Goal: Task Accomplishment & Management: Complete application form

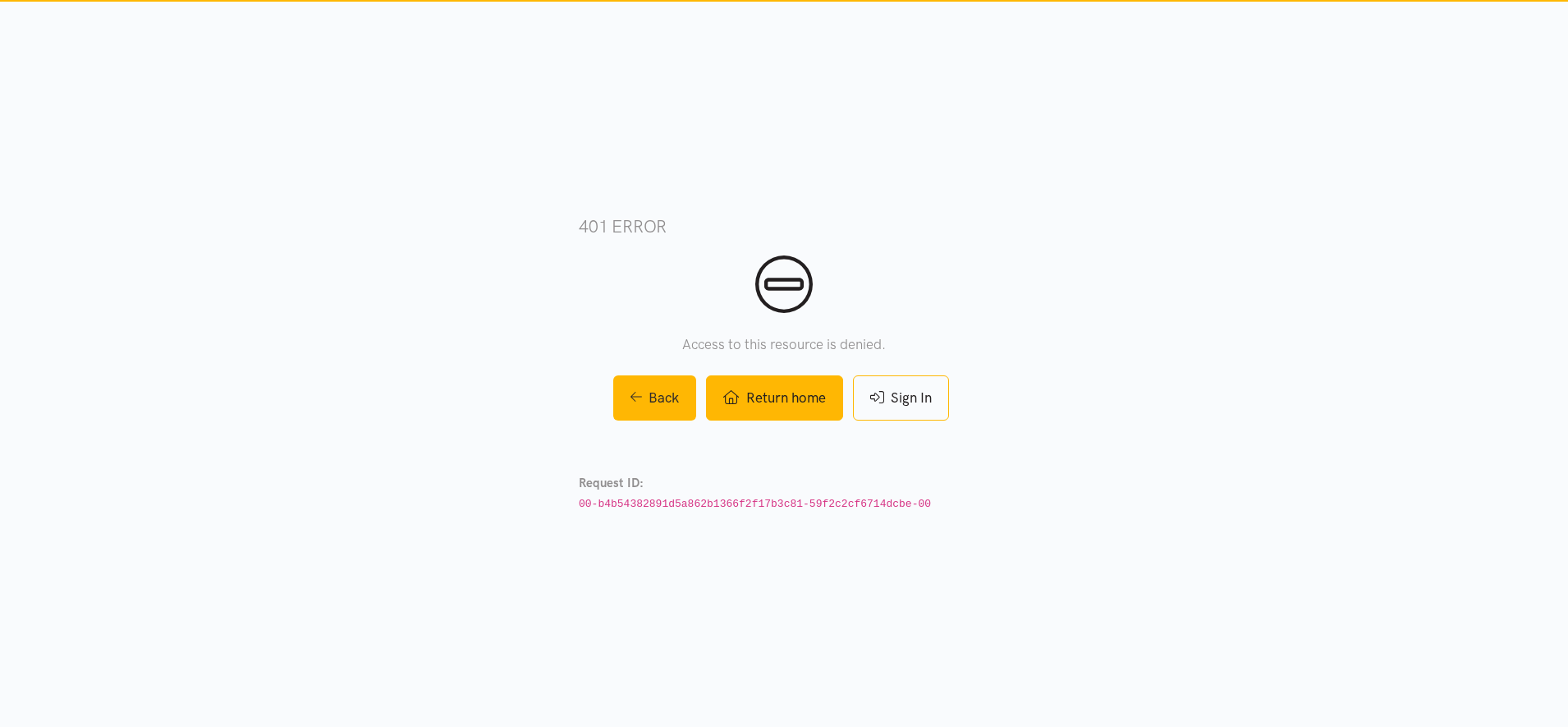
click at [776, 398] on link "Return home" at bounding box center [773, 398] width 136 height 46
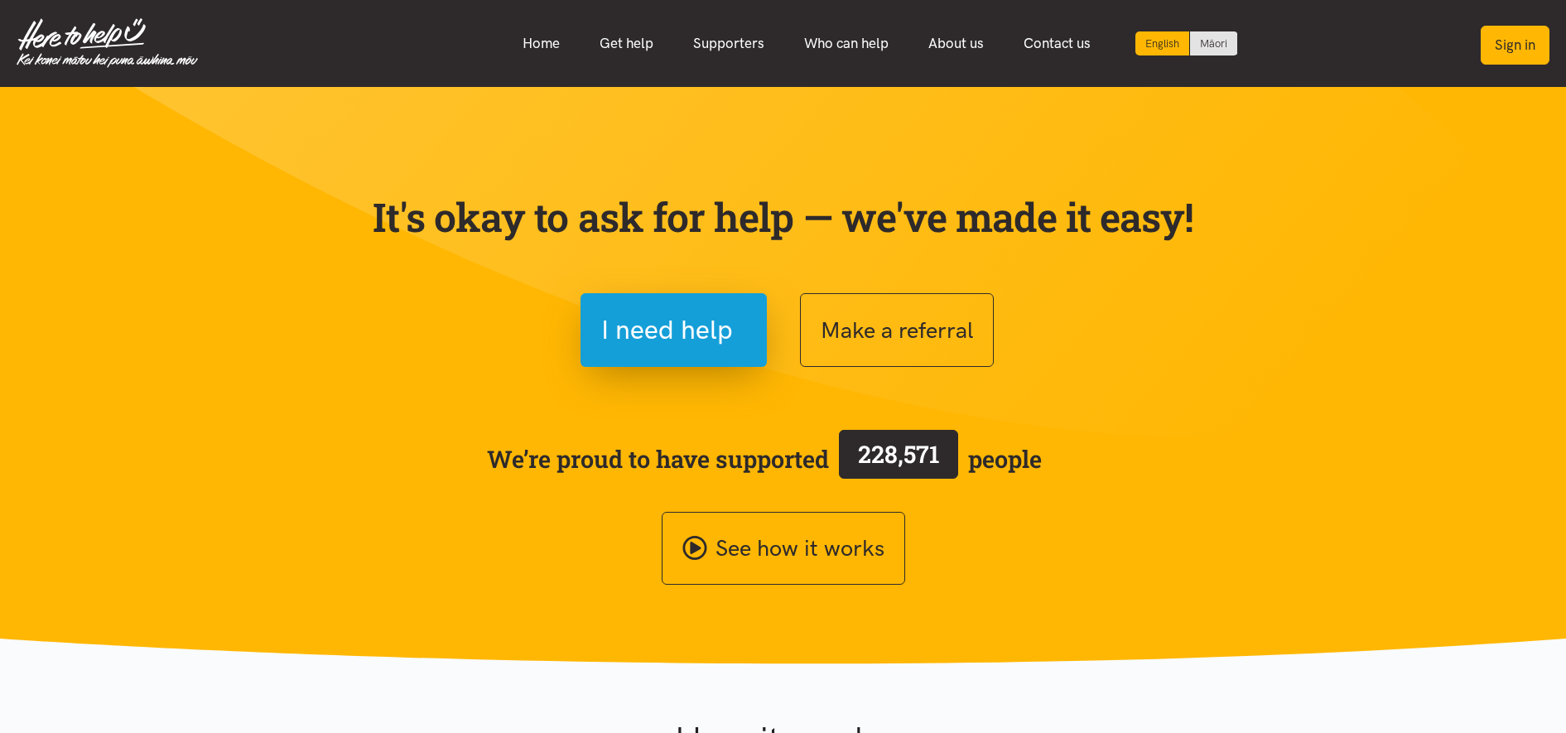
click at [1530, 54] on button "Sign in" at bounding box center [1515, 45] width 69 height 39
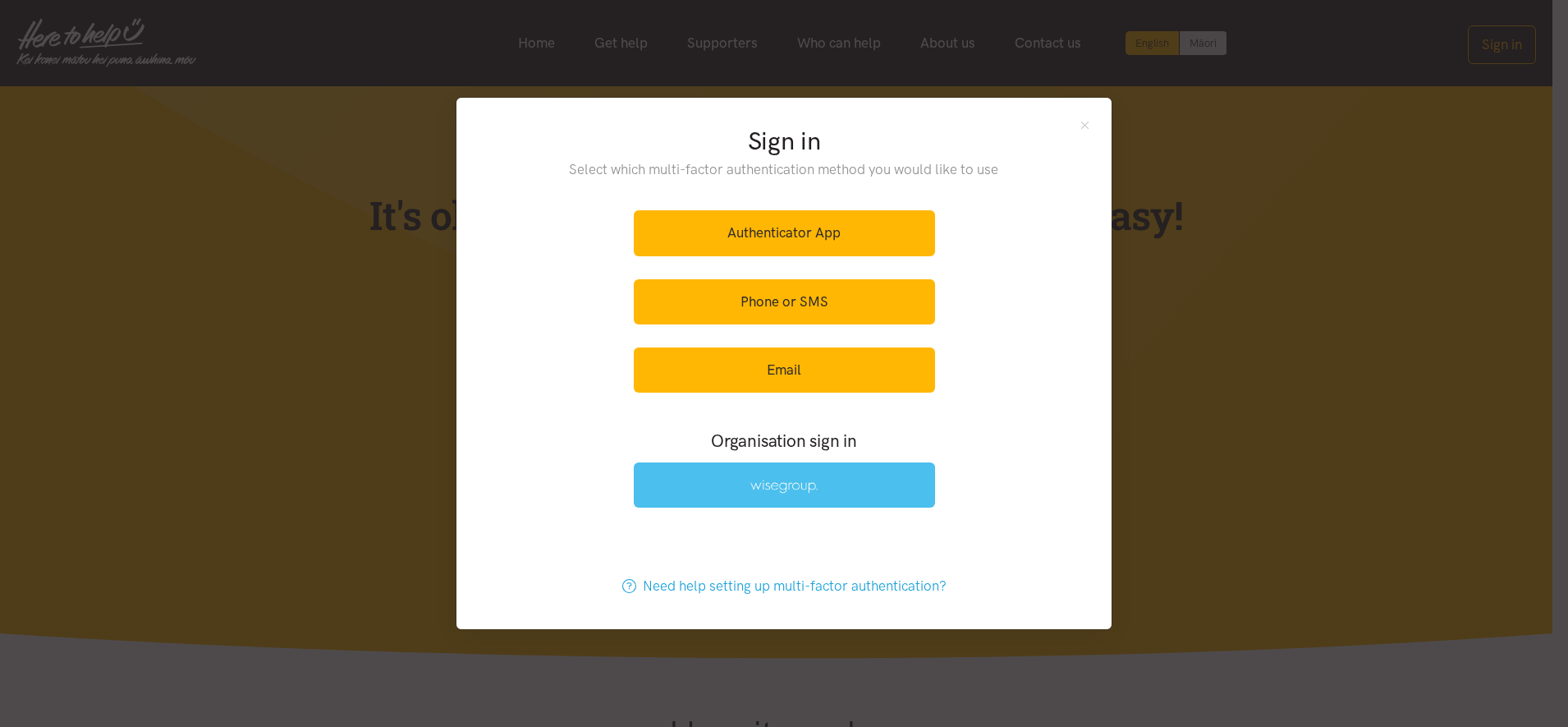
click at [801, 472] on link at bounding box center [784, 485] width 301 height 46
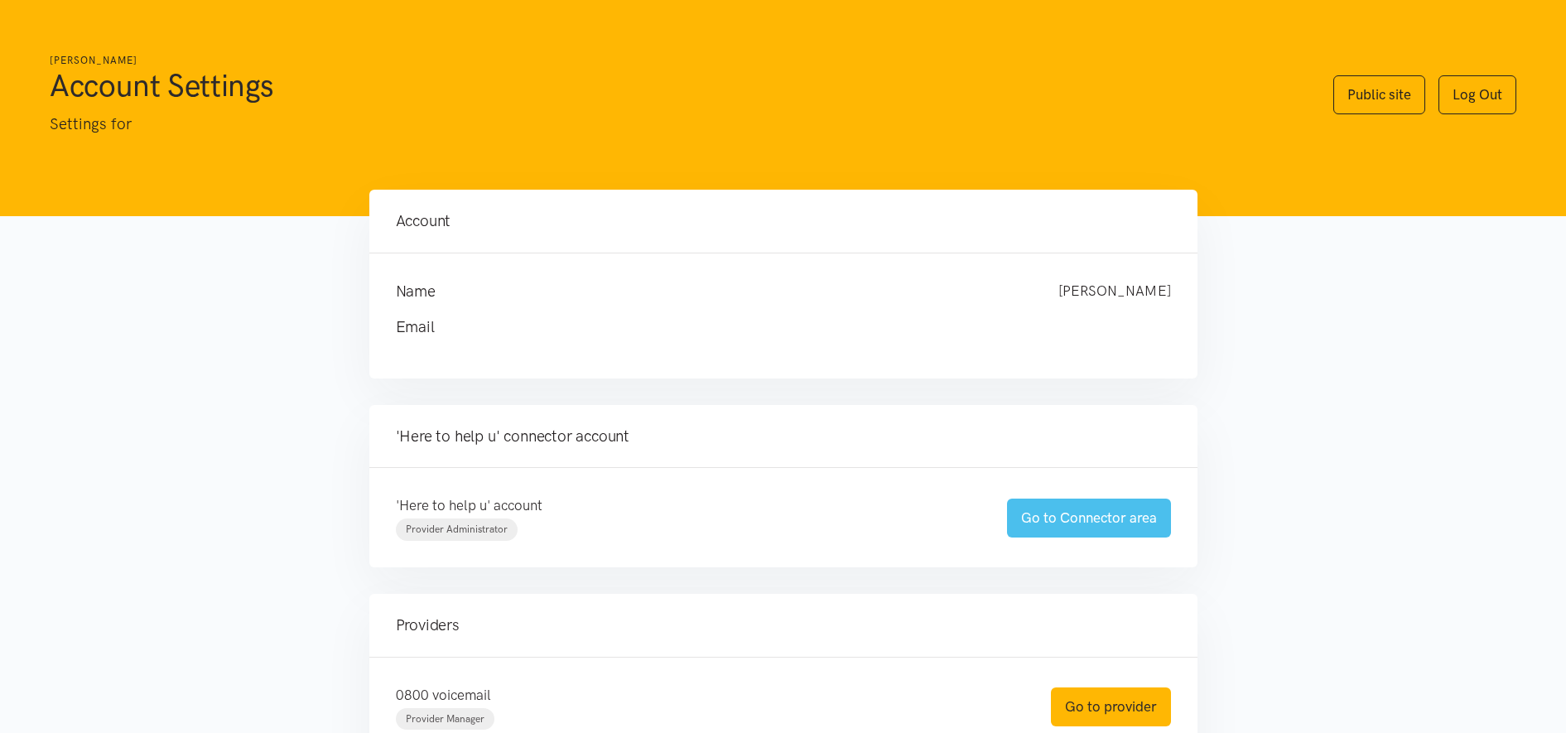
click at [1093, 518] on link "Go to Connector area" at bounding box center [1089, 518] width 164 height 39
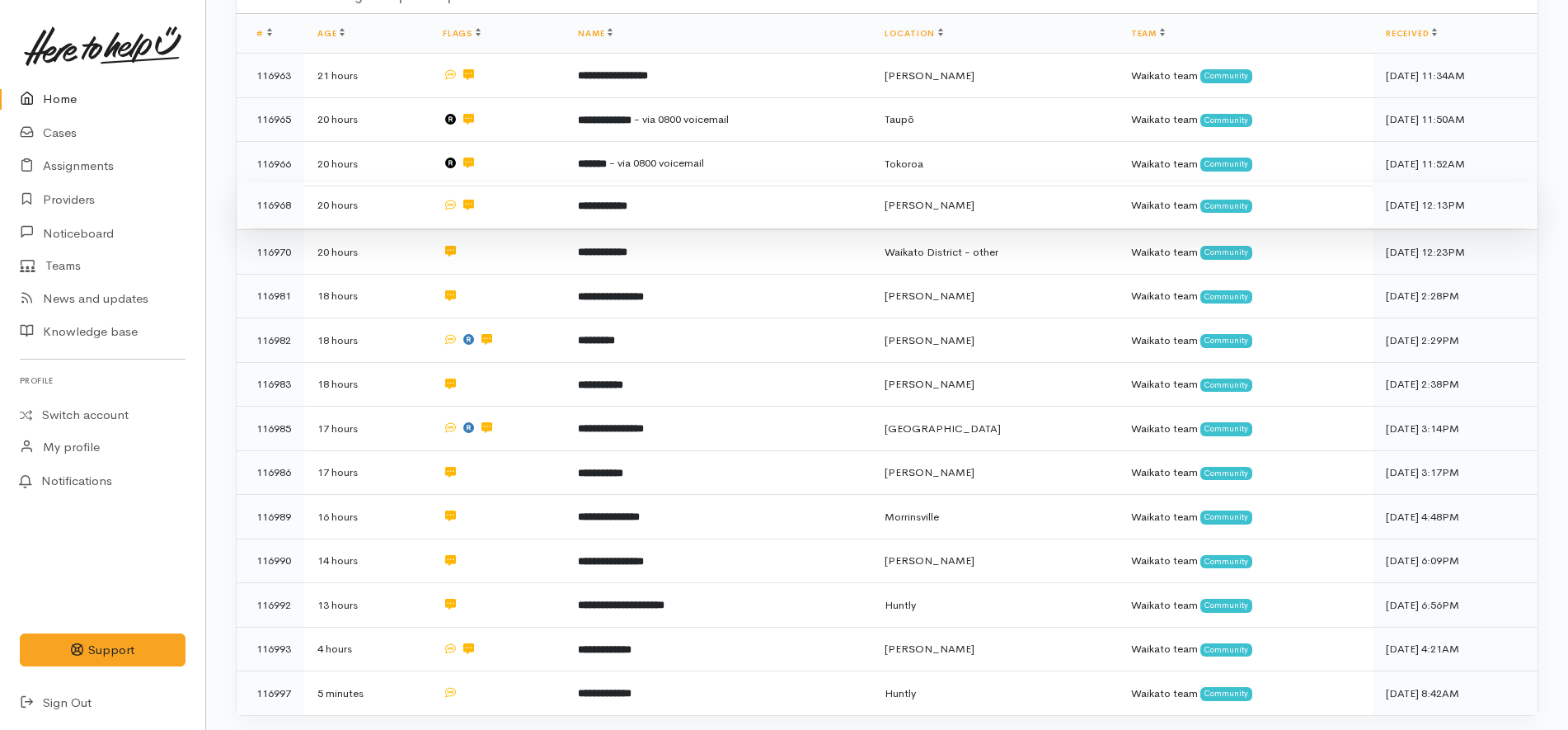
scroll to position [310, 0]
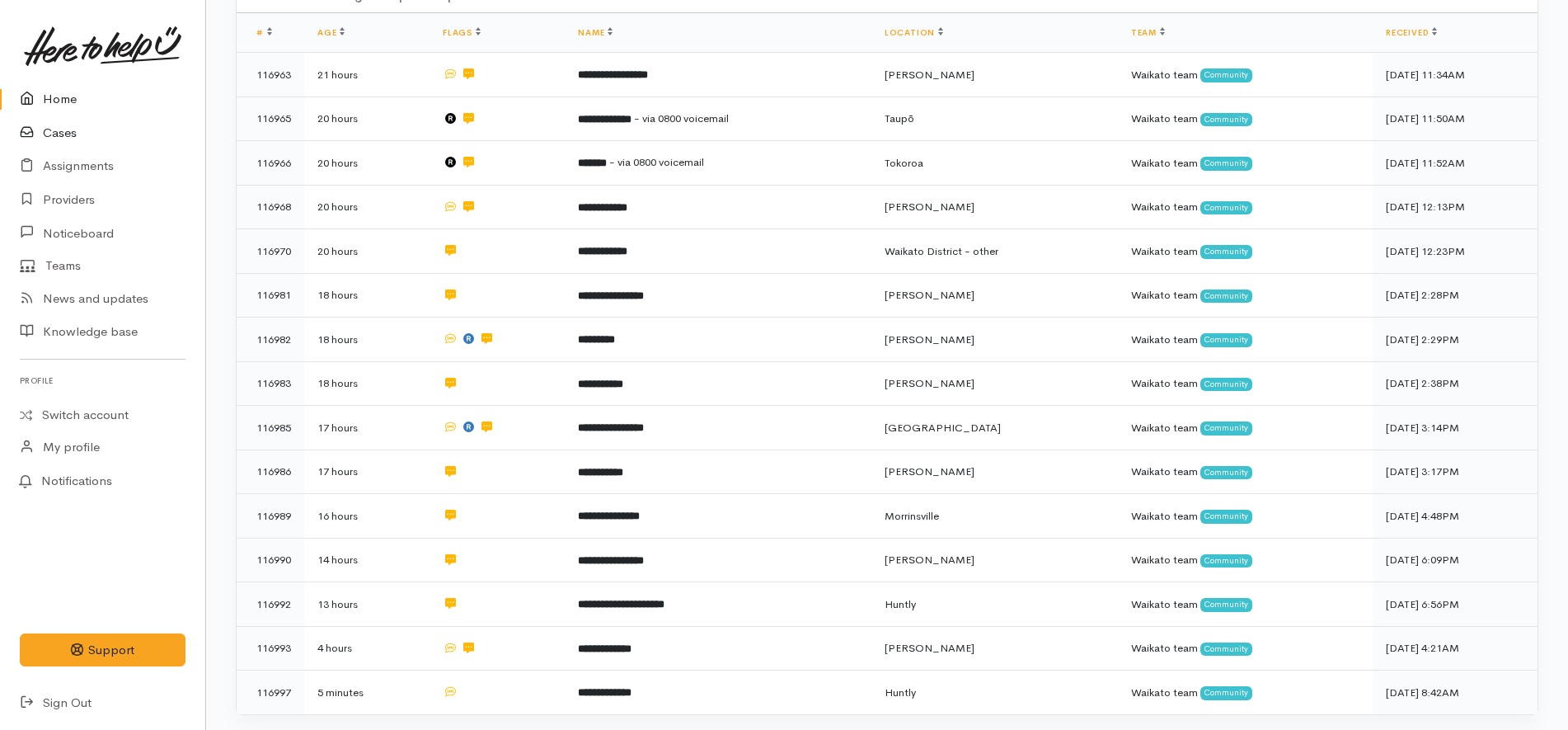
click at [101, 127] on link "Cases" at bounding box center [103, 133] width 205 height 34
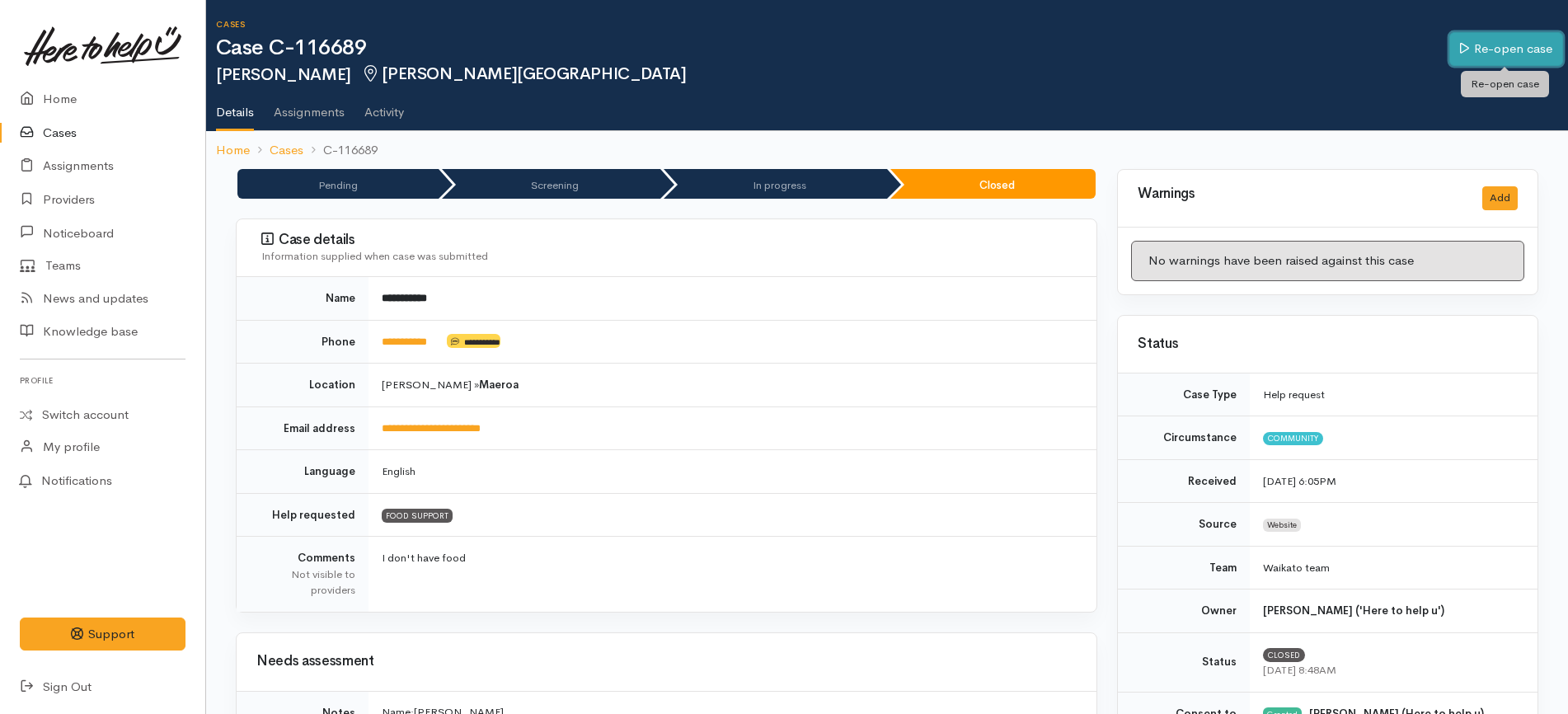
click at [1471, 51] on link "Re-open case" at bounding box center [1506, 49] width 113 height 34
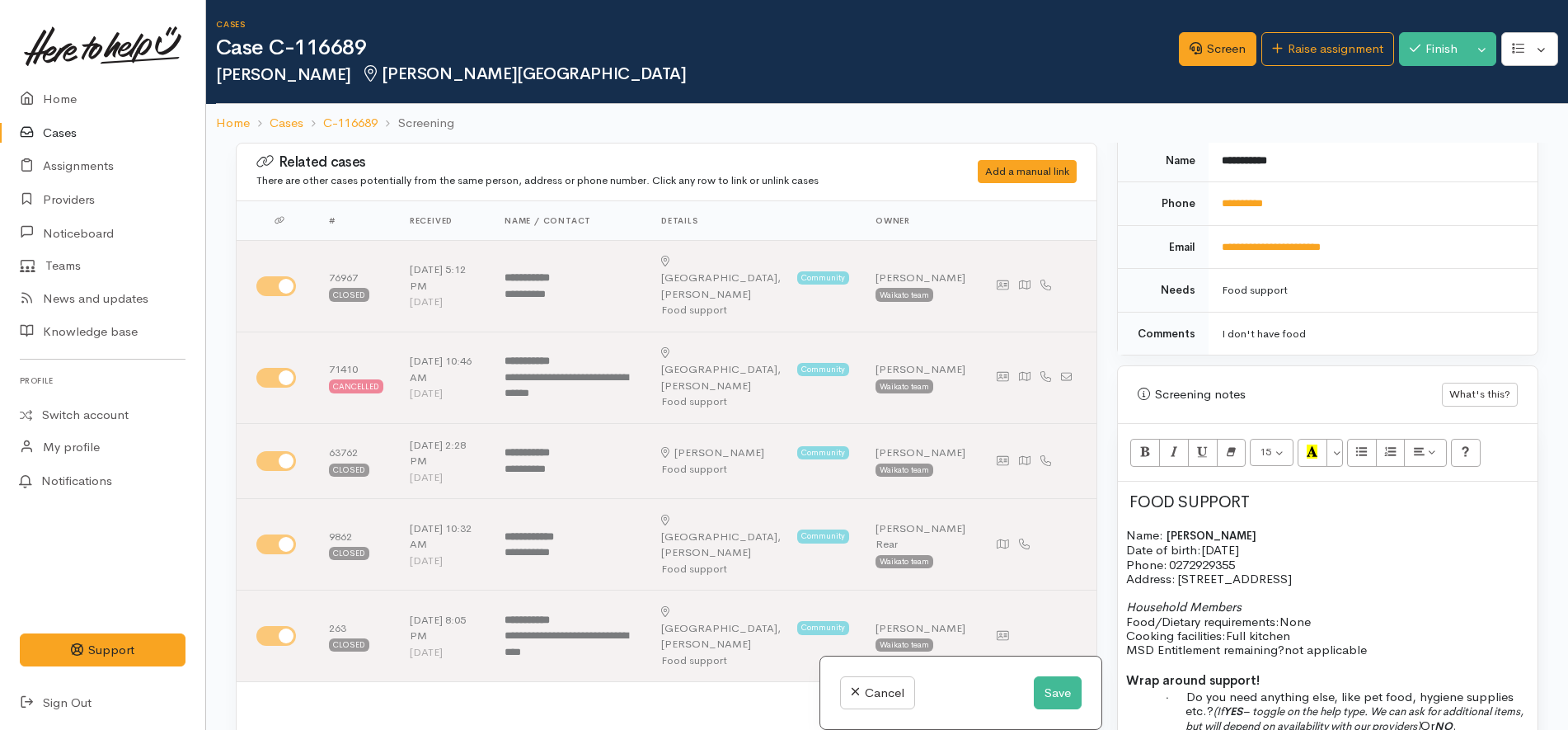
scroll to position [928, 0]
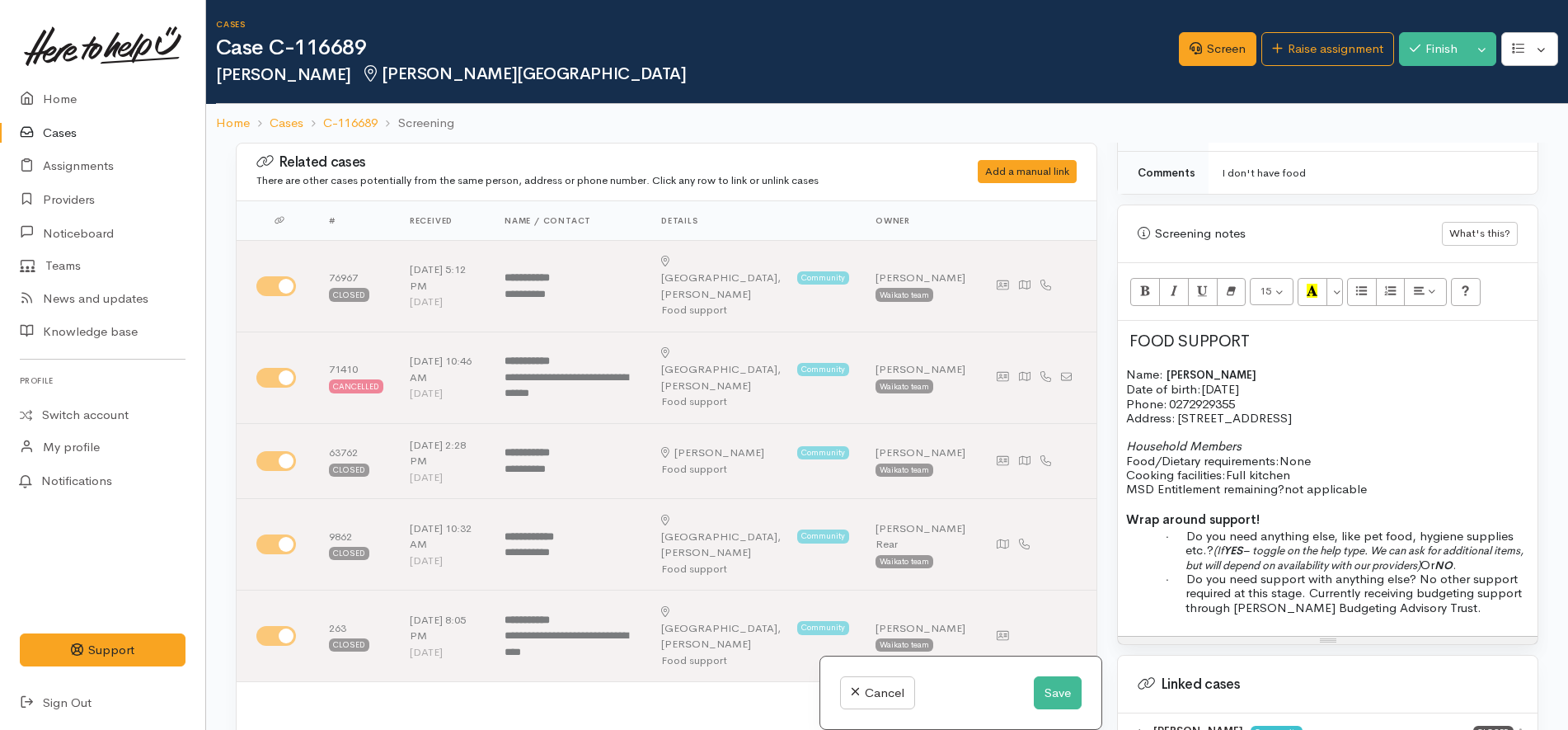
drag, startPoint x: 1484, startPoint y: 565, endPoint x: 1217, endPoint y: 550, distance: 267.4
click at [1217, 551] on p "· Do you need anything else, like pet food, hygiene supplies etc.? (If YES – to…" at bounding box center [1357, 550] width 343 height 43
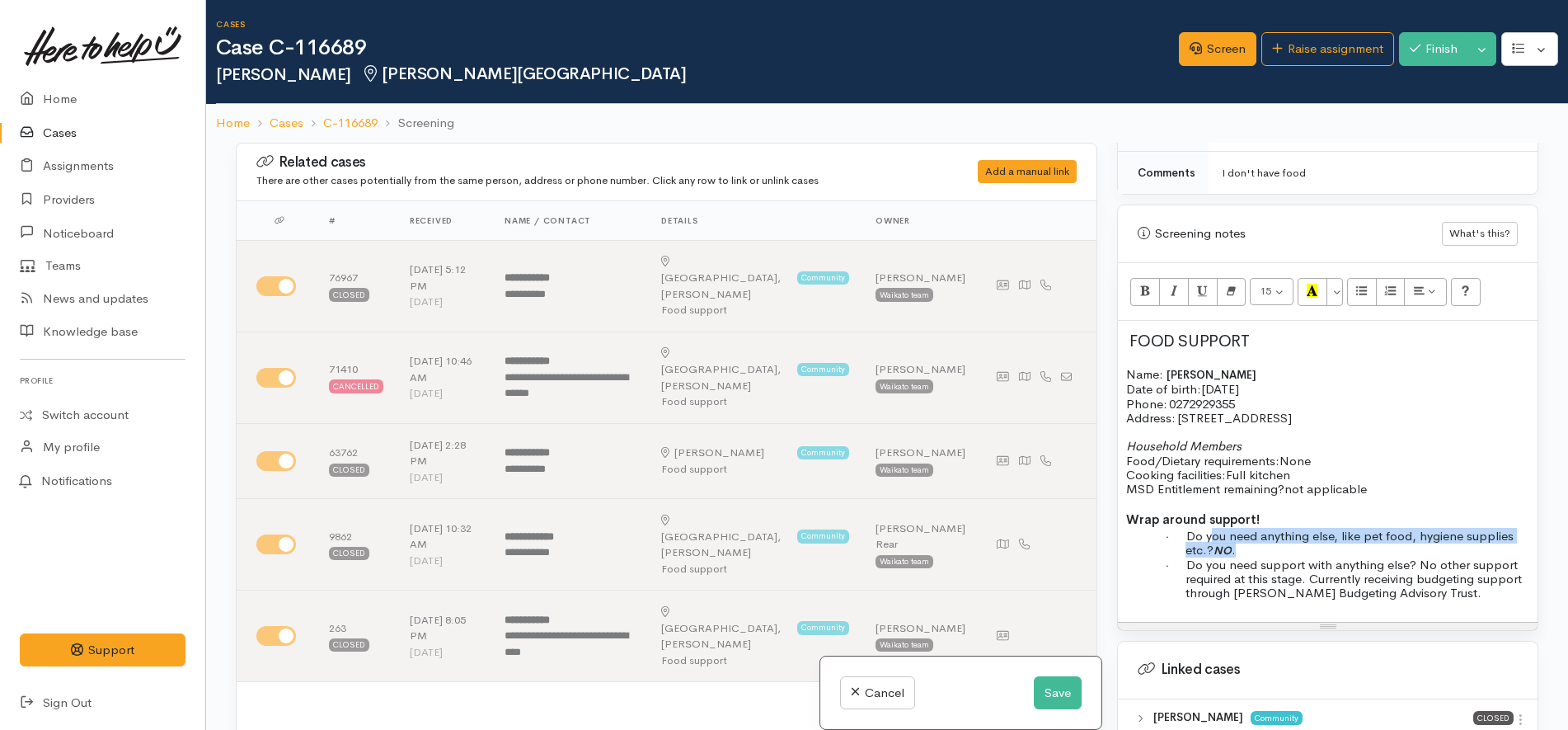
drag, startPoint x: 1242, startPoint y: 545, endPoint x: 1215, endPoint y: 543, distance: 27.1
click at [1215, 543] on p "· Do you need anything else, like pet food, hygiene supplies etc.? NO ." at bounding box center [1357, 543] width 343 height 29
click at [1063, 694] on button "Save" at bounding box center [1058, 693] width 48 height 34
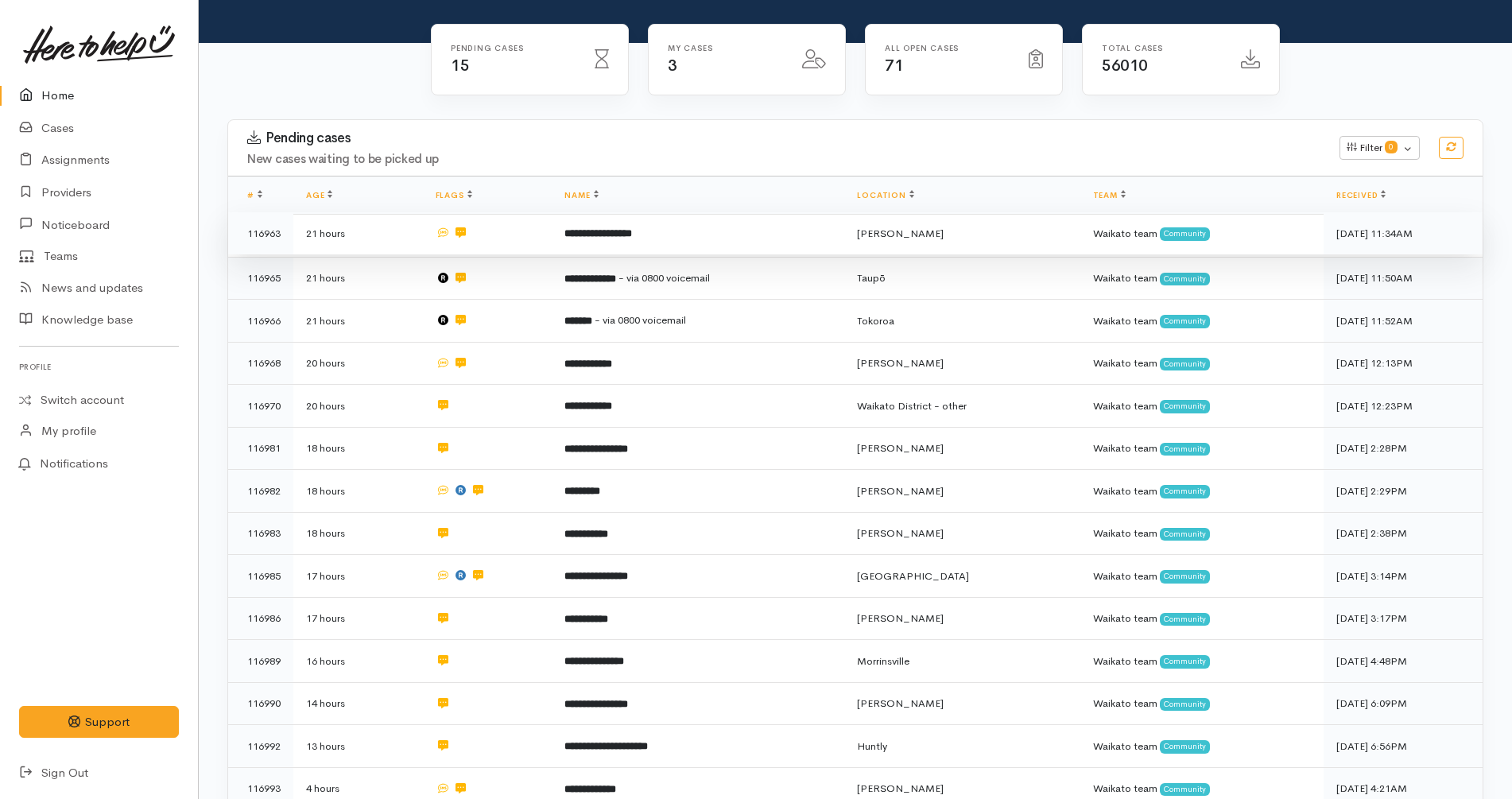
scroll to position [79, 0]
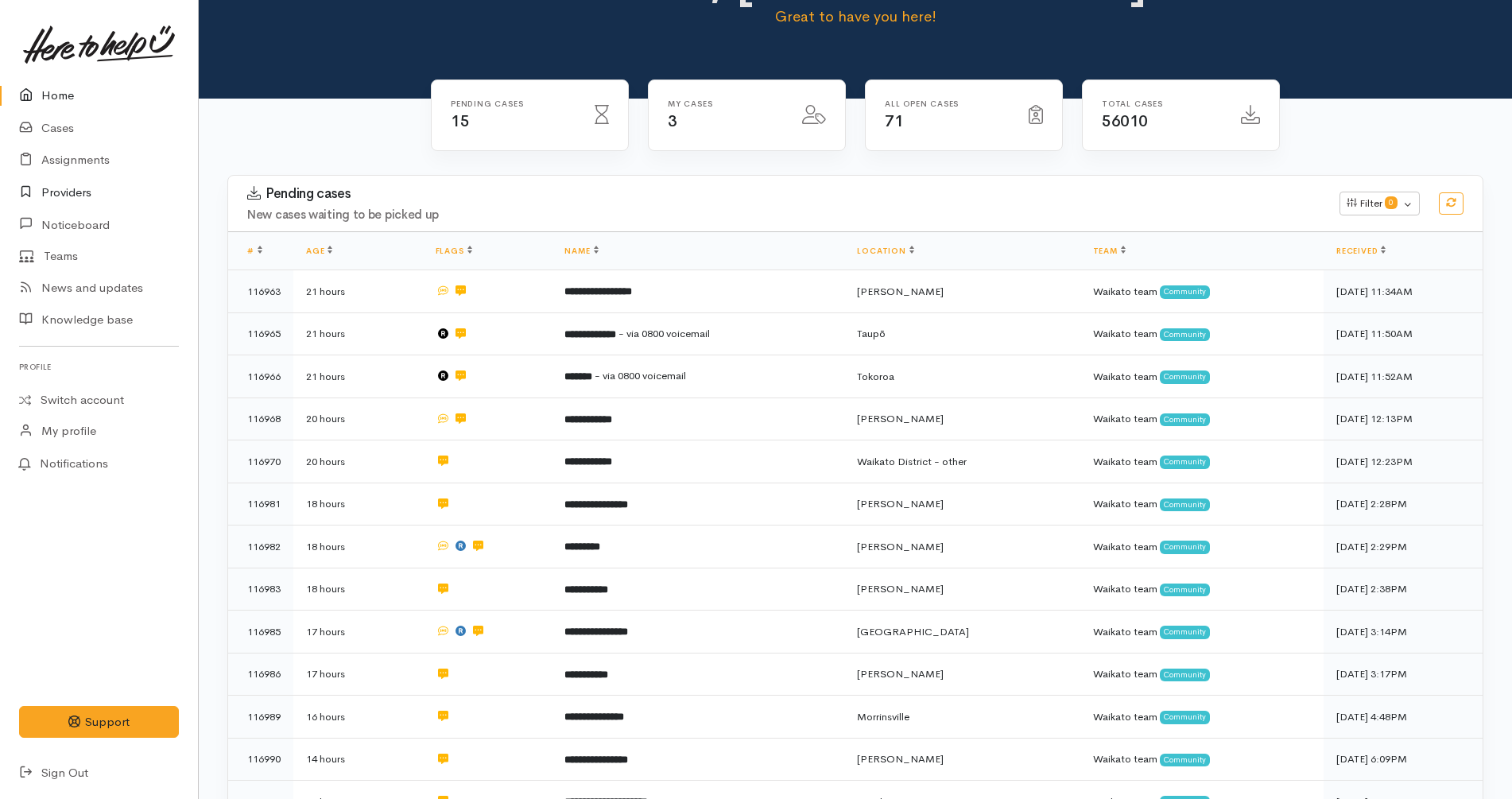
click at [94, 187] on link "Providers" at bounding box center [99, 193] width 198 height 33
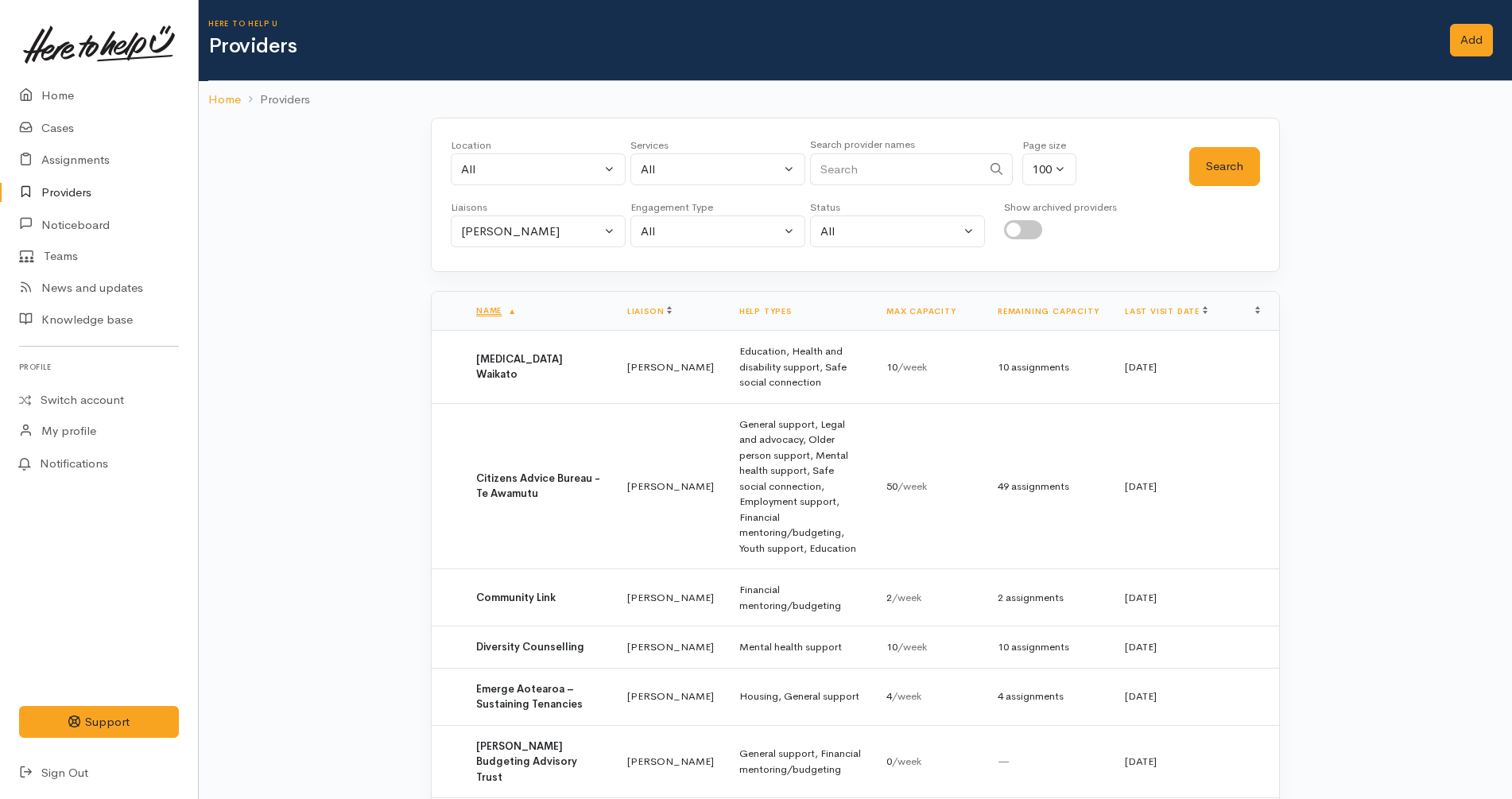
click at [1025, 228] on input "checkbox" at bounding box center [1023, 230] width 38 height 19
checkbox input "true"
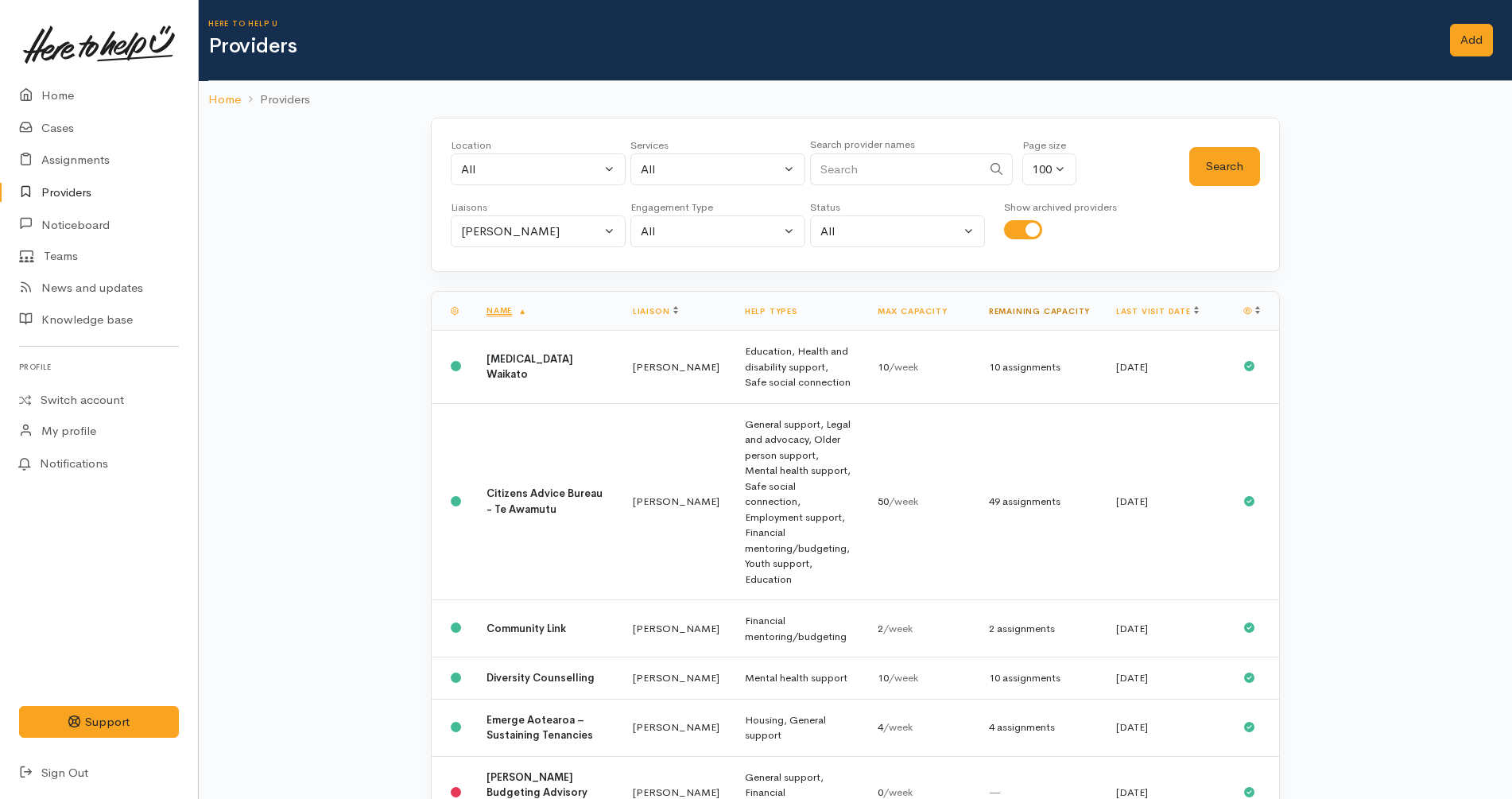
click at [1054, 306] on link "Remaining capacity" at bounding box center [1039, 311] width 101 height 11
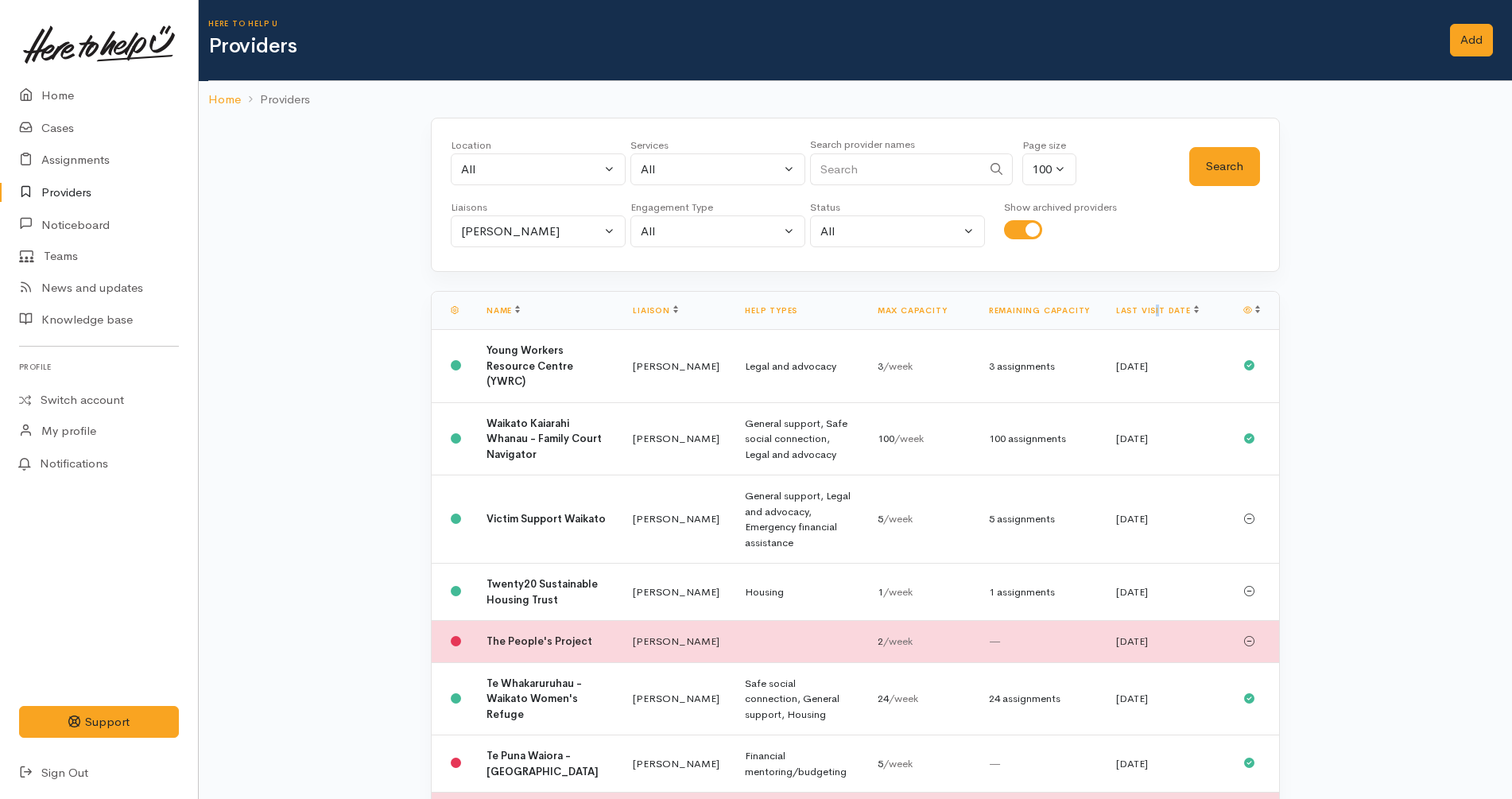
click at [1157, 303] on th "Last visit date" at bounding box center [1167, 311] width 128 height 38
click at [1157, 304] on th "Last visit date" at bounding box center [1167, 311] width 128 height 38
click at [1156, 307] on link "Last visit date" at bounding box center [1158, 310] width 83 height 11
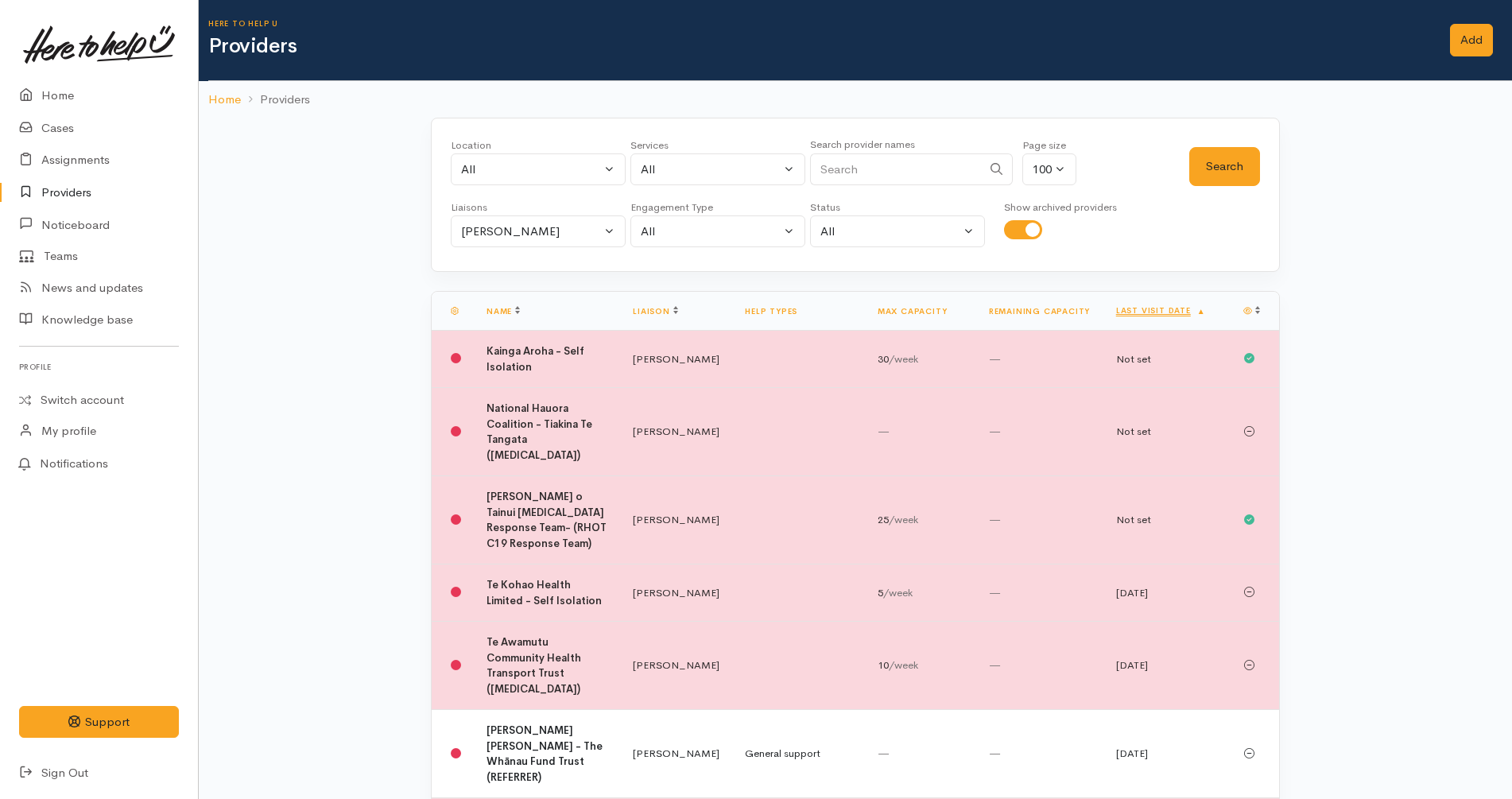
click at [1156, 307] on link "Last visit date" at bounding box center [1162, 310] width 90 height 11
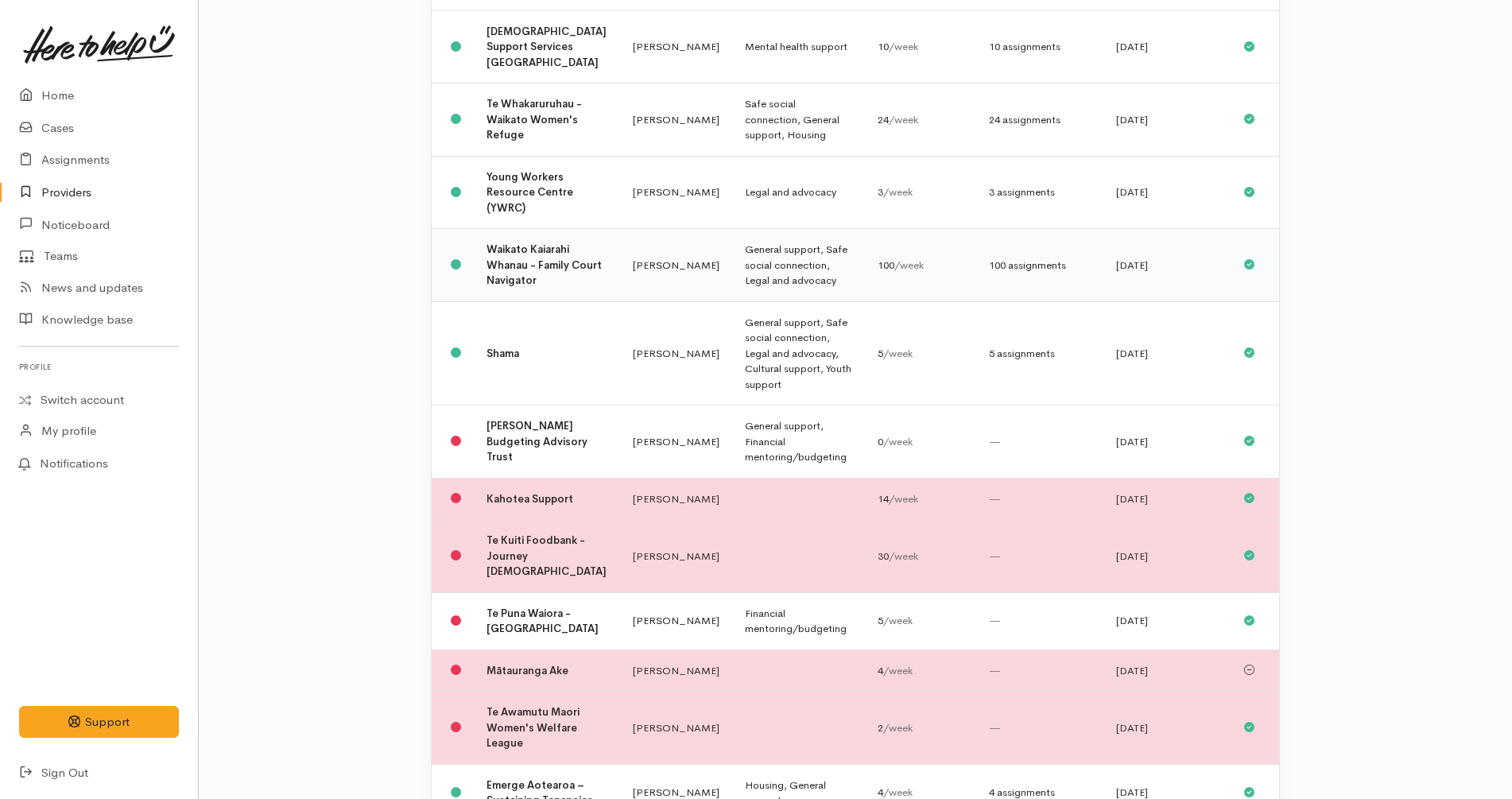
scroll to position [1659, 0]
click at [118, 87] on link "Home" at bounding box center [99, 96] width 198 height 33
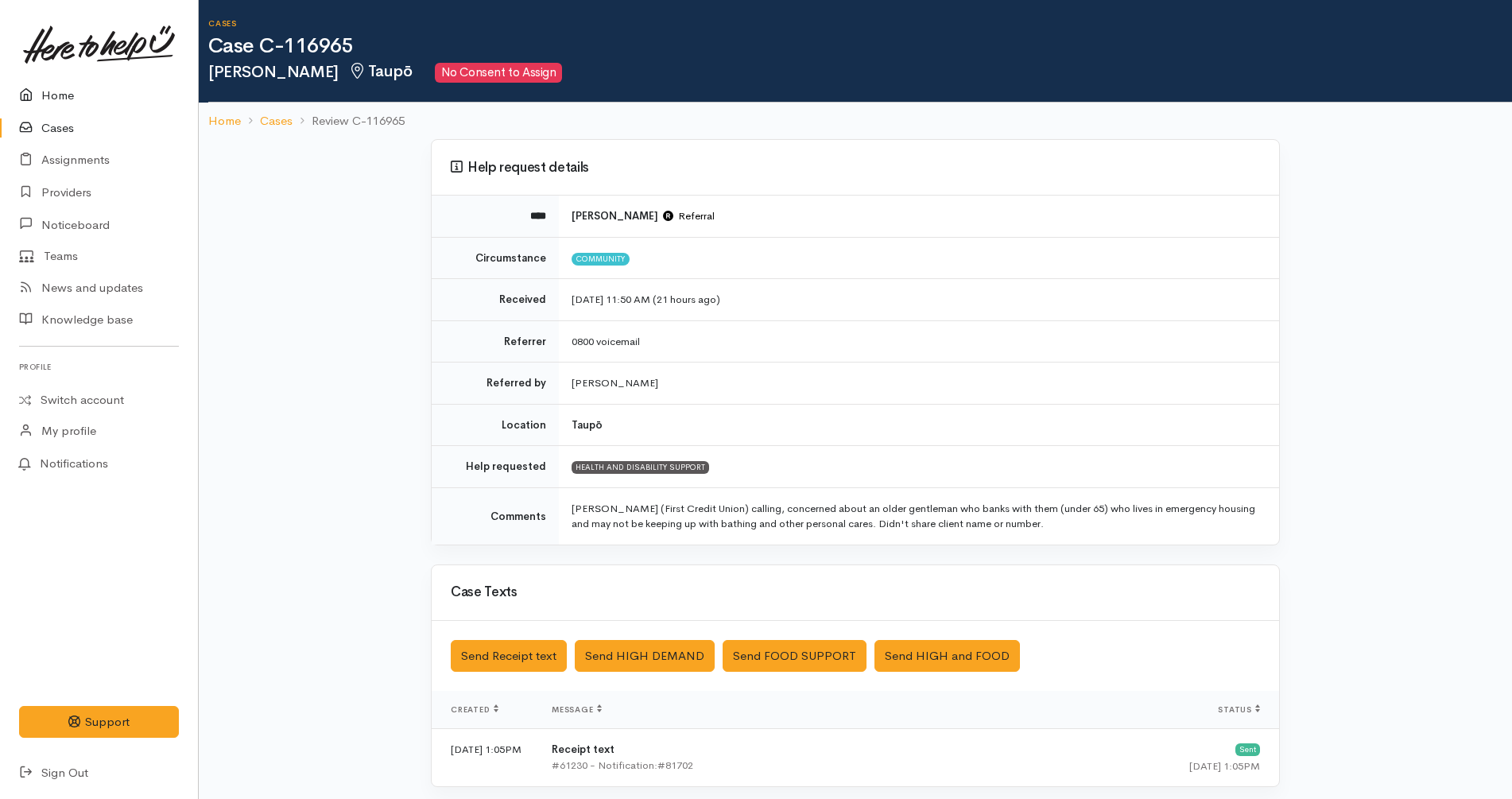
click at [123, 86] on link "Home" at bounding box center [99, 96] width 198 height 33
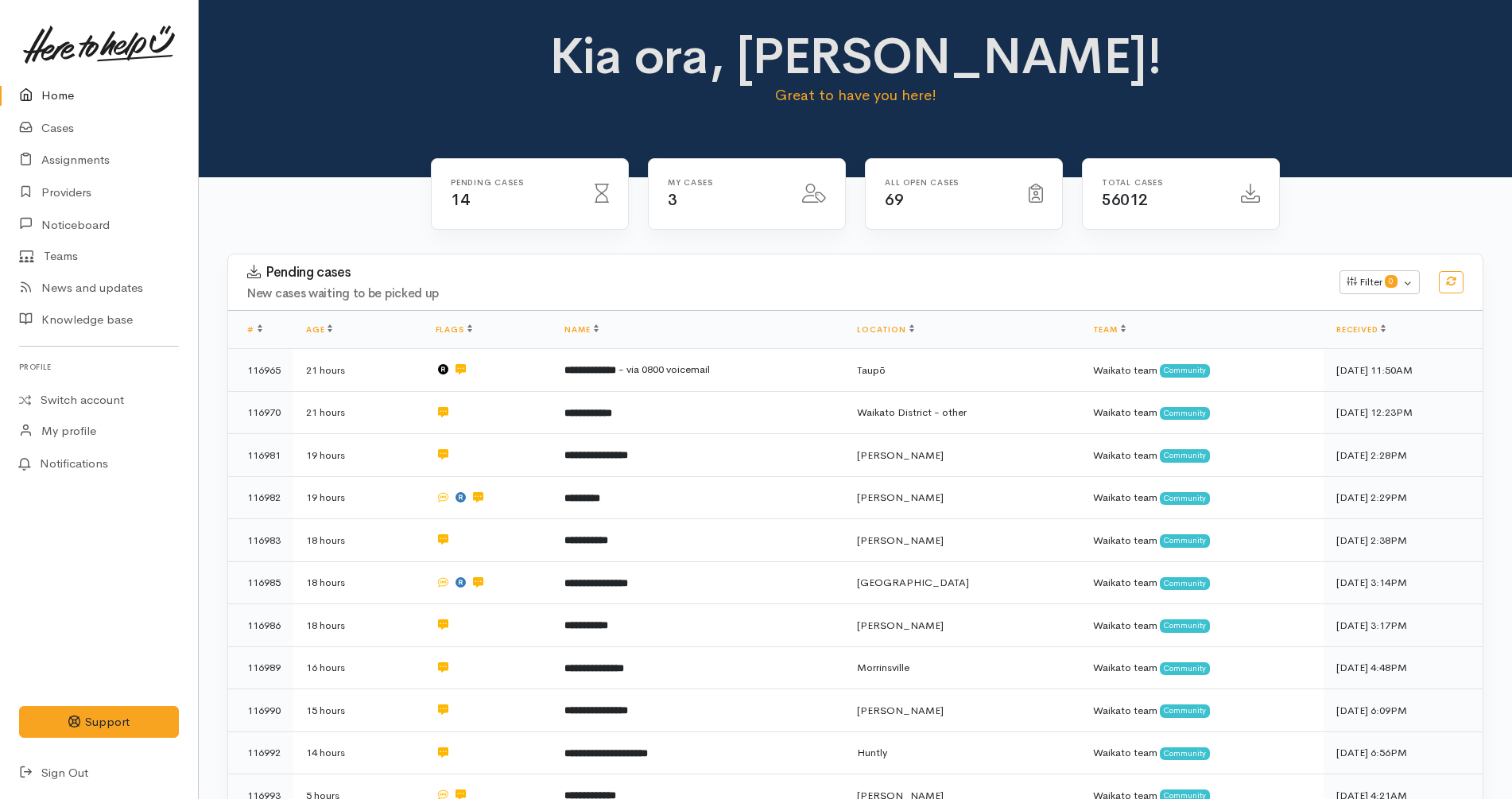
drag, startPoint x: 0, startPoint y: 0, endPoint x: 492, endPoint y: 72, distance: 497.2
click at [492, 72] on div "Kia ora, Katarina! Great to have you here!" at bounding box center [855, 74] width 1275 height 91
click at [90, 104] on link "Home" at bounding box center [99, 96] width 198 height 33
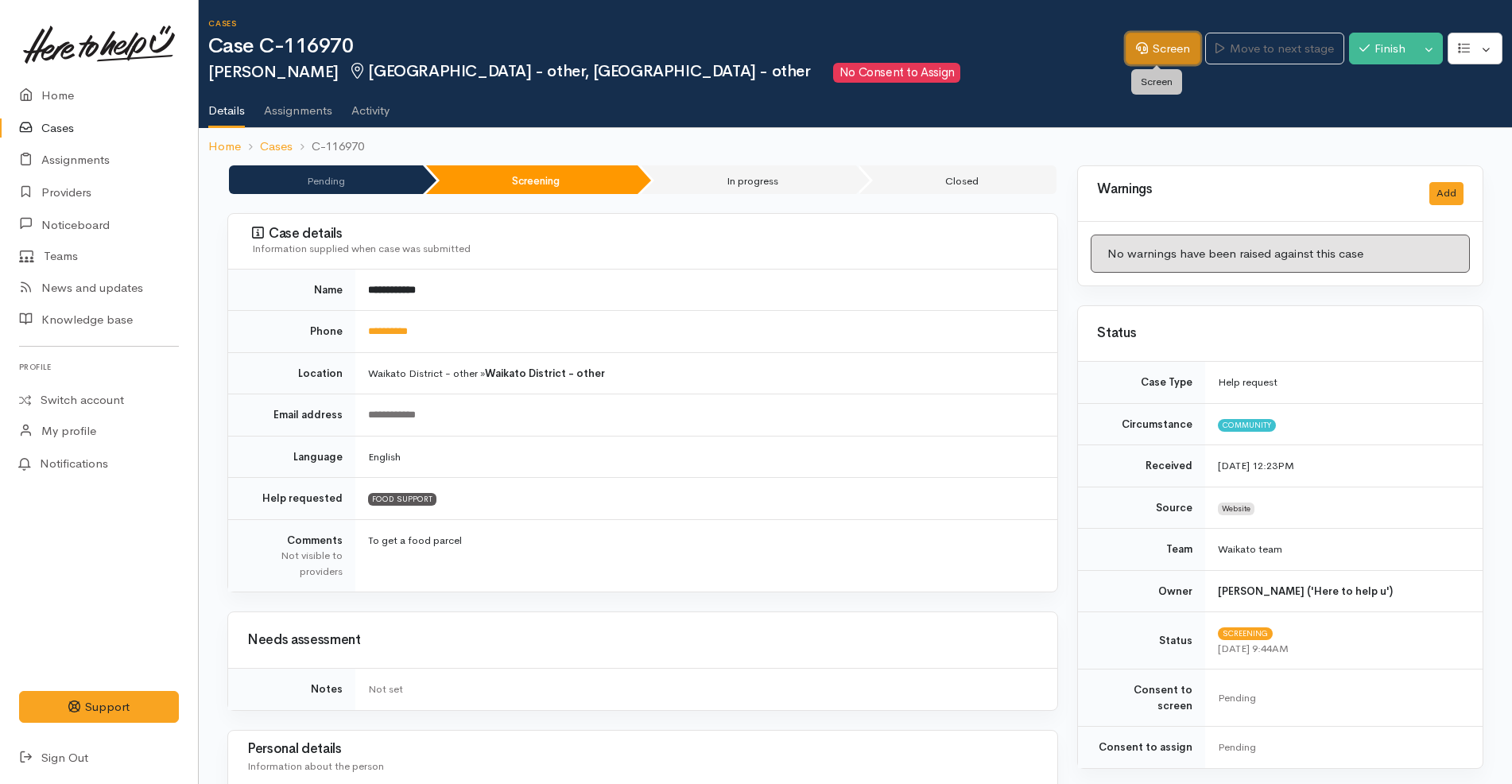
click at [1164, 46] on link "Screen" at bounding box center [1164, 49] width 75 height 33
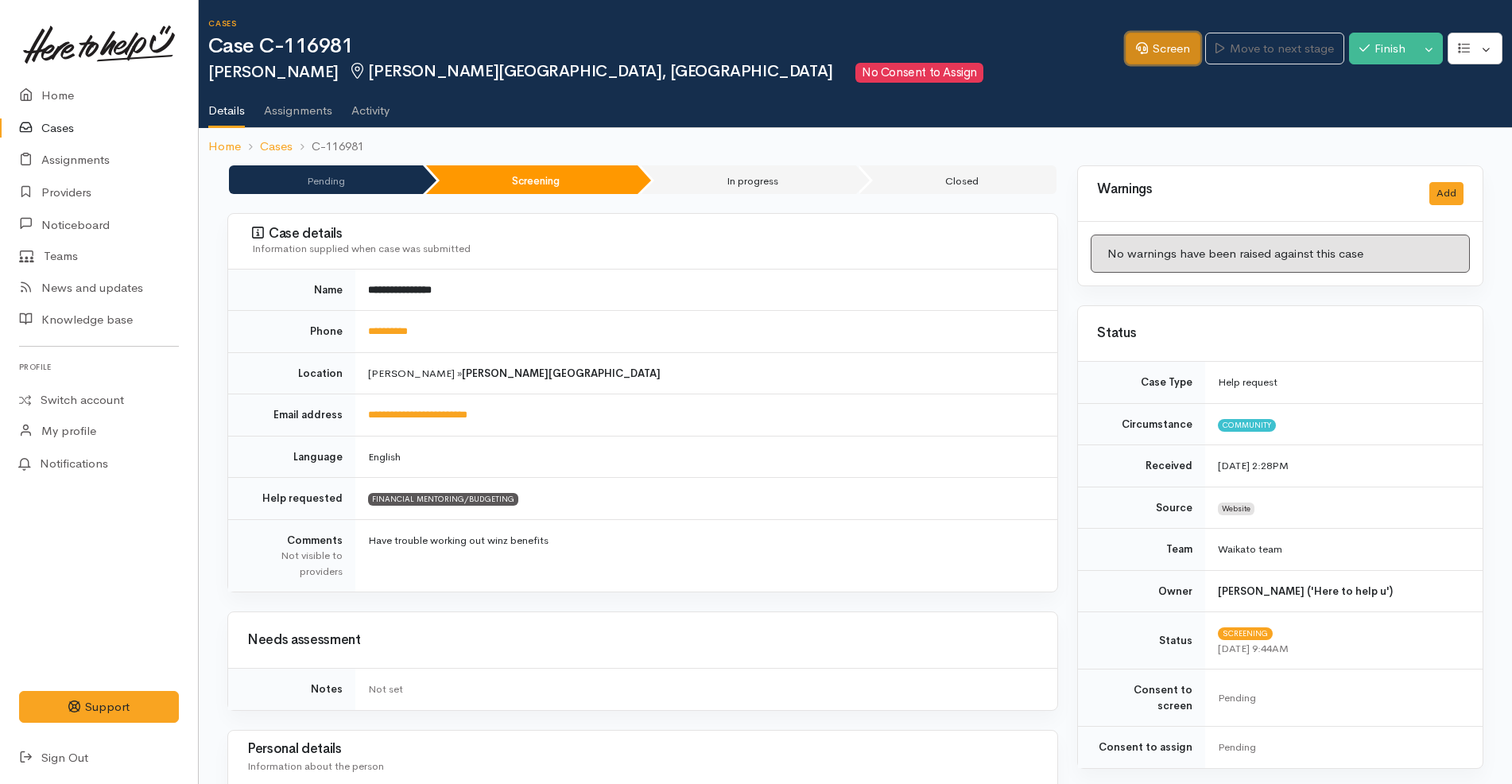
click at [1155, 49] on link "Screen" at bounding box center [1164, 49] width 75 height 33
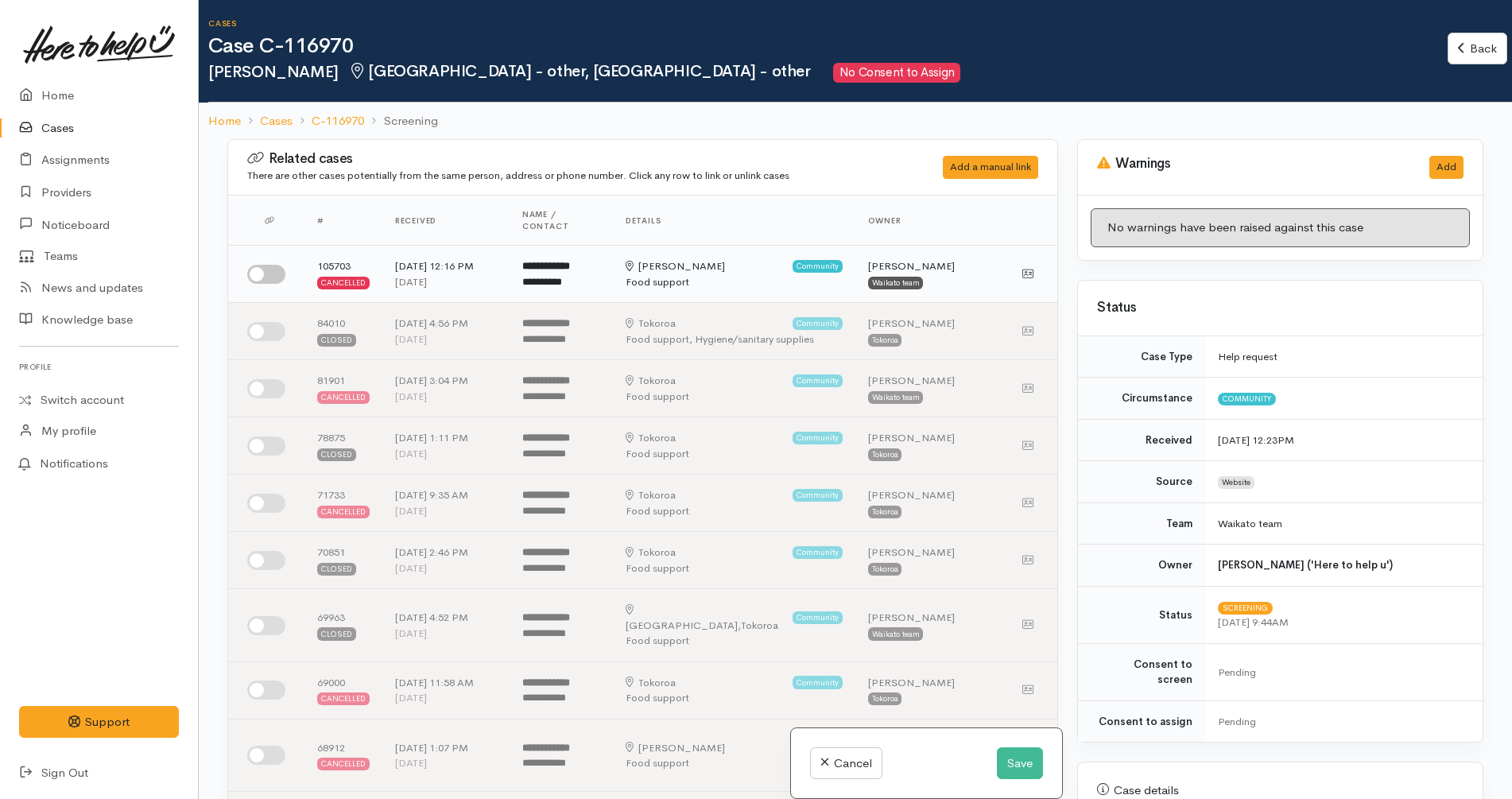
click at [642, 264] on div "Hamilton" at bounding box center [676, 266] width 100 height 16
click at [286, 271] on div at bounding box center [270, 275] width 44 height 19
click at [270, 274] on input "checkbox" at bounding box center [267, 275] width 38 height 19
checkbox input "true"
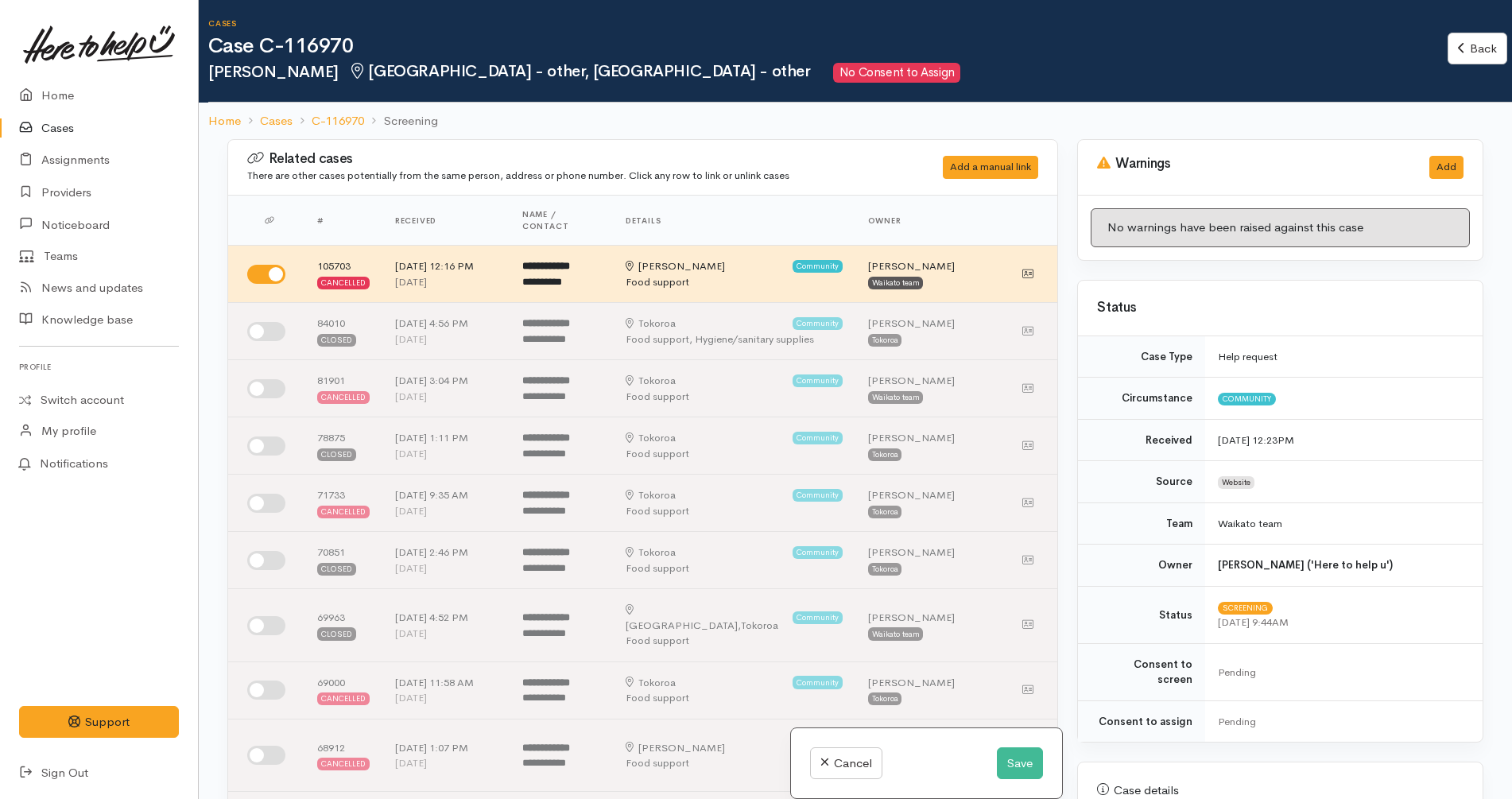
scroll to position [497, 0]
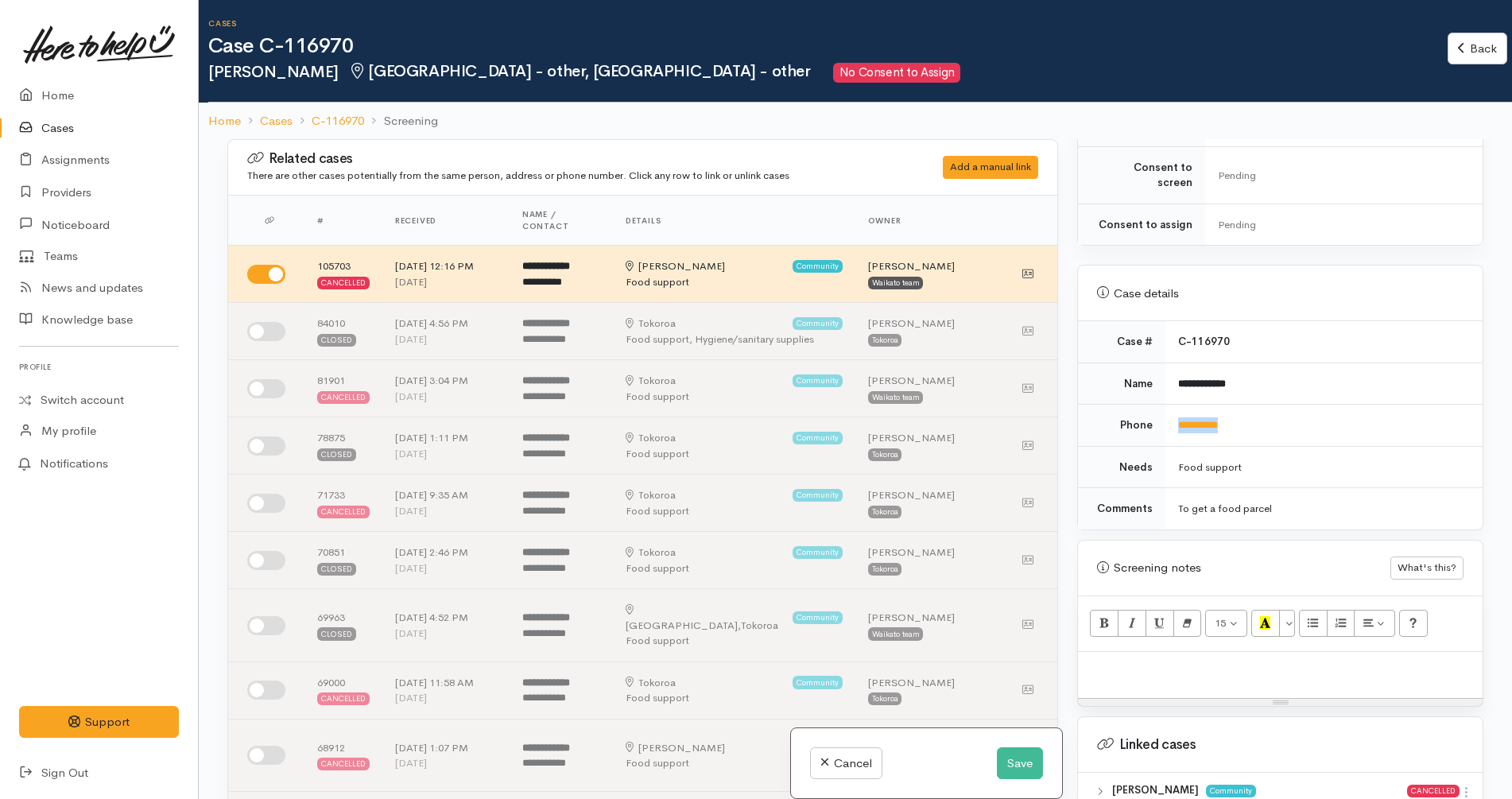
drag, startPoint x: 1253, startPoint y: 427, endPoint x: 1165, endPoint y: 415, distance: 88.8
click at [1167, 414] on td "**********" at bounding box center [1324, 426] width 317 height 42
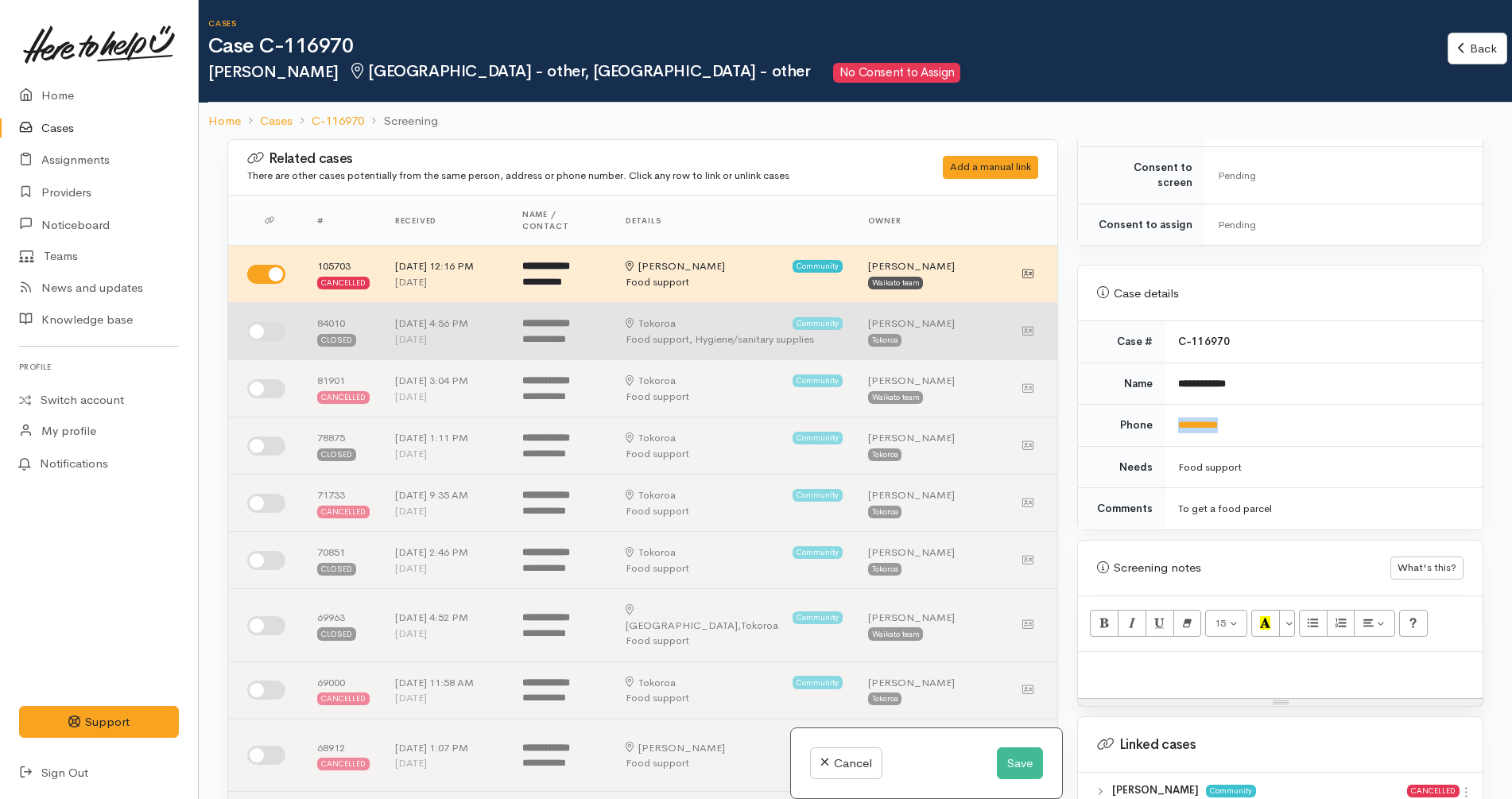
copy link "**********"
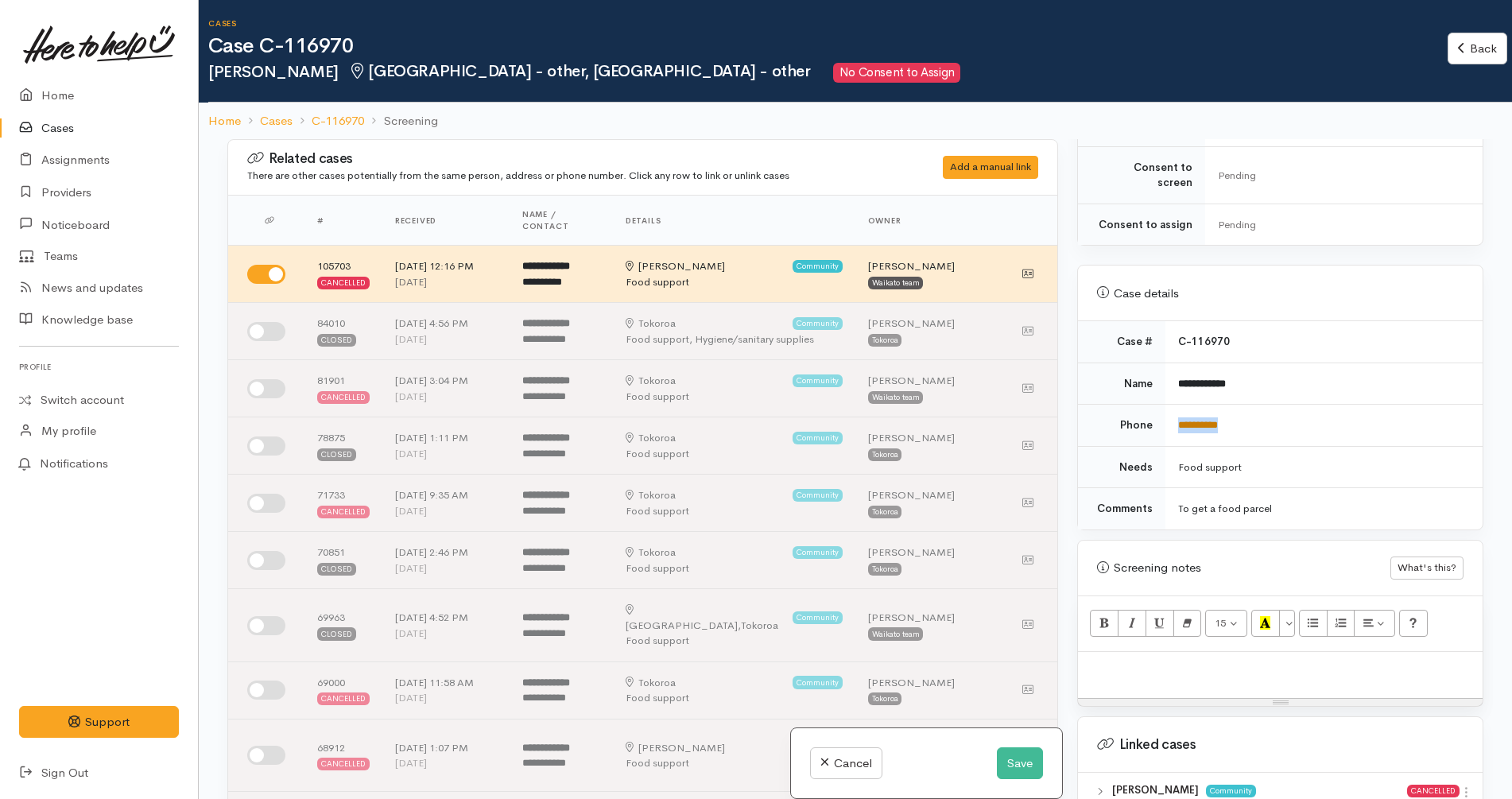
copy link "**********"
click at [1015, 763] on button "Save" at bounding box center [1020, 764] width 46 height 33
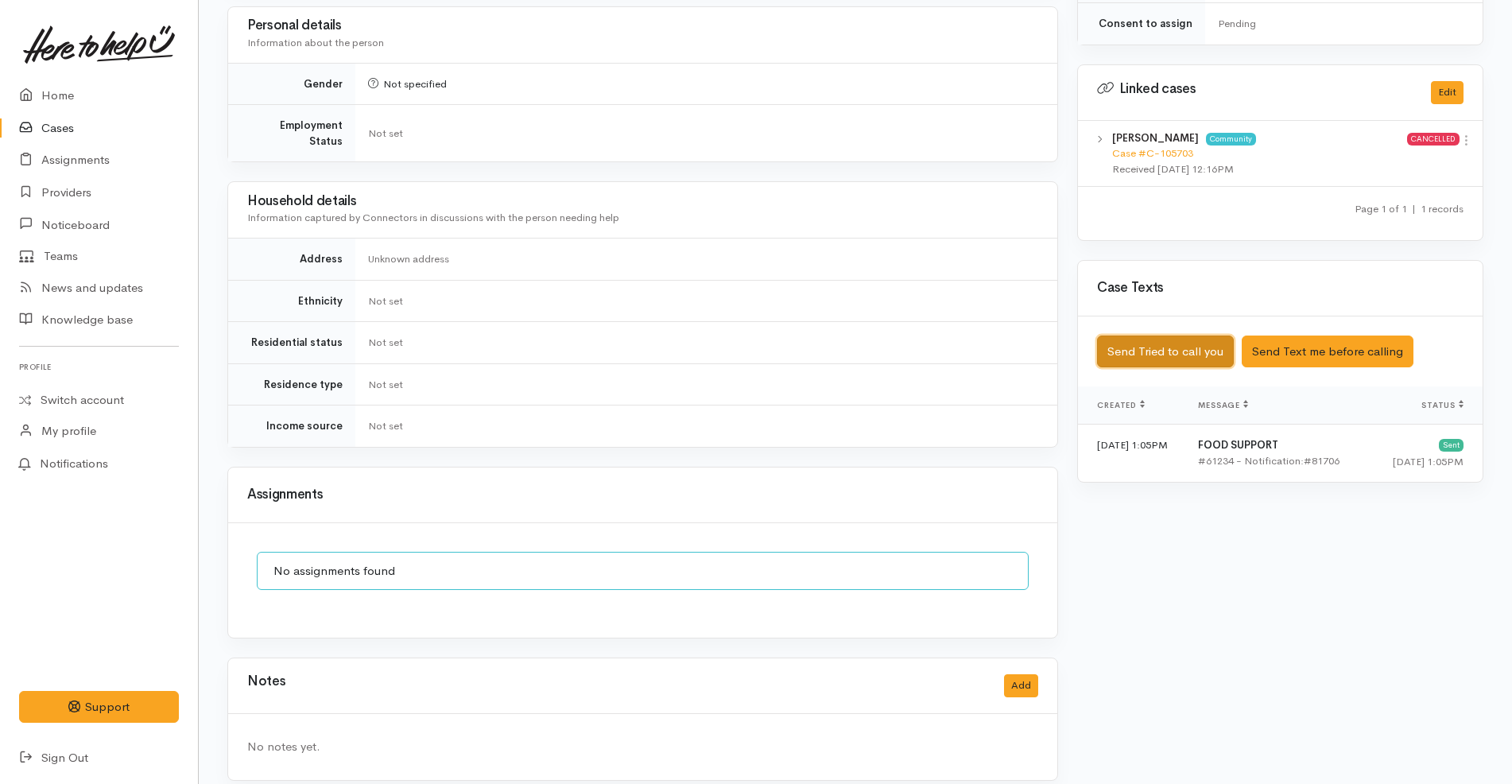
click at [1206, 345] on button "Send Tried to call you" at bounding box center [1165, 352] width 136 height 33
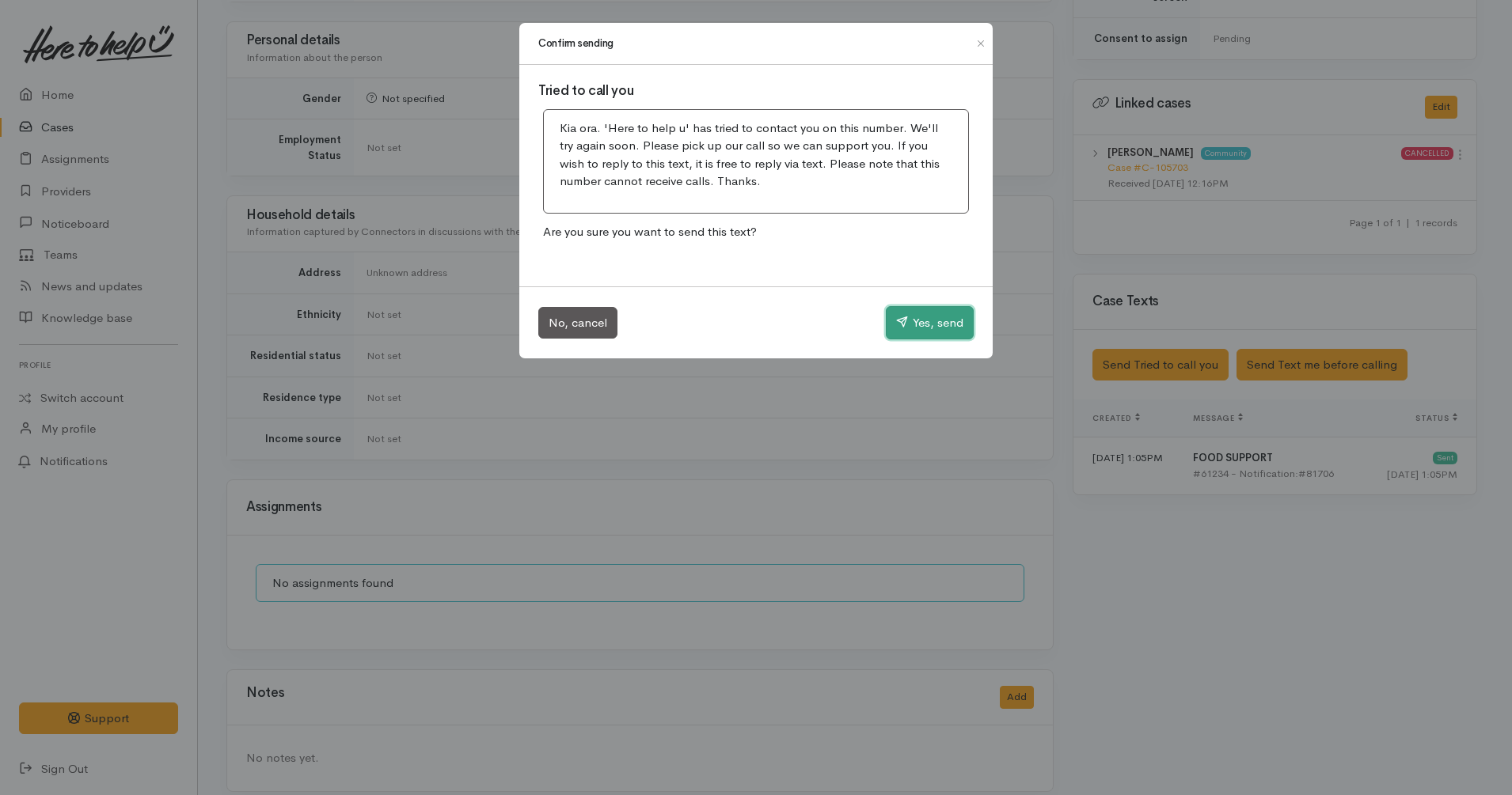
click at [953, 332] on button "Yes, send" at bounding box center [930, 323] width 88 height 33
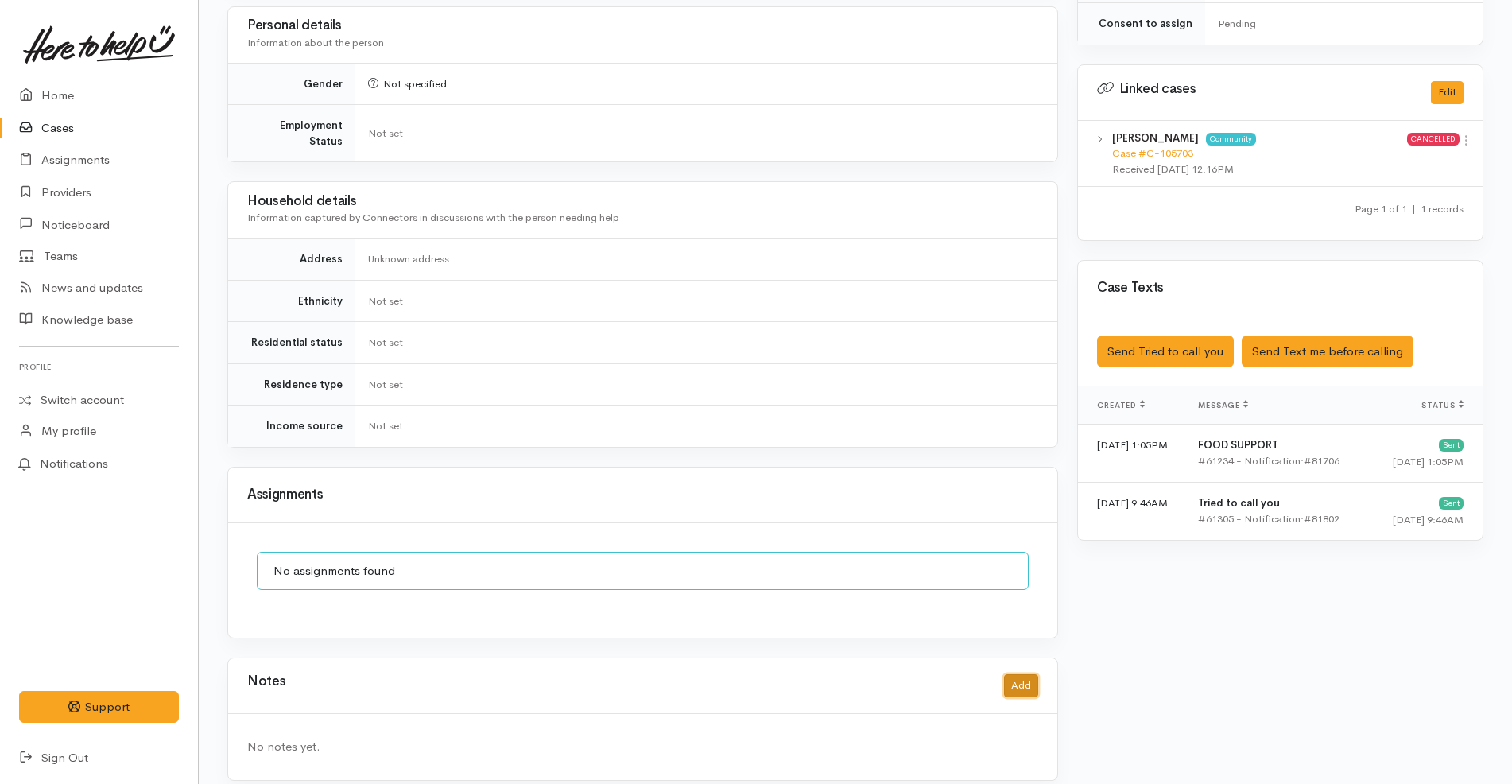
click at [1018, 674] on button "Add" at bounding box center [1021, 685] width 35 height 23
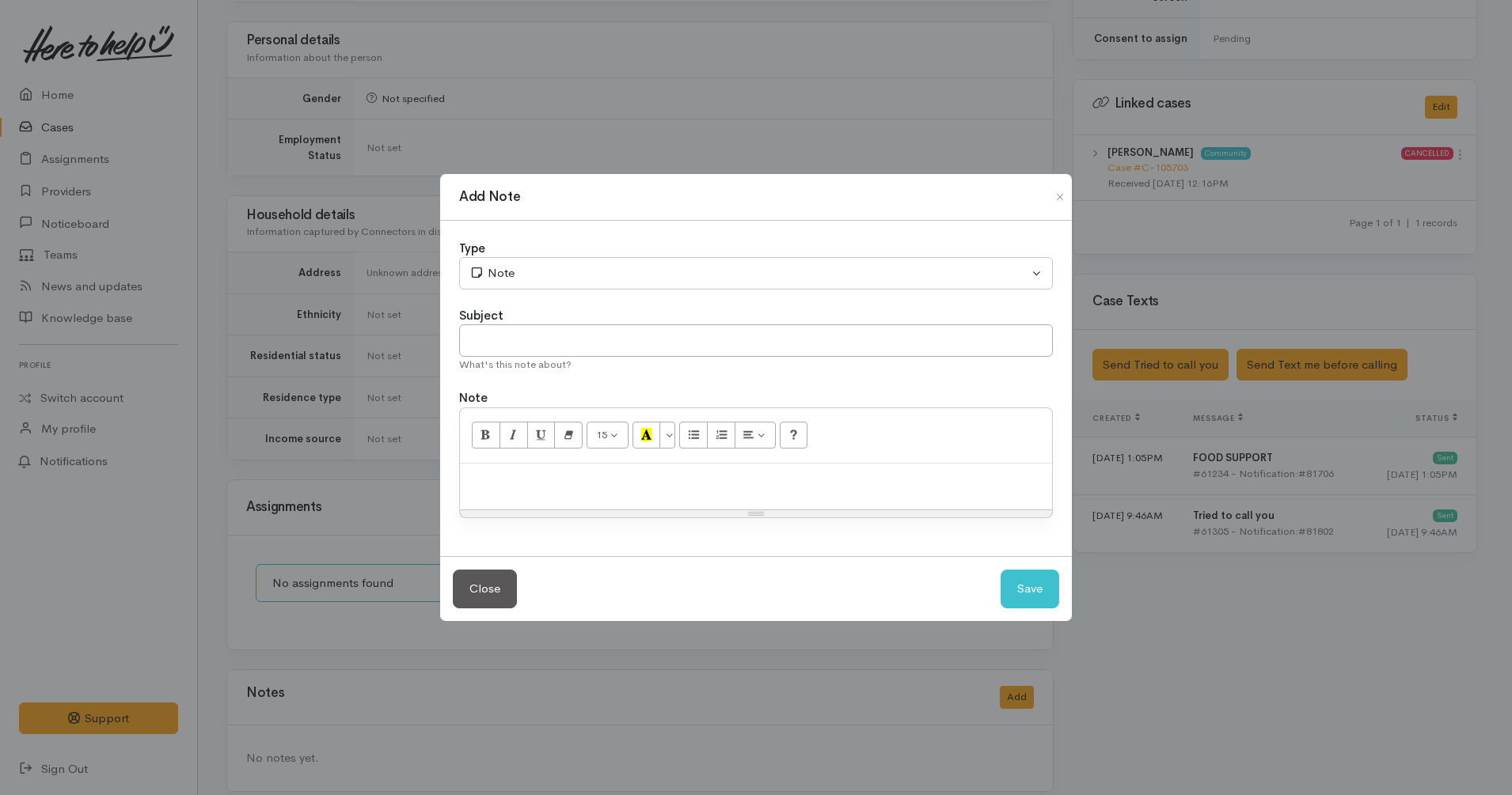
click at [544, 482] on p at bounding box center [755, 481] width 576 height 18
paste div
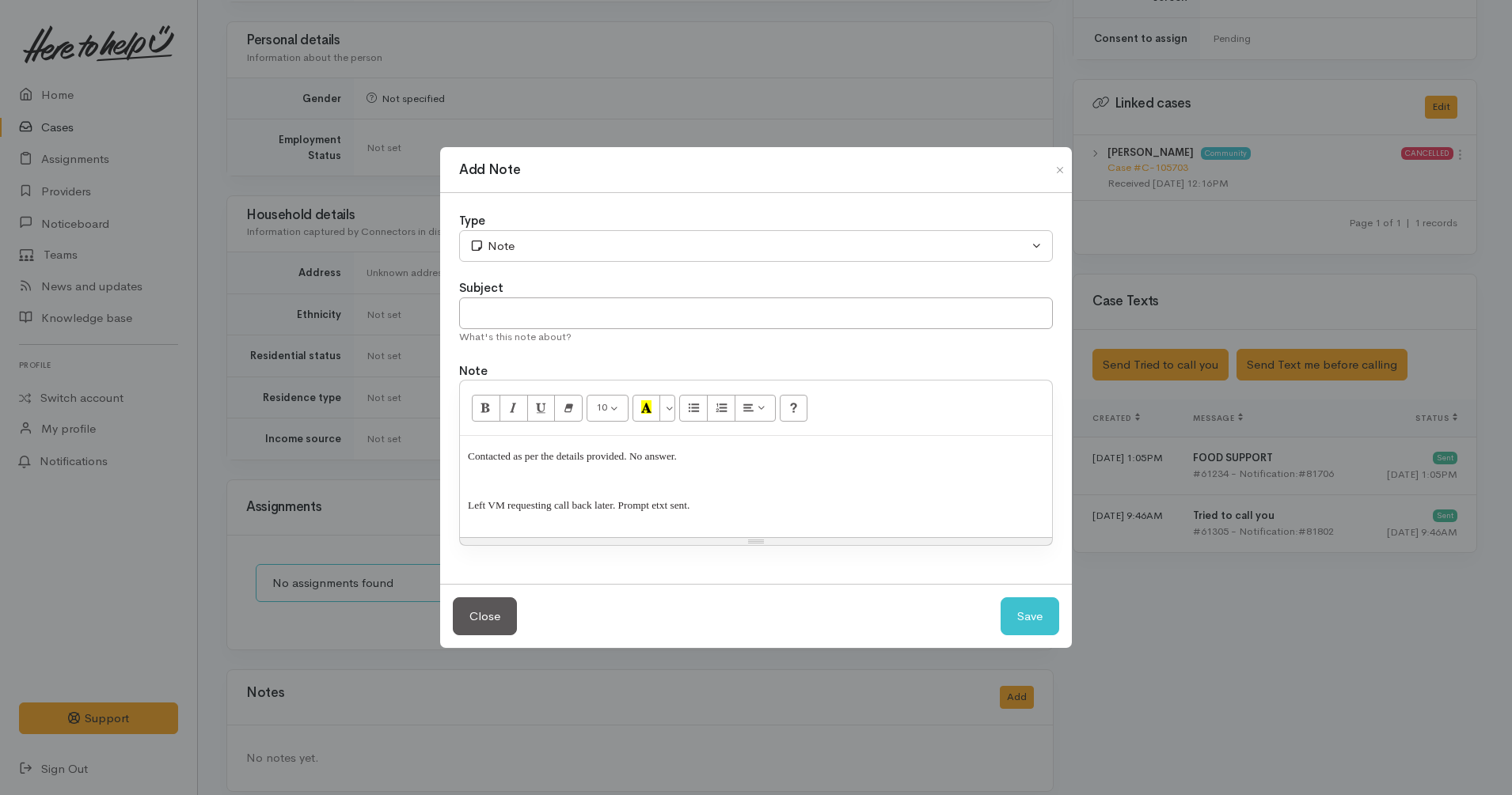
click at [464, 505] on div "Contacted as per the details provided. No answer. Left VM requesting call back …" at bounding box center [756, 486] width 593 height 101
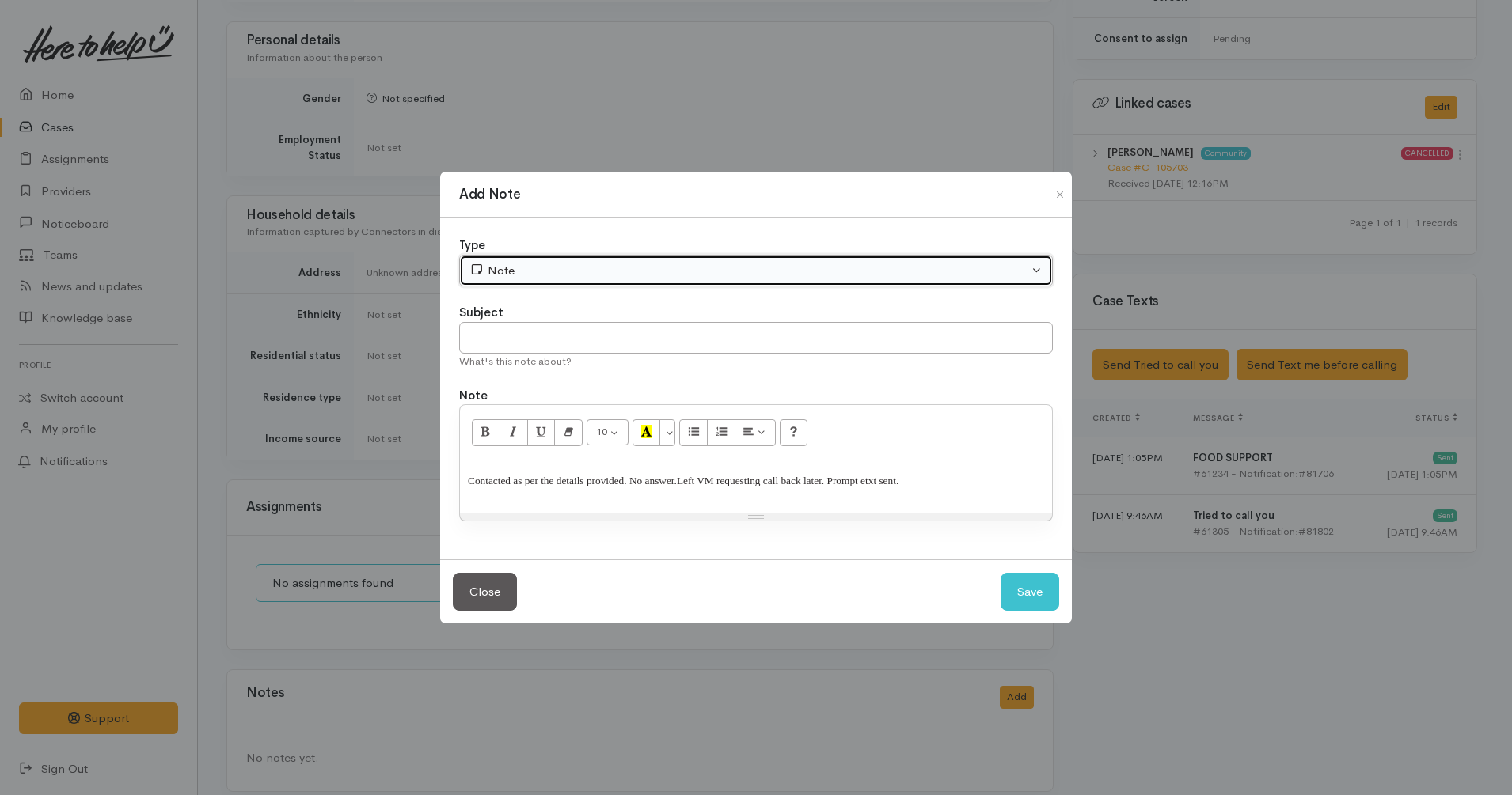
click at [556, 273] on div "Note" at bounding box center [748, 270] width 559 height 18
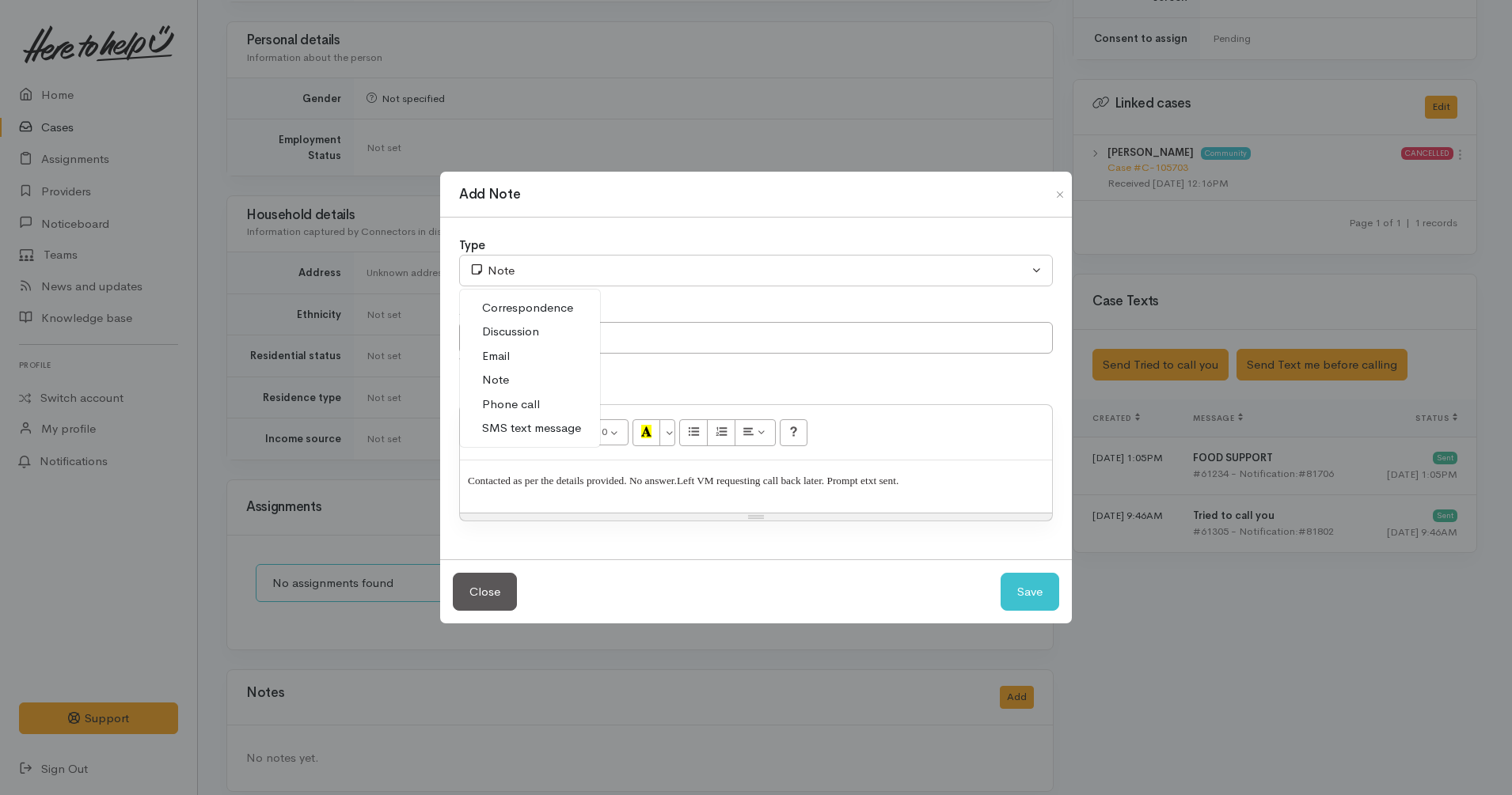
click at [512, 401] on span "Phone call" at bounding box center [510, 404] width 57 height 18
click at [1044, 597] on button "Save" at bounding box center [1029, 592] width 58 height 39
select select "1"
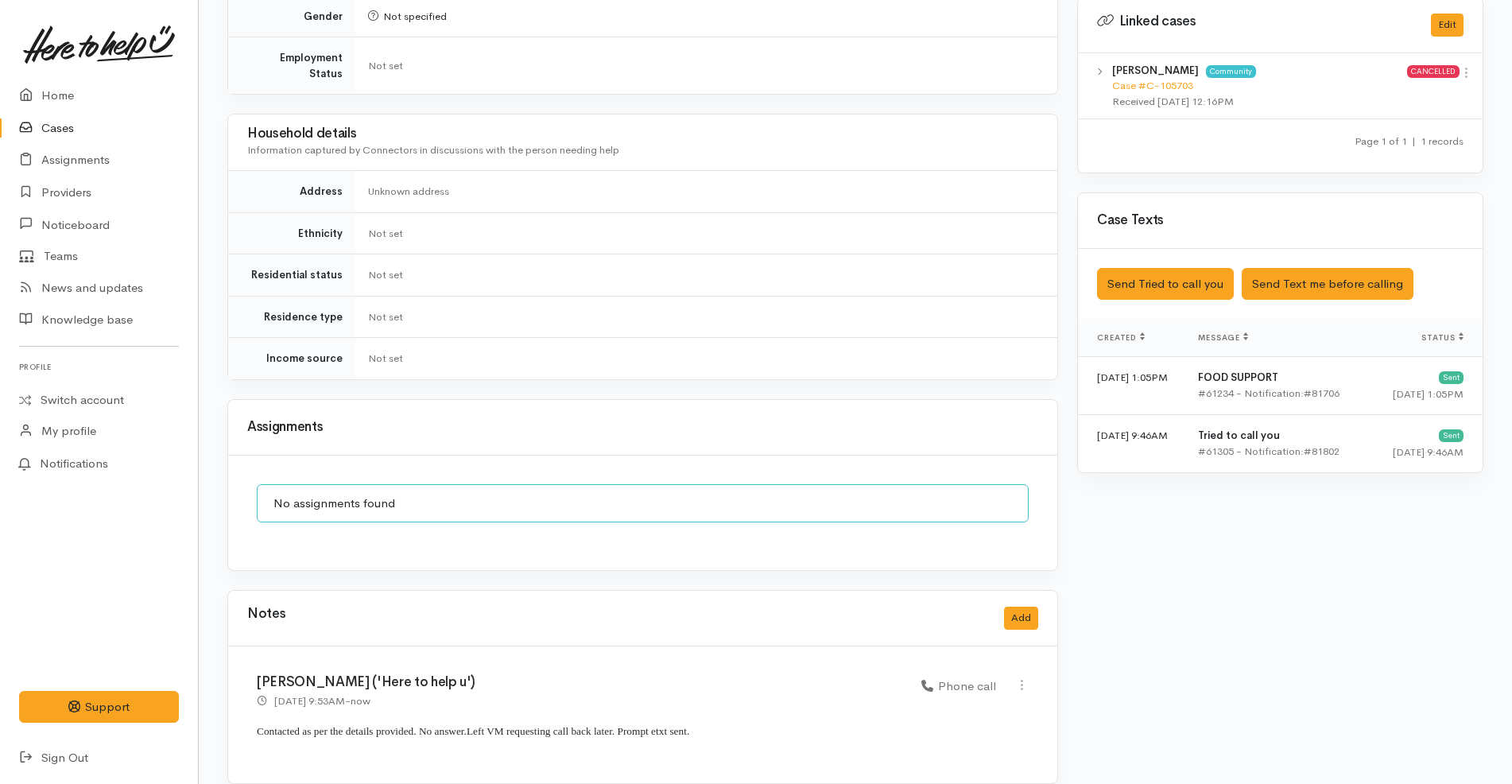
scroll to position [795, 0]
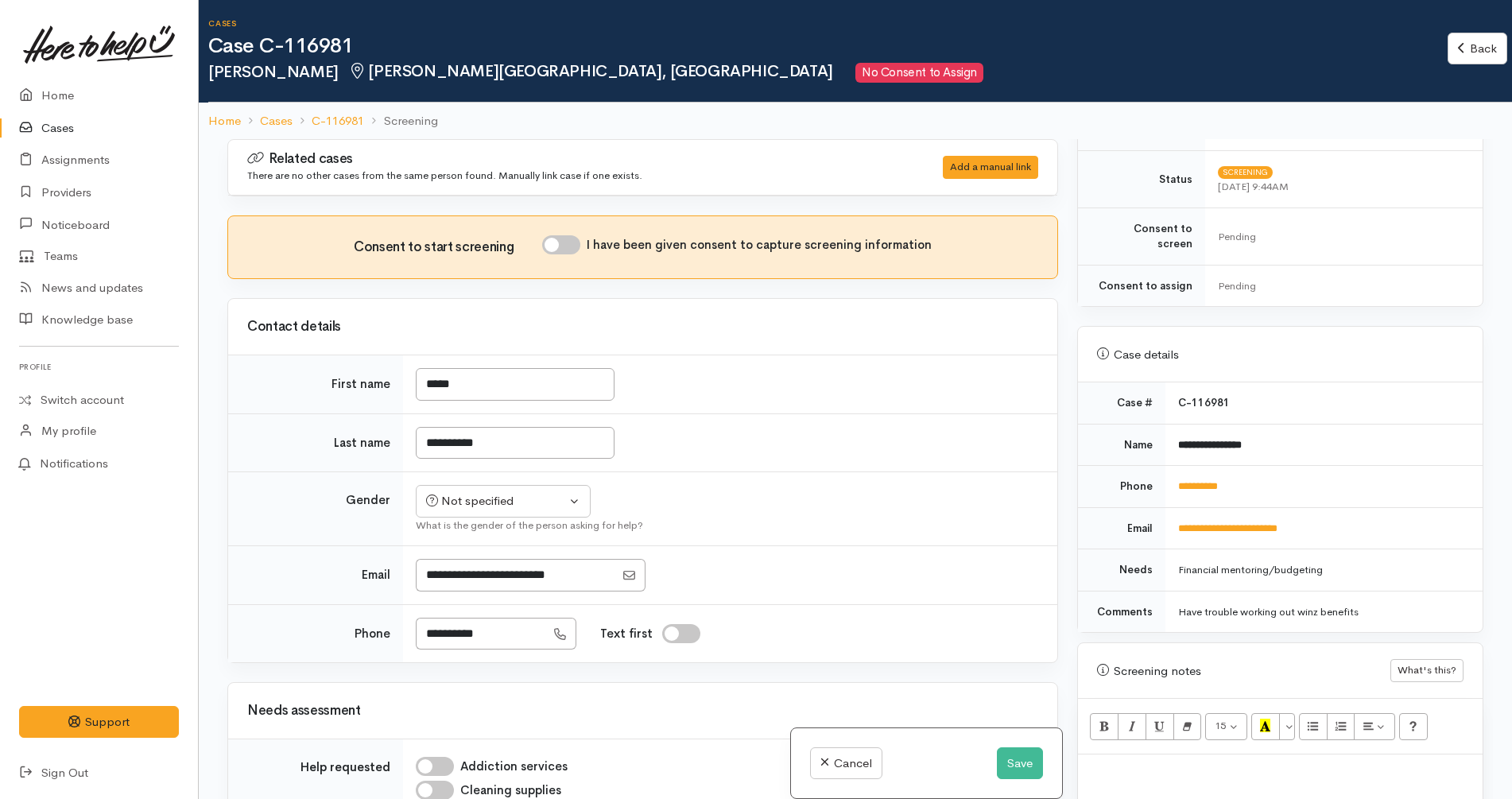
scroll to position [497, 0]
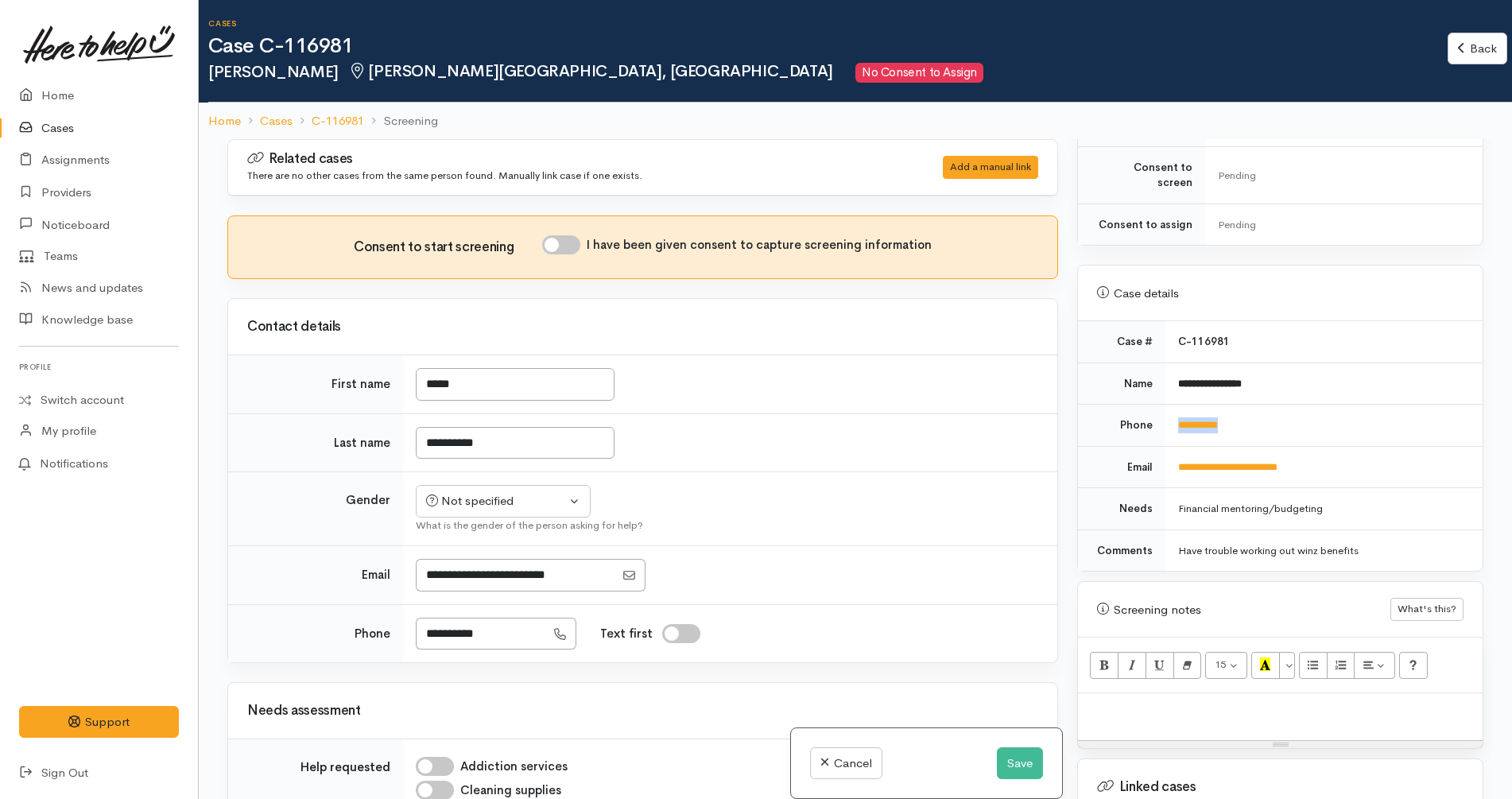
drag, startPoint x: 1292, startPoint y: 424, endPoint x: 1175, endPoint y: 415, distance: 117.3
click at [1175, 415] on td "**********" at bounding box center [1324, 426] width 317 height 42
copy link "**********"
click at [554, 501] on div "Not specified" at bounding box center [496, 501] width 140 height 18
click at [486, 562] on link "[DEMOGRAPHIC_DATA]" at bounding box center [510, 564] width 187 height 25
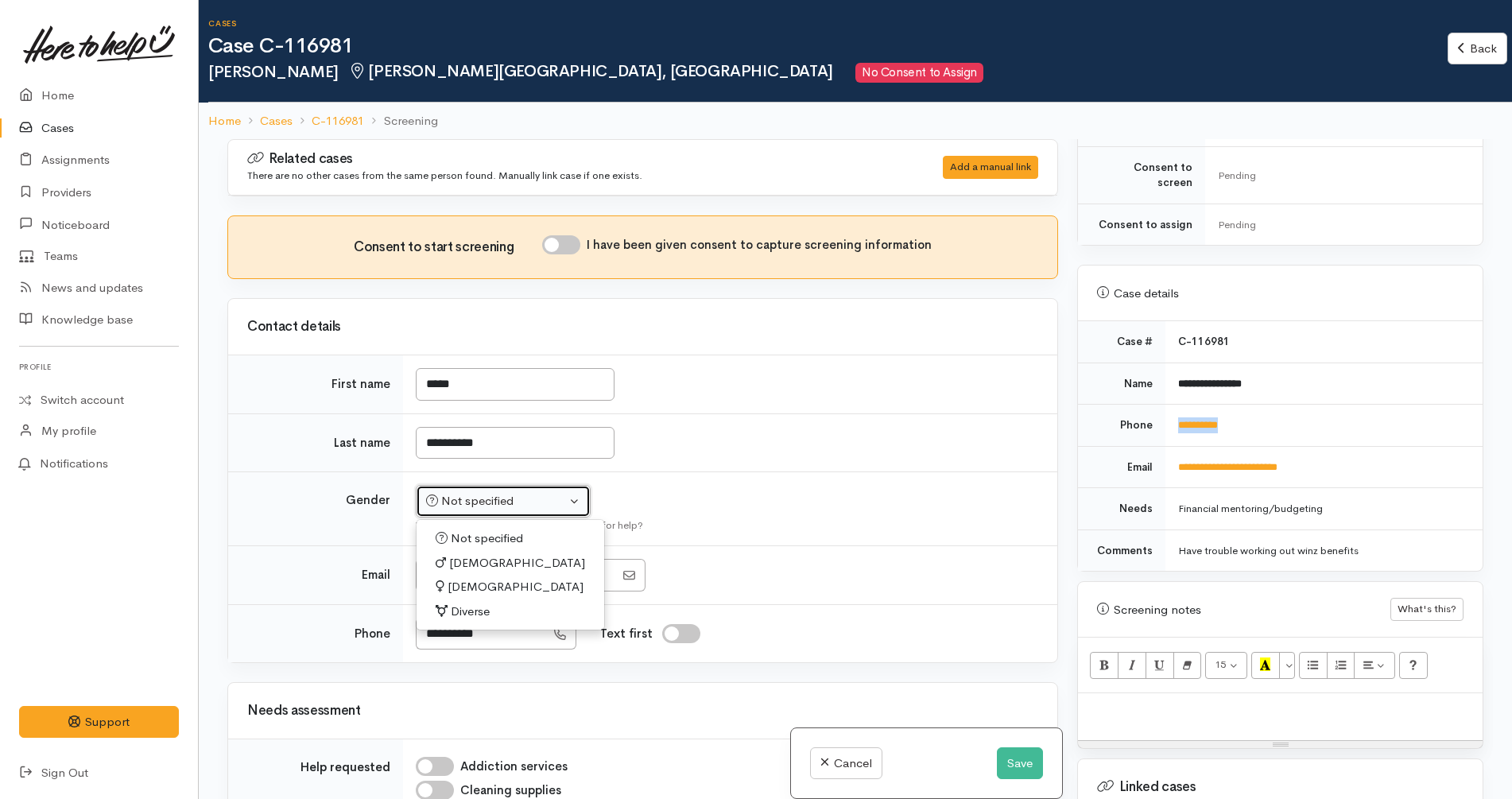
select select "[DEMOGRAPHIC_DATA]"
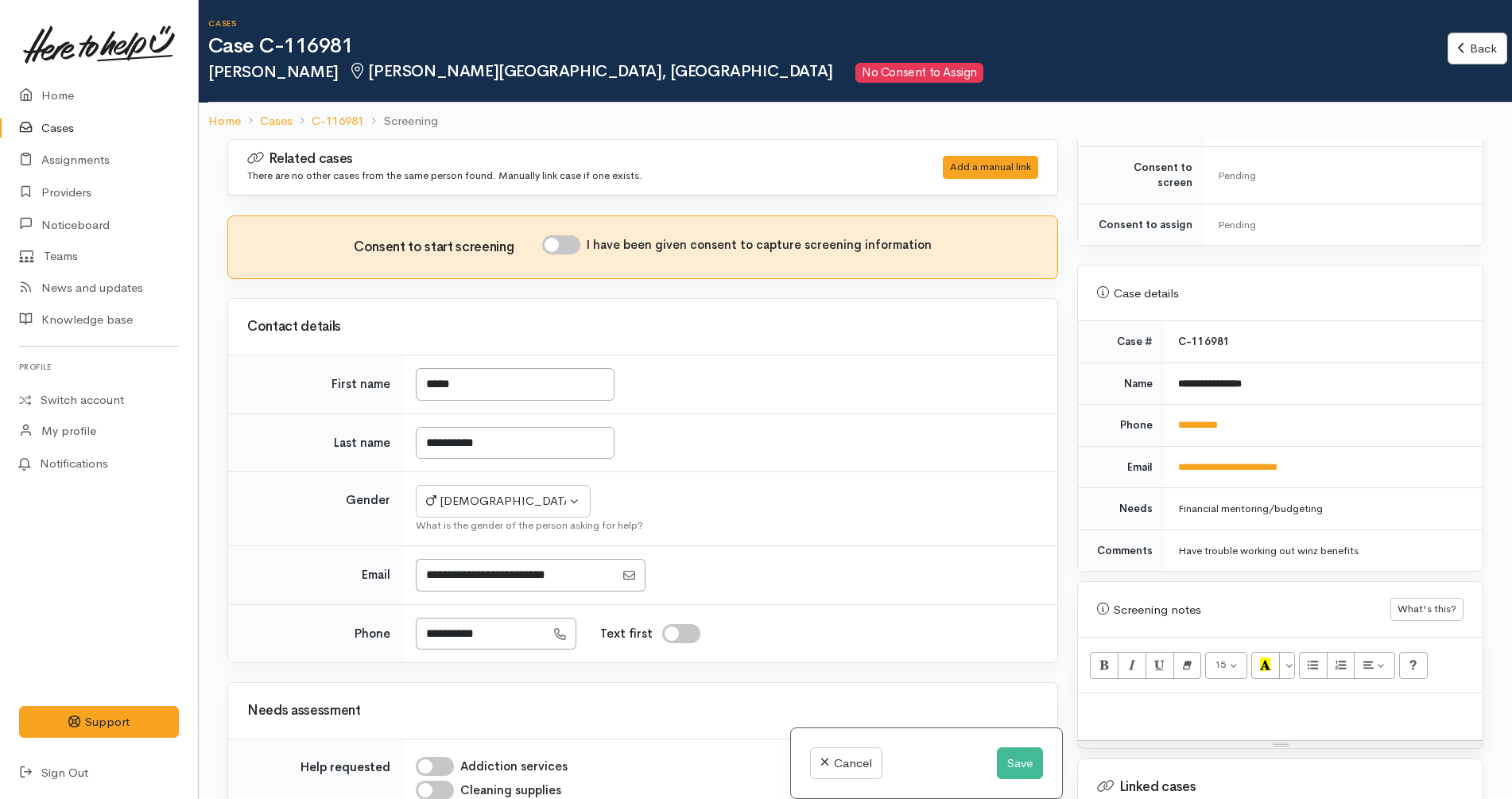
click at [704, 371] on td "*****" at bounding box center [731, 384] width 655 height 59
click at [563, 243] on input "I have been given consent to capture screening information" at bounding box center [562, 245] width 38 height 19
checkbox input "true"
click at [1209, 701] on p at bounding box center [1280, 710] width 389 height 18
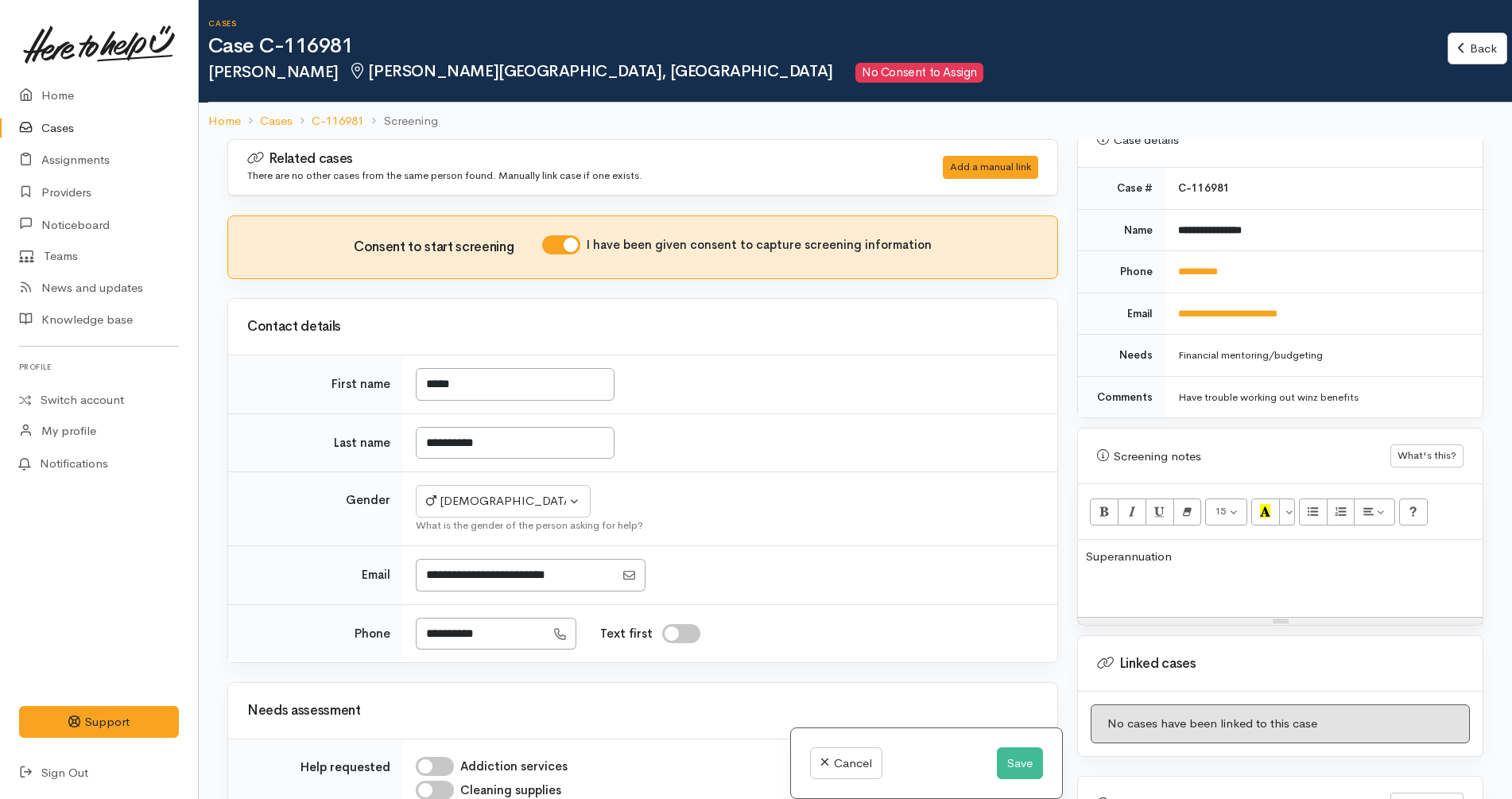
scroll to position [652, 0]
click at [1141, 546] on p "WINZ and Superannuation" at bounding box center [1280, 555] width 389 height 18
copy p "WINZ and"
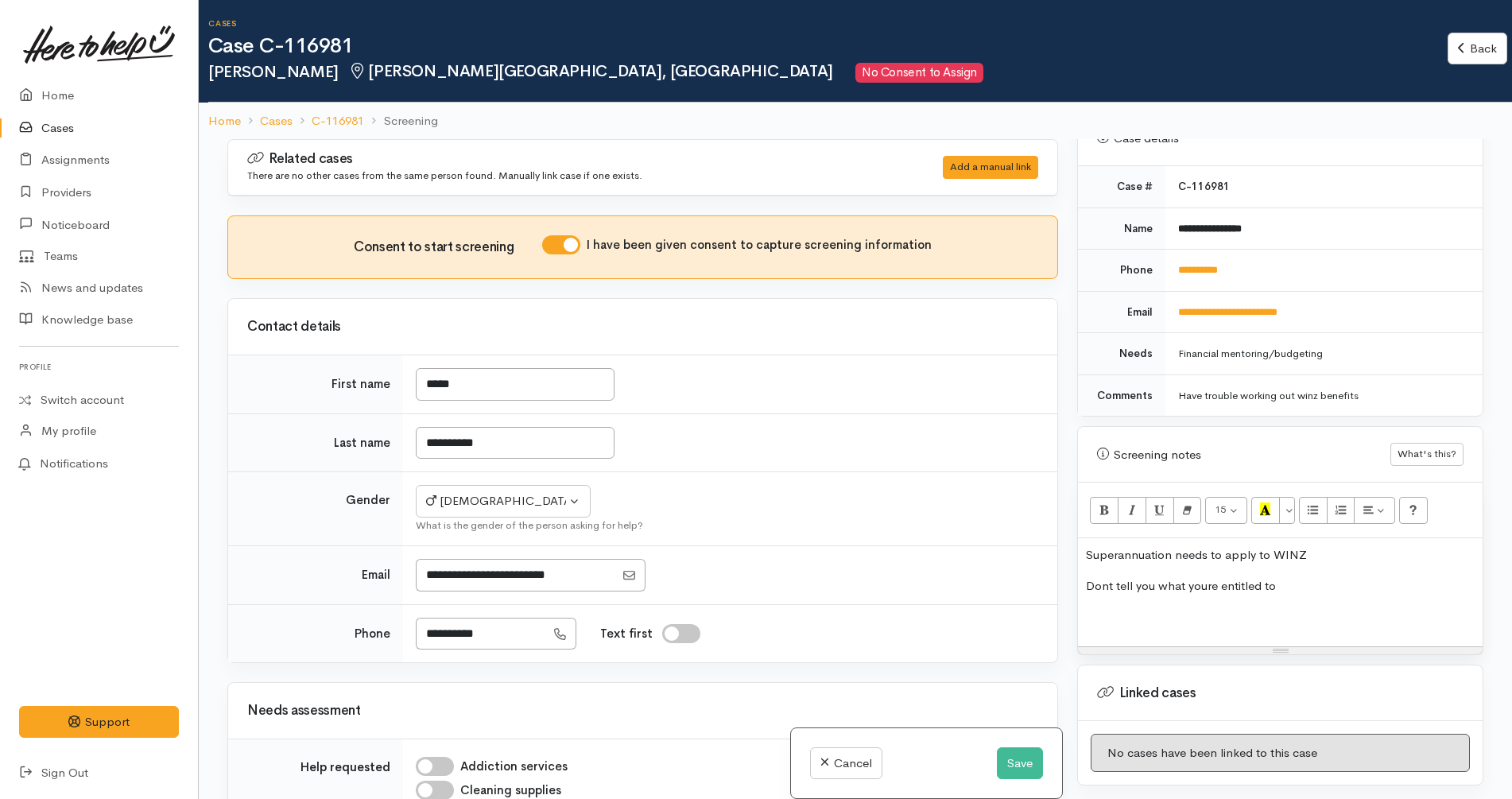
click at [1260, 608] on p at bounding box center [1280, 617] width 389 height 18
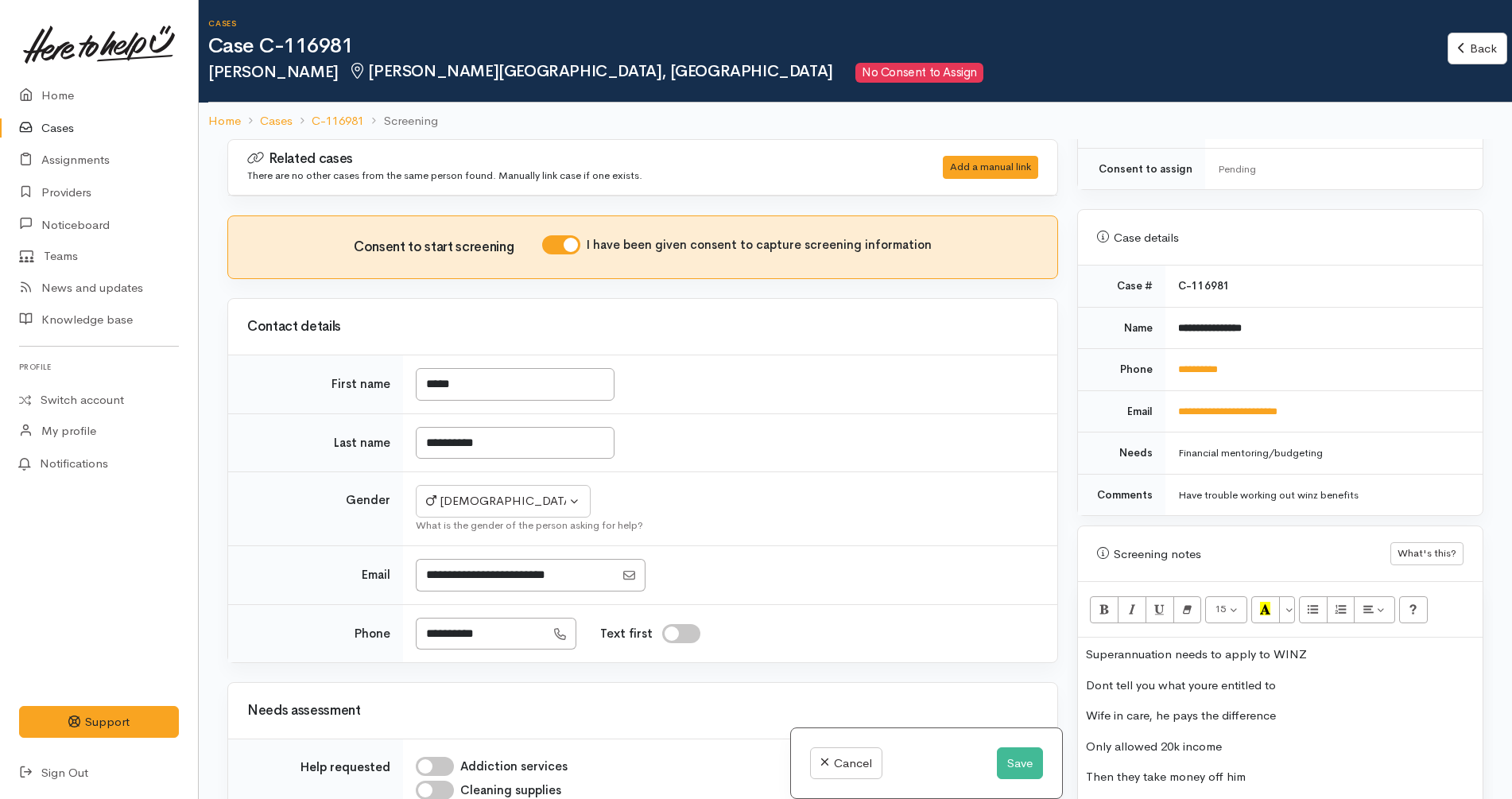
scroll to position [670, 0]
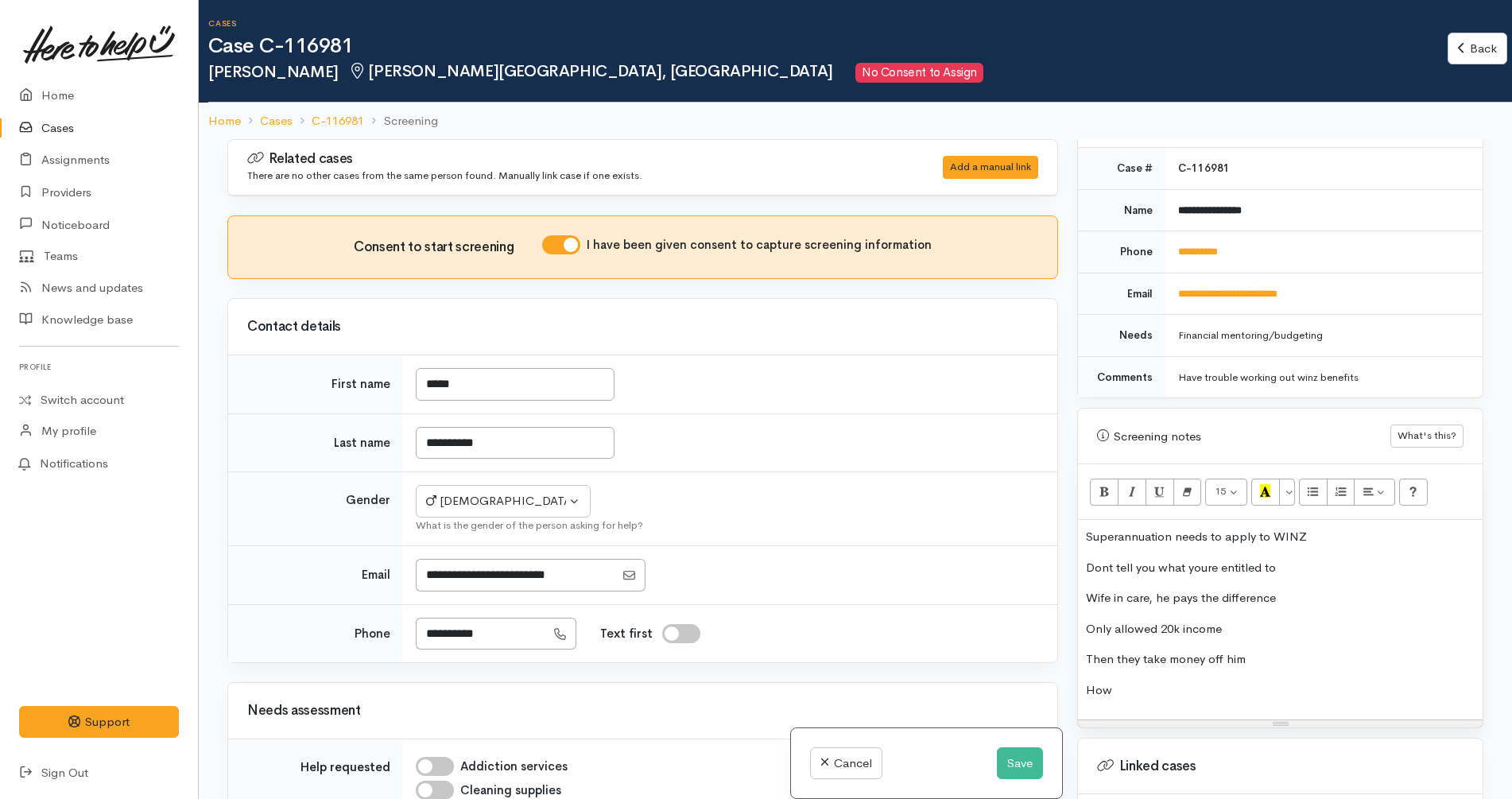
click at [1309, 559] on p "Dont tell you what youre entitled to" at bounding box center [1280, 568] width 389 height 18
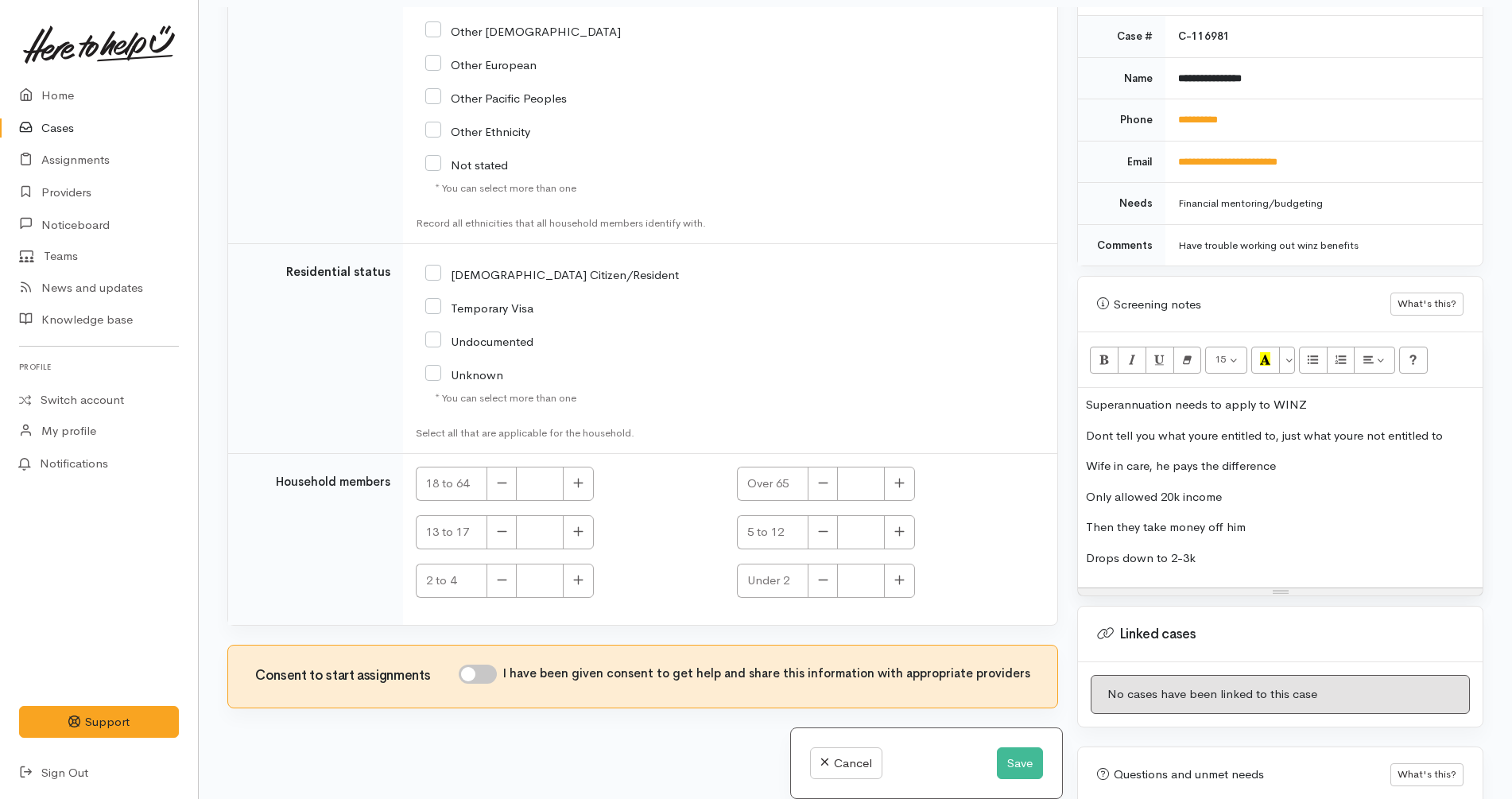
scroll to position [139, 0]
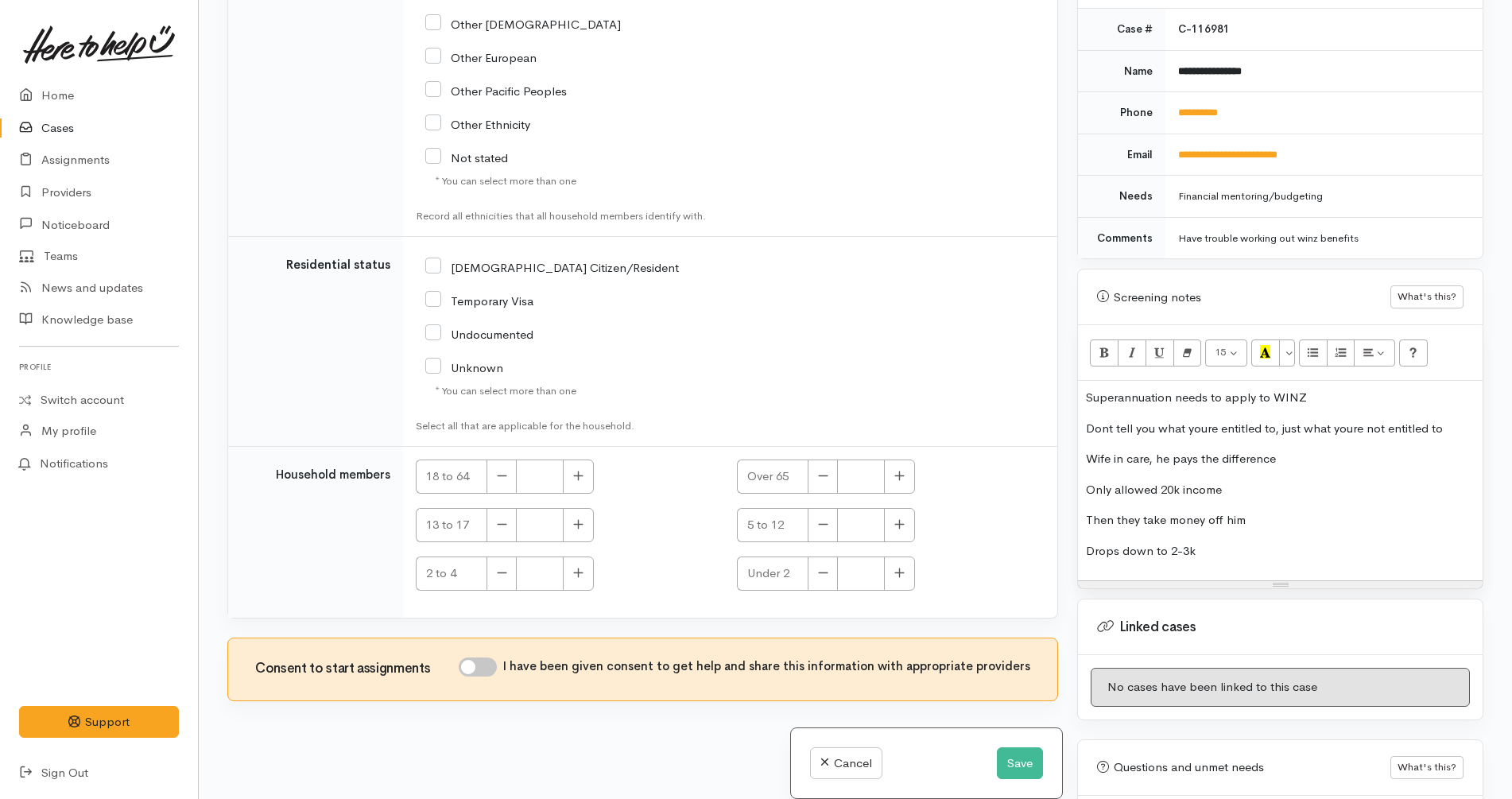
click at [489, 664] on input "I have been given consent to get help and share this information with appropria…" at bounding box center [478, 667] width 38 height 19
checkbox input "true"
click at [1020, 762] on button "Save" at bounding box center [1020, 764] width 46 height 33
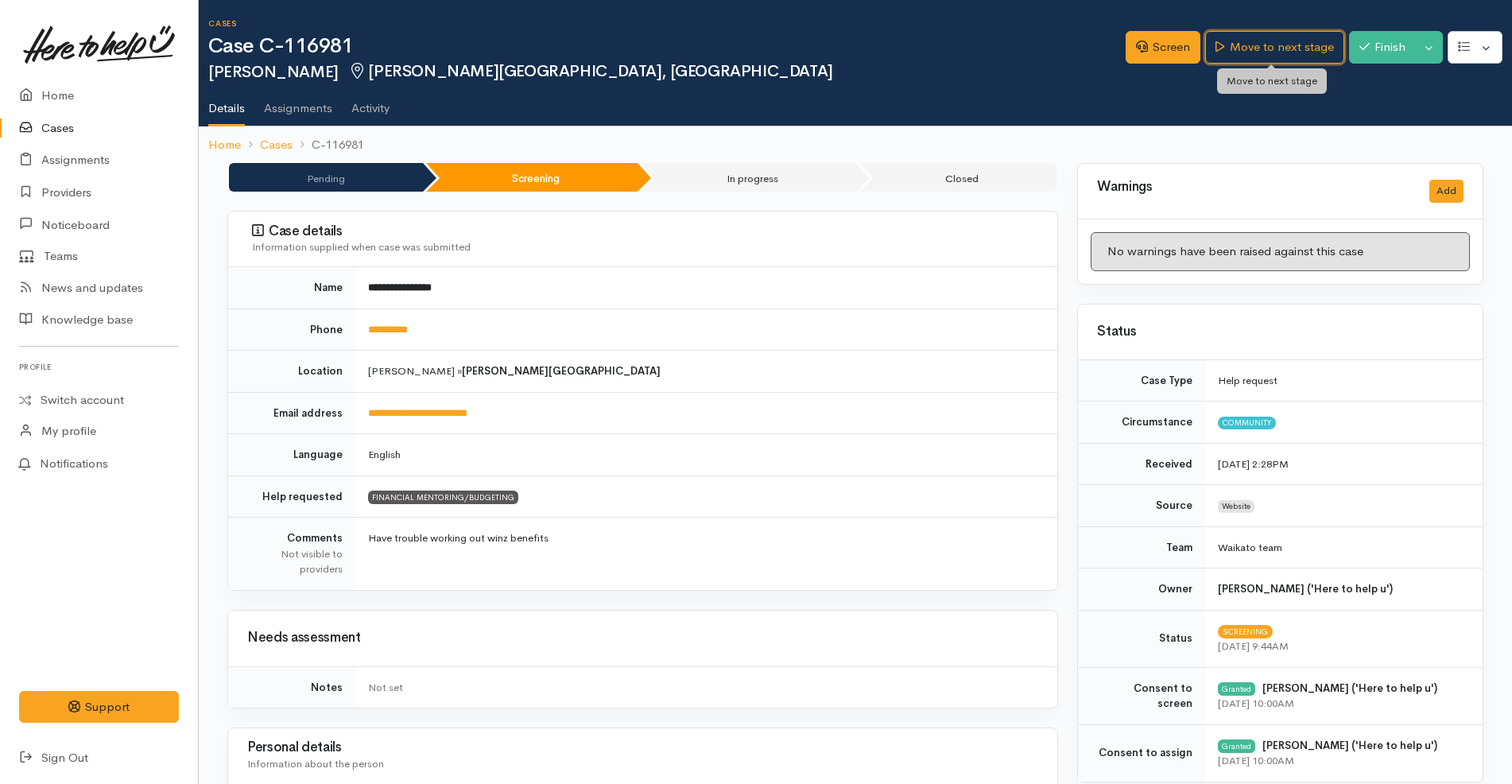
drag, startPoint x: 1237, startPoint y: 48, endPoint x: 1090, endPoint y: 58, distance: 147.3
click at [1237, 48] on link "Move to next stage" at bounding box center [1275, 47] width 138 height 33
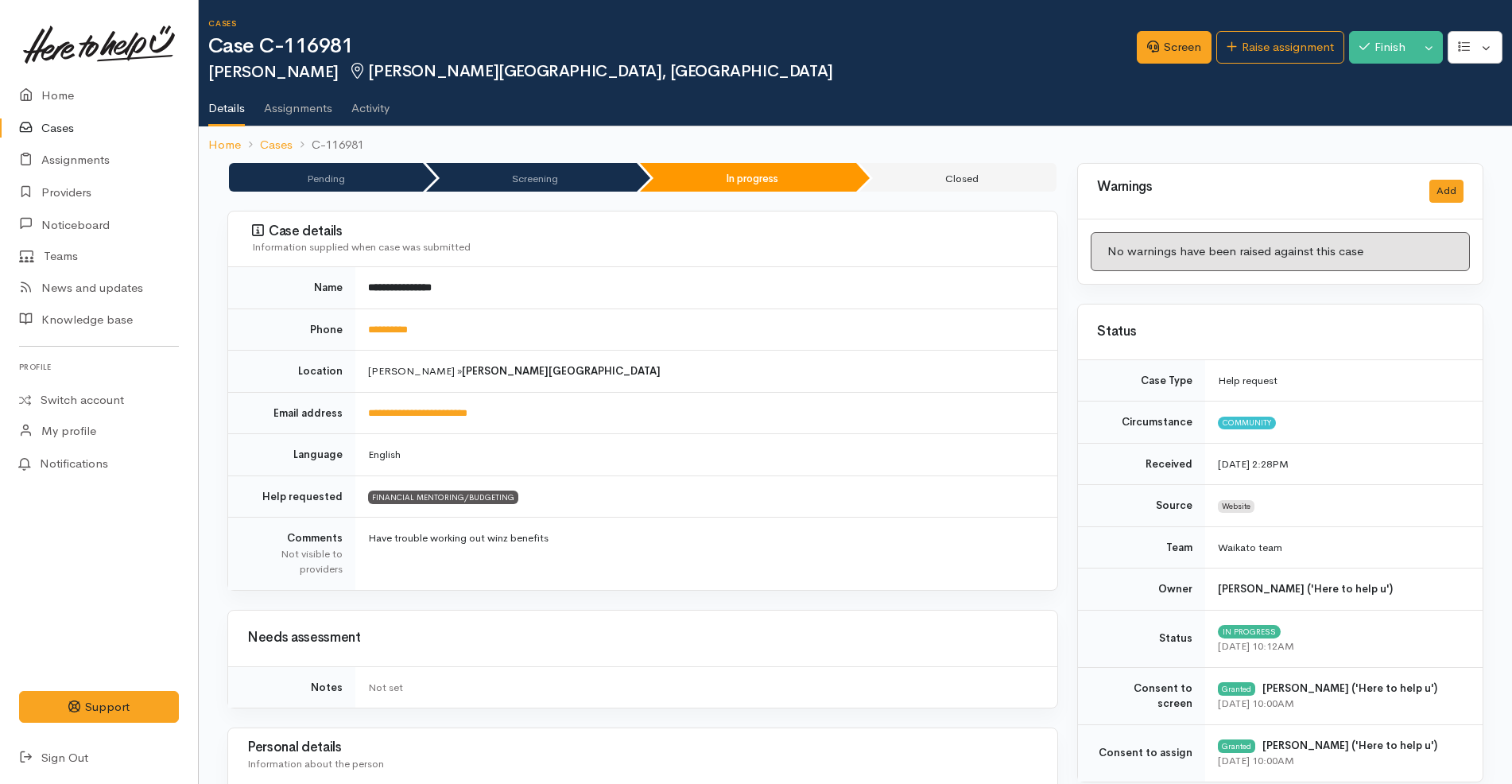
click at [1170, 64] on div "Screen Raise assignment Finish Toggle Dropdown Pause" at bounding box center [1324, 50] width 375 height 52
click at [1170, 44] on link "Screen" at bounding box center [1174, 47] width 75 height 33
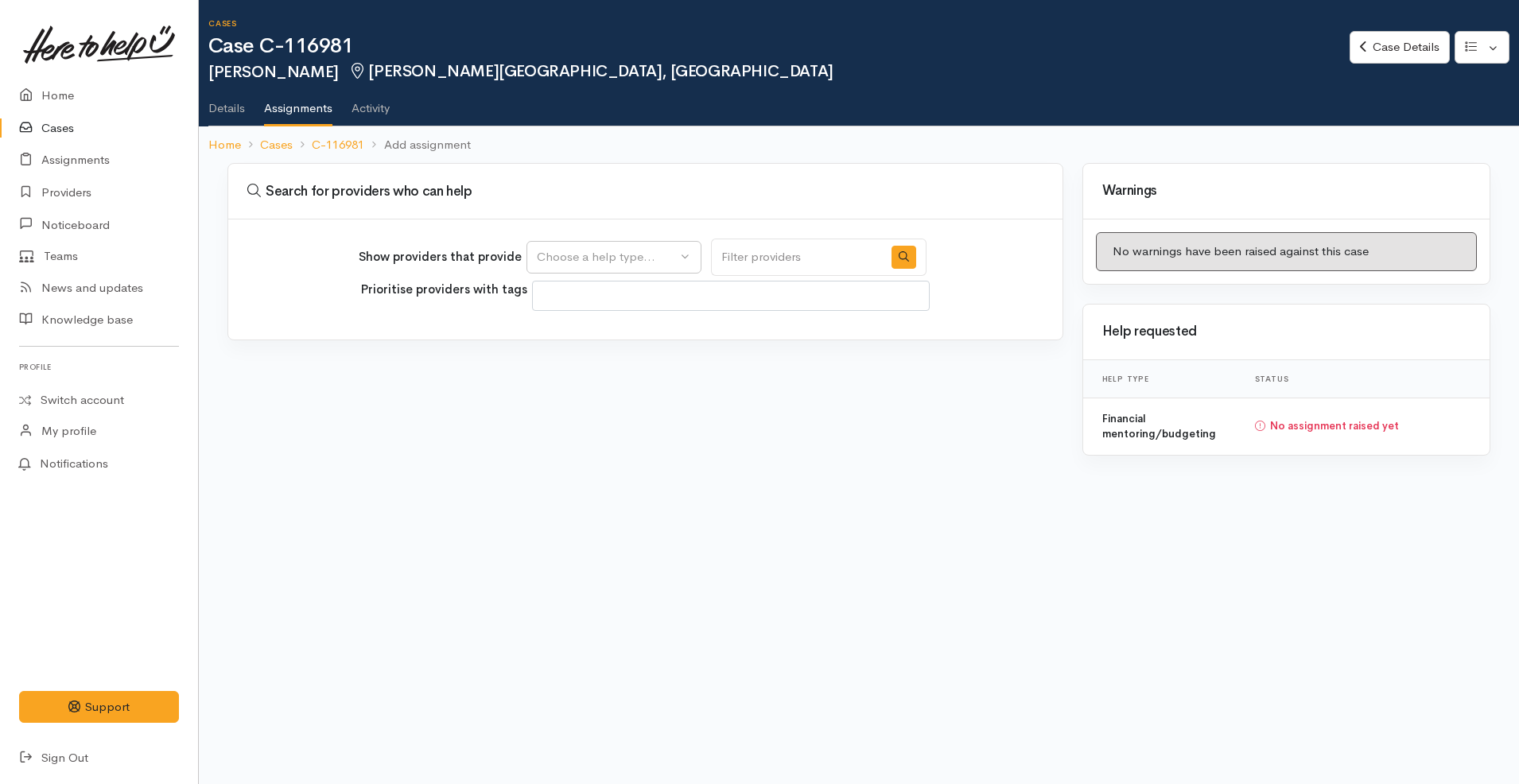
select select
click at [637, 252] on div "Choose a help type..." at bounding box center [607, 256] width 140 height 18
click at [620, 327] on span "Financial mentoring/budgeting" at bounding box center [630, 333] width 168 height 18
select select "9"
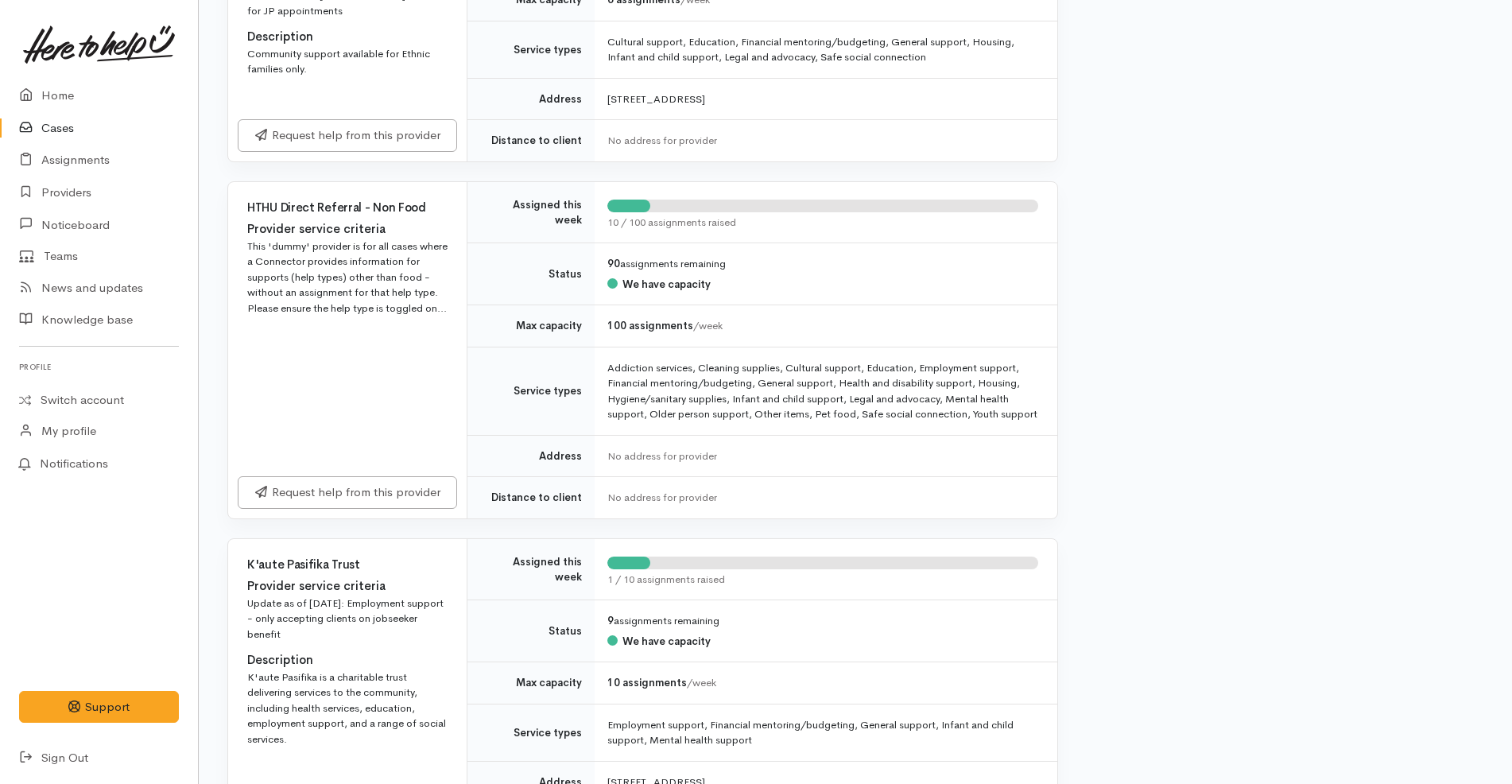
scroll to position [2385, 0]
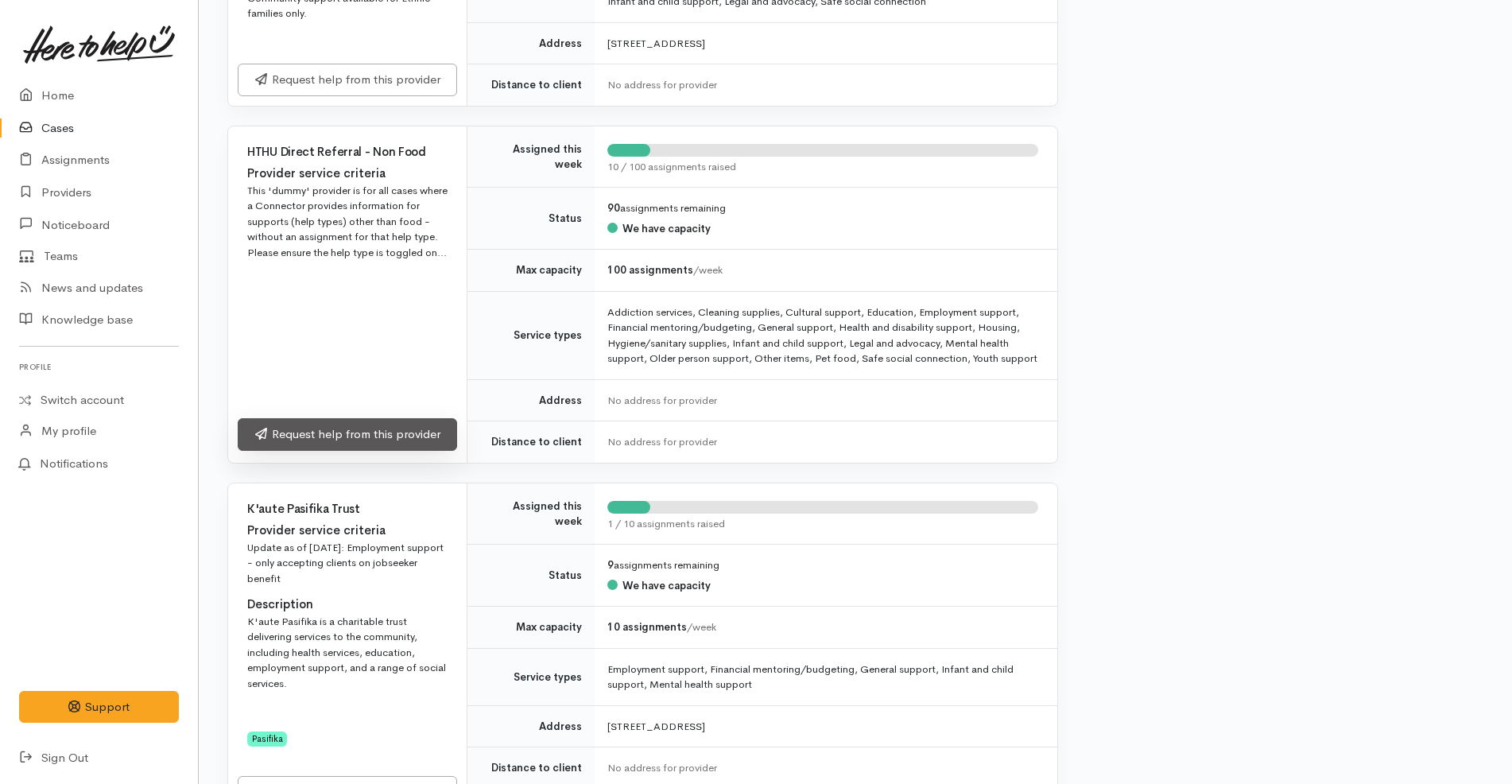
click at [398, 418] on link "Request help from this provider" at bounding box center [348, 435] width 220 height 33
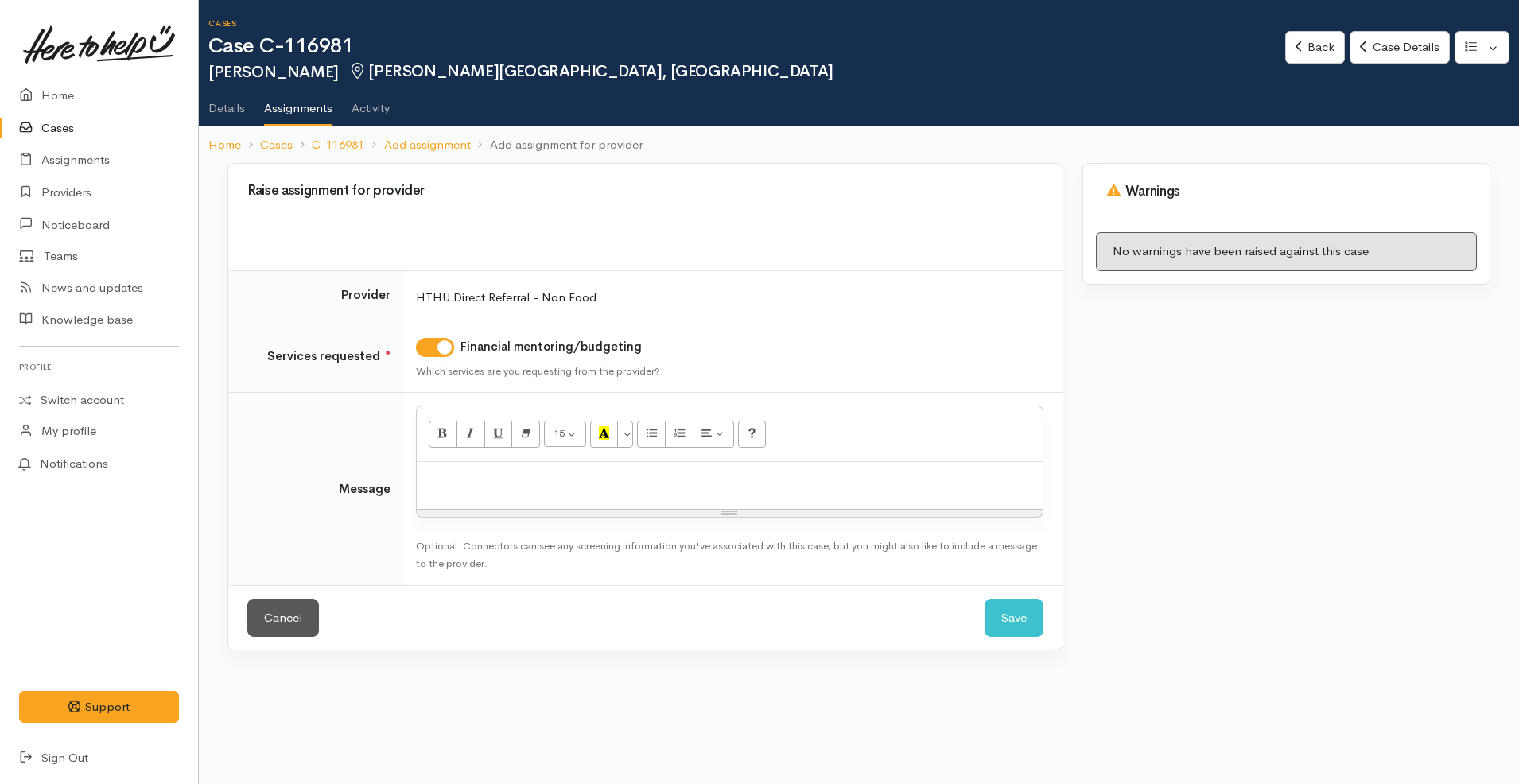
click at [687, 477] on p at bounding box center [729, 478] width 610 height 18
click at [1026, 615] on button "Save" at bounding box center [1013, 618] width 59 height 39
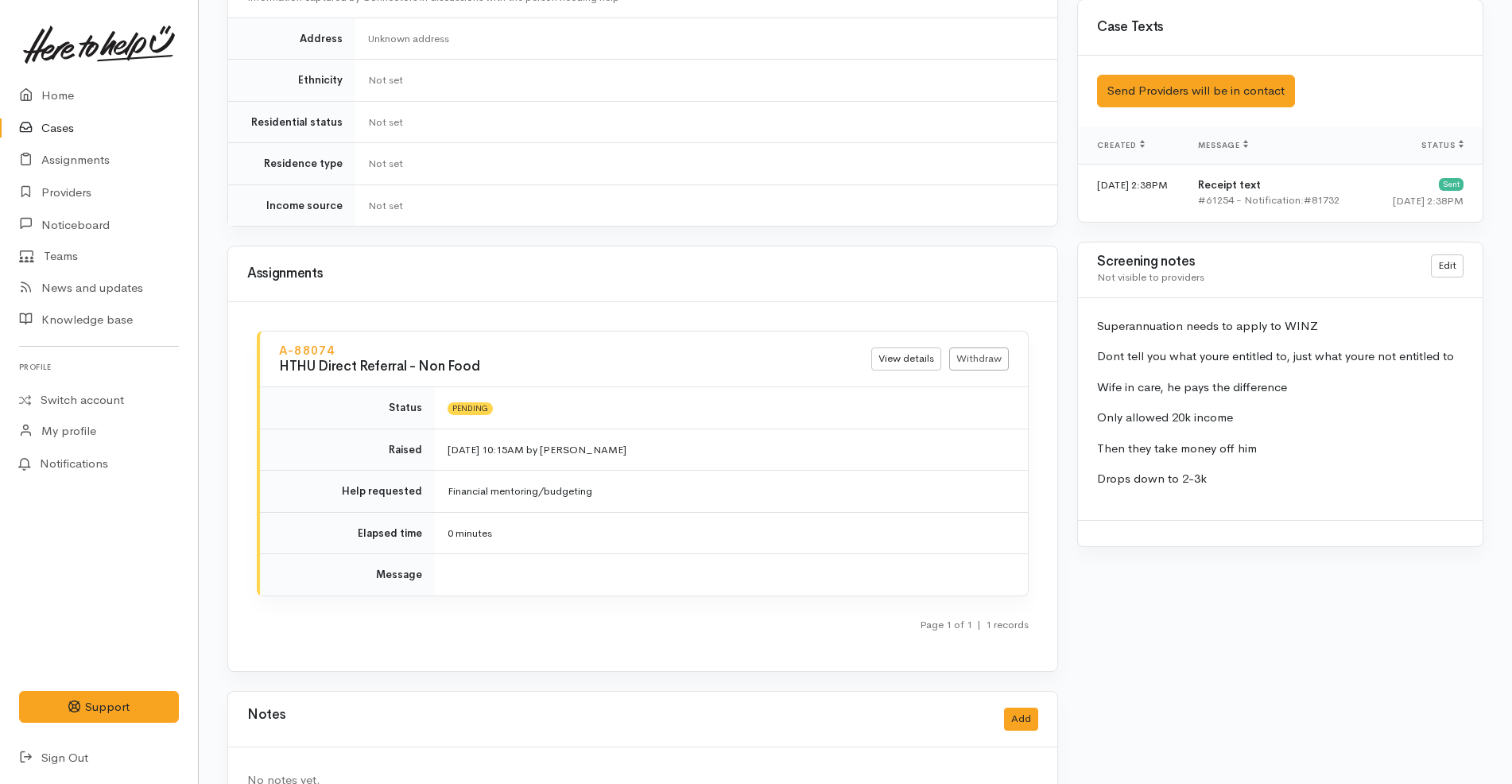
scroll to position [975, 0]
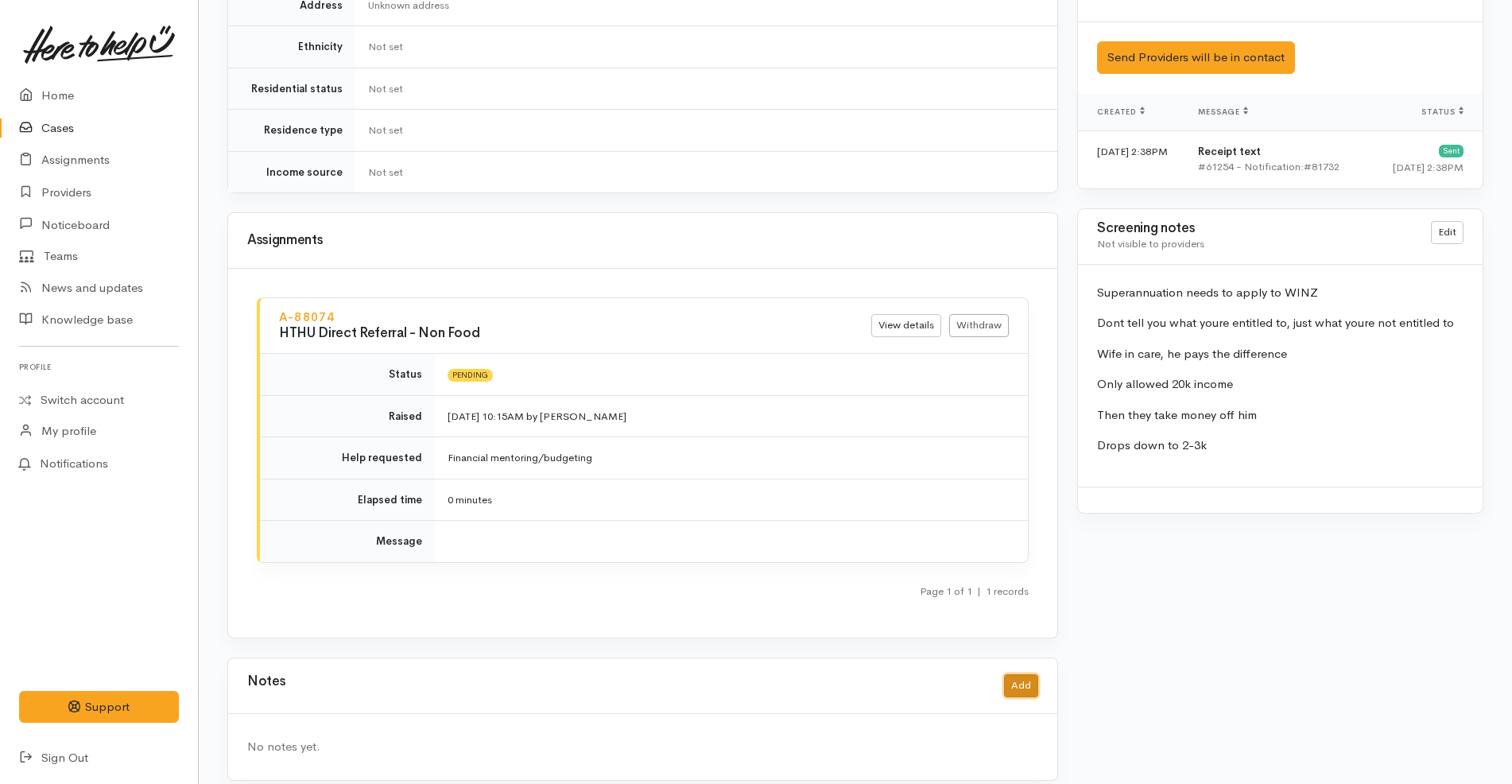
click at [1020, 674] on button "Add" at bounding box center [1021, 685] width 35 height 23
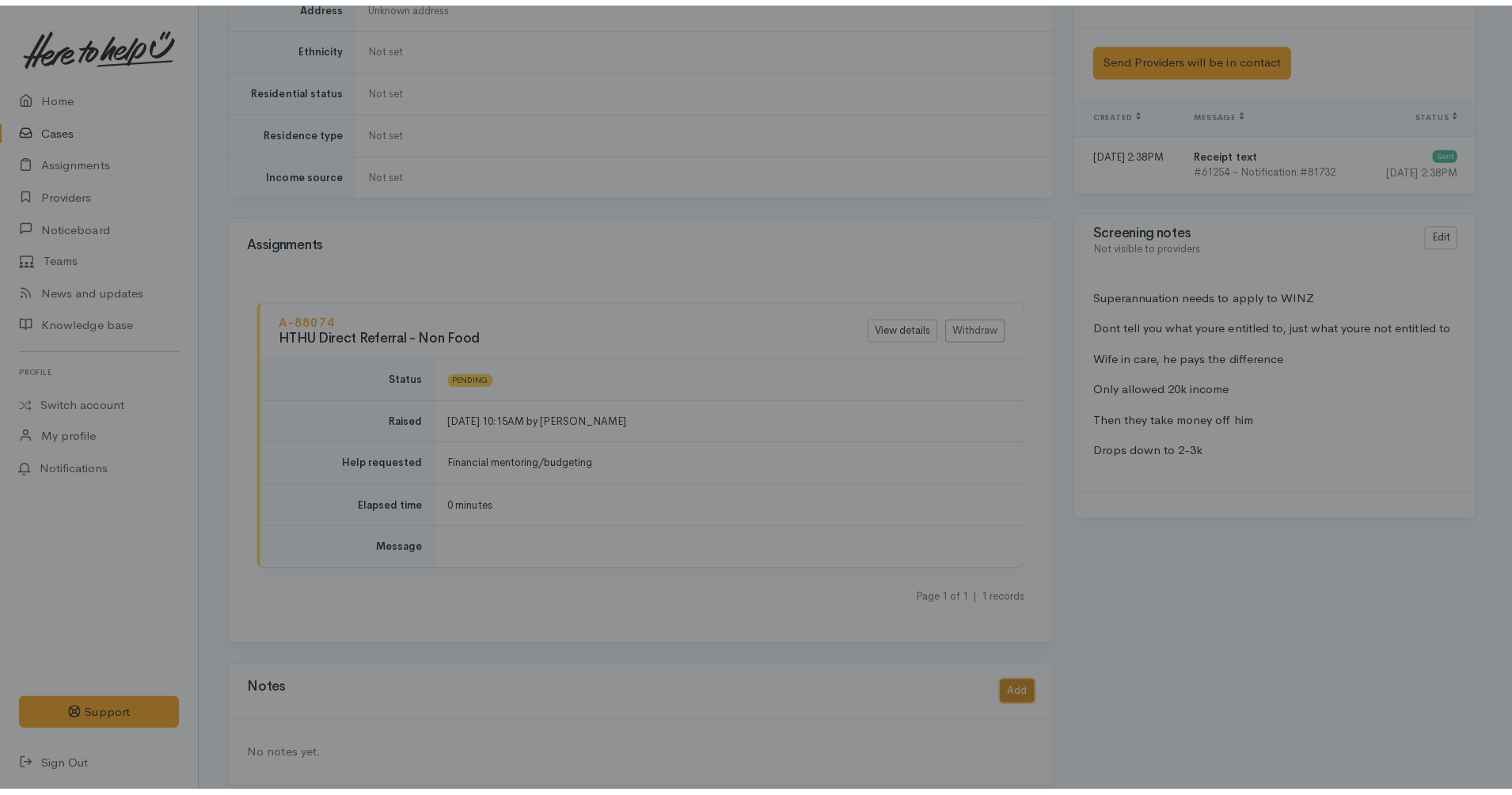
scroll to position [956, 0]
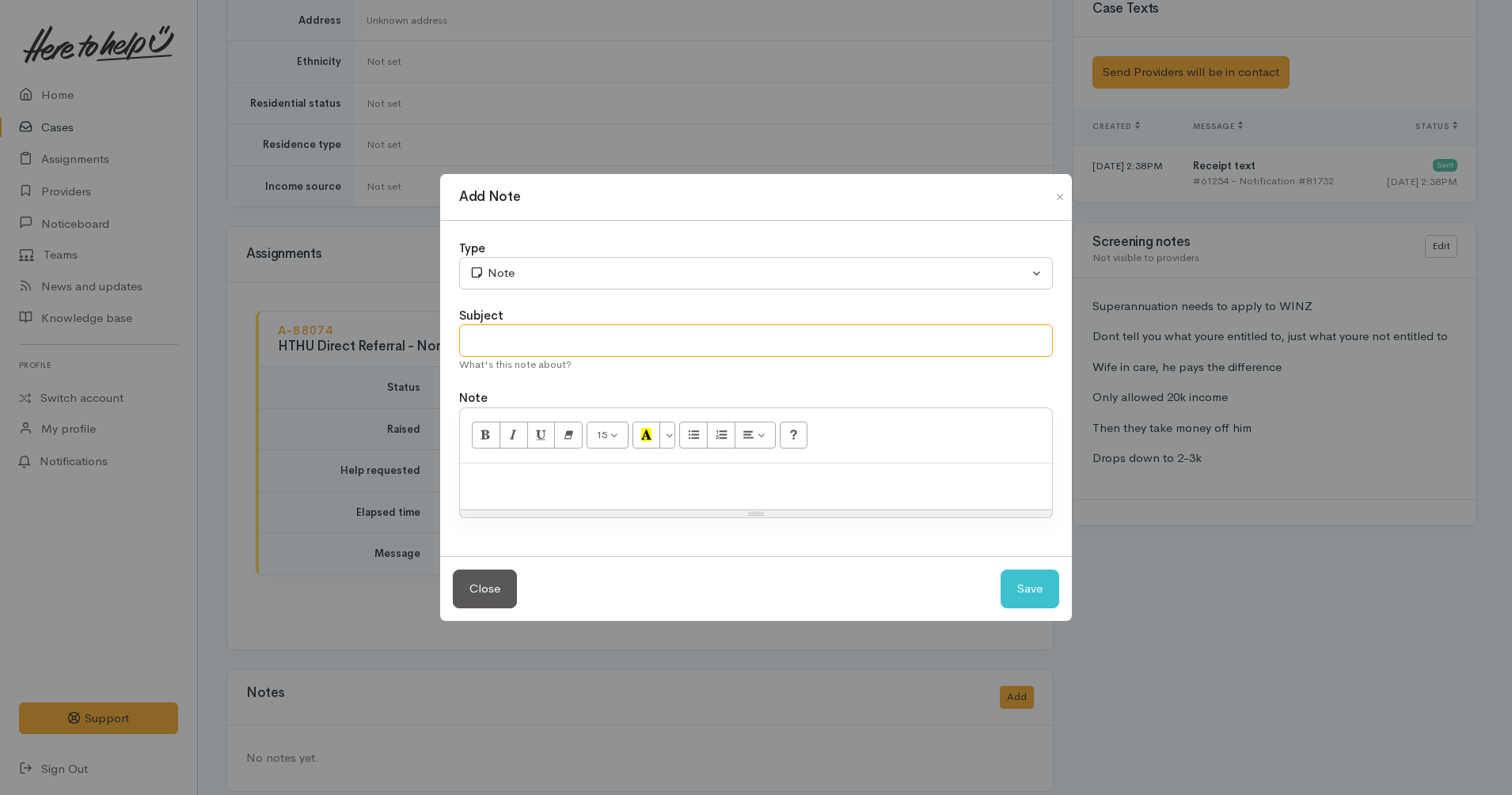
click at [820, 335] on input "text" at bounding box center [755, 341] width 594 height 32
type input "etxt sent to client:"
click at [1048, 588] on button "Save" at bounding box center [1029, 589] width 58 height 39
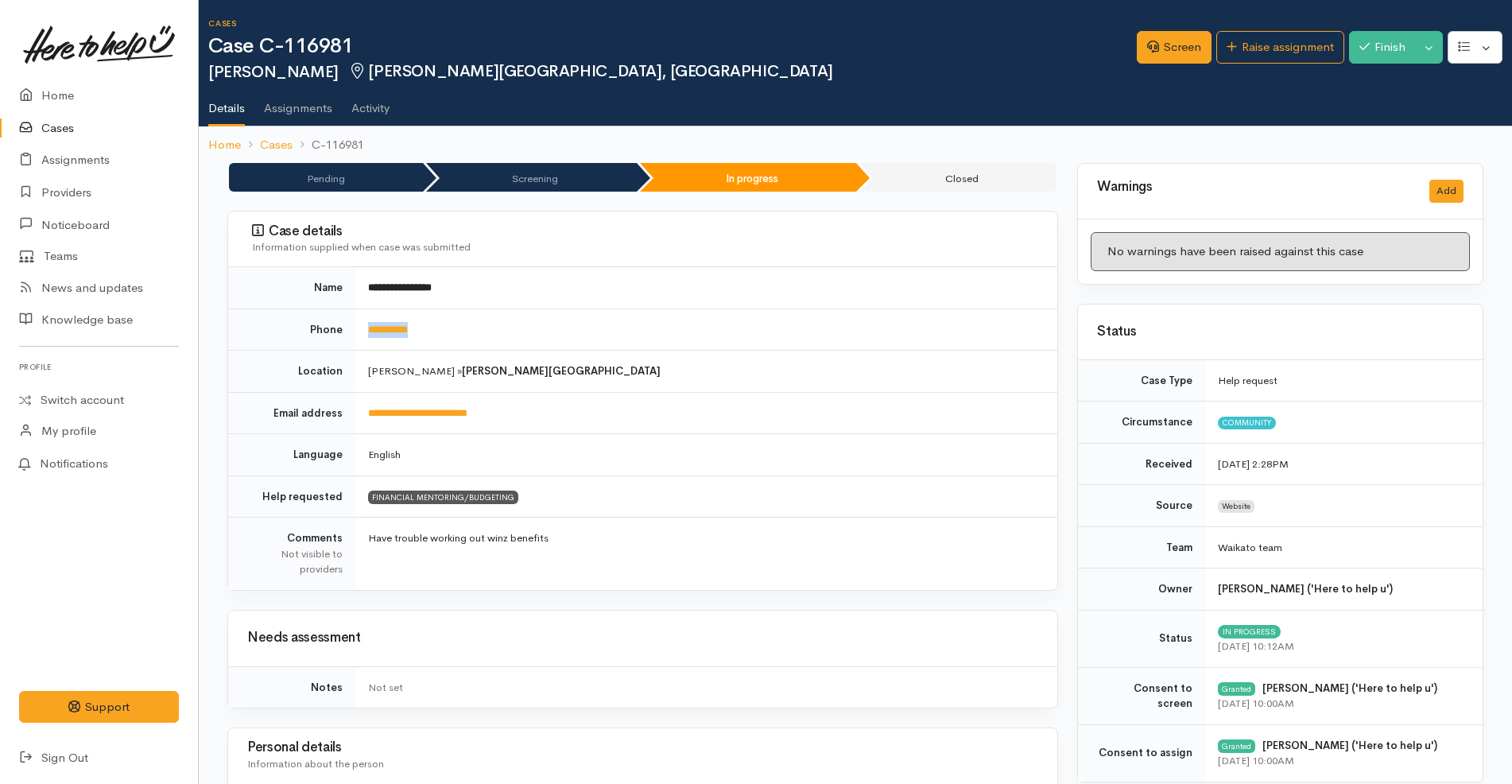
drag, startPoint x: 459, startPoint y: 322, endPoint x: 347, endPoint y: 327, distance: 112.1
click at [347, 327] on tr "**********" at bounding box center [643, 329] width 829 height 42
copy tr "**********"
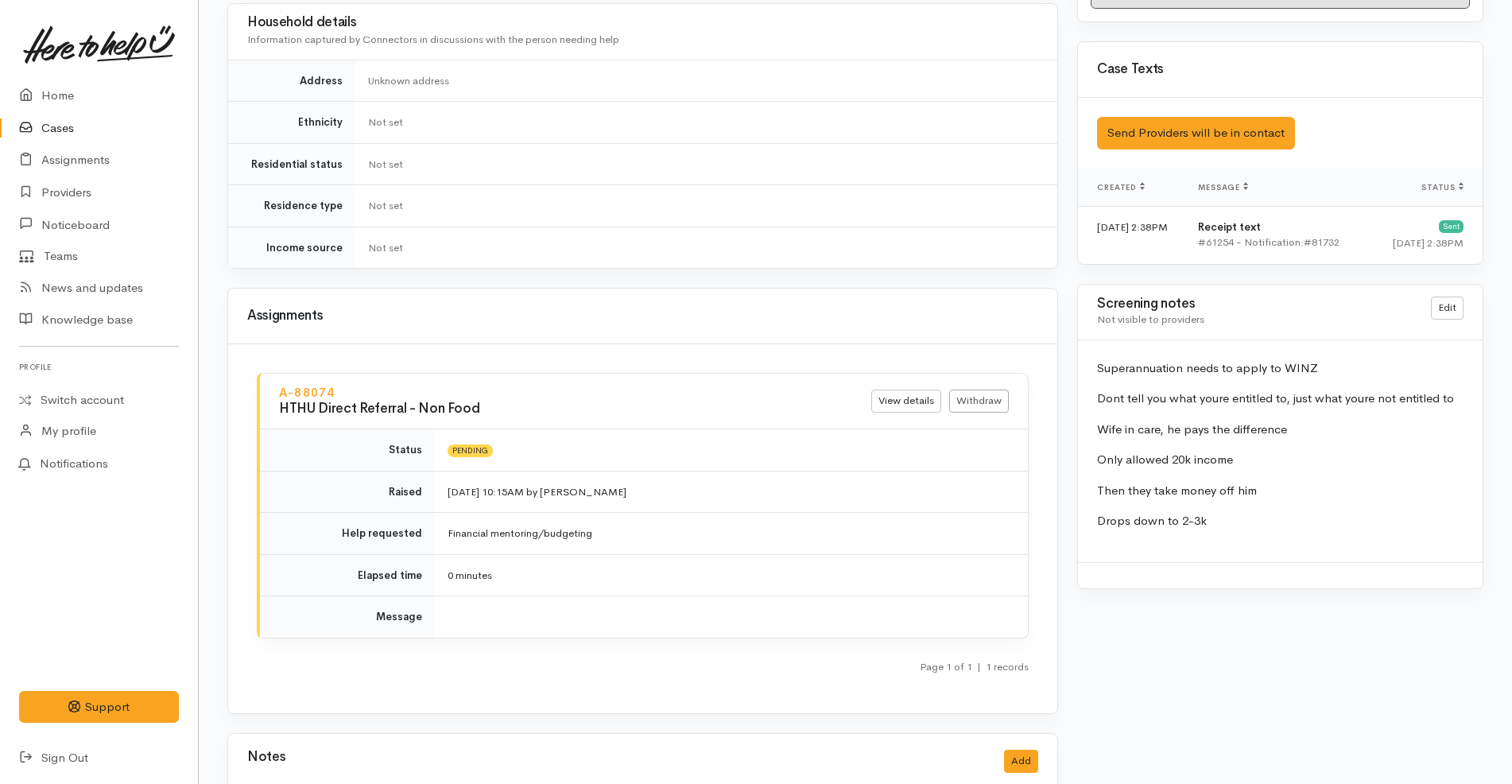
scroll to position [975, 0]
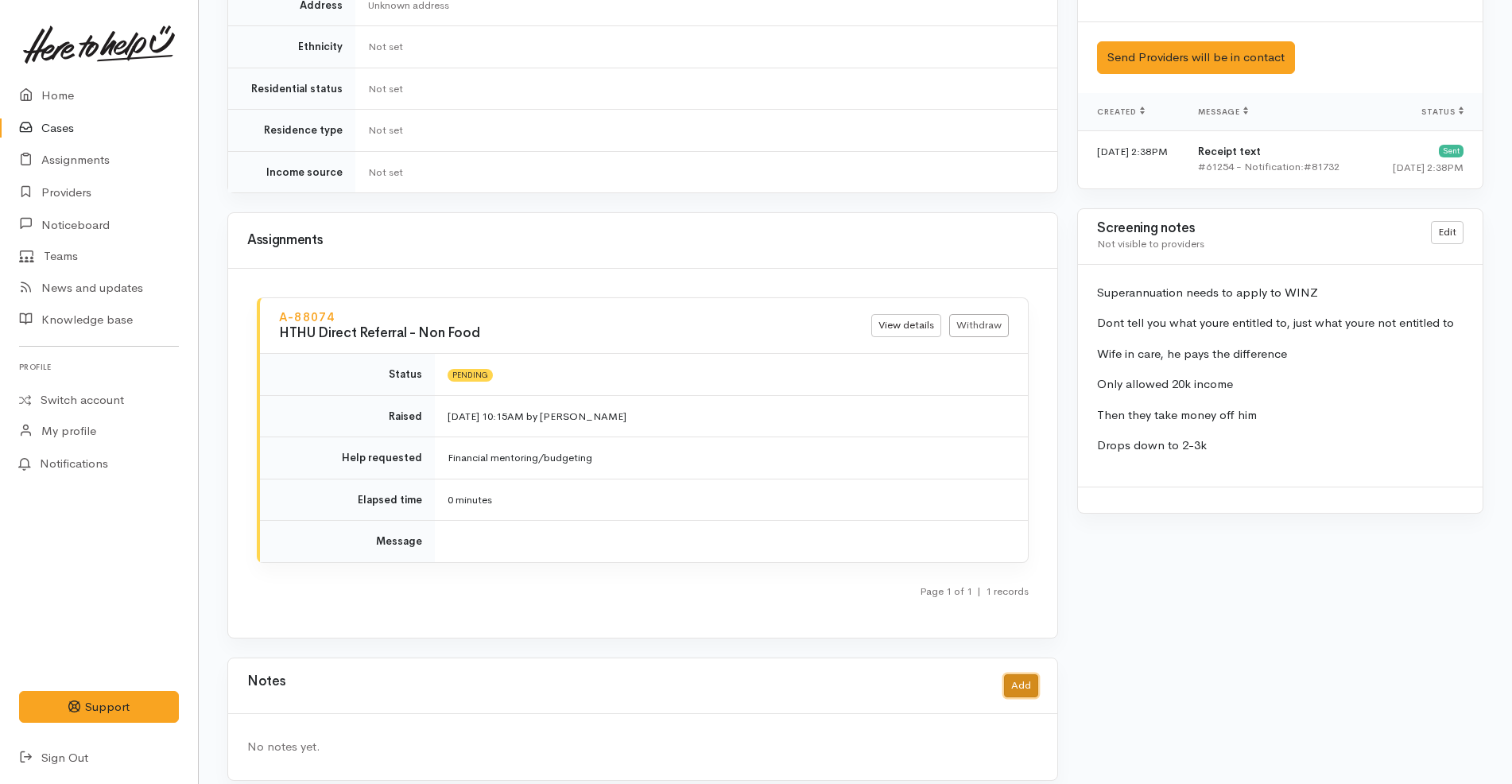
click at [1031, 674] on button "Add" at bounding box center [1021, 685] width 35 height 23
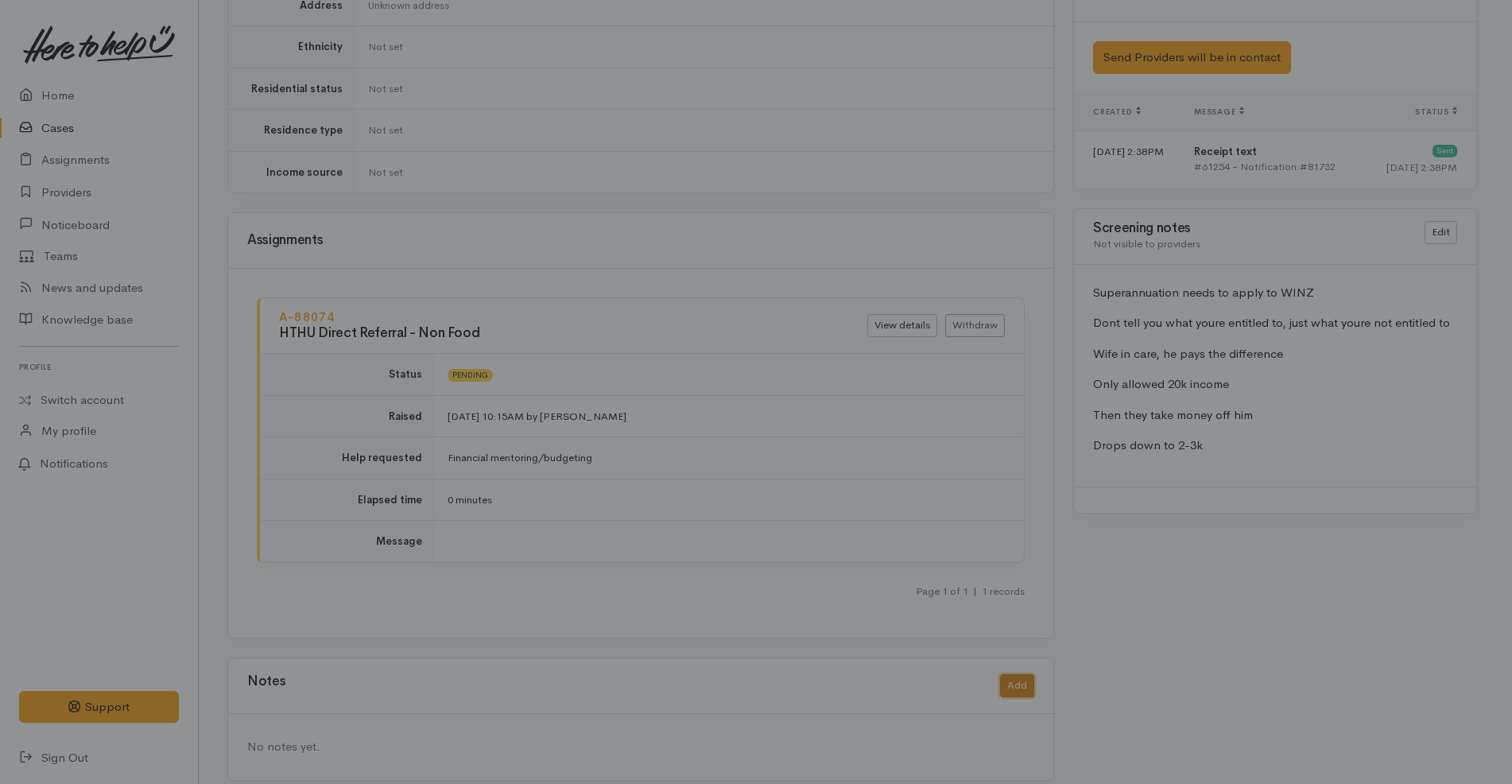
scroll to position [960, 0]
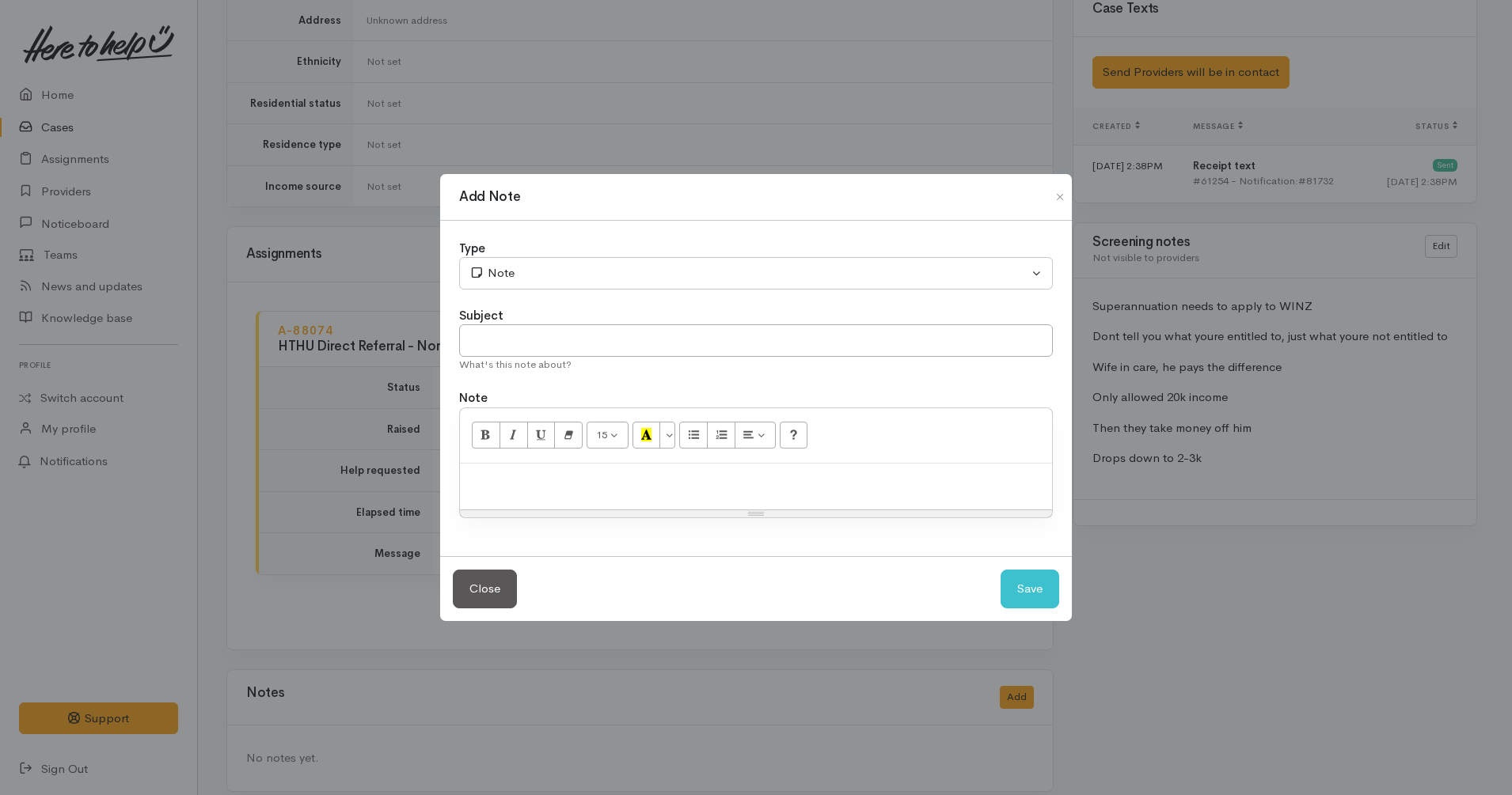
click at [815, 490] on div at bounding box center [756, 486] width 593 height 47
paste div
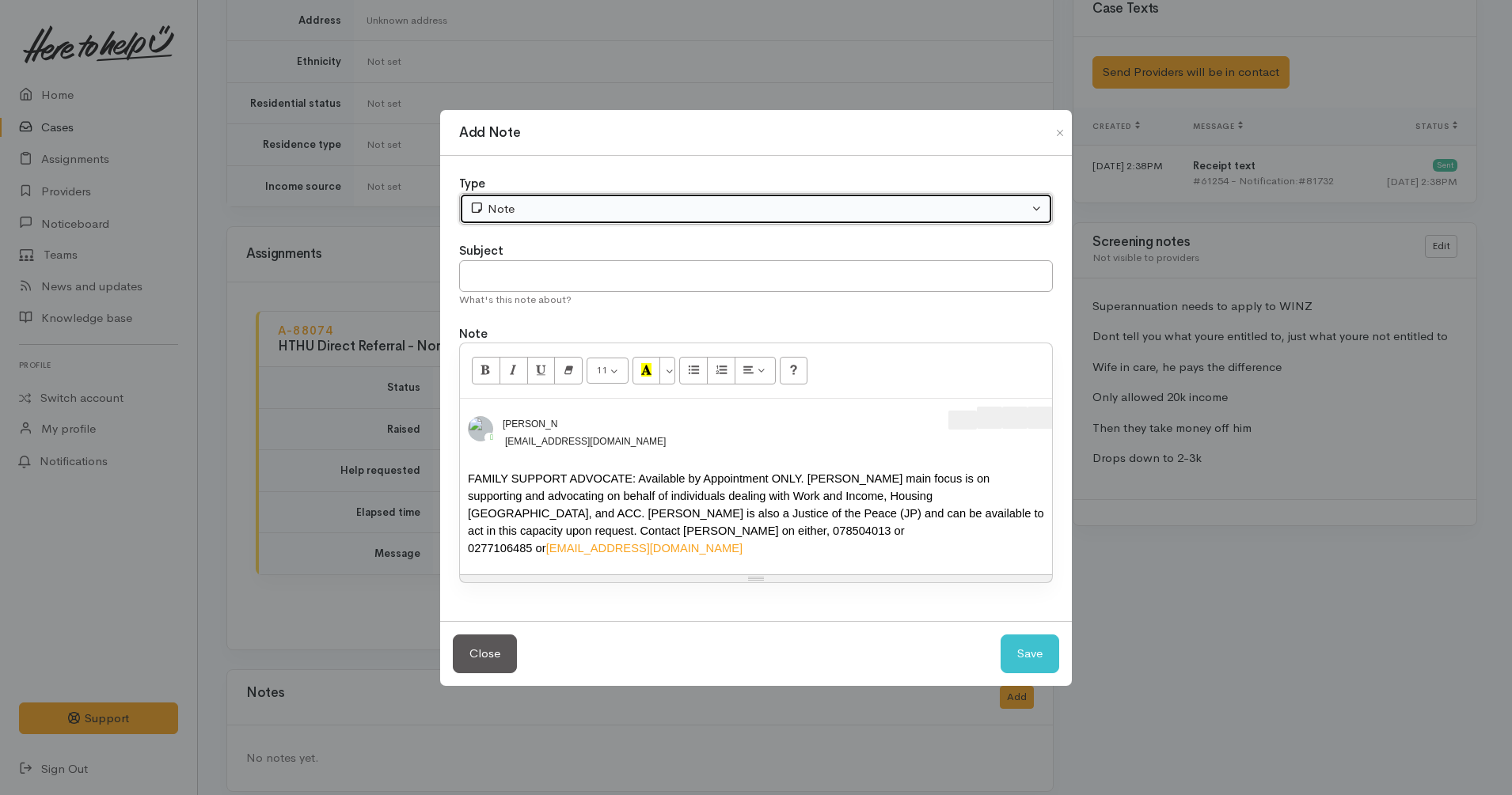
click at [559, 205] on div "Note" at bounding box center [748, 209] width 559 height 18
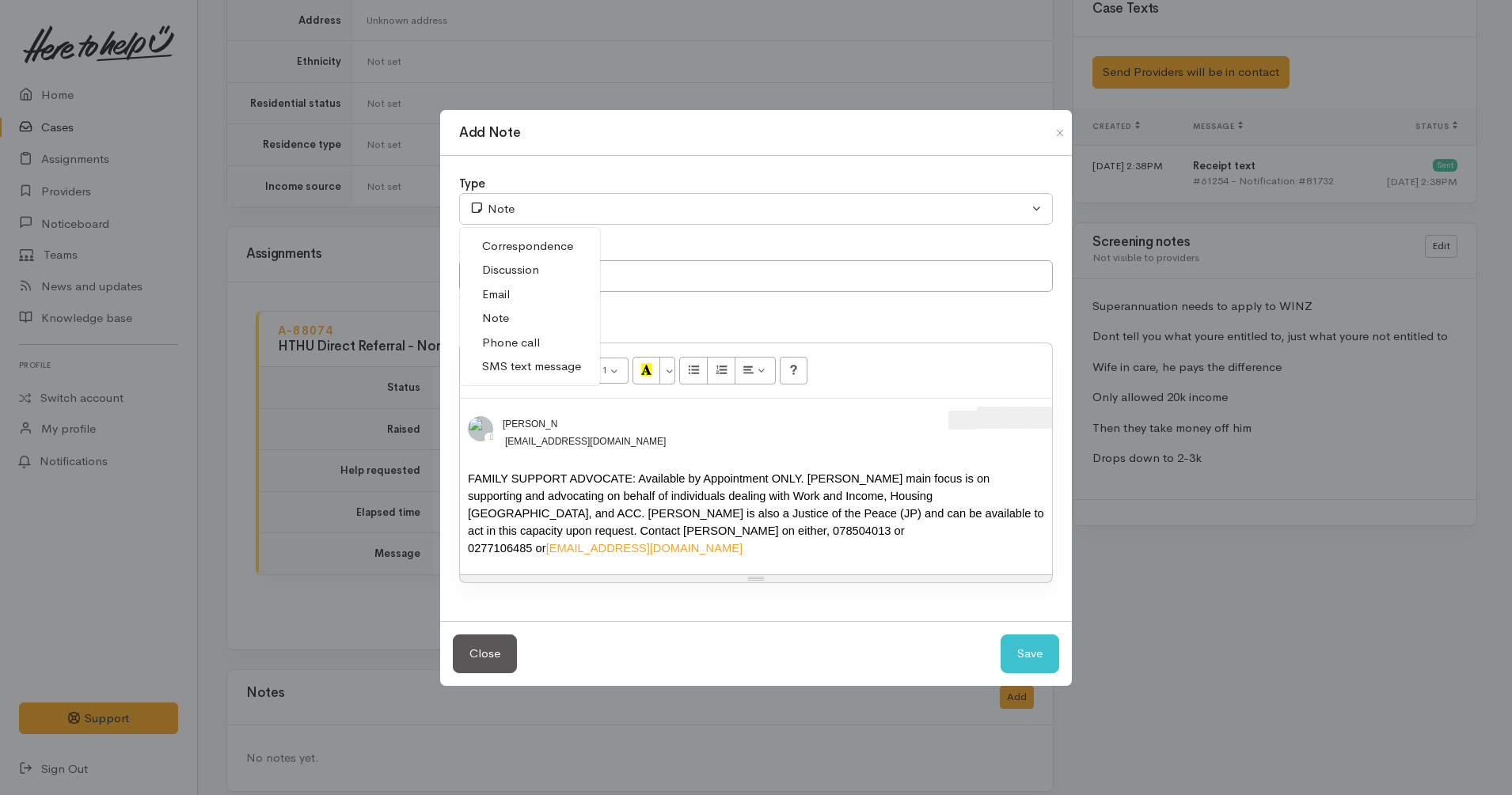
click at [516, 367] on span "SMS text message" at bounding box center [531, 366] width 99 height 18
click at [1028, 643] on button "Save" at bounding box center [1029, 654] width 58 height 39
select select "1"
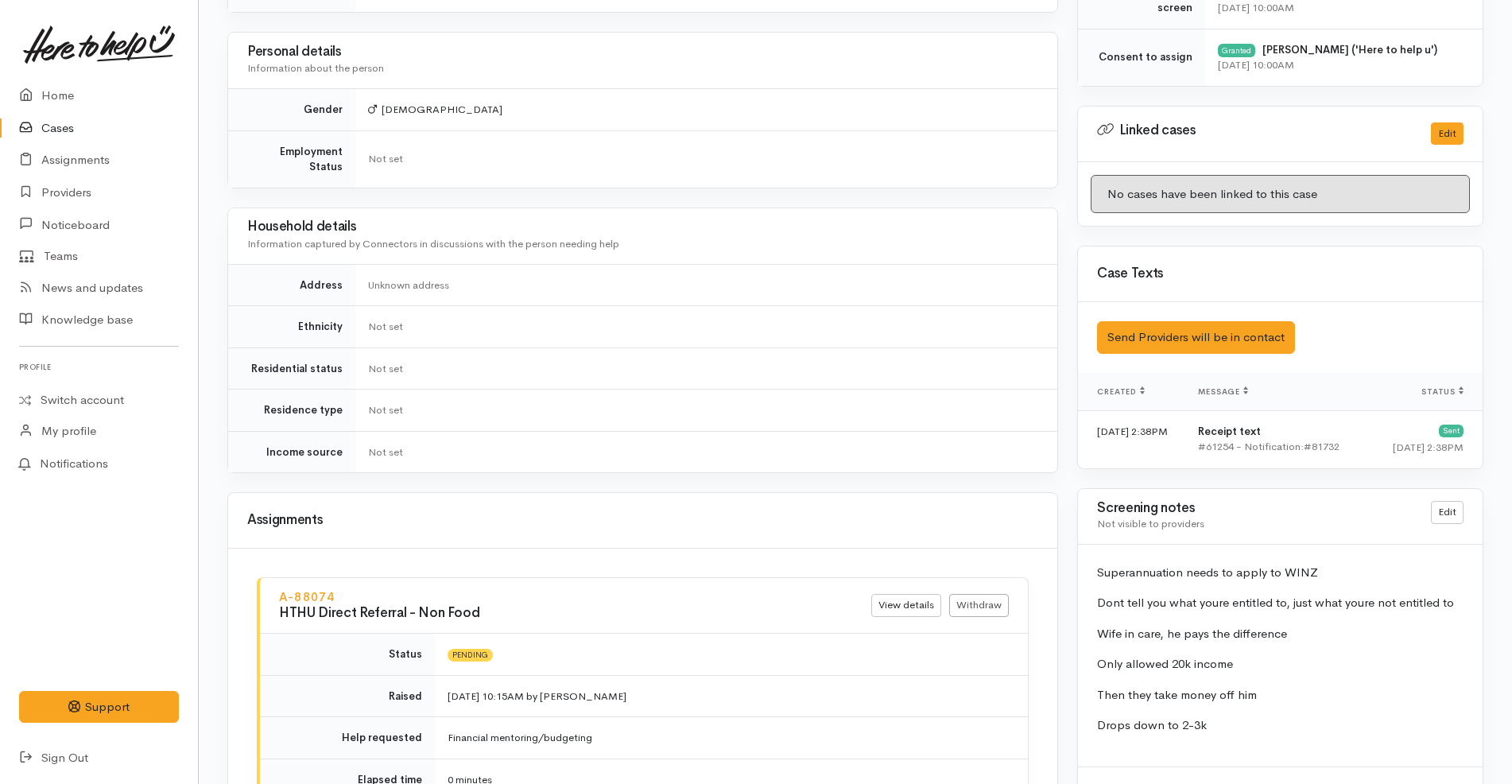
scroll to position [1136, 0]
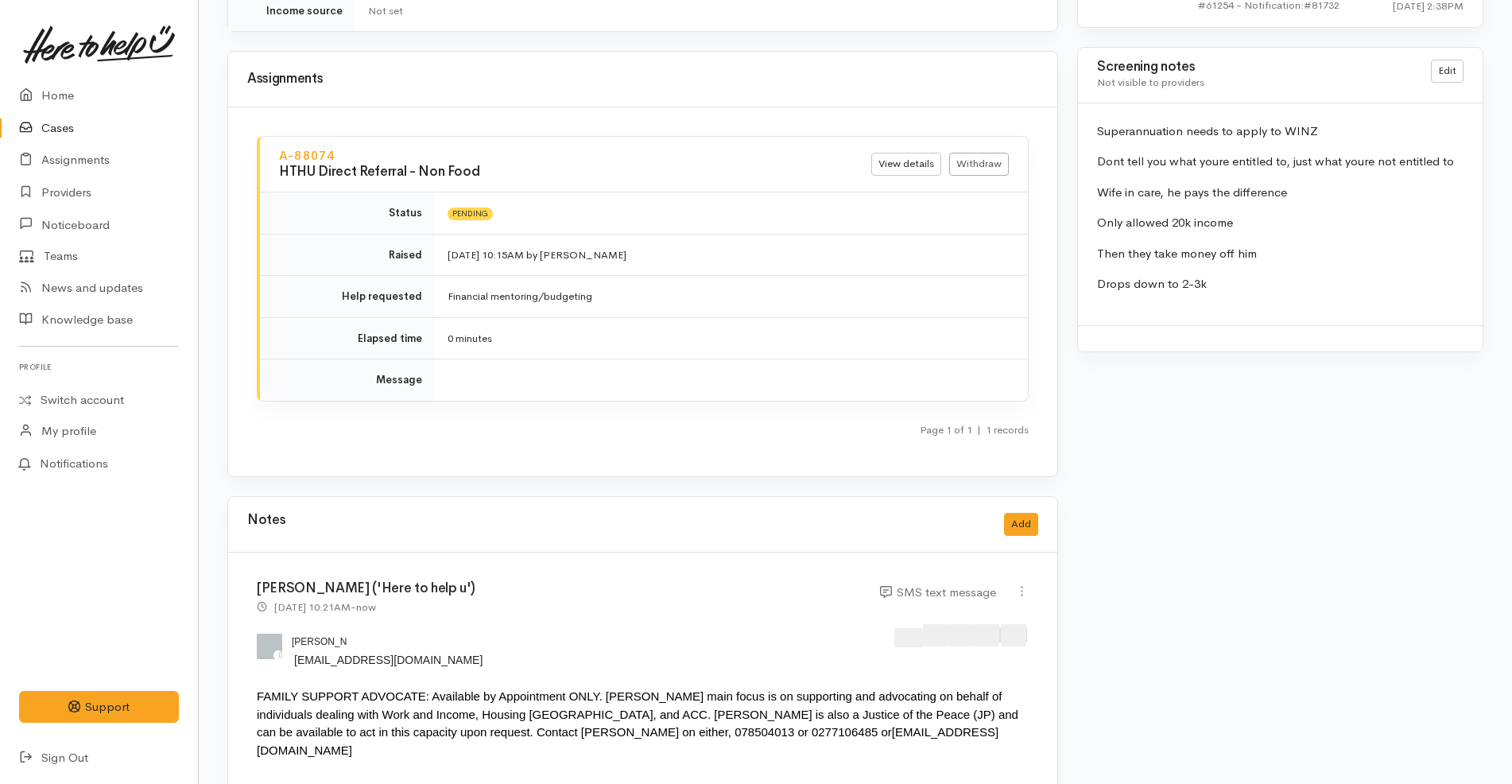
click at [52, 125] on link "Cases" at bounding box center [99, 129] width 198 height 33
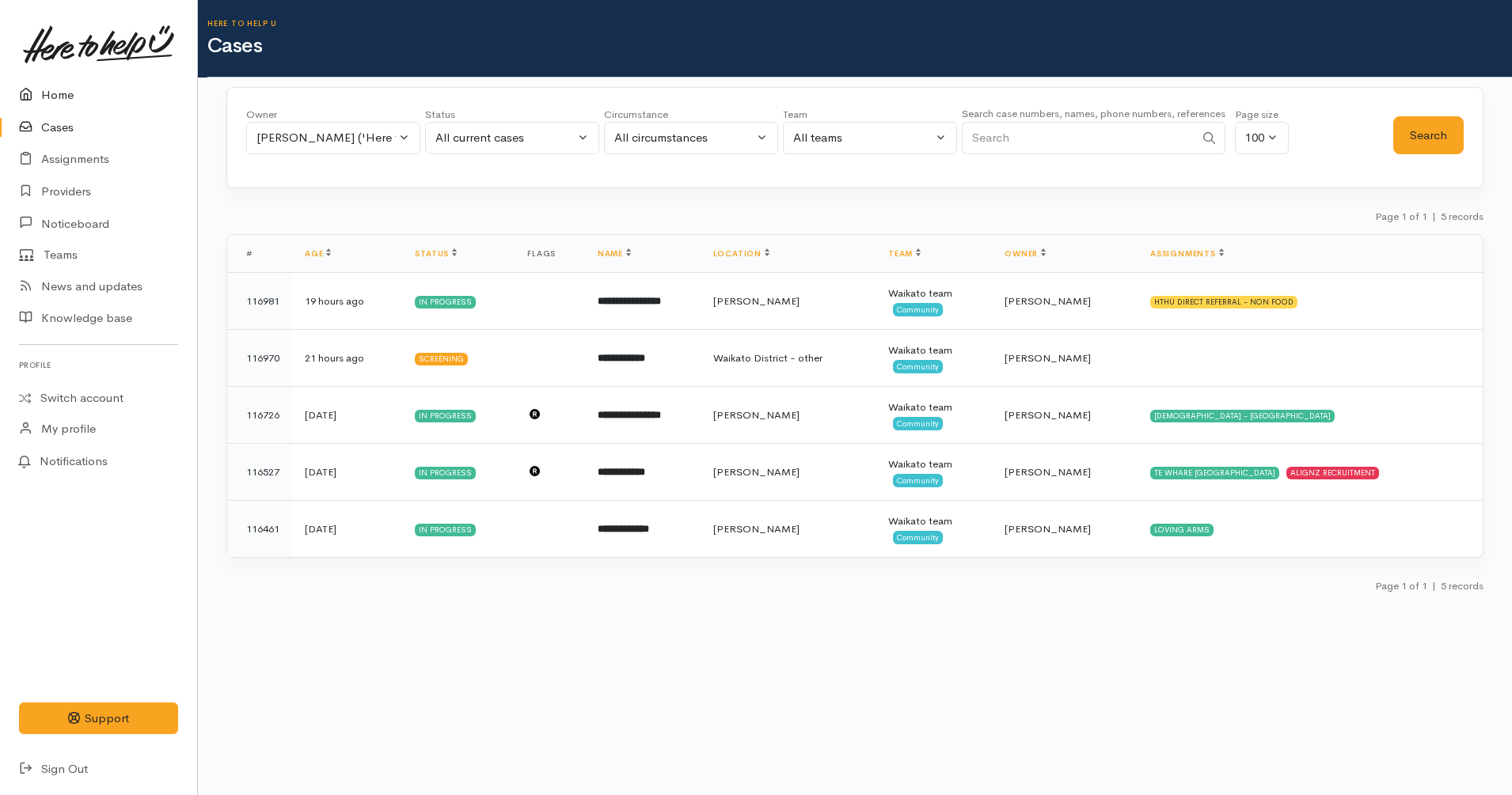
click at [138, 93] on link "Home" at bounding box center [98, 96] width 197 height 32
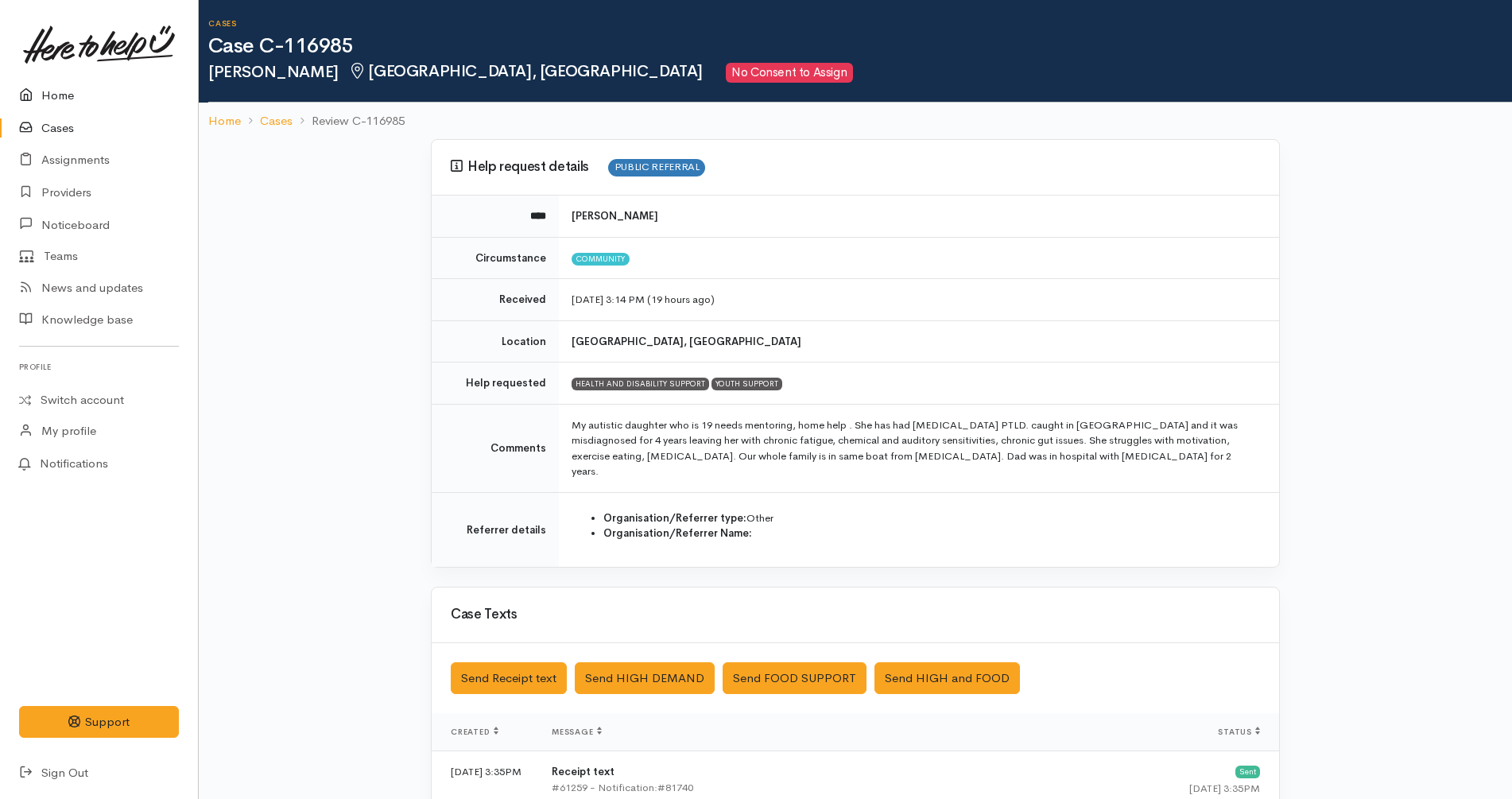
click at [110, 92] on link "Home" at bounding box center [99, 96] width 198 height 33
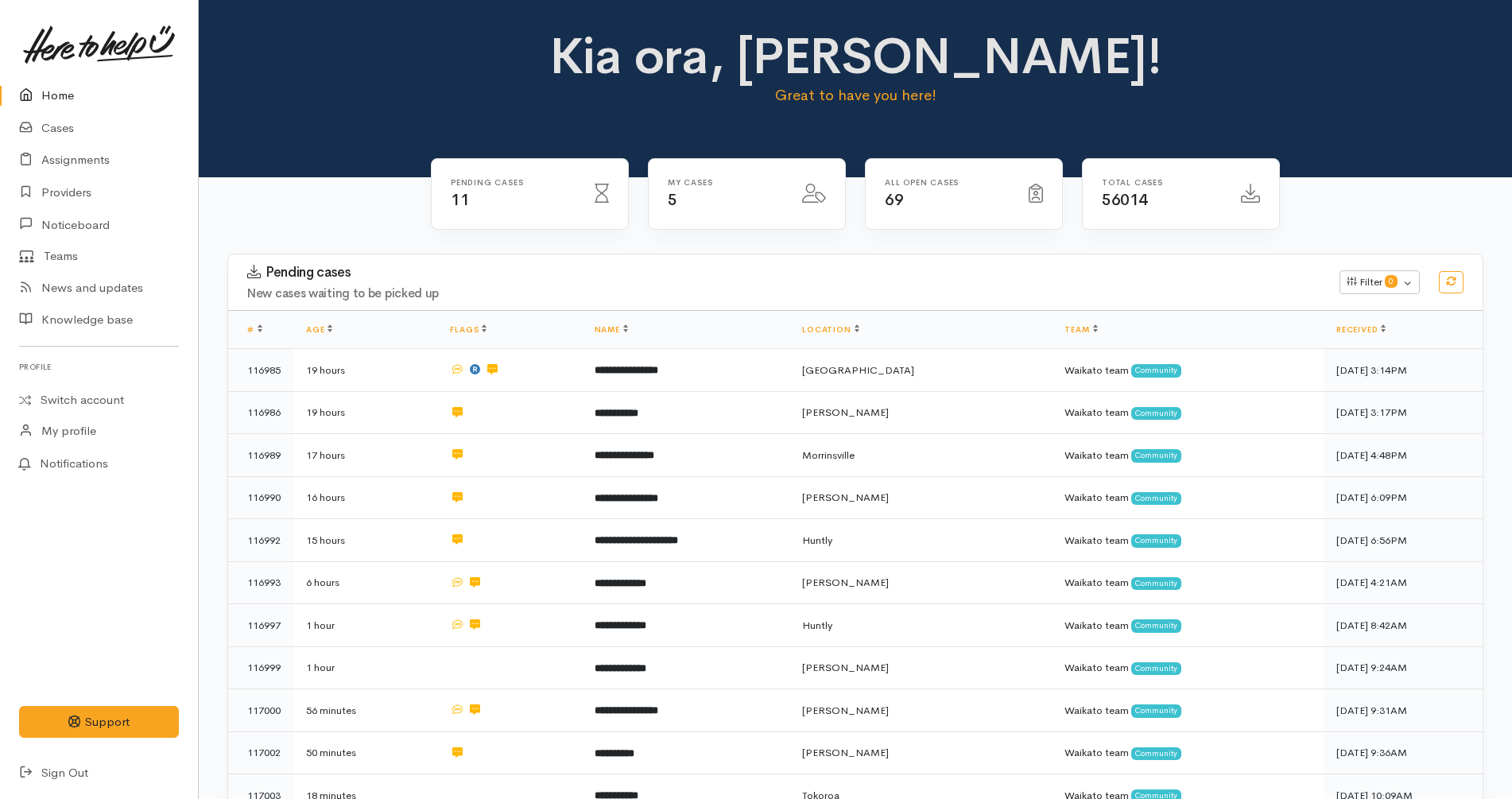
click at [147, 90] on link "Home" at bounding box center [99, 96] width 198 height 33
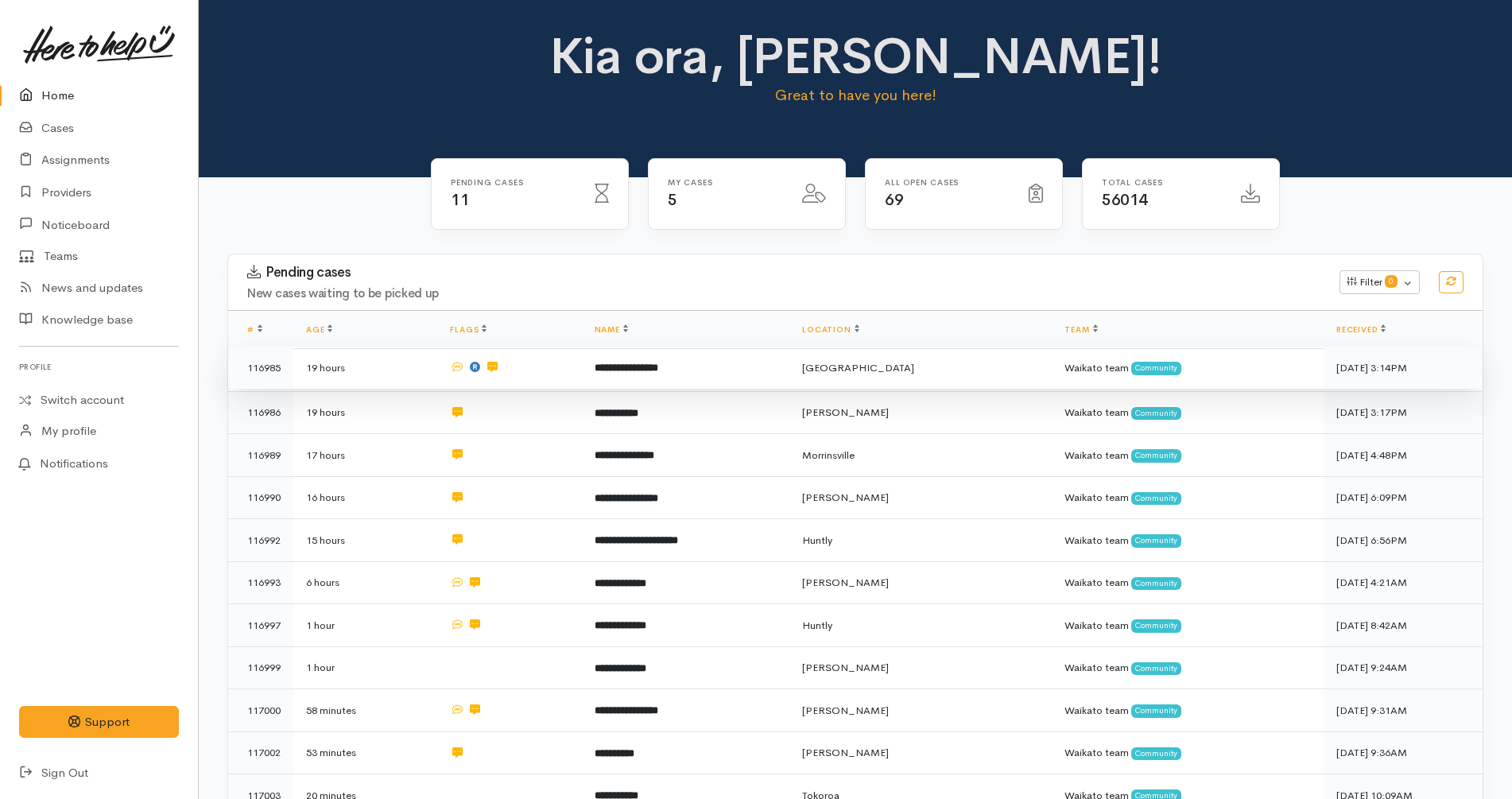
click at [381, 373] on td "19 hours" at bounding box center [366, 368] width 144 height 43
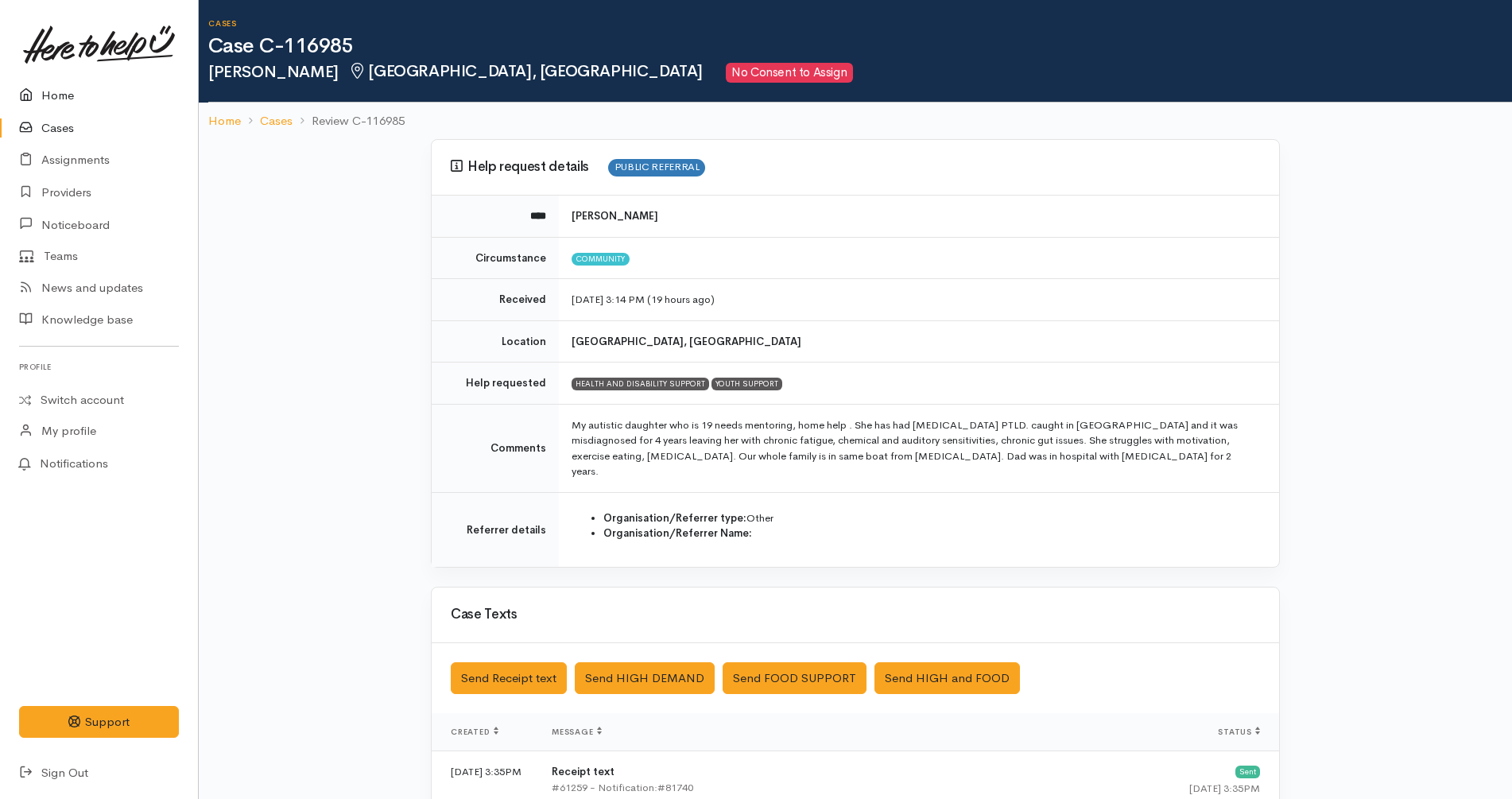
click at [62, 84] on link "Home" at bounding box center [99, 96] width 198 height 33
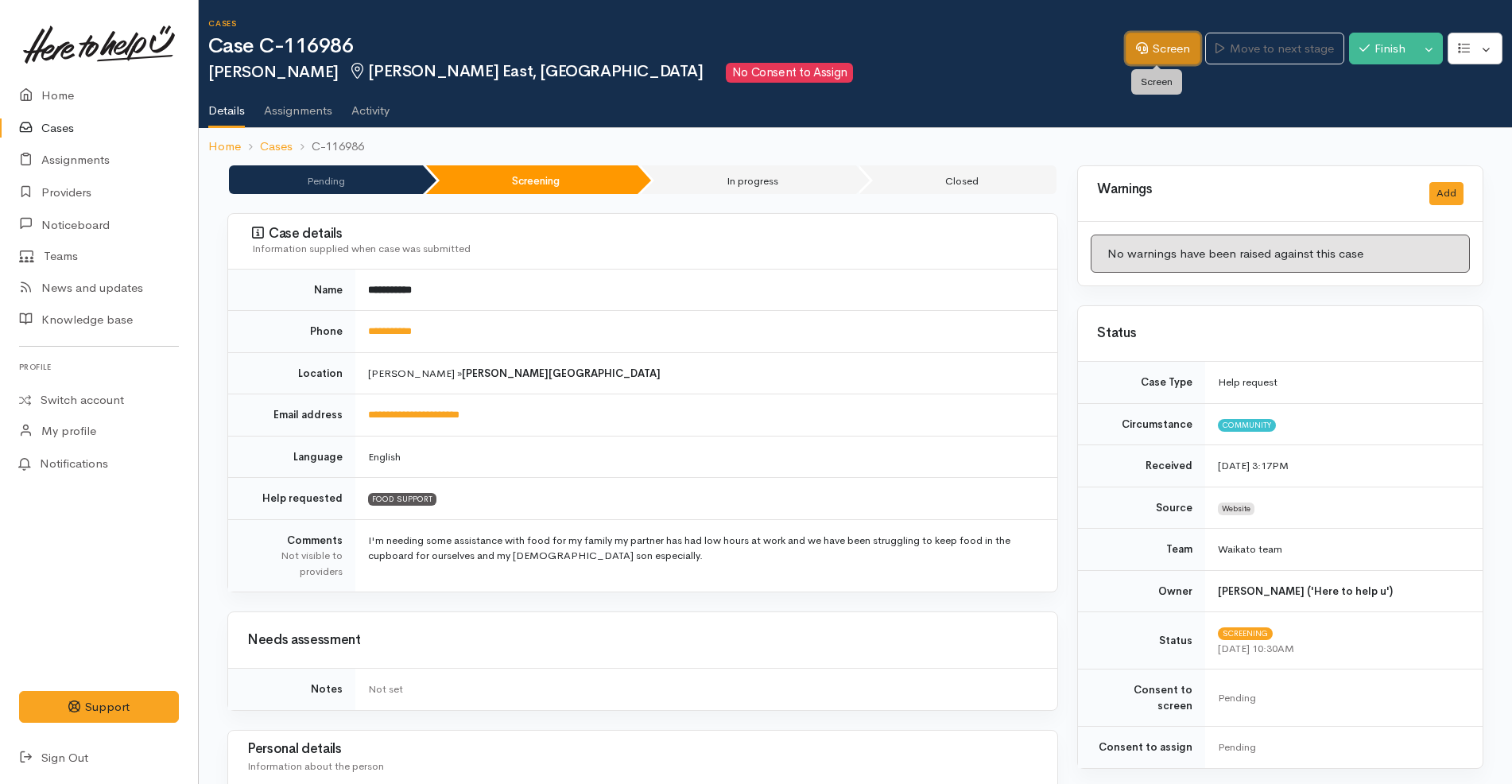
click at [1155, 40] on link "Screen" at bounding box center [1164, 49] width 75 height 33
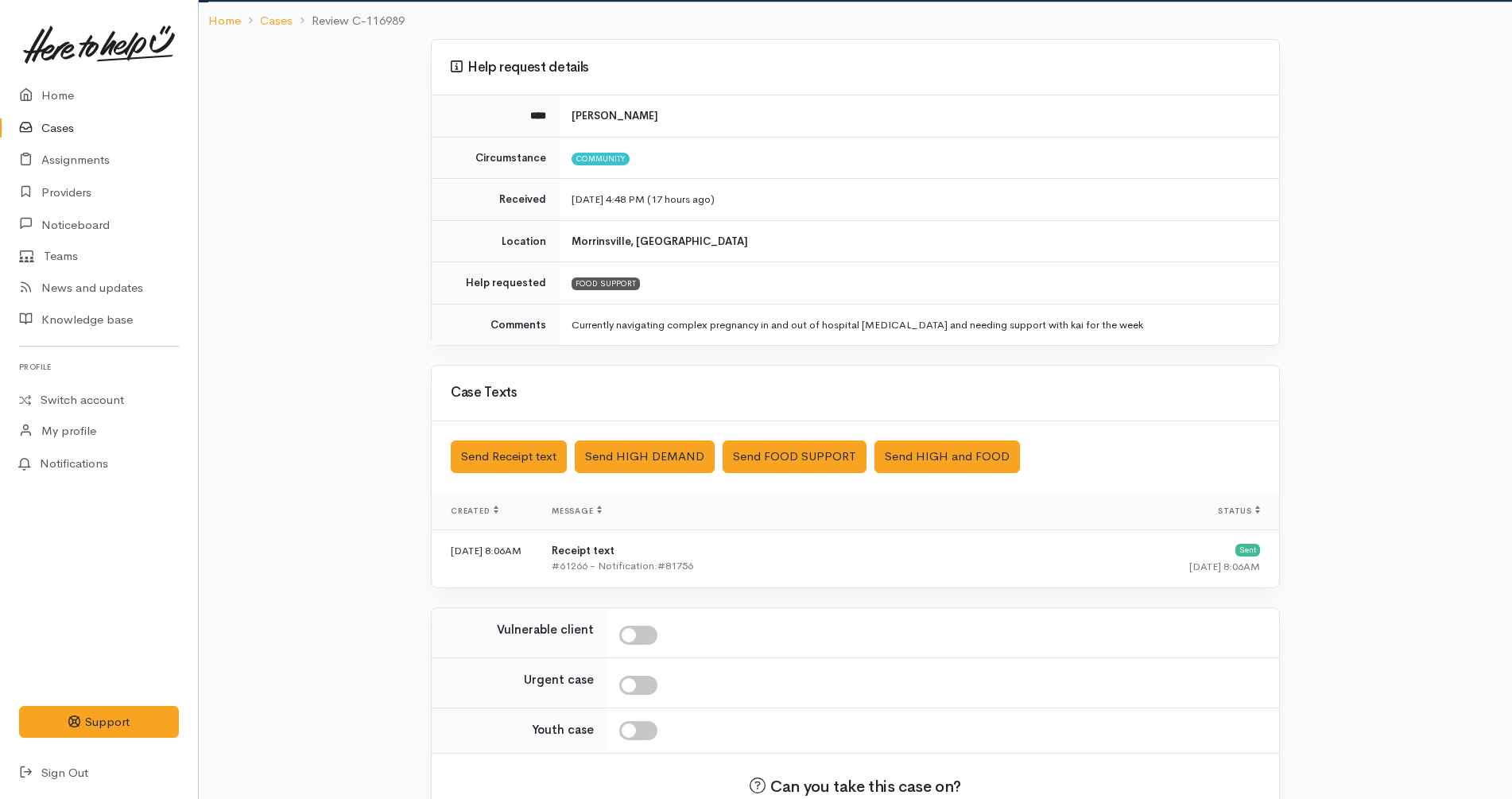
scroll to position [200, 0]
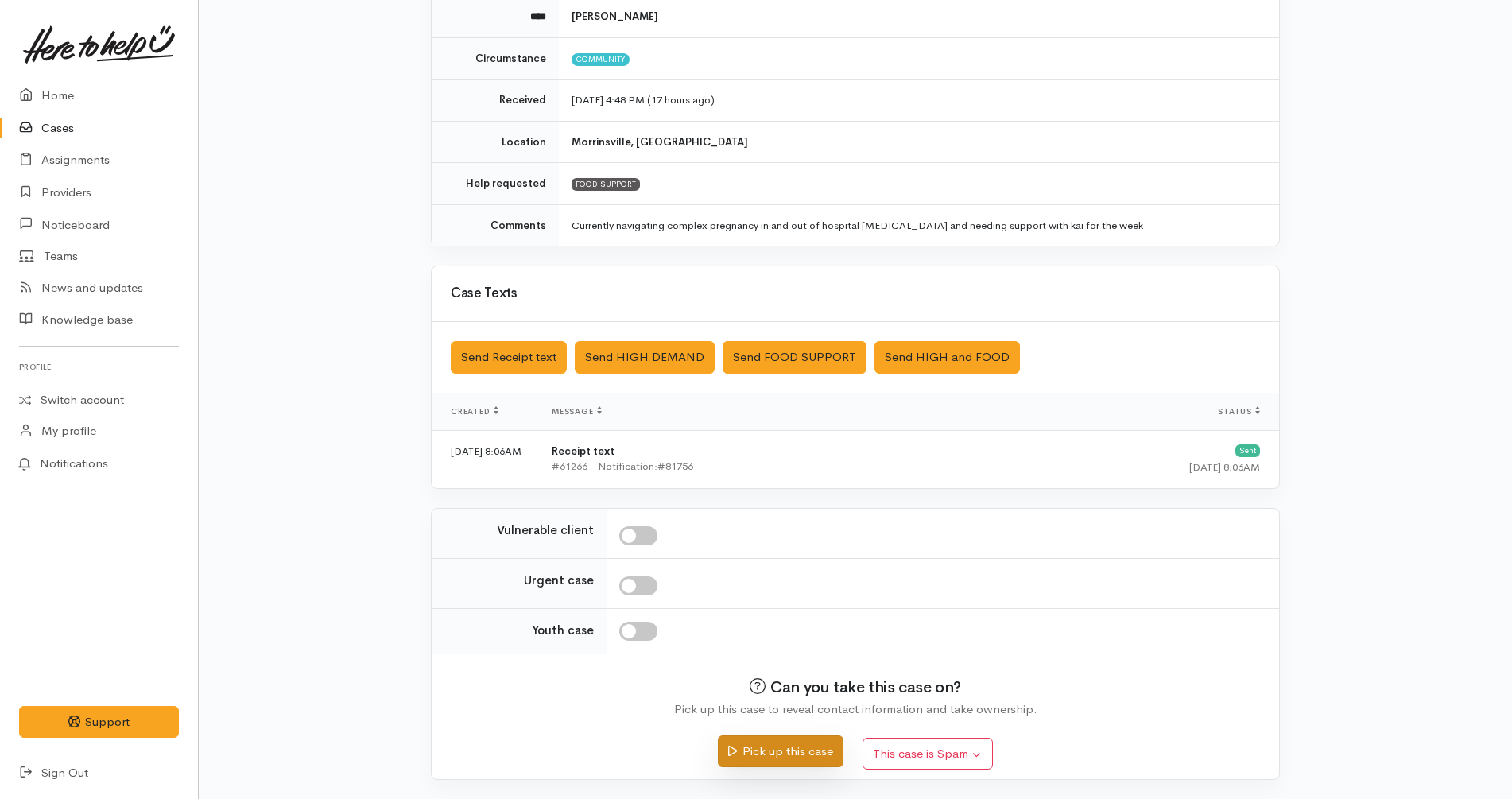
click at [782, 749] on button "Pick up this case" at bounding box center [780, 752] width 125 height 33
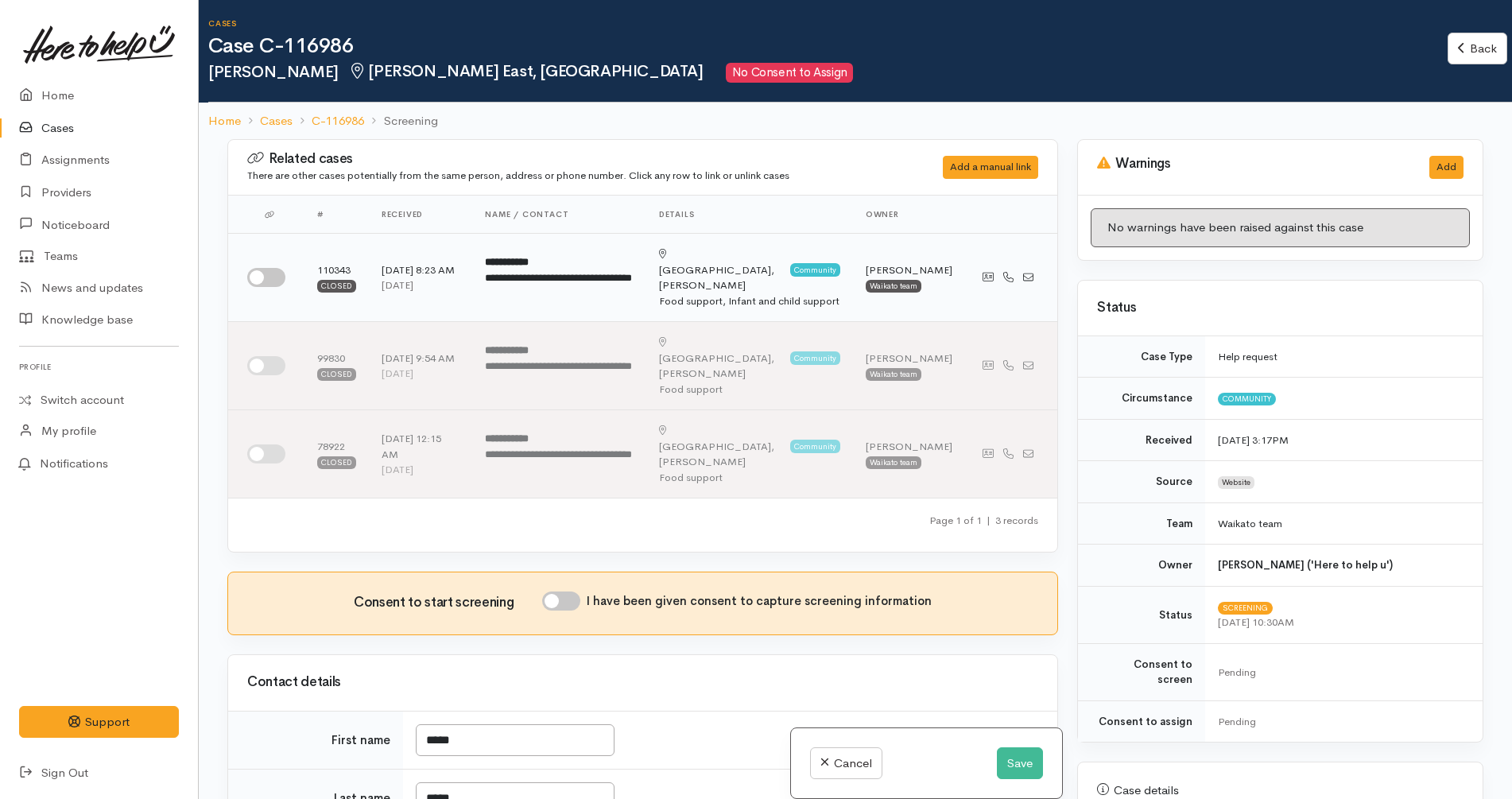
click at [260, 271] on input "checkbox" at bounding box center [267, 278] width 38 height 19
checkbox input "true"
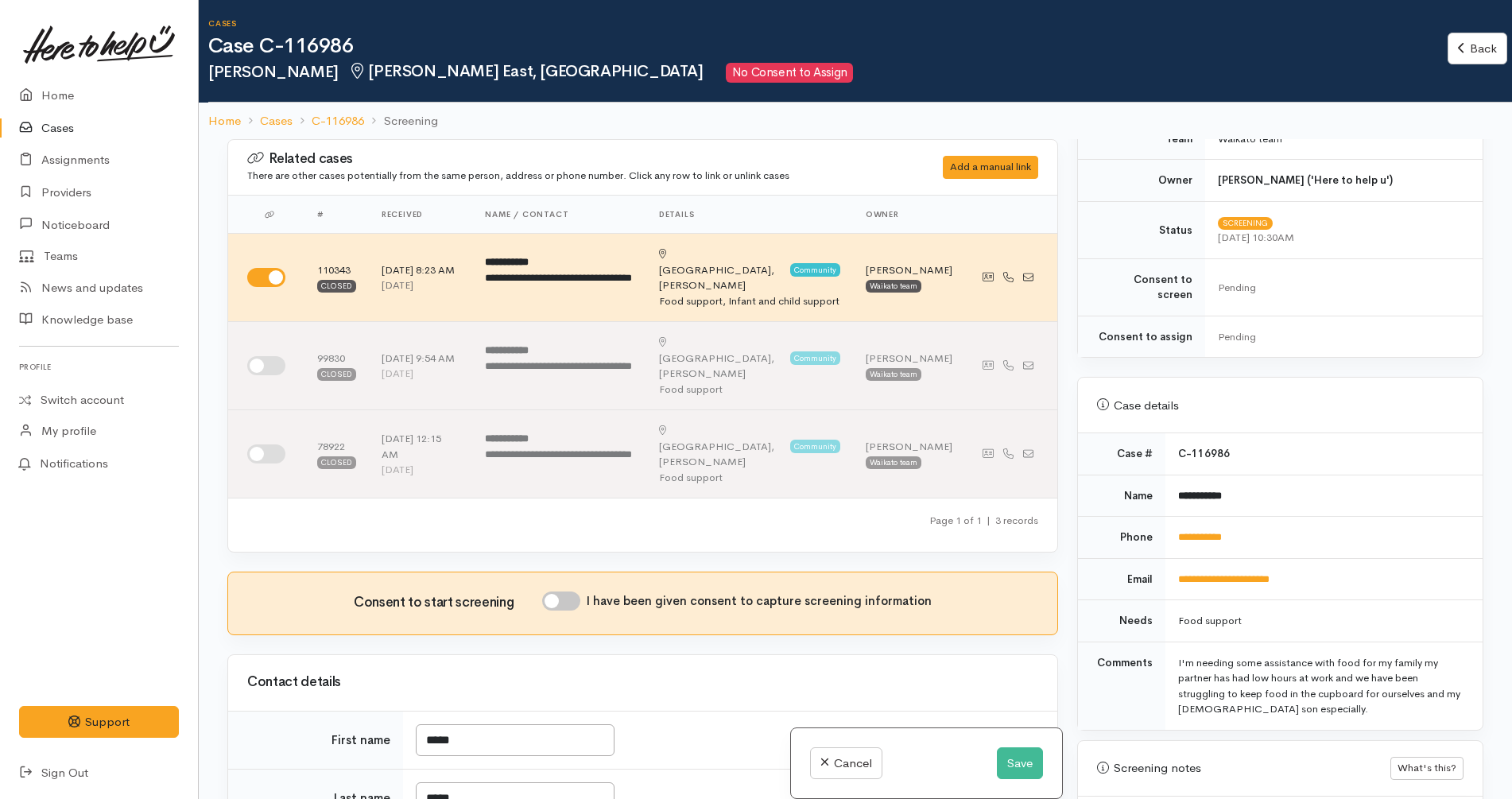
scroll to position [497, 0]
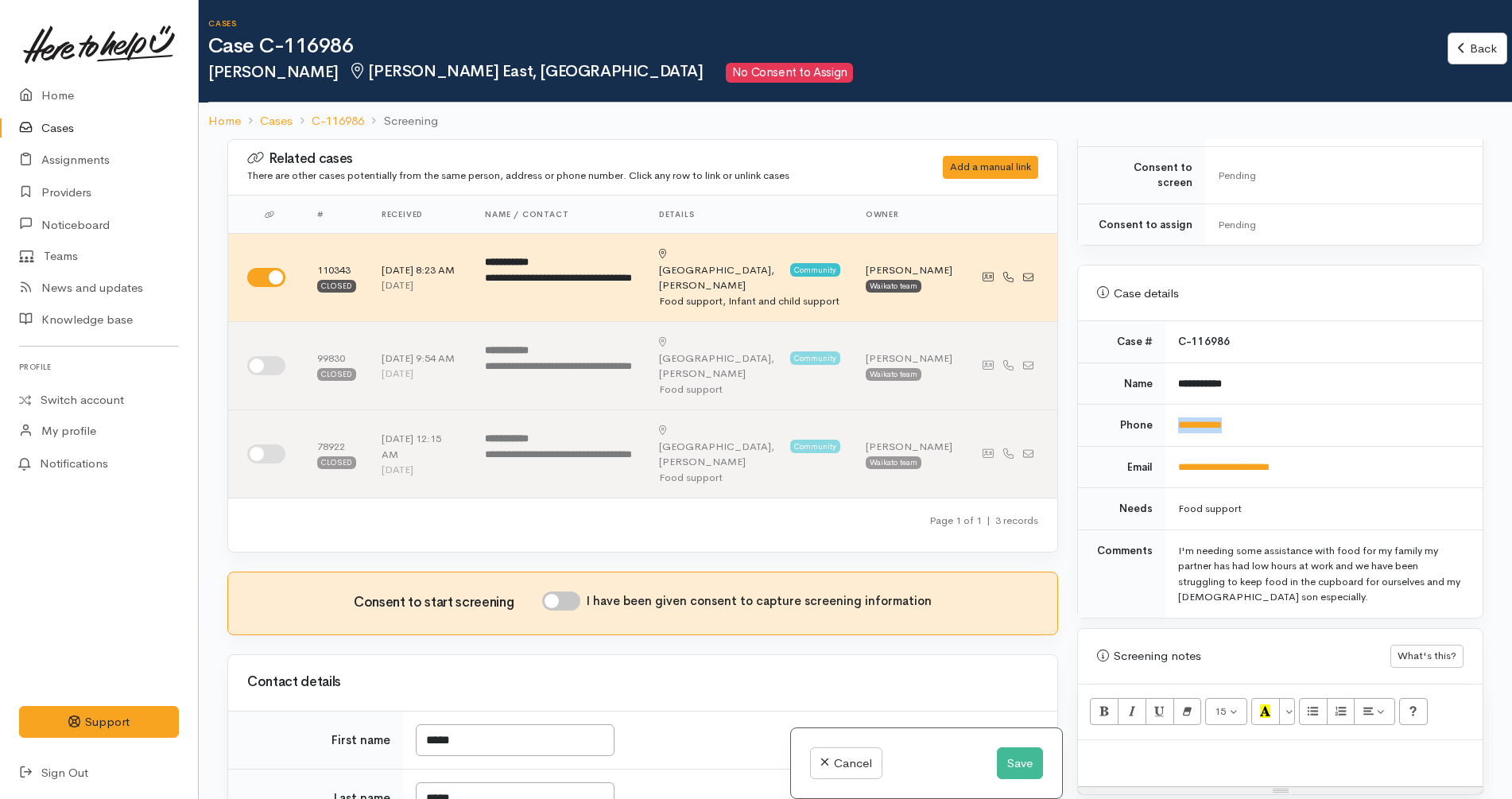
drag, startPoint x: 1262, startPoint y: 393, endPoint x: 1162, endPoint y: 405, distance: 100.7
click at [1162, 405] on tr "**********" at bounding box center [1281, 426] width 405 height 42
copy tr "**********"
click at [1308, 408] on td "**********" at bounding box center [1324, 426] width 317 height 42
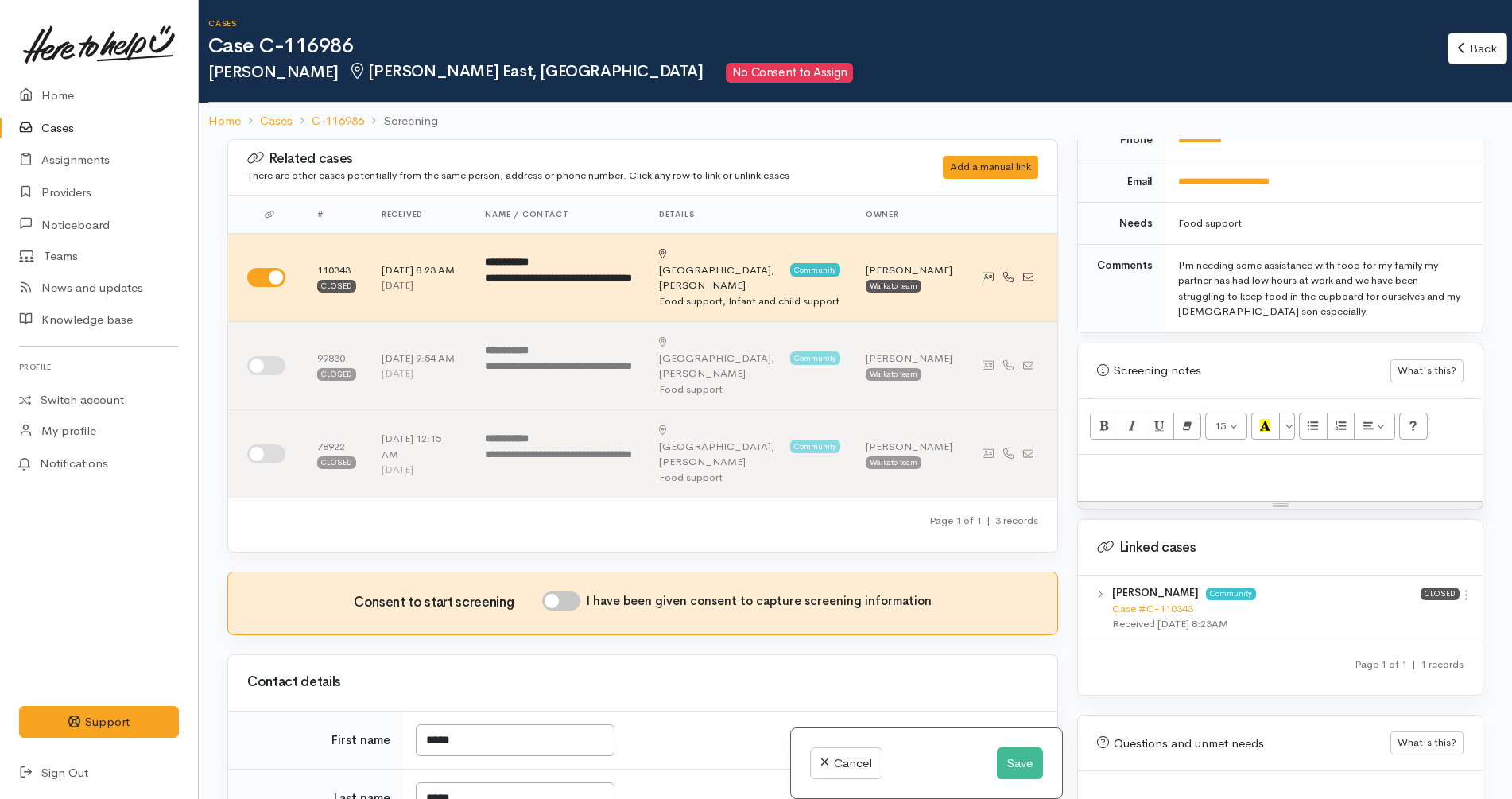
scroll to position [739, 0]
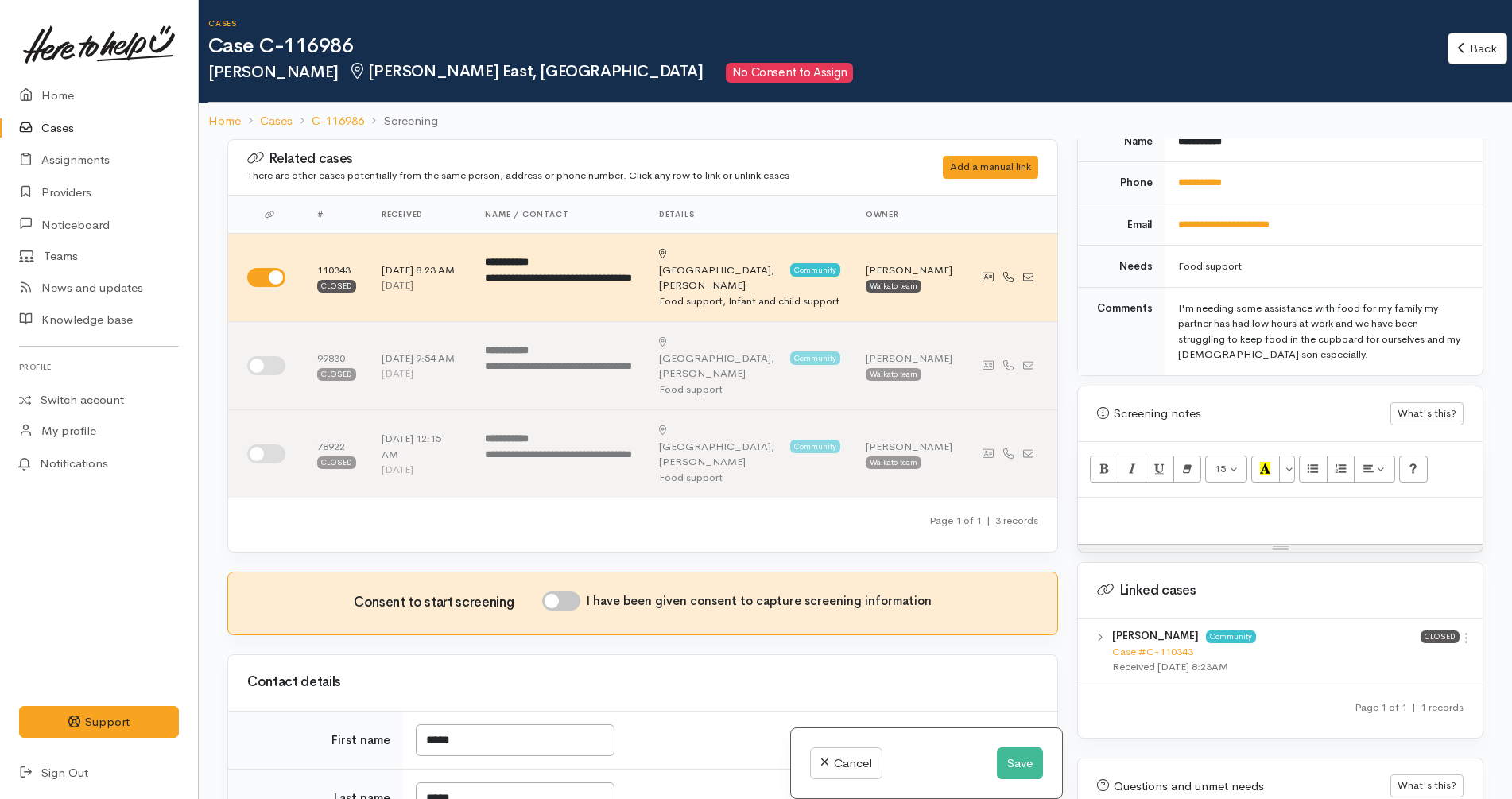
click at [1377, 799] on html "Support Feedback I've got something to say Back" at bounding box center [756, 400] width 1512 height 799
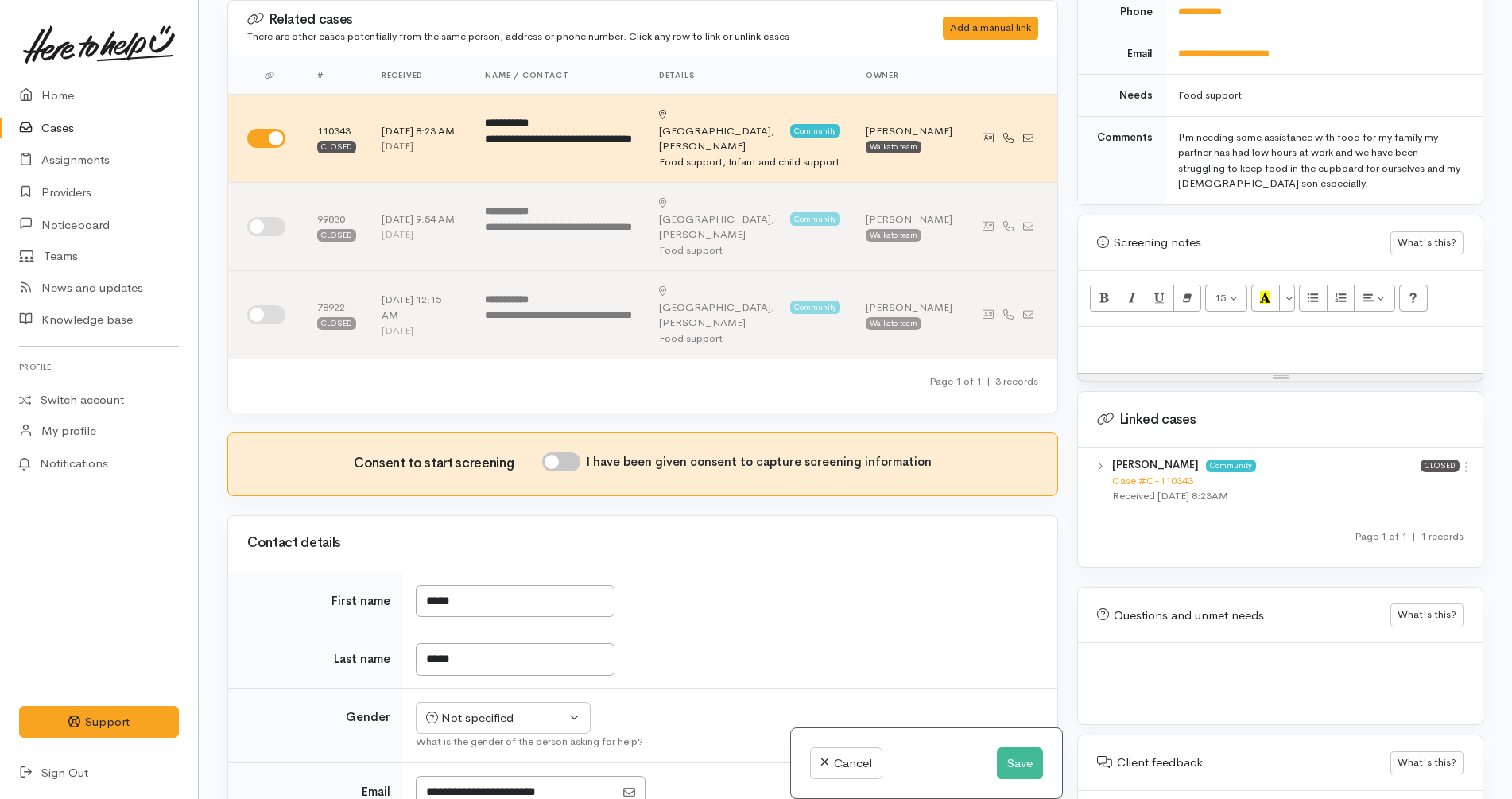
click at [1363, 163] on div "I'm needing some assistance with food for my family my partner has had low hour…" at bounding box center [1320, 160] width 285 height 62
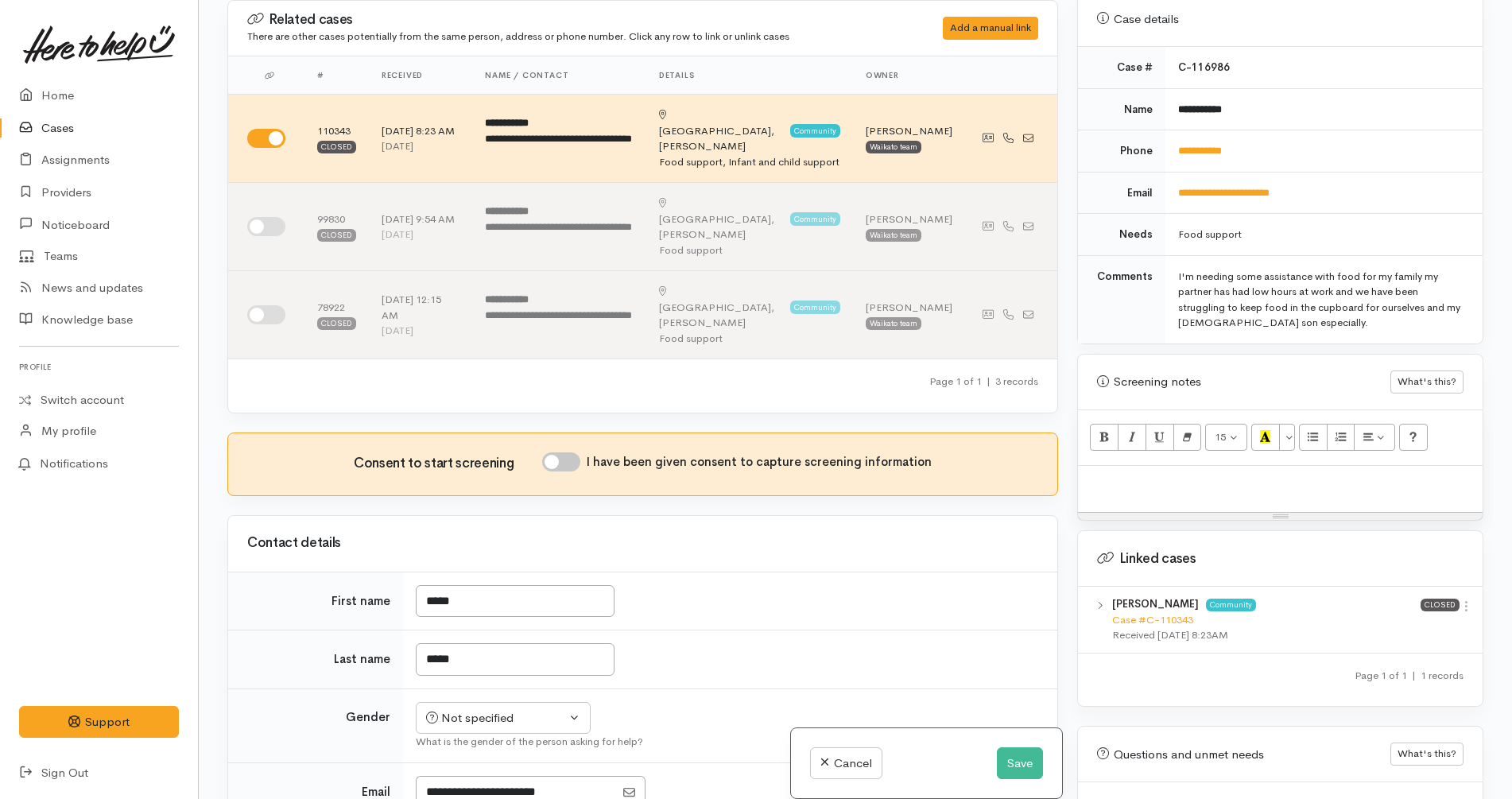
scroll to position [572, 0]
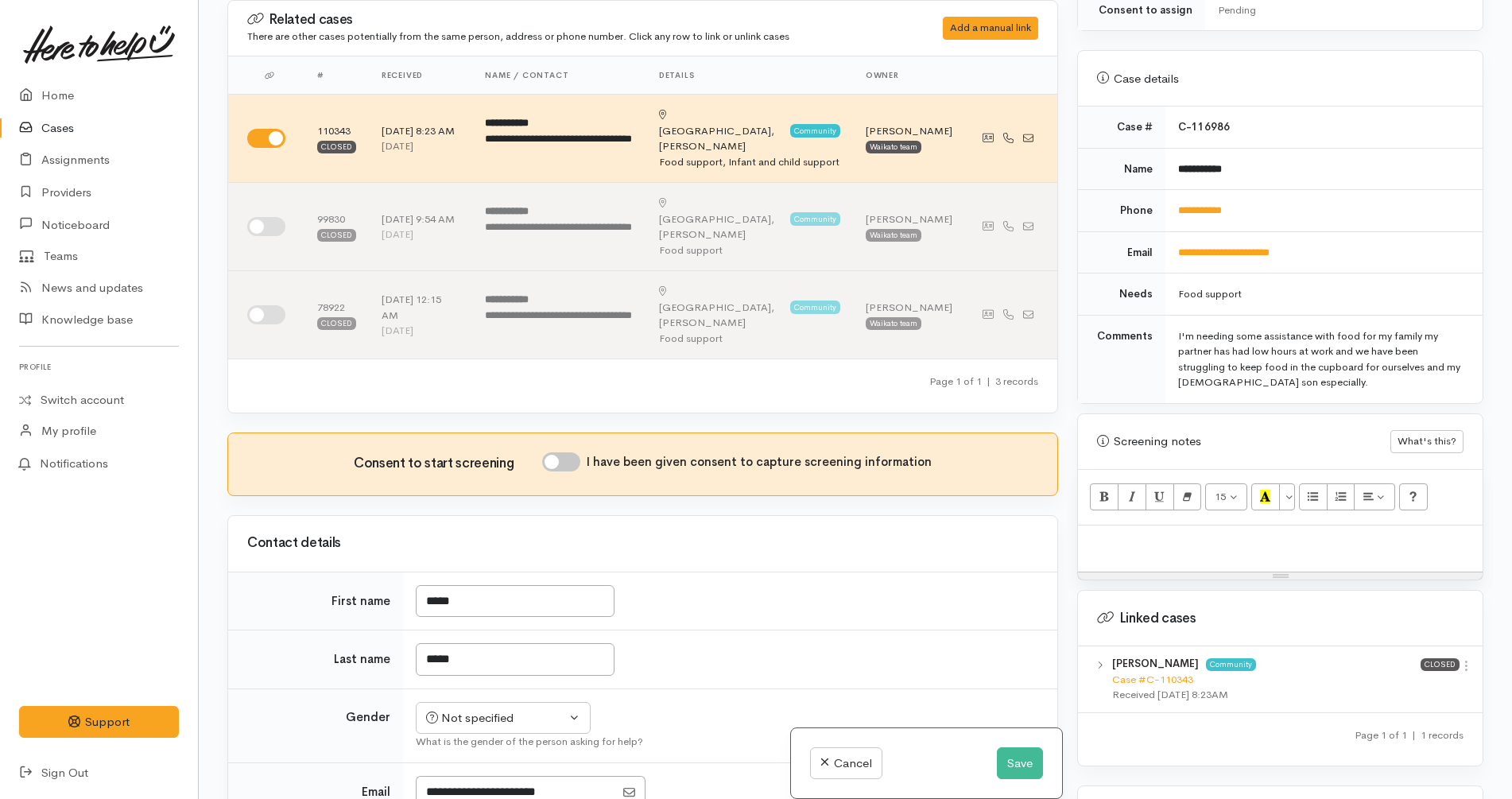
click at [1409, 190] on td "**********" at bounding box center [1324, 211] width 317 height 42
click at [1361, 274] on td "Food support" at bounding box center [1324, 295] width 317 height 42
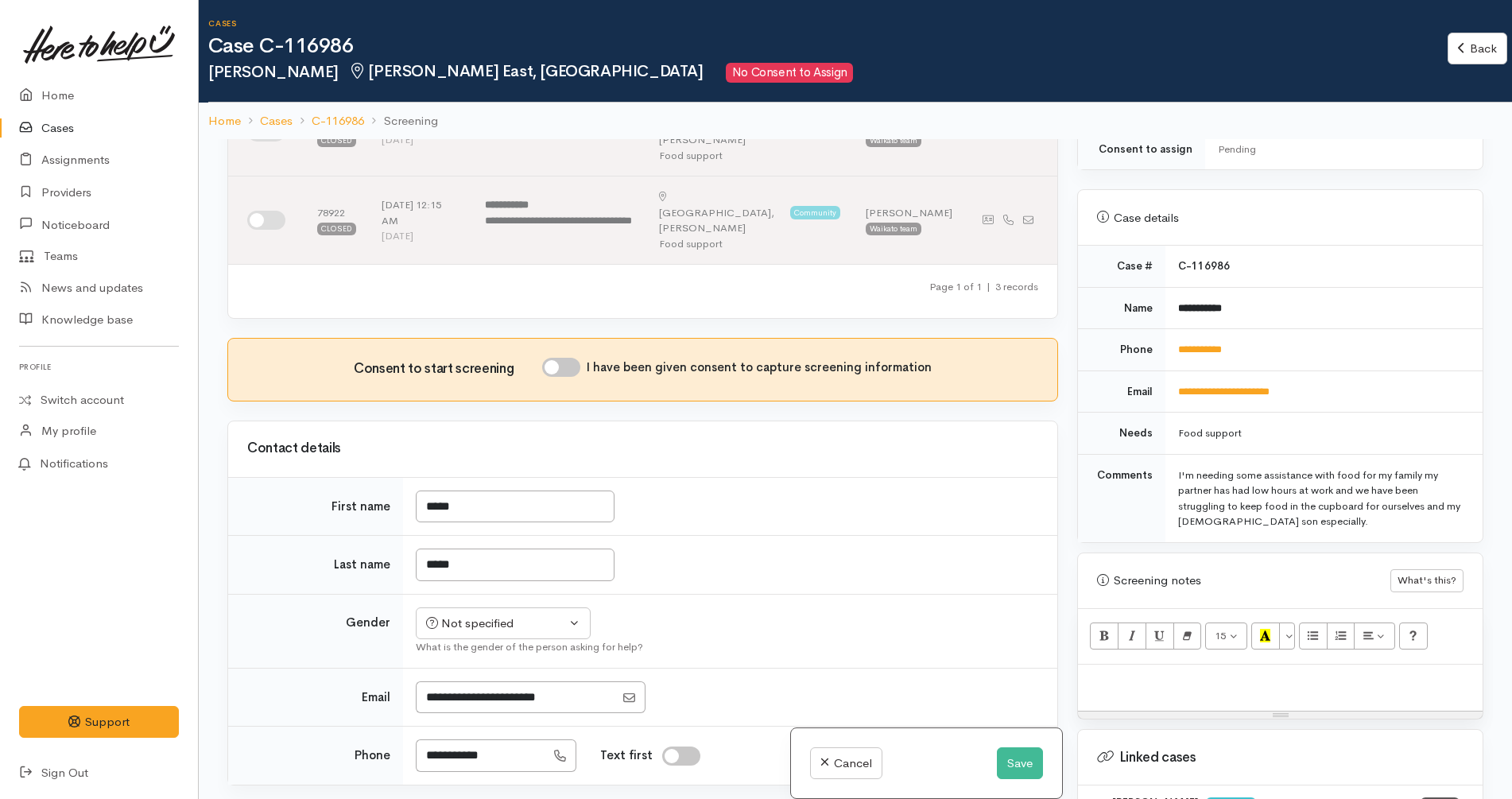
scroll to position [398, 0]
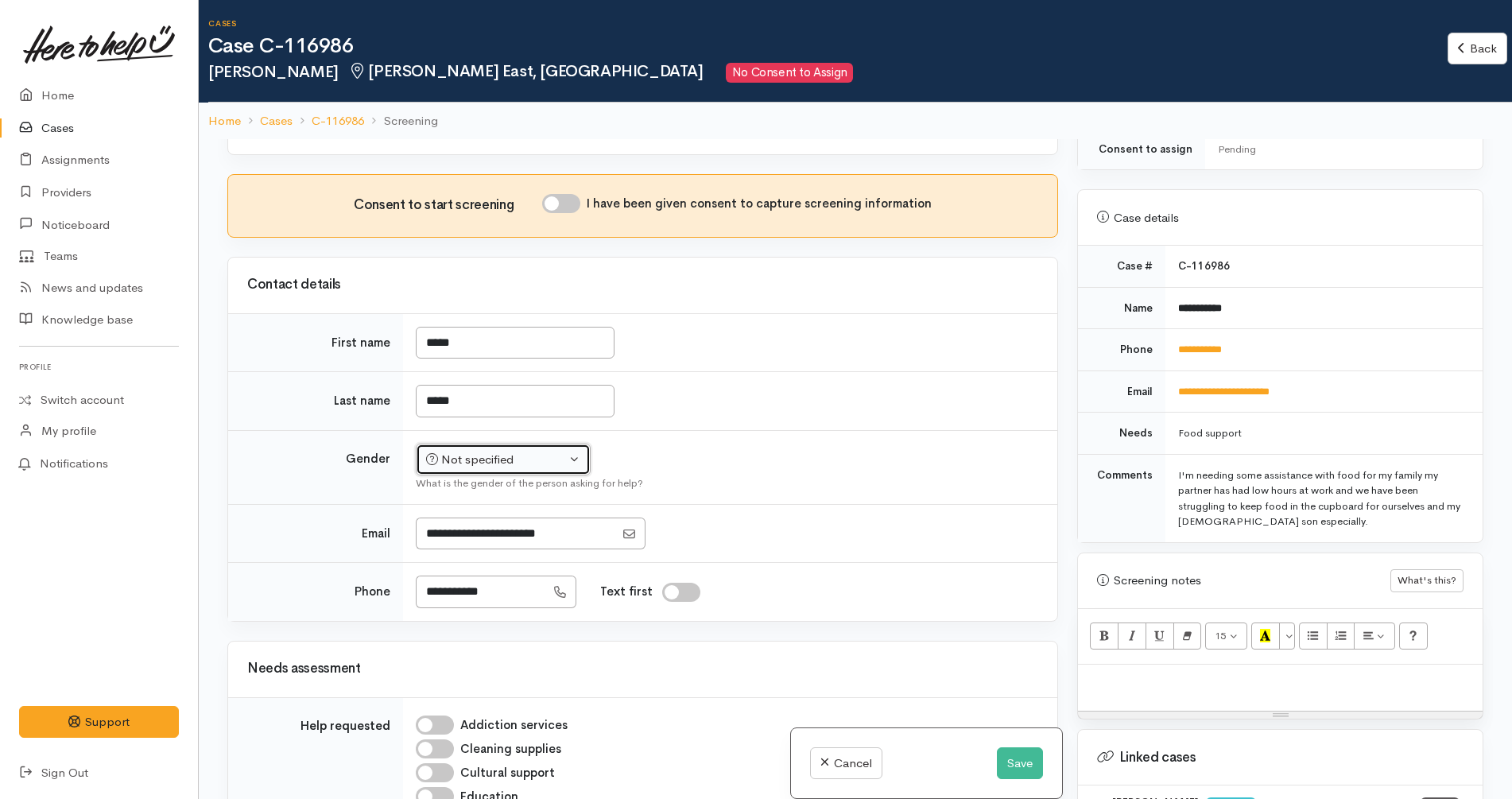
click at [537, 451] on div "Not specified" at bounding box center [496, 460] width 140 height 18
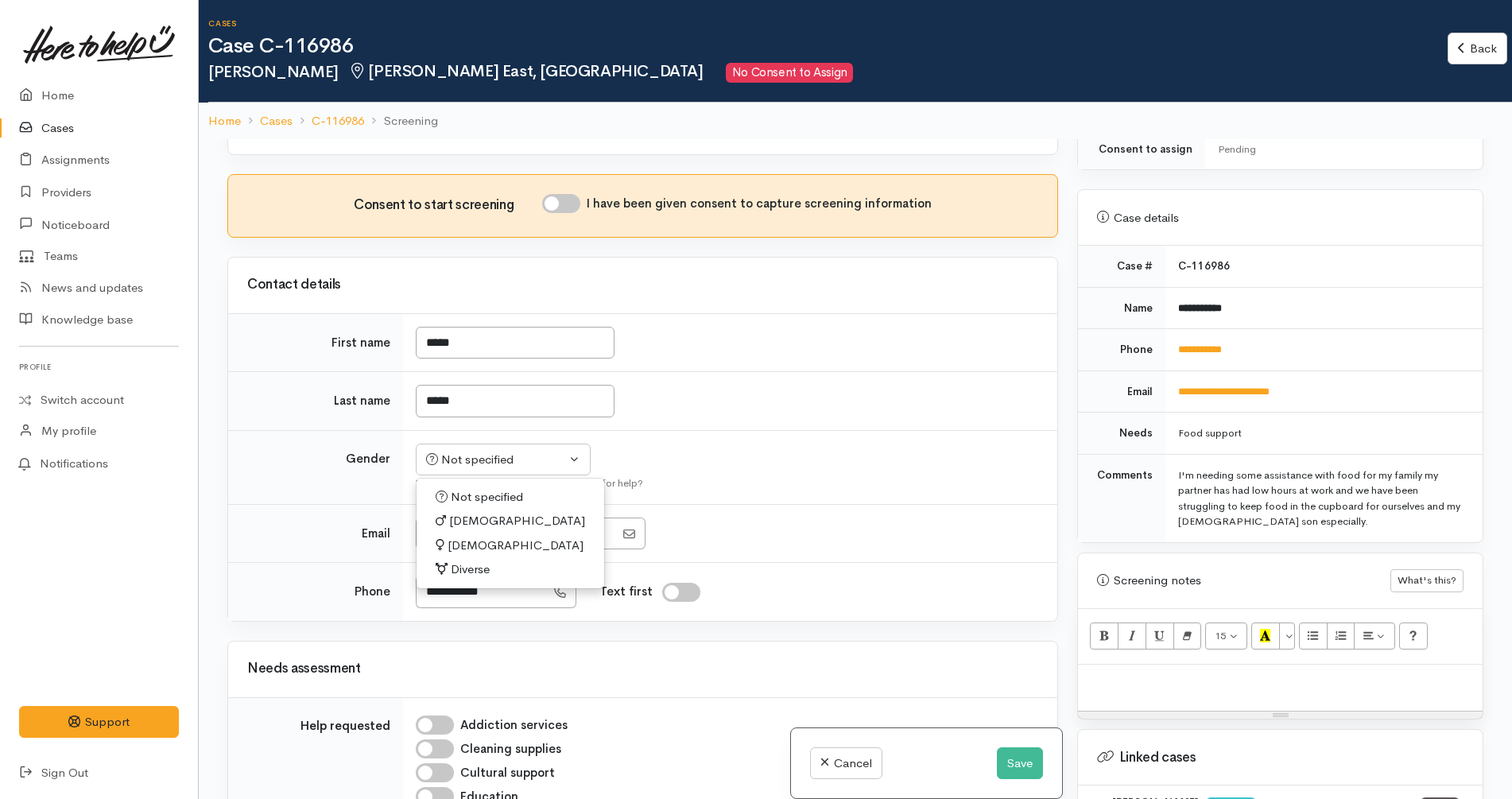
click at [499, 534] on link "Female" at bounding box center [510, 546] width 187 height 25
select select "Female"
click at [821, 375] on td "*****" at bounding box center [731, 401] width 655 height 59
click at [1393, 371] on td "**********" at bounding box center [1324, 392] width 317 height 42
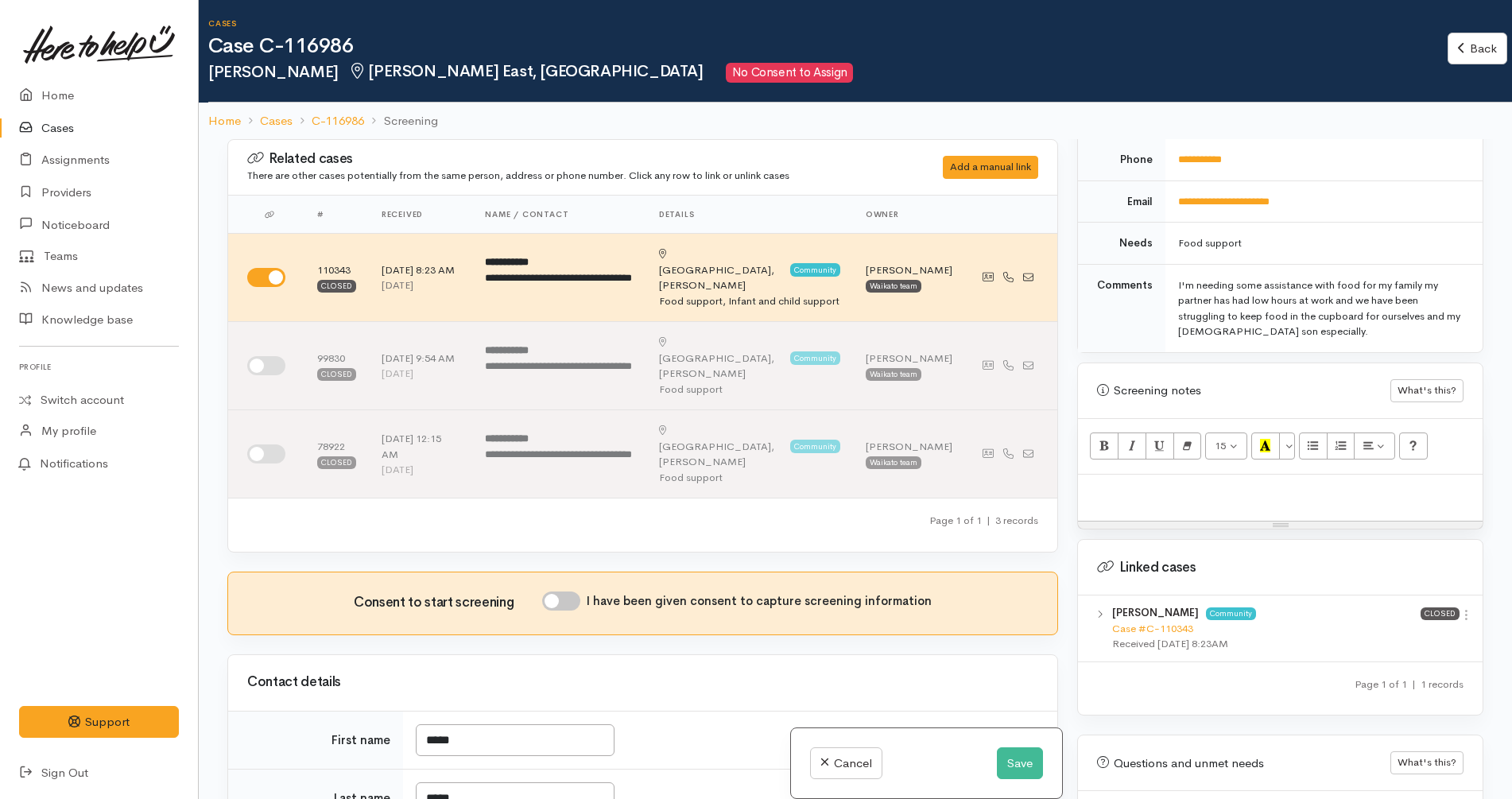
scroll to position [839, 0]
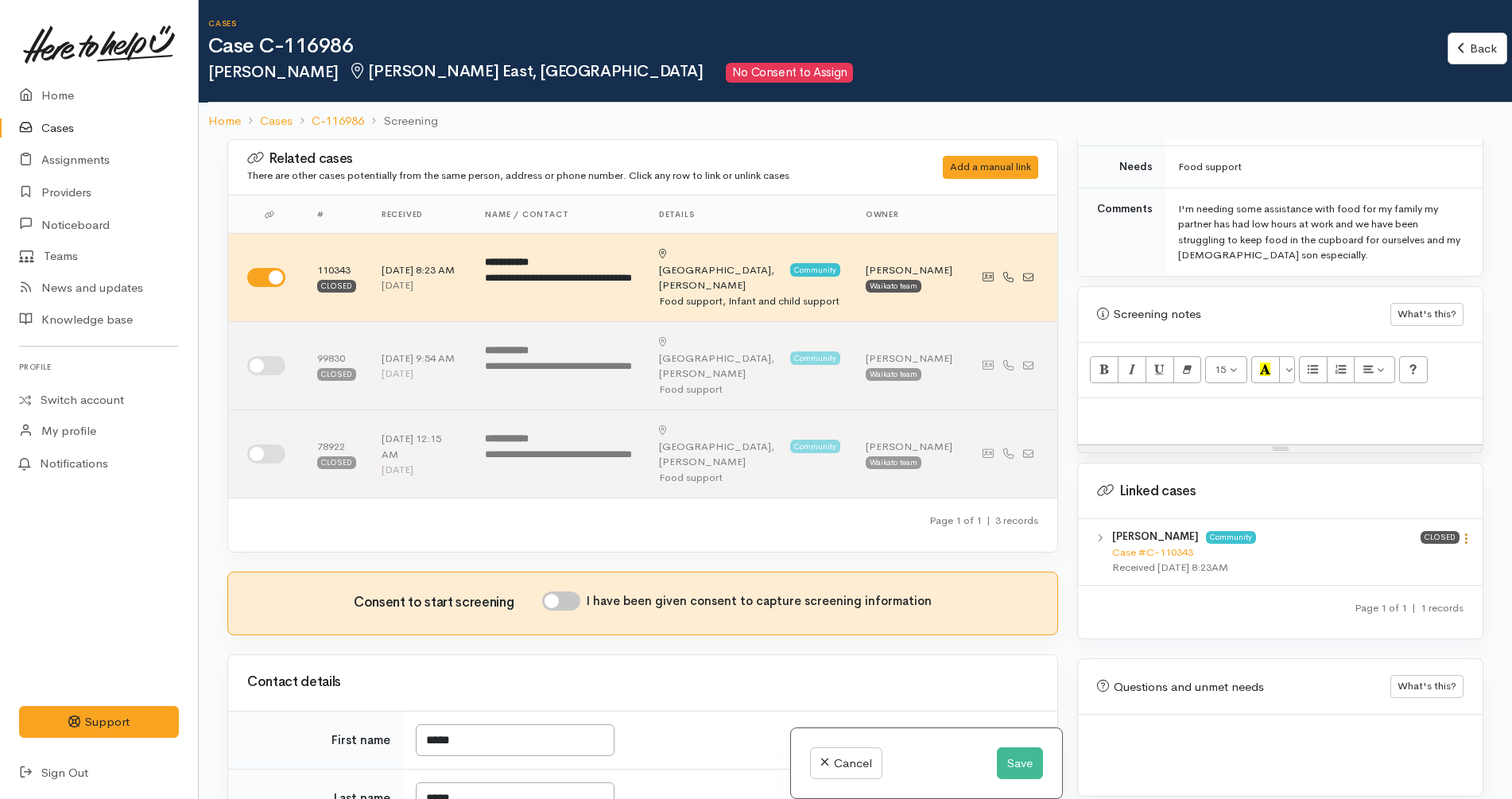
click at [1460, 532] on icon at bounding box center [1467, 539] width 13 height 13
click at [1445, 558] on link "View case" at bounding box center [1409, 570] width 126 height 25
drag, startPoint x: 1187, startPoint y: 411, endPoint x: 1196, endPoint y: 412, distance: 9.1
click at [1188, 411] on div at bounding box center [1281, 422] width 405 height 47
paste div
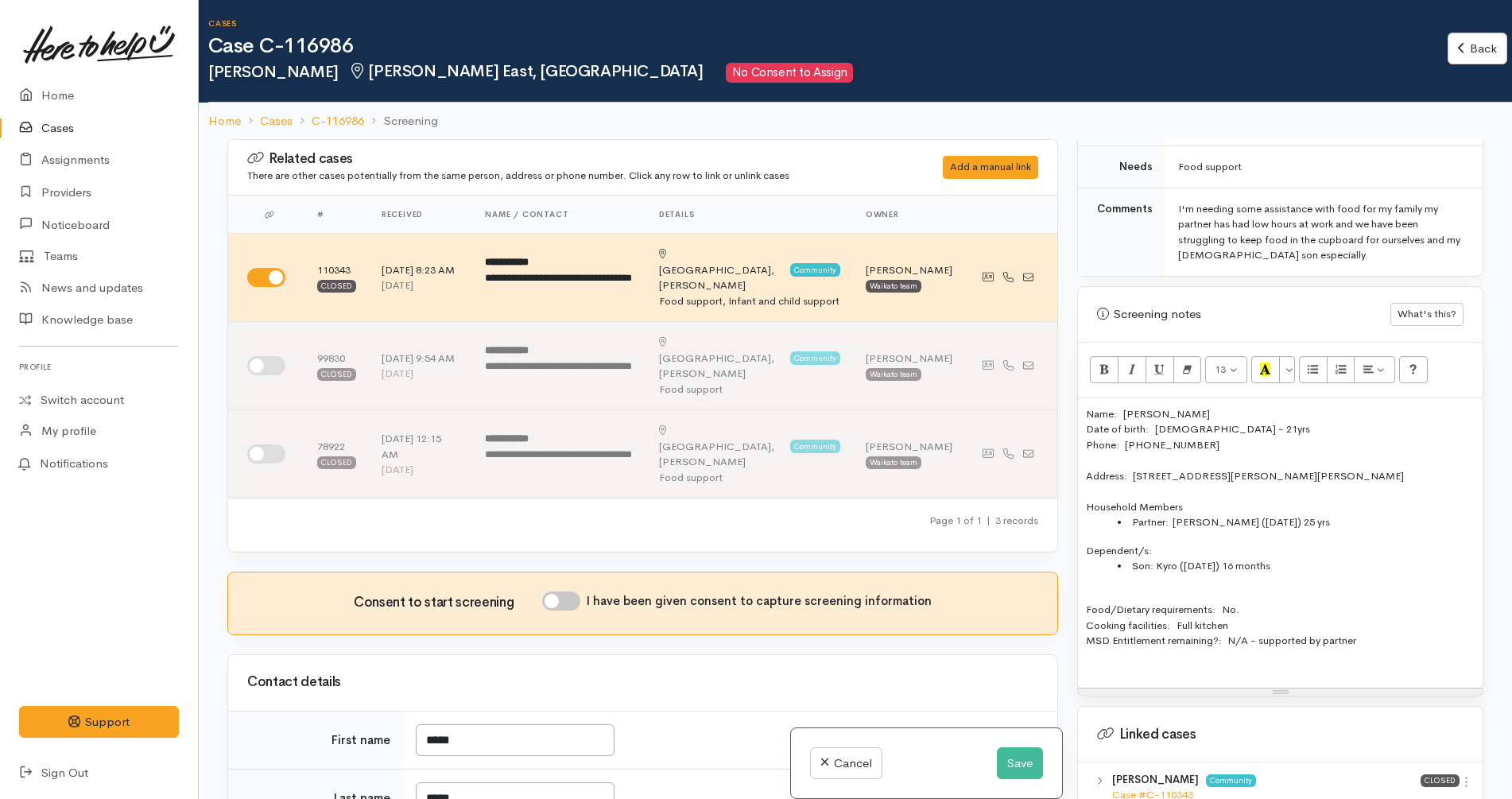
click at [571, 572] on div "Consent to start screening I have been given consent to capture screening infor…" at bounding box center [643, 603] width 829 height 62
click at [571, 592] on input "I have been given consent to capture screening information" at bounding box center [562, 601] width 38 height 19
checkbox input "true"
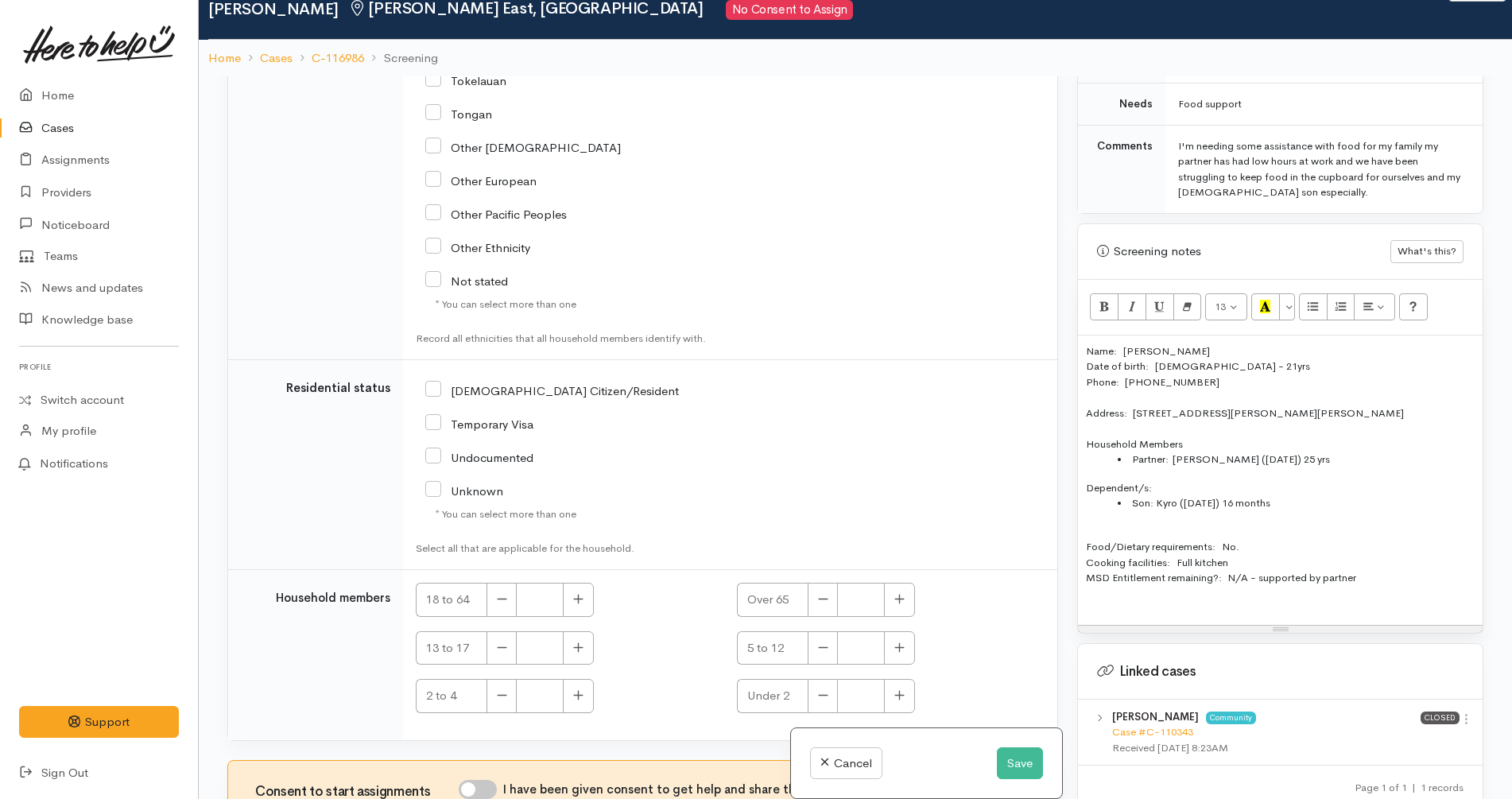
scroll to position [139, 0]
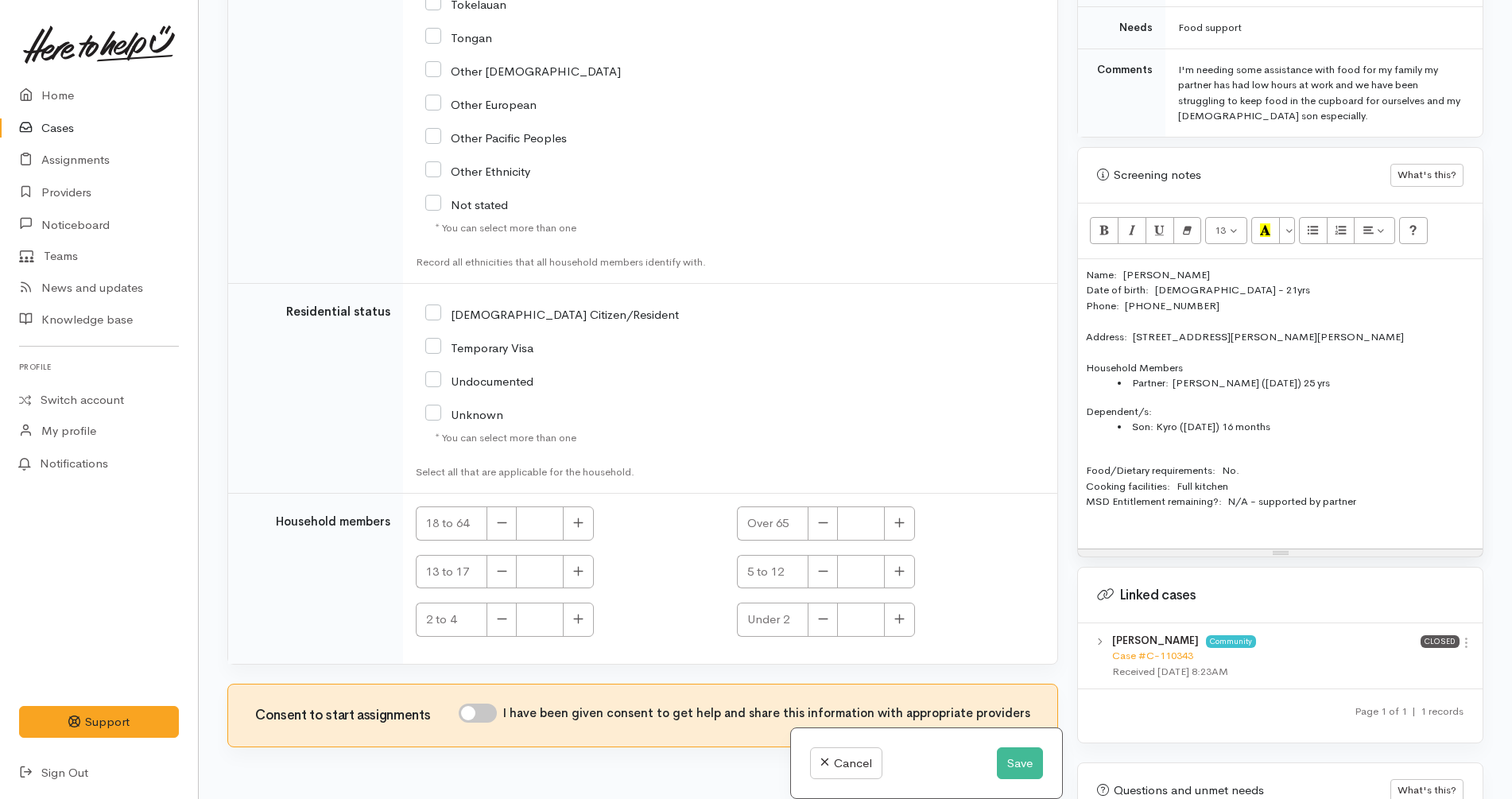
click at [486, 704] on input "I have been given consent to get help and share this information with appropria…" at bounding box center [478, 714] width 38 height 19
checkbox input "true"
click at [589, 507] on button "button" at bounding box center [578, 524] width 31 height 35
type input "2"
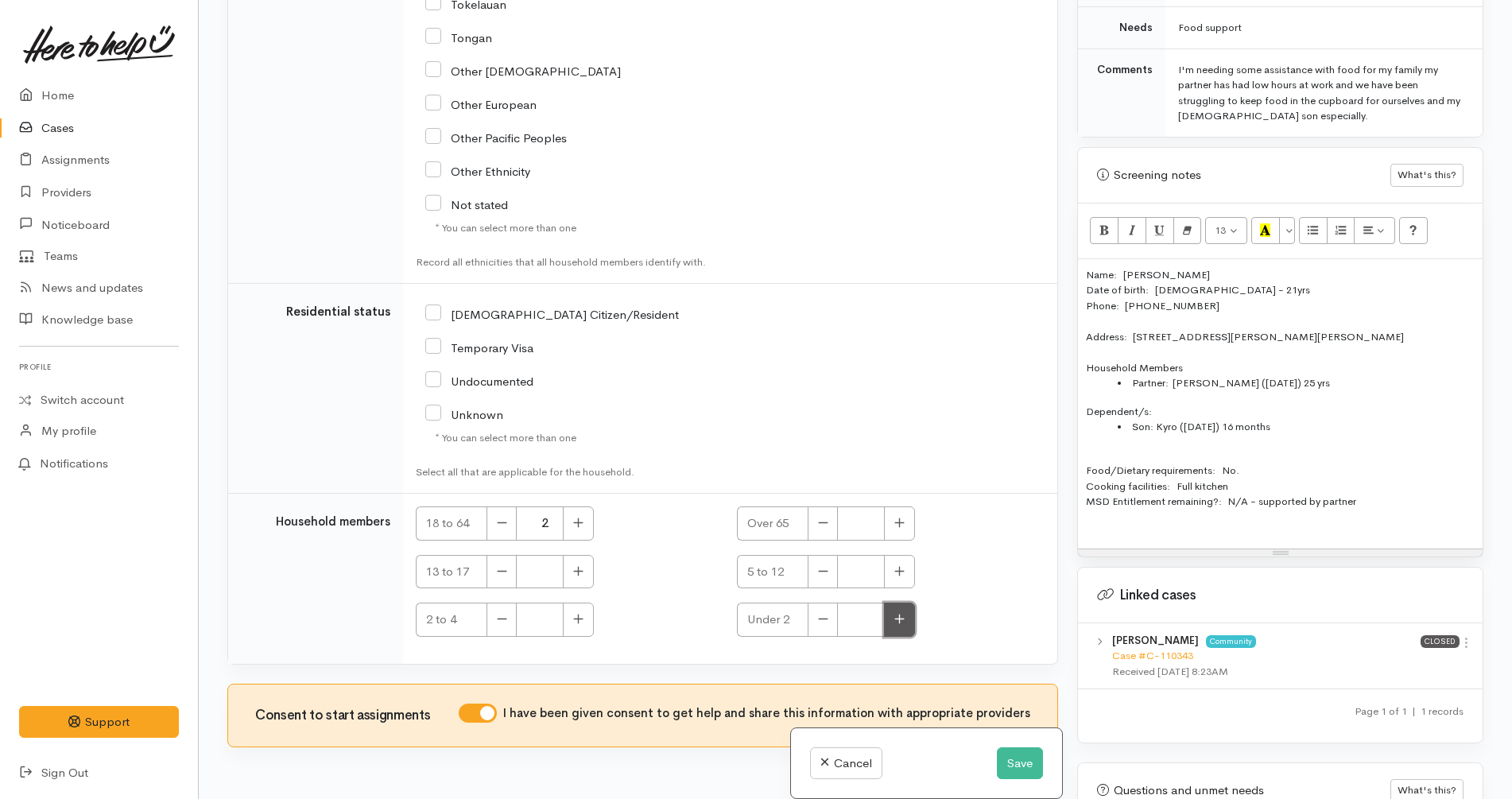
click at [896, 603] on button "button" at bounding box center [900, 620] width 31 height 35
type input "1"
click at [536, 306] on input "NZ Citizen/Resident" at bounding box center [552, 313] width 253 height 14
checkbox input "true"
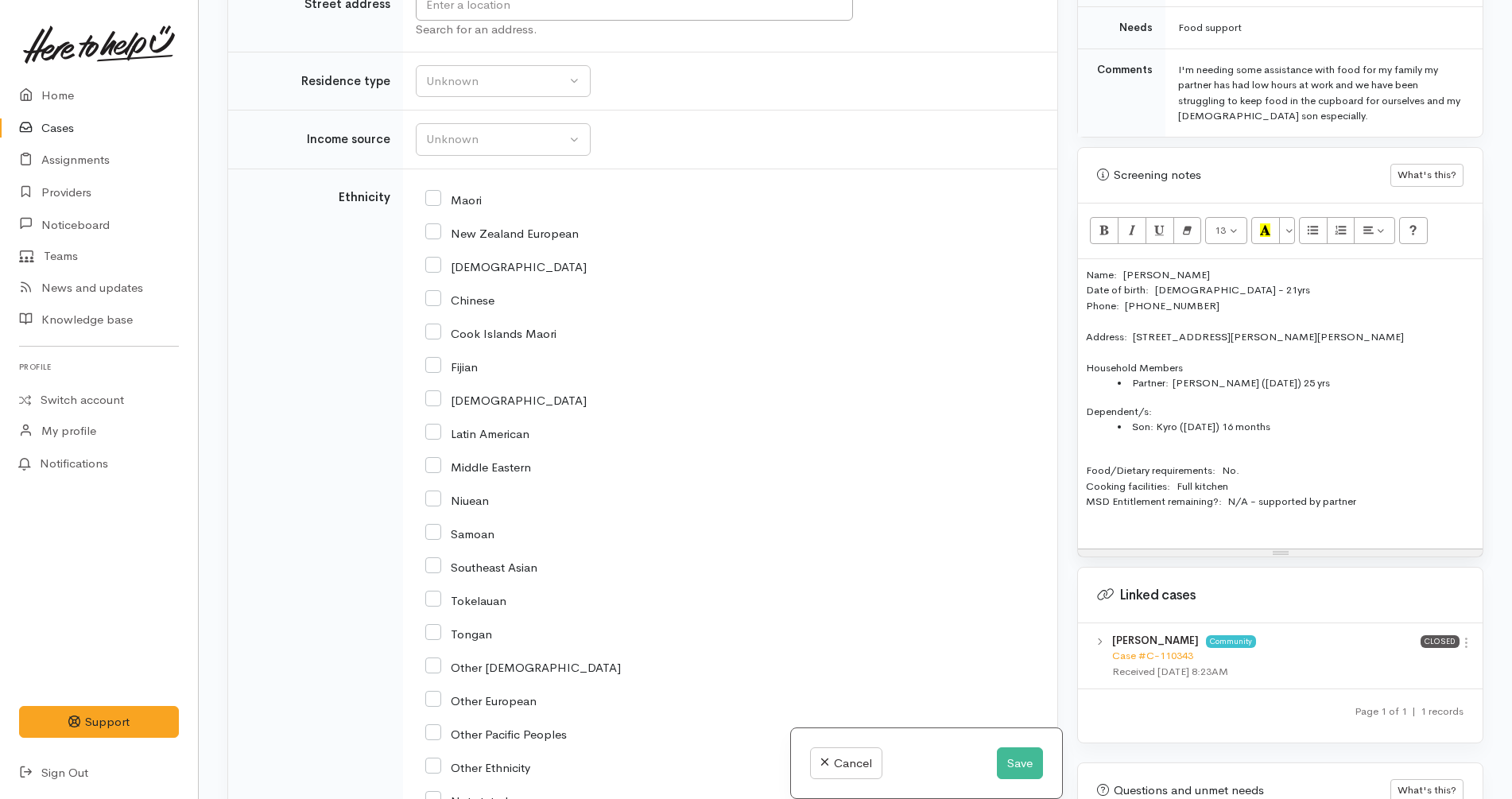
click at [493, 225] on input "New Zealand European" at bounding box center [502, 231] width 154 height 14
checkbox input "true"
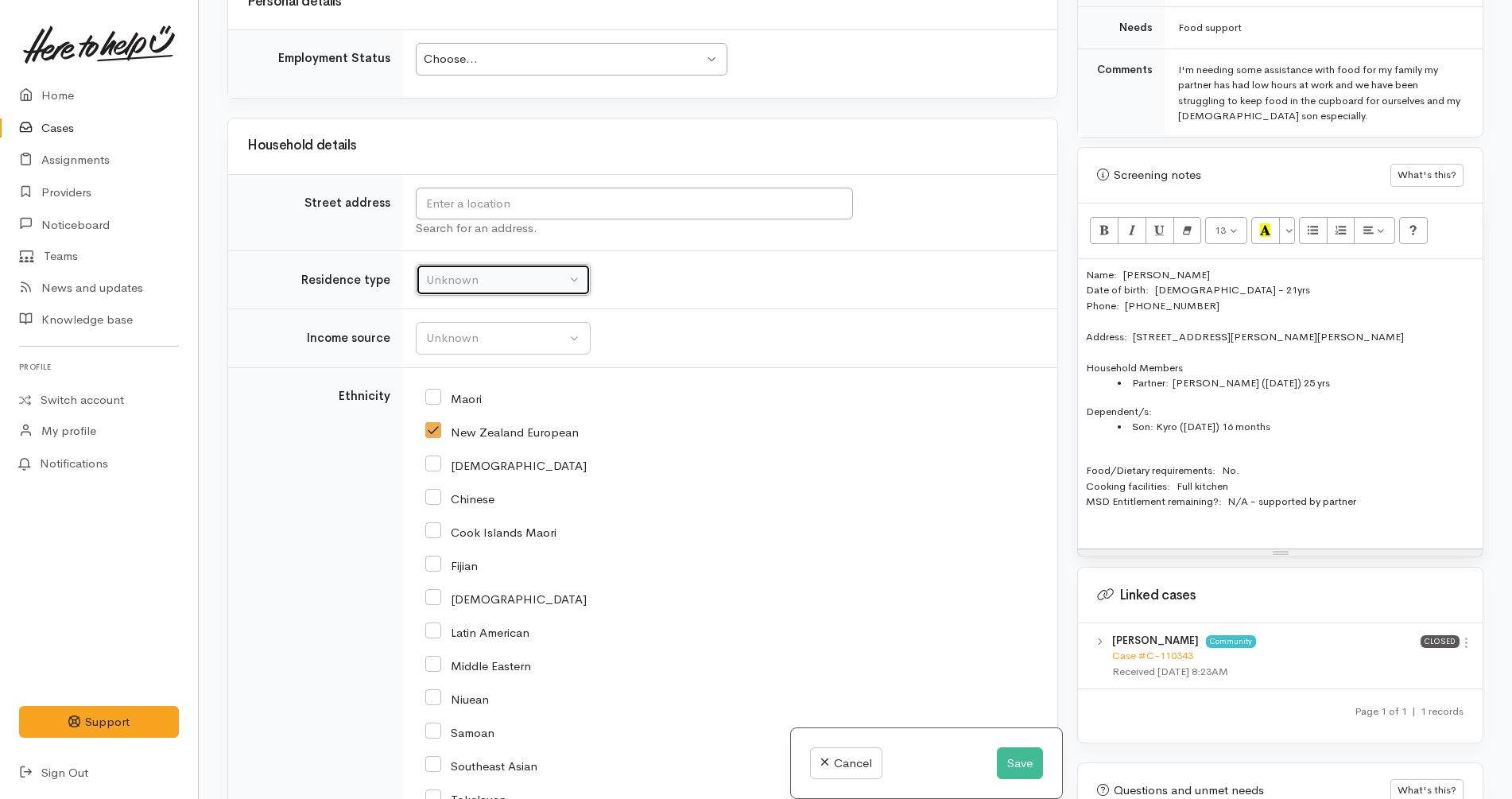
click at [497, 264] on button "Unknown" at bounding box center [503, 280] width 175 height 33
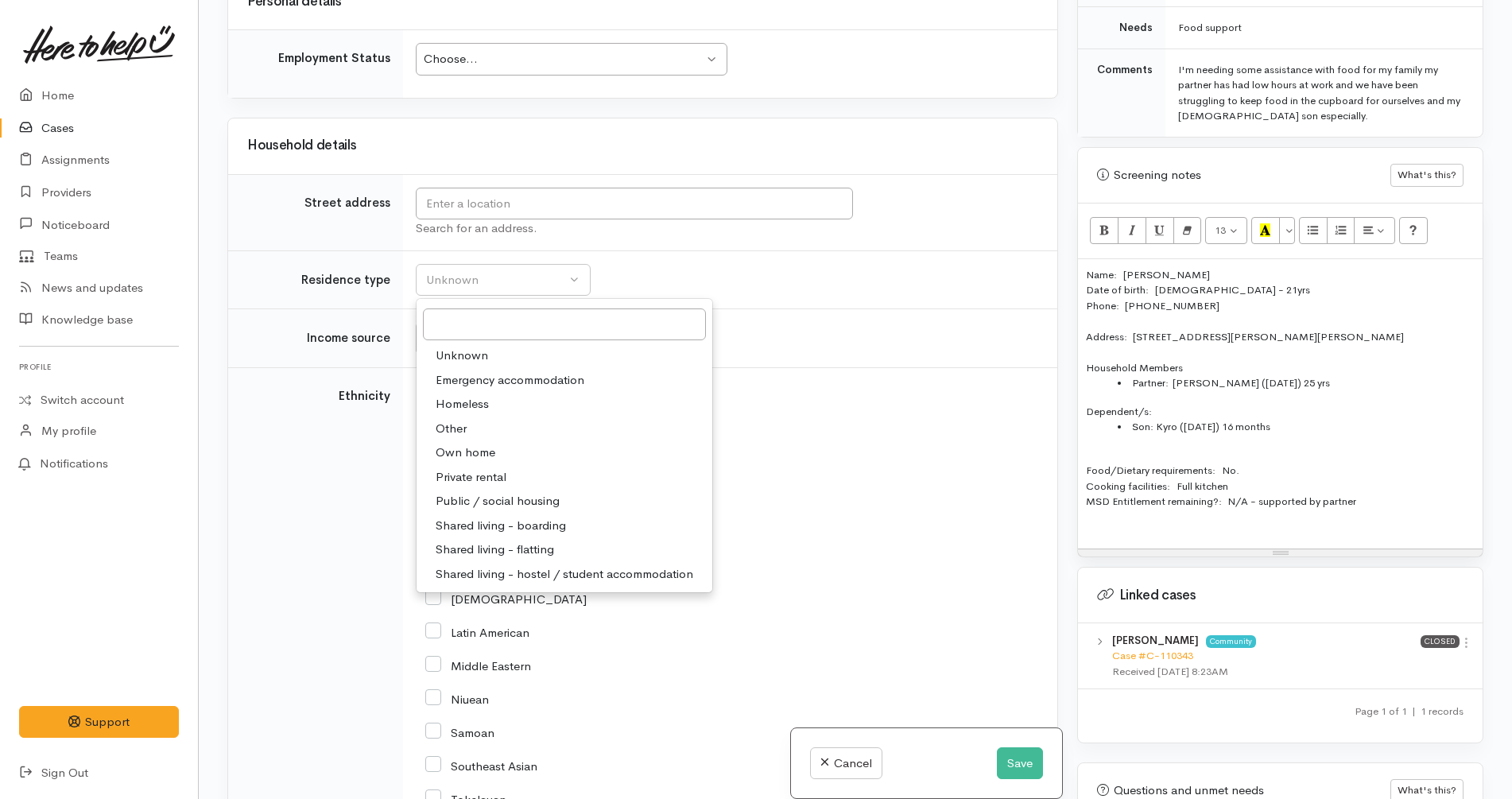
click at [512, 466] on link "Private rental" at bounding box center [564, 478] width 296 height 25
select select "2"
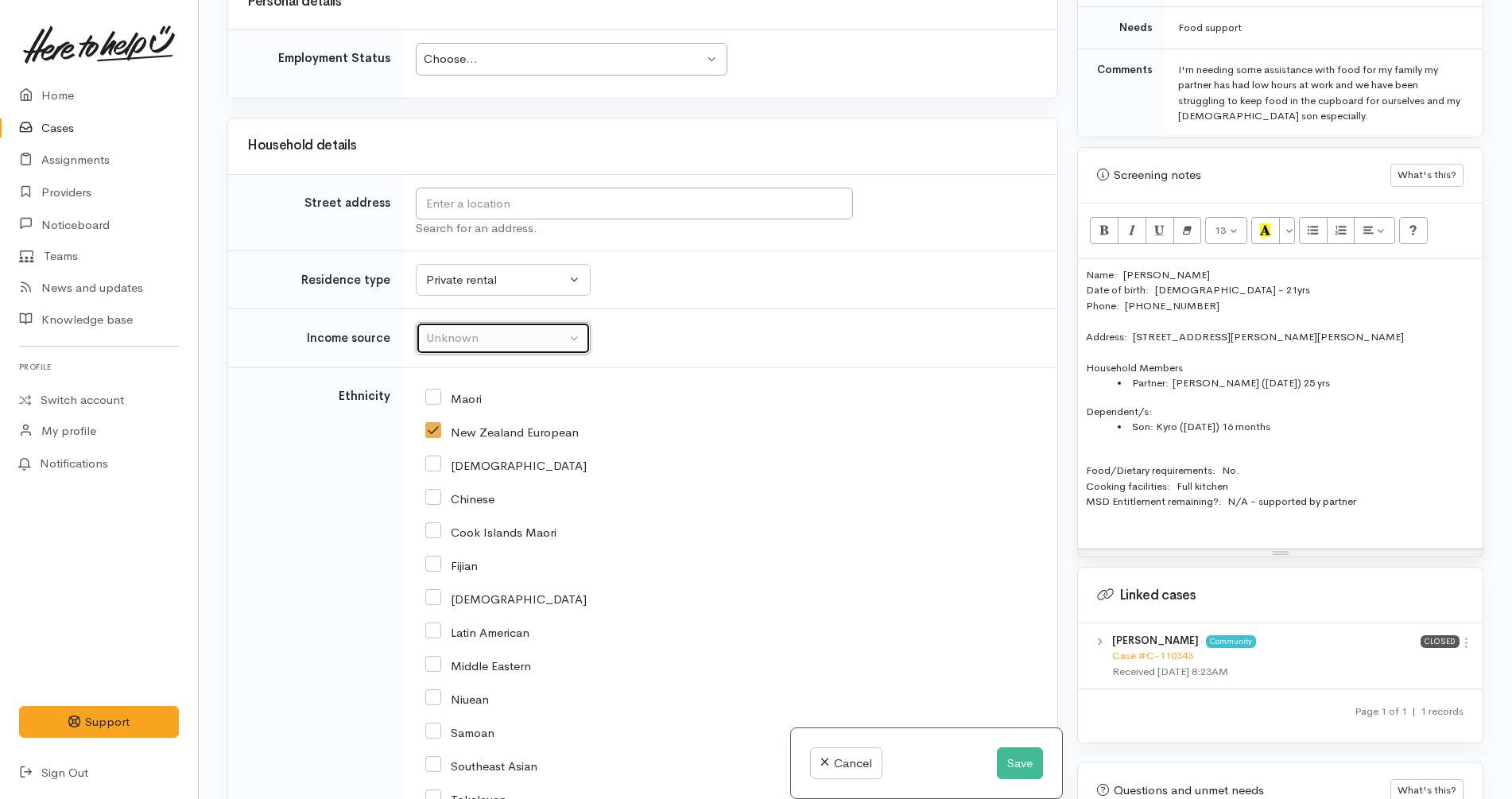
click at [525, 329] on div "Unknown" at bounding box center [496, 338] width 140 height 18
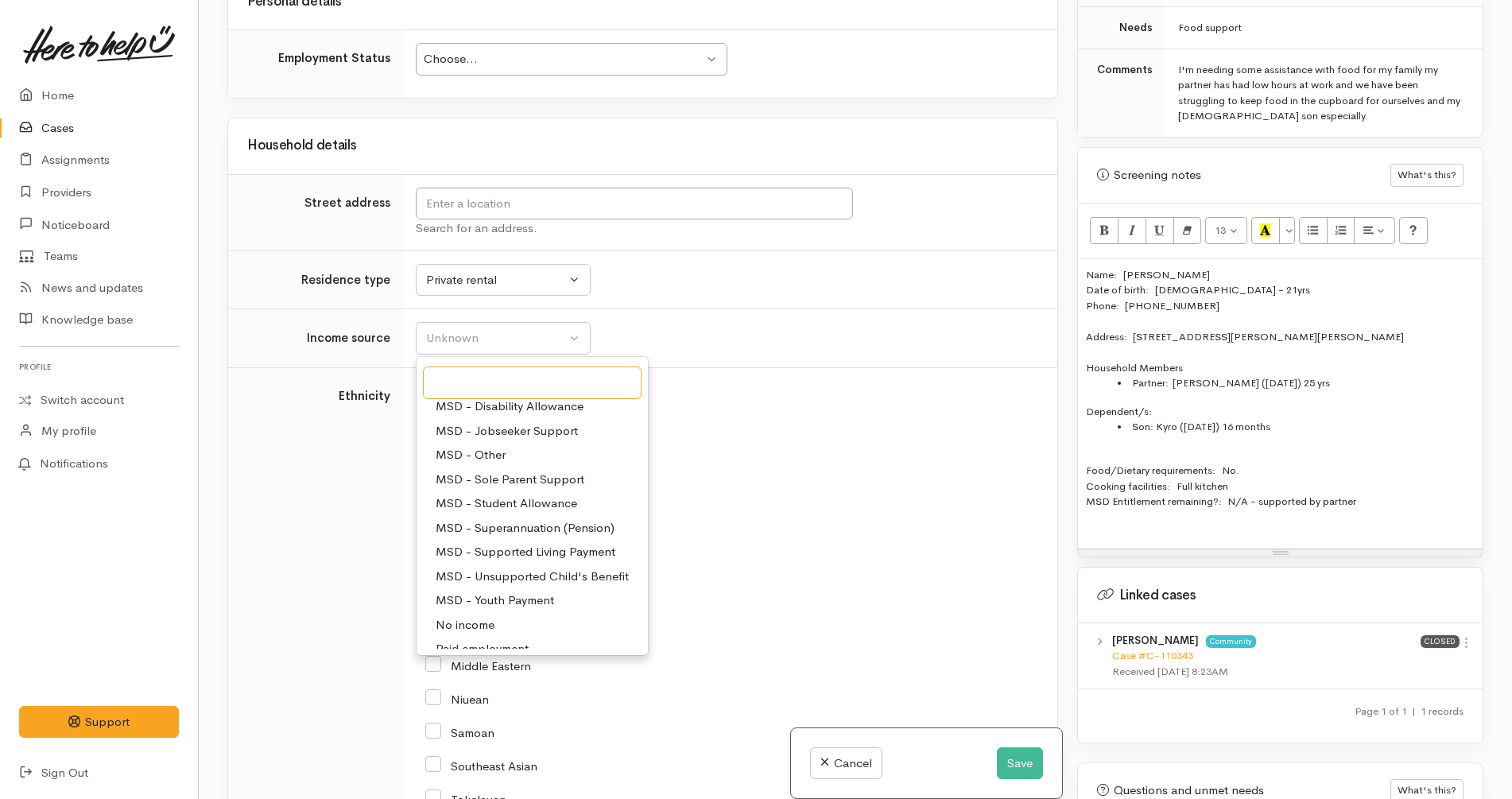
scroll to position [238, 0]
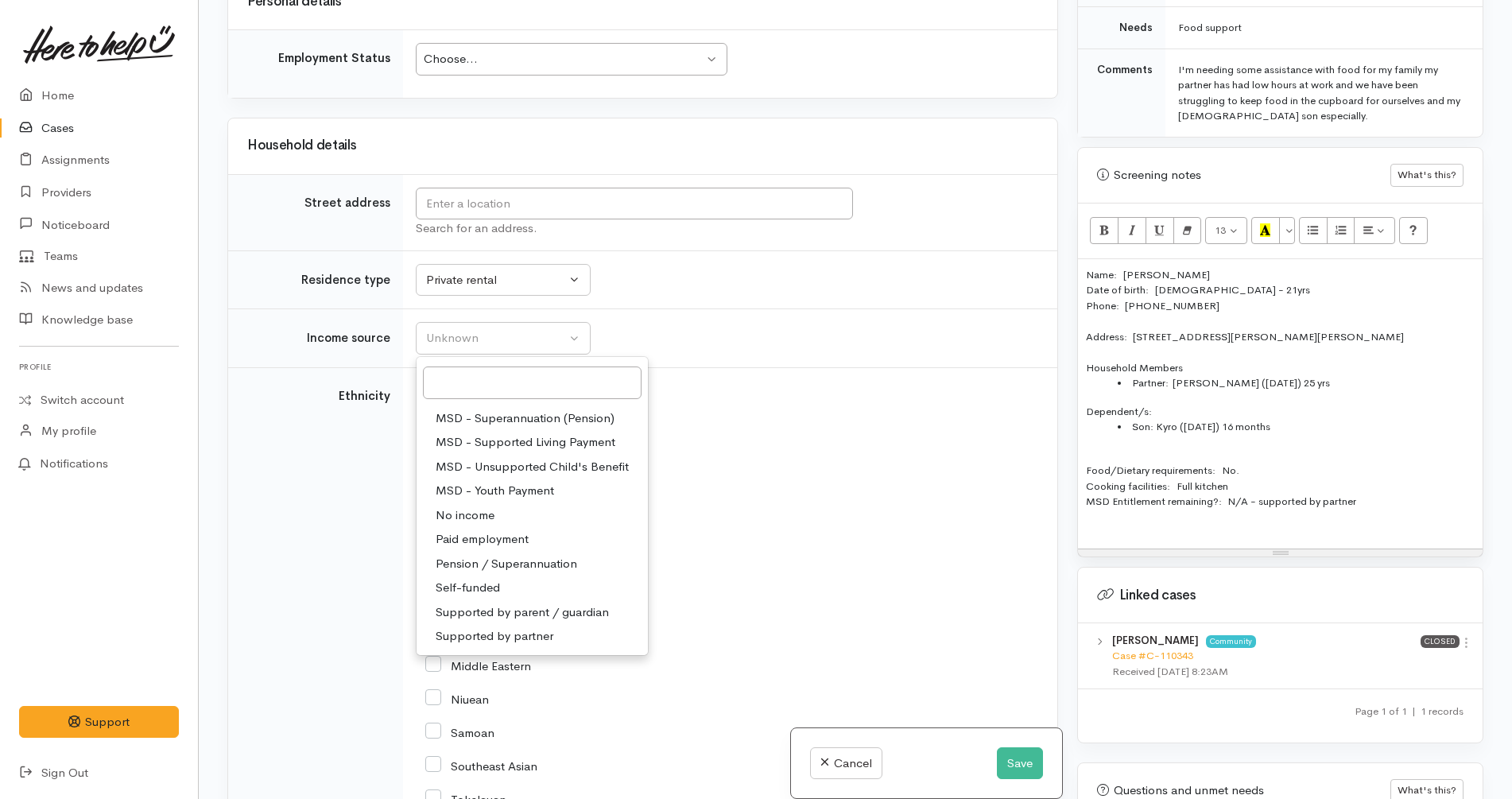
click at [501, 627] on span "Supported by partner" at bounding box center [494, 636] width 118 height 18
select select "17"
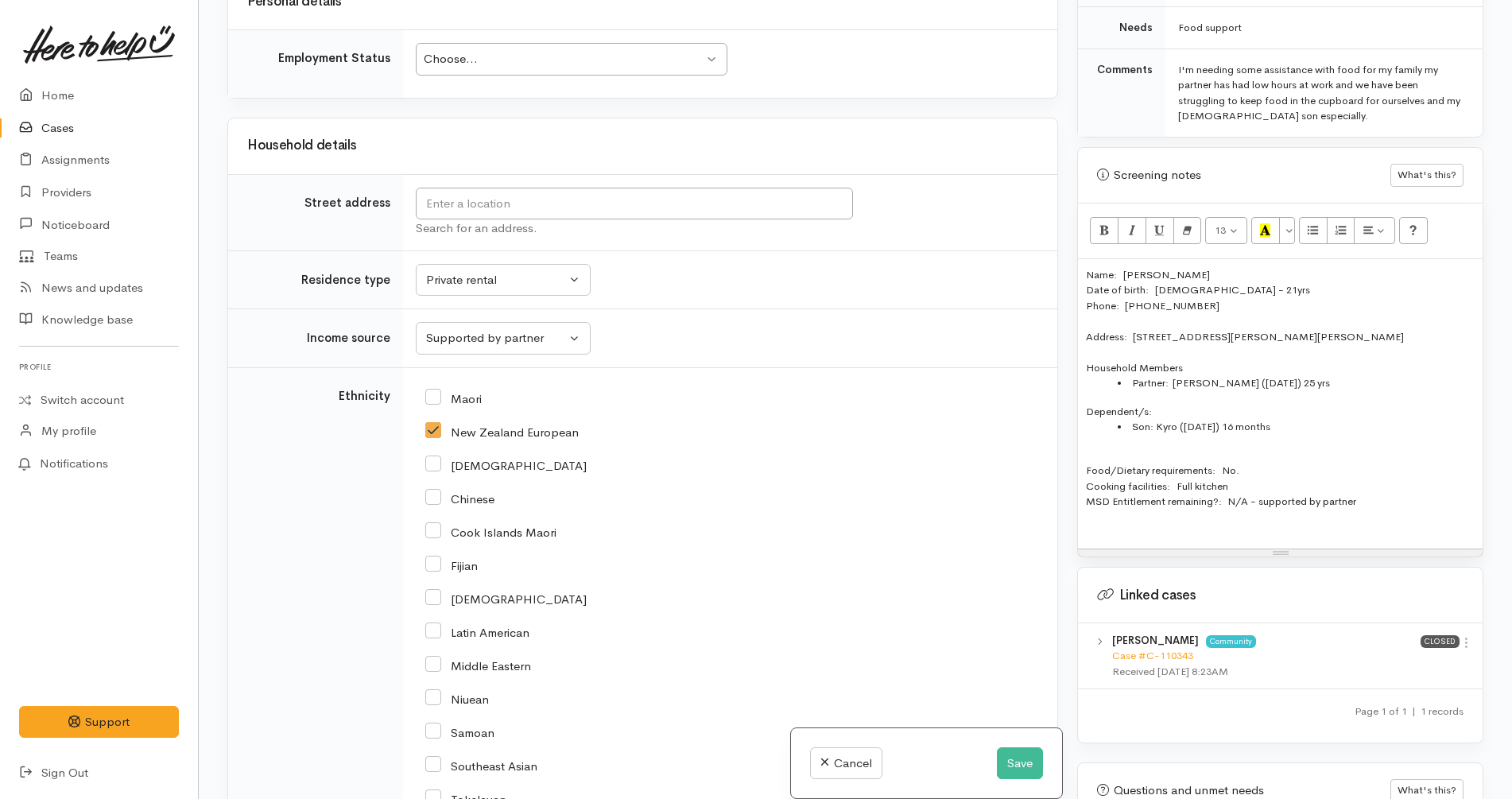
drag, startPoint x: 1409, startPoint y: 317, endPoint x: 1134, endPoint y: 321, distance: 275.0
click at [1134, 329] on div "Address:   25A Sillary Street, Hamilton East, Hamilton, New Zealand" at bounding box center [1280, 337] width 389 height 16
copy div "25A Sillary Street, Hamilton East, Hamilton, New Zealand"
click at [440, 187] on input "text" at bounding box center [635, 204] width 438 height 33
paste input "25A Sillary Street, Hamilton East, Hamilton, New Zealand"
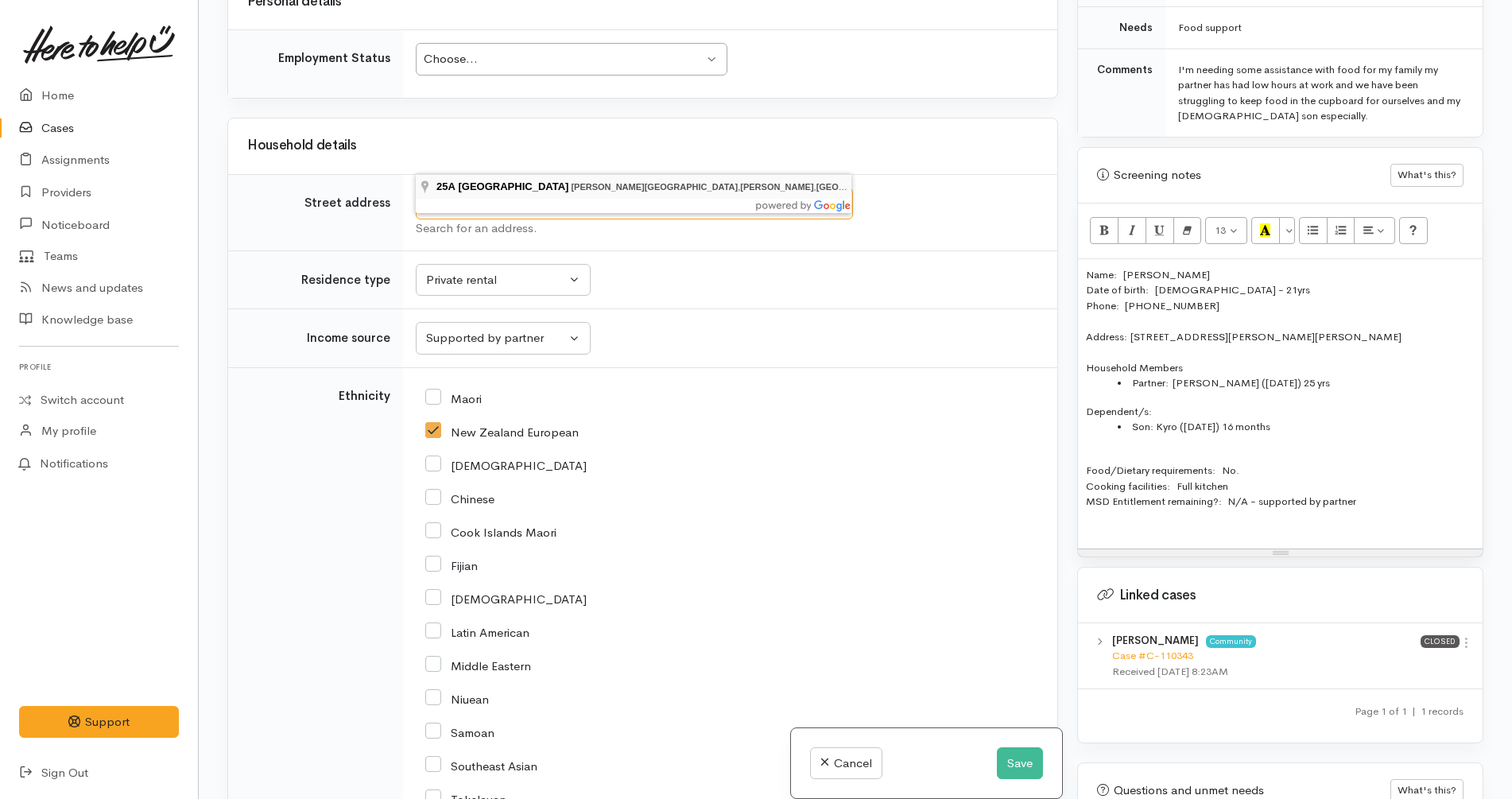
type input "25A Sillary Street, Hamilton East, Hamilton, New Zealand"
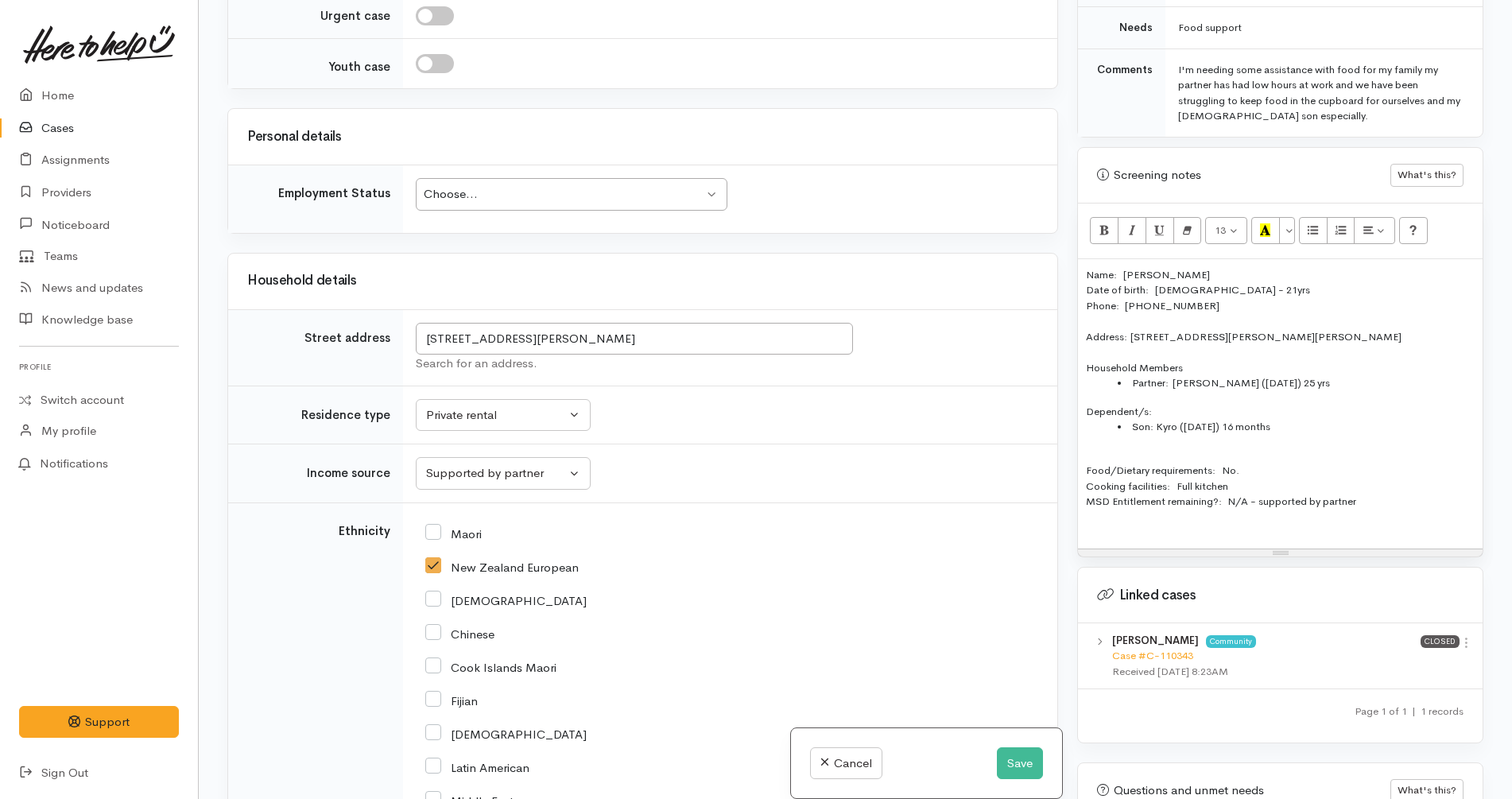
scroll to position [1630, 0]
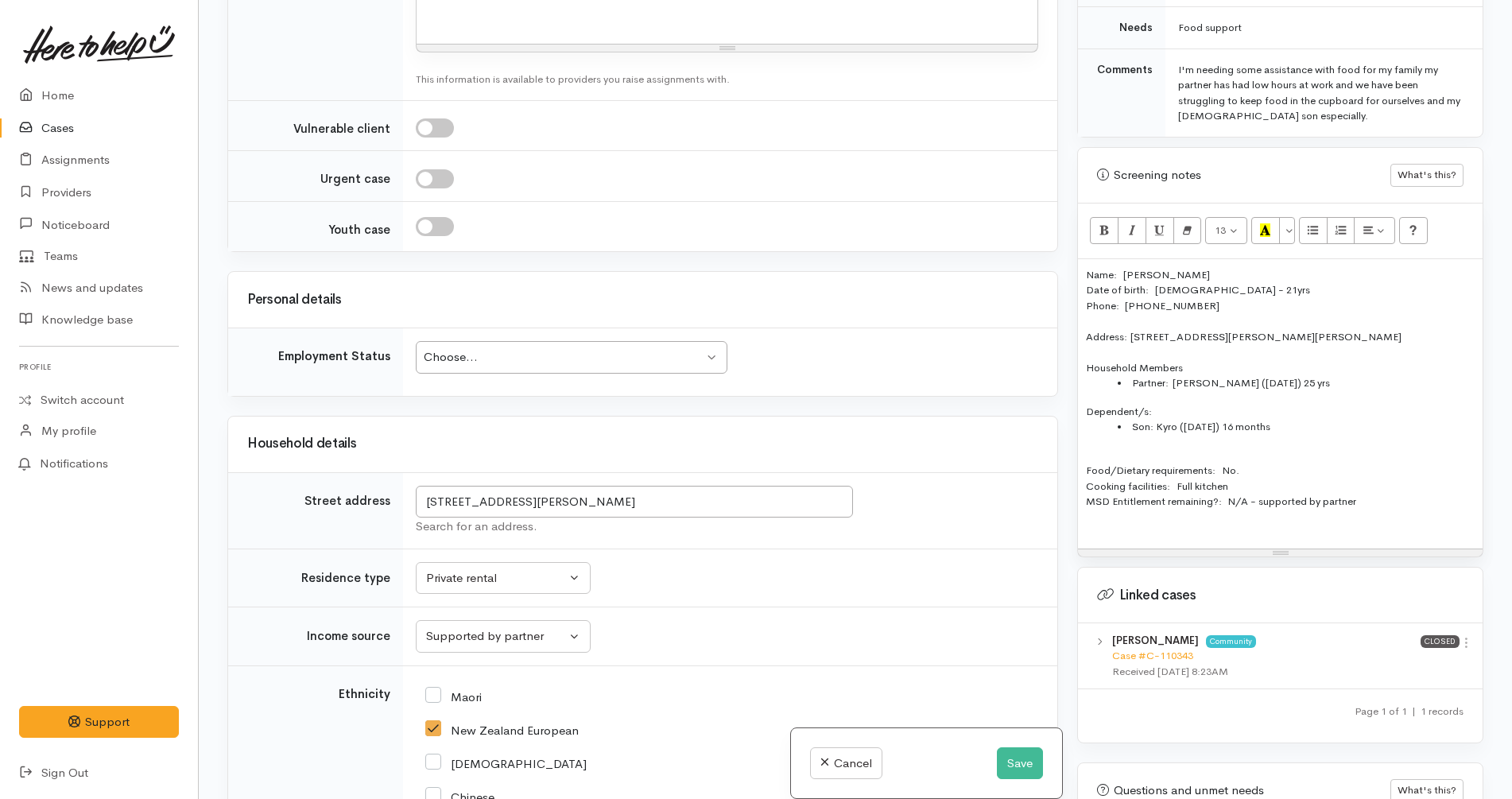
click at [651, 349] on div "Choose..." at bounding box center [564, 357] width 280 height 18
click at [1126, 259] on div "Name:   Paige Auton Date of birth:  20.03.2003 - 21yrs Phone:   02108839714 Add…" at bounding box center [1281, 403] width 405 height 289
copy div "/"
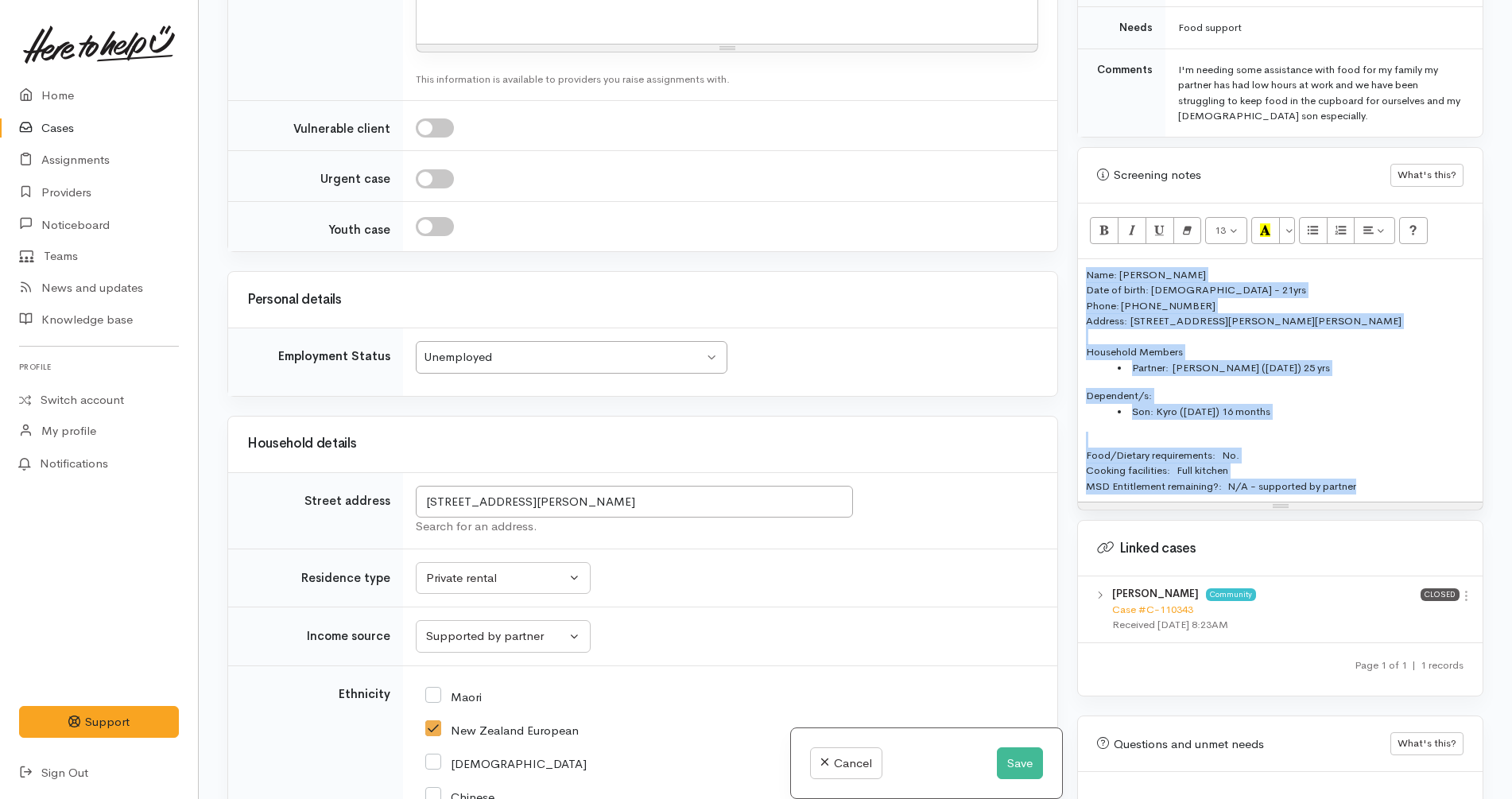
drag, startPoint x: 1393, startPoint y: 483, endPoint x: 1068, endPoint y: 248, distance: 401.1
click at [1068, 248] on div "Warnings Add No warnings have been raised against this case Add Warning Title ●…" at bounding box center [1280, 400] width 425 height 799
copy div "Name: Paige Auton Date of birth: 20/03/2003 - 21yrs Phone: 02108839714 Address:…"
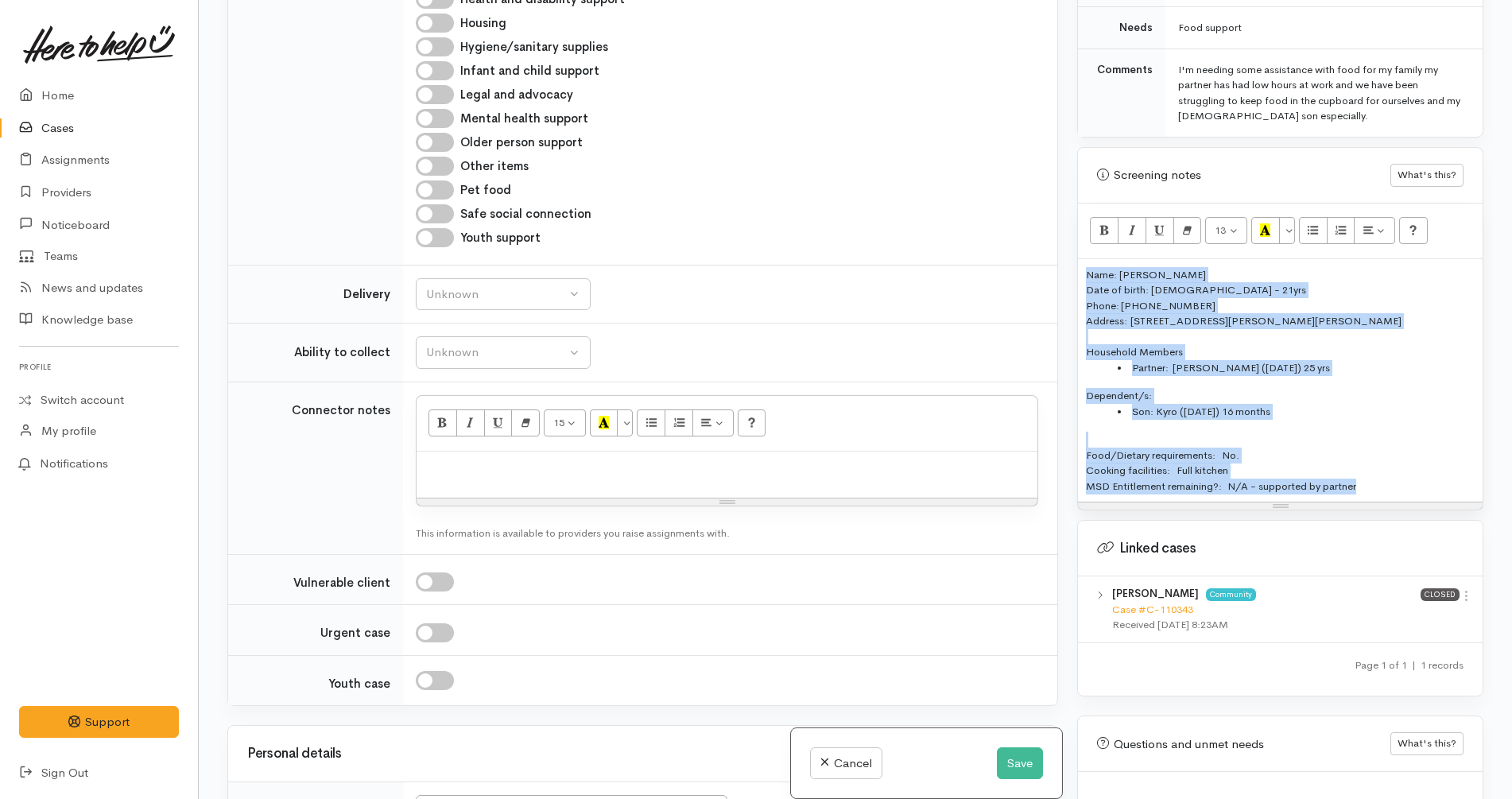
scroll to position [1132, 0]
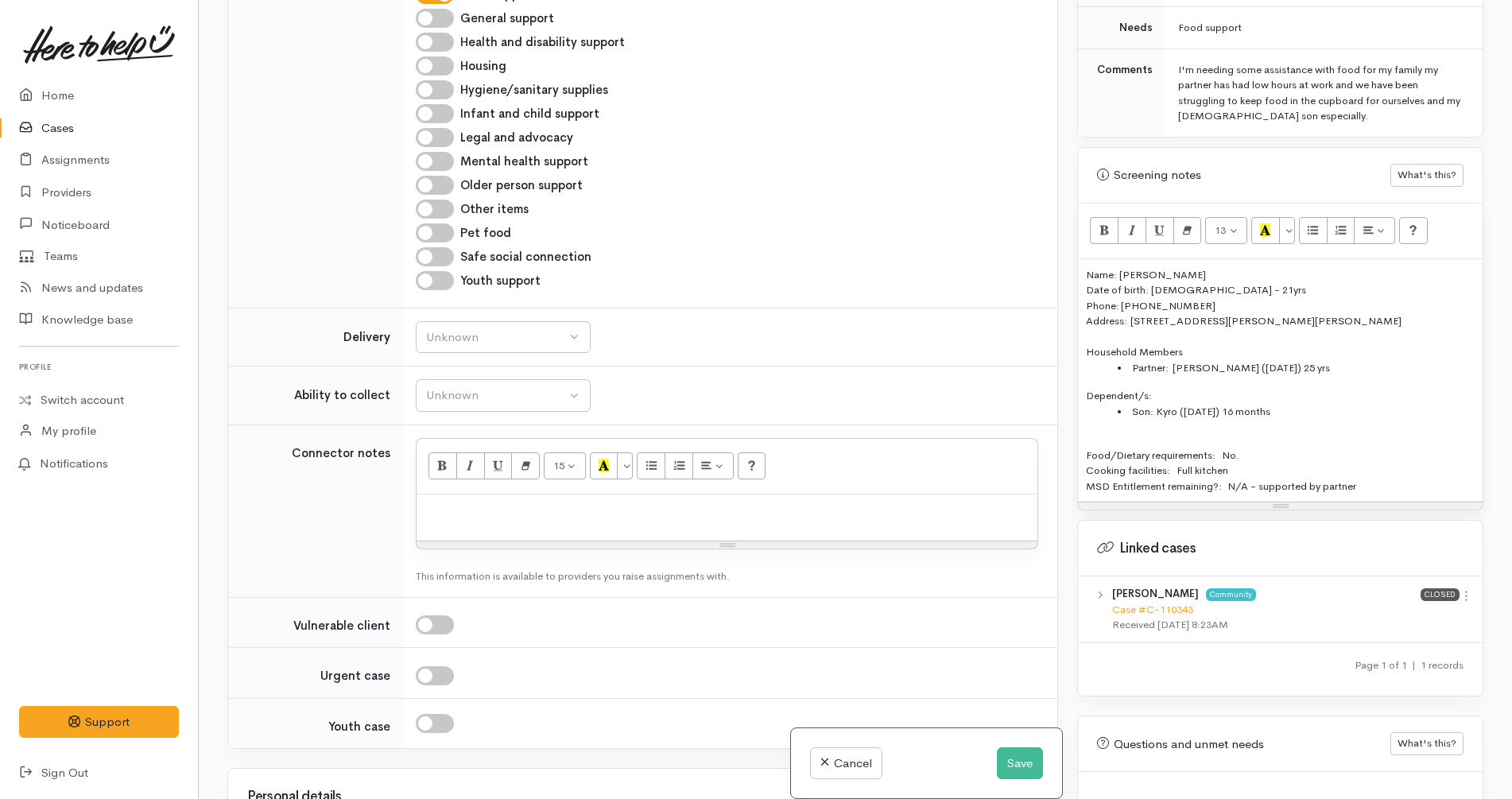
click at [562, 495] on div at bounding box center [727, 518] width 621 height 47
paste div
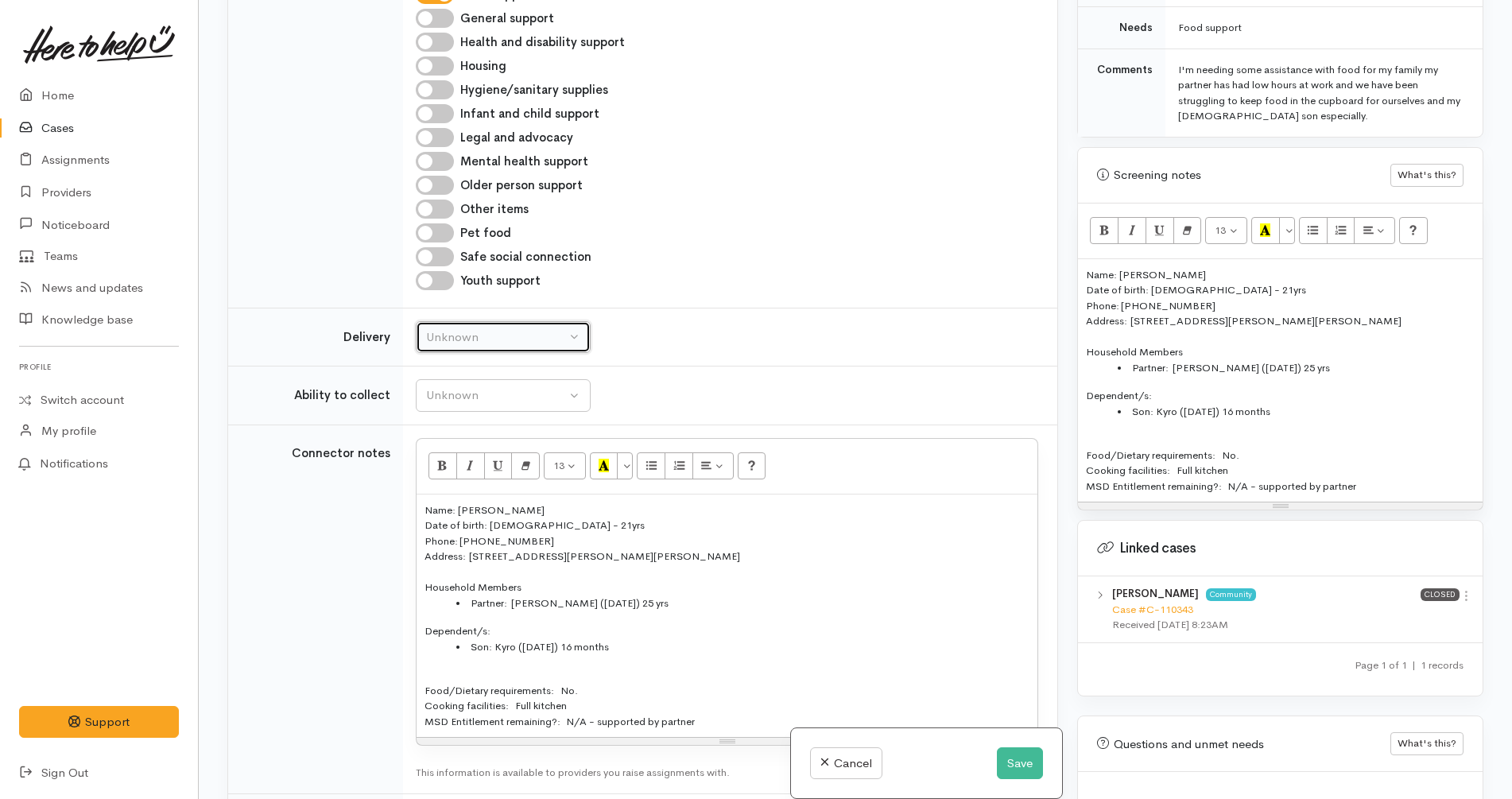
click at [548, 328] on div "Unknown" at bounding box center [496, 337] width 140 height 18
click at [463, 474] on link "No" at bounding box center [503, 487] width 174 height 25
select select "1"
click at [502, 387] on div "Unknown" at bounding box center [496, 396] width 140 height 18
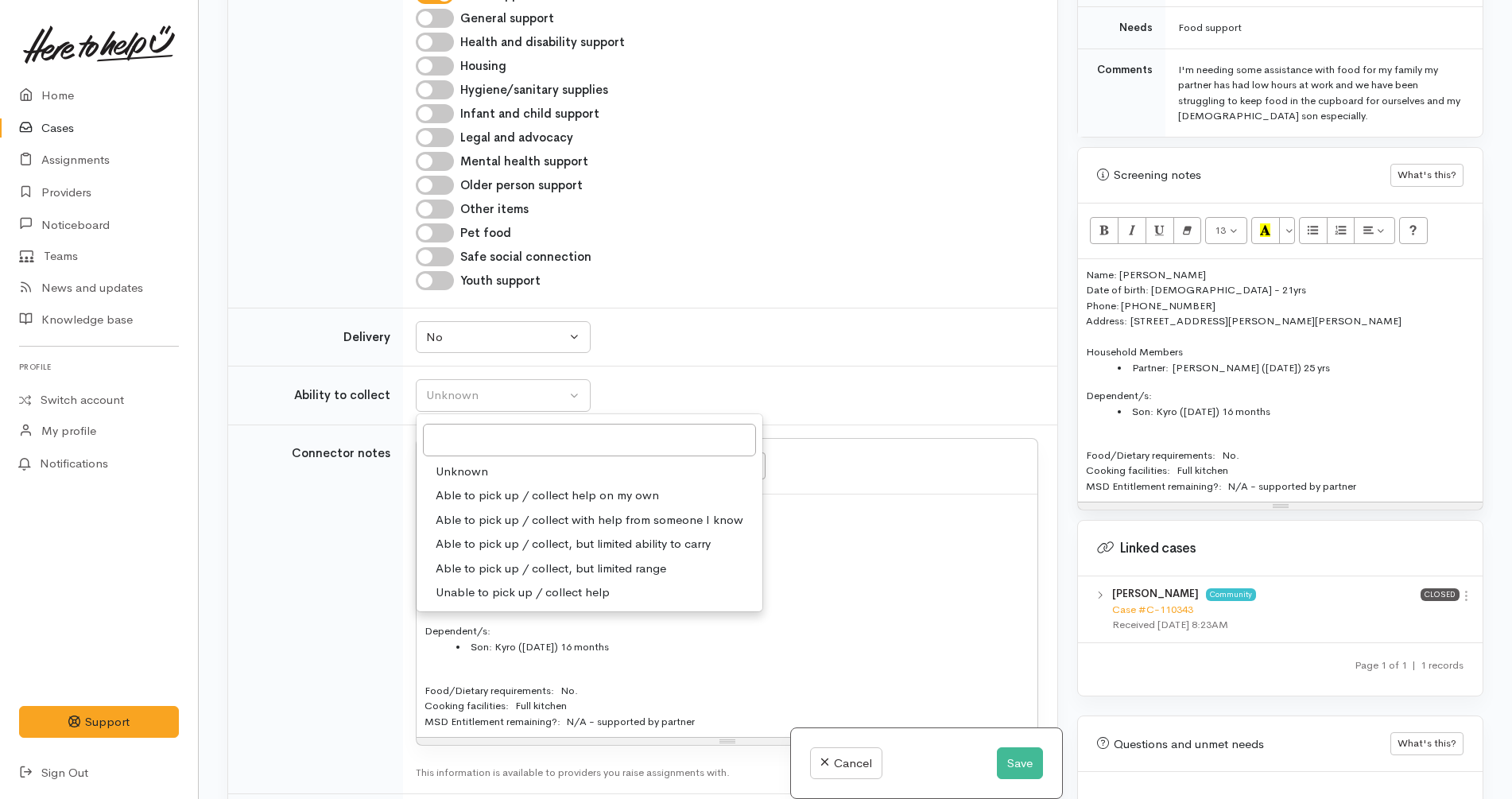
click at [506, 487] on span "Able to pick up / collect help on my own" at bounding box center [547, 496] width 224 height 18
select select "2"
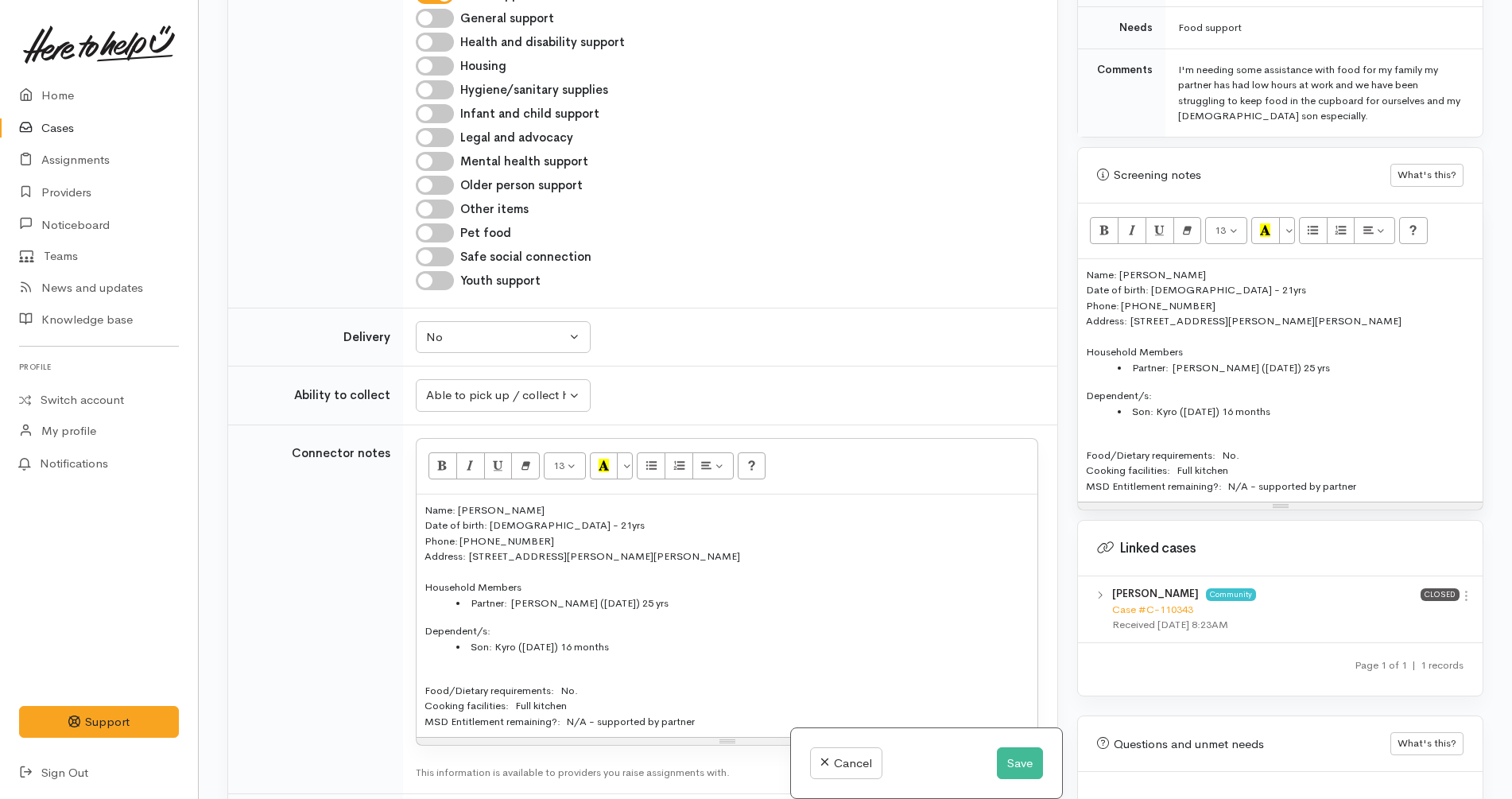
click at [747, 317] on td "Unknown Delivery needed Delivery preferred No No Unknown Delivery needed Delive…" at bounding box center [731, 337] width 655 height 59
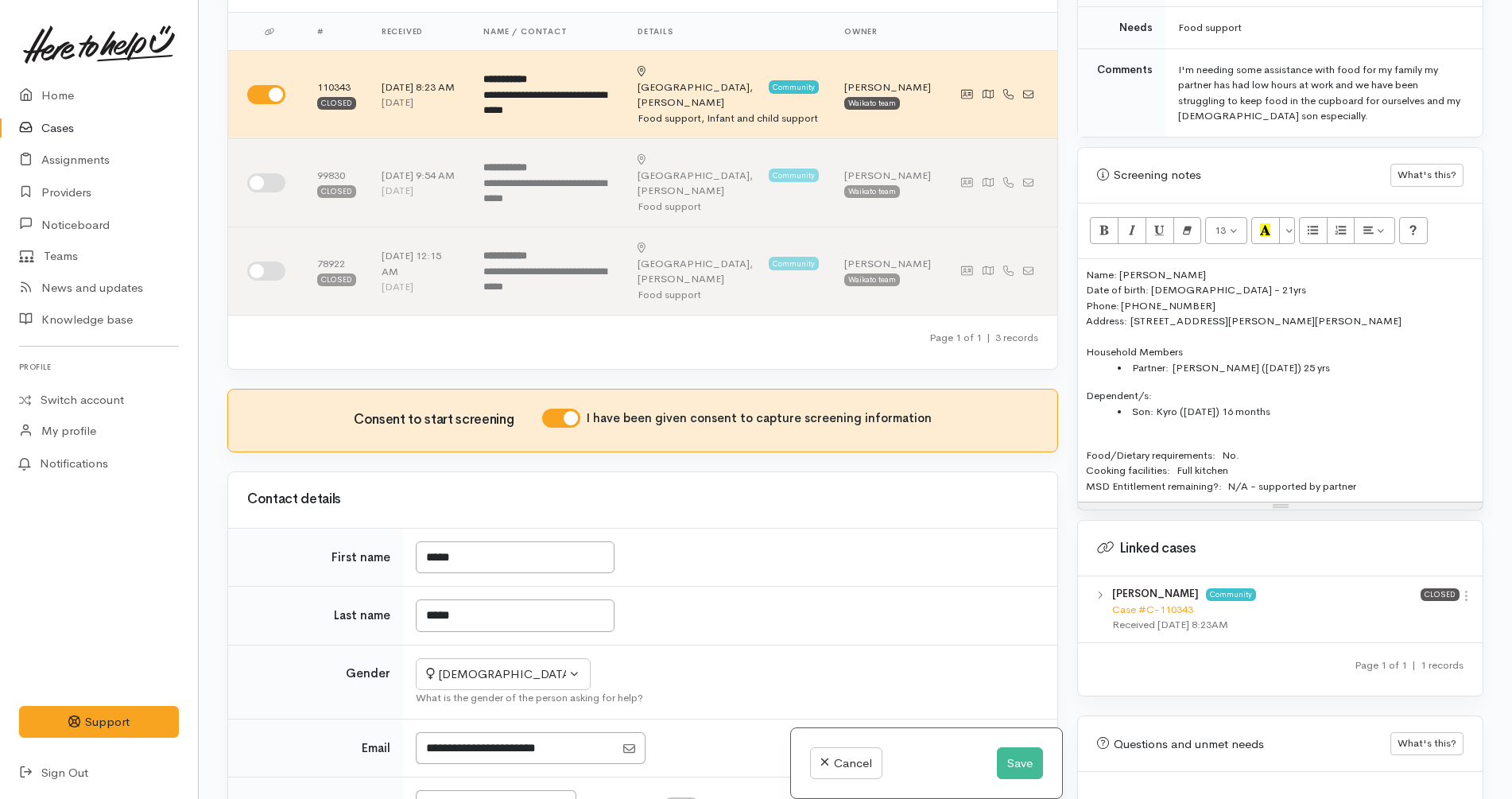
scroll to position [39, 0]
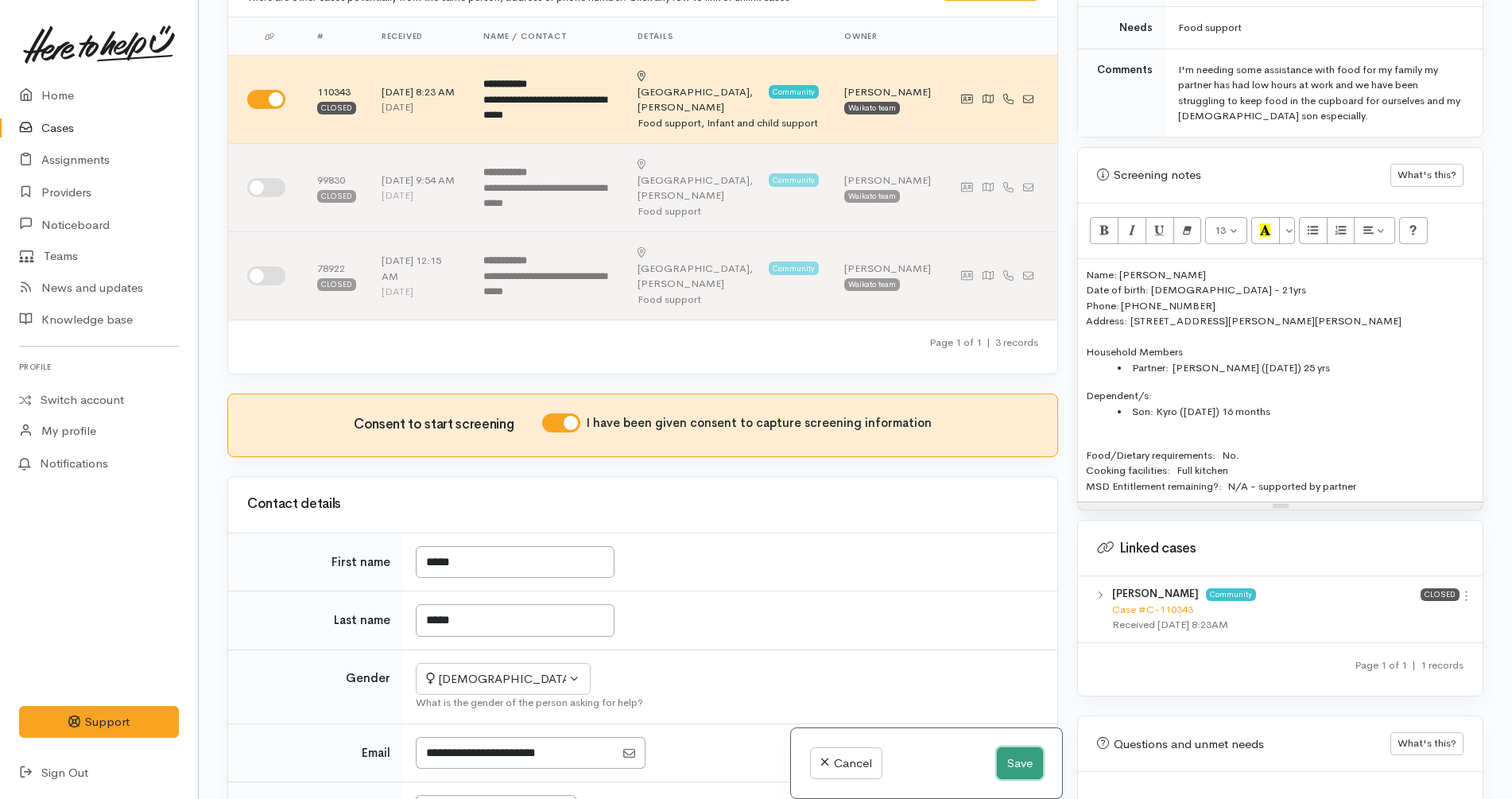
click at [1013, 764] on button "Save" at bounding box center [1020, 764] width 46 height 33
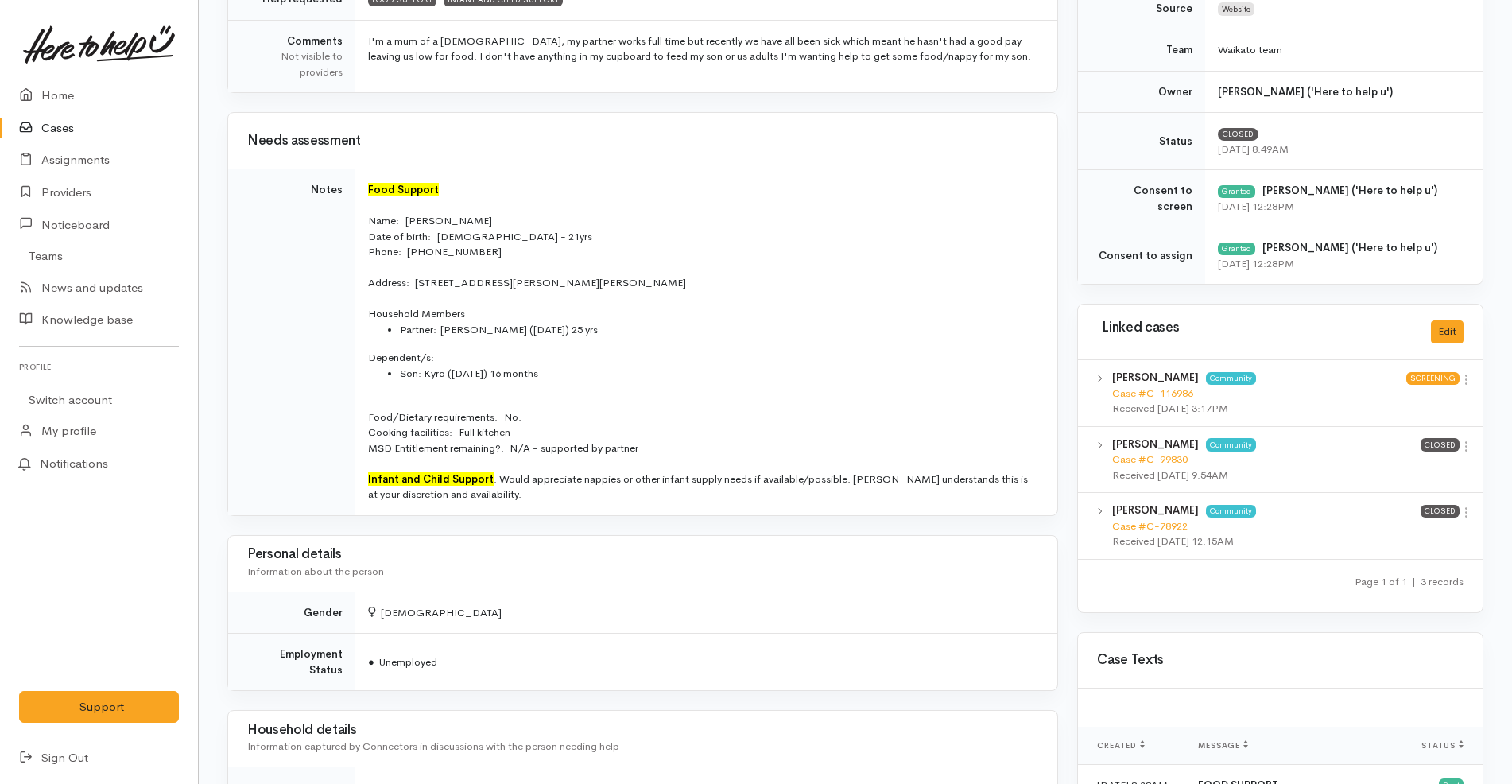
scroll to position [497, 0]
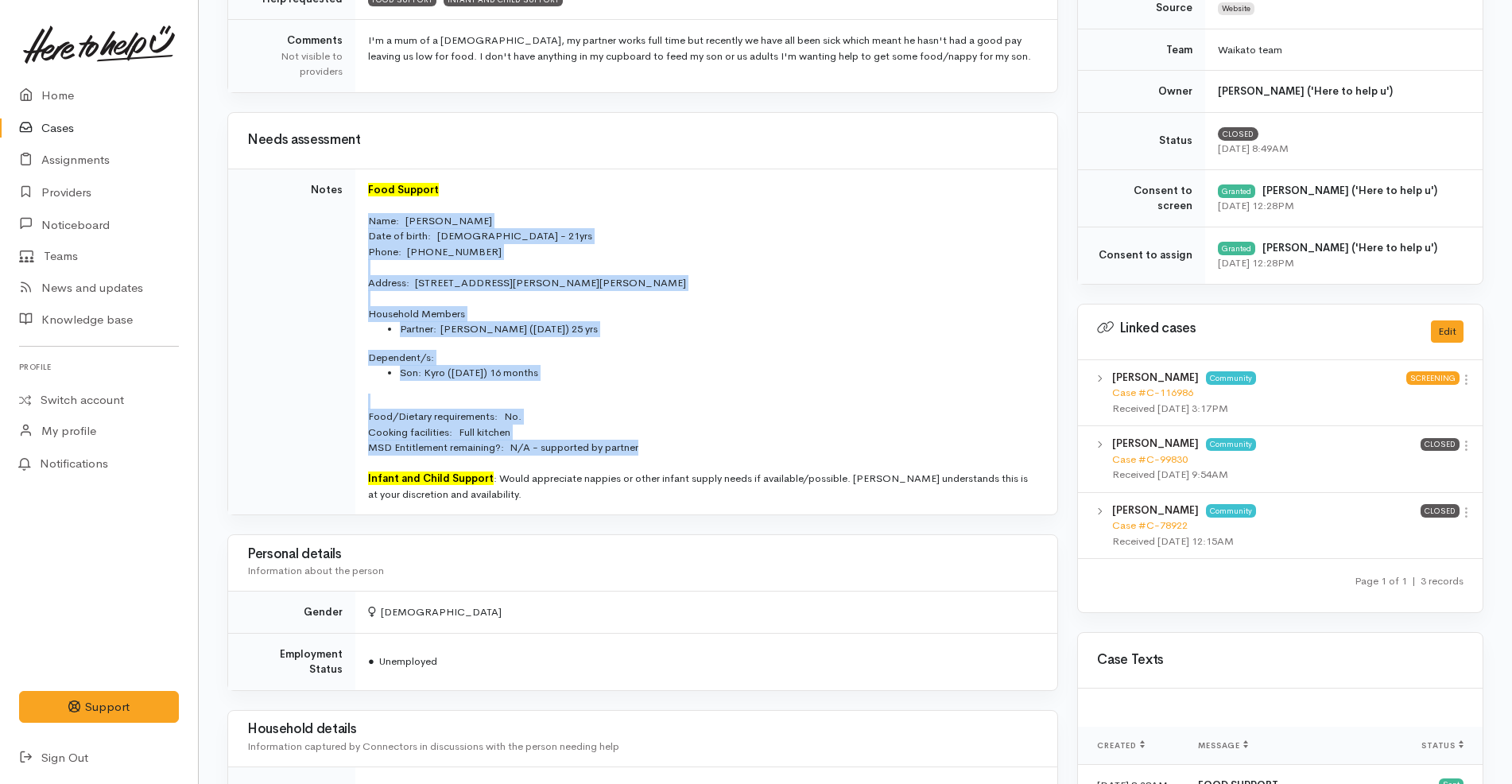
drag, startPoint x: 365, startPoint y: 218, endPoint x: 652, endPoint y: 446, distance: 366.5
click at [652, 446] on td "Food Support Name:   [PERSON_NAME] Date of birth:  [DEMOGRAPHIC_DATA] - 21yrs P…" at bounding box center [706, 342] width 702 height 345
copy td "Name:   [PERSON_NAME] Date of birth:  [DEMOGRAPHIC_DATA] - 21yrs Phone:   02108…"
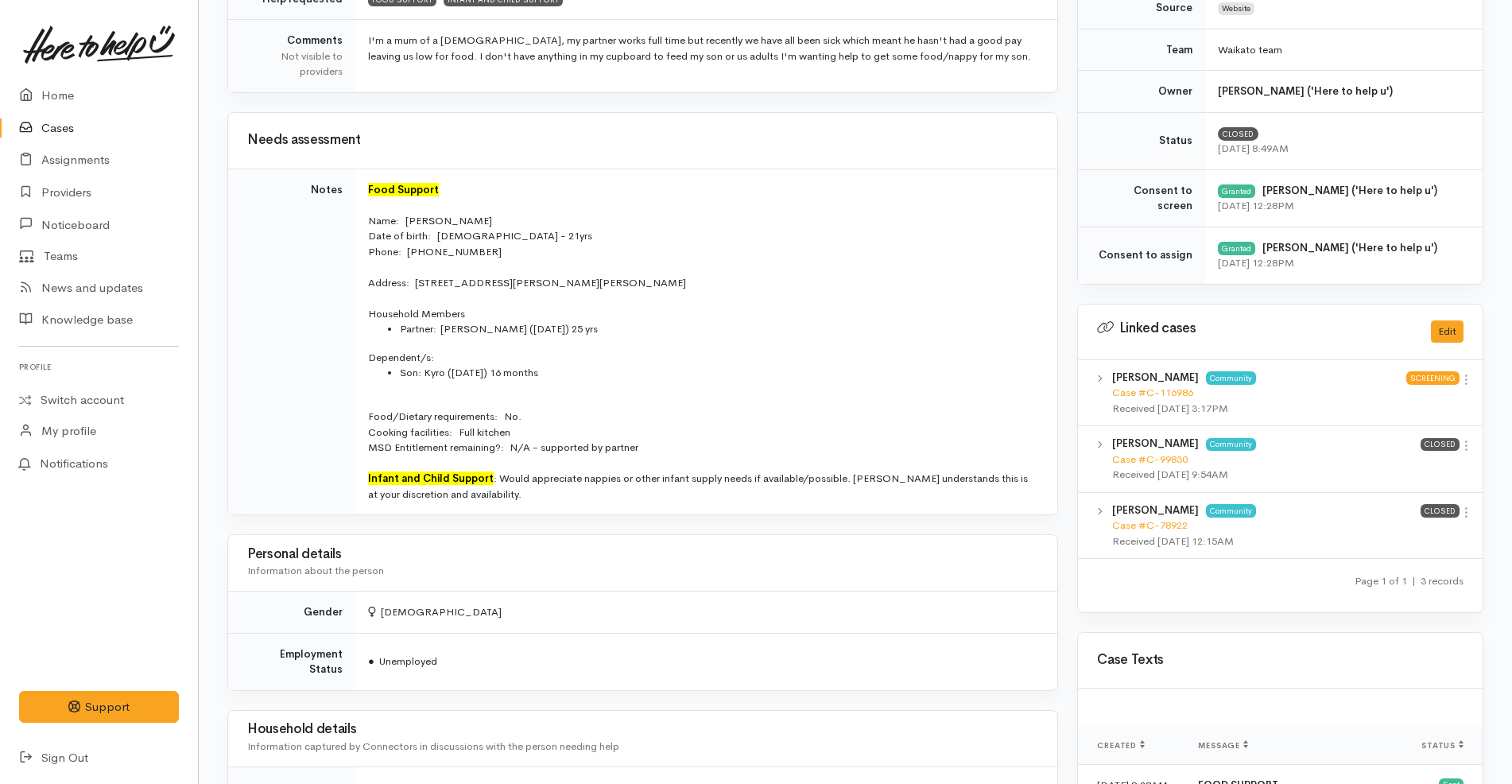
click at [597, 202] on div at bounding box center [703, 204] width 670 height 16
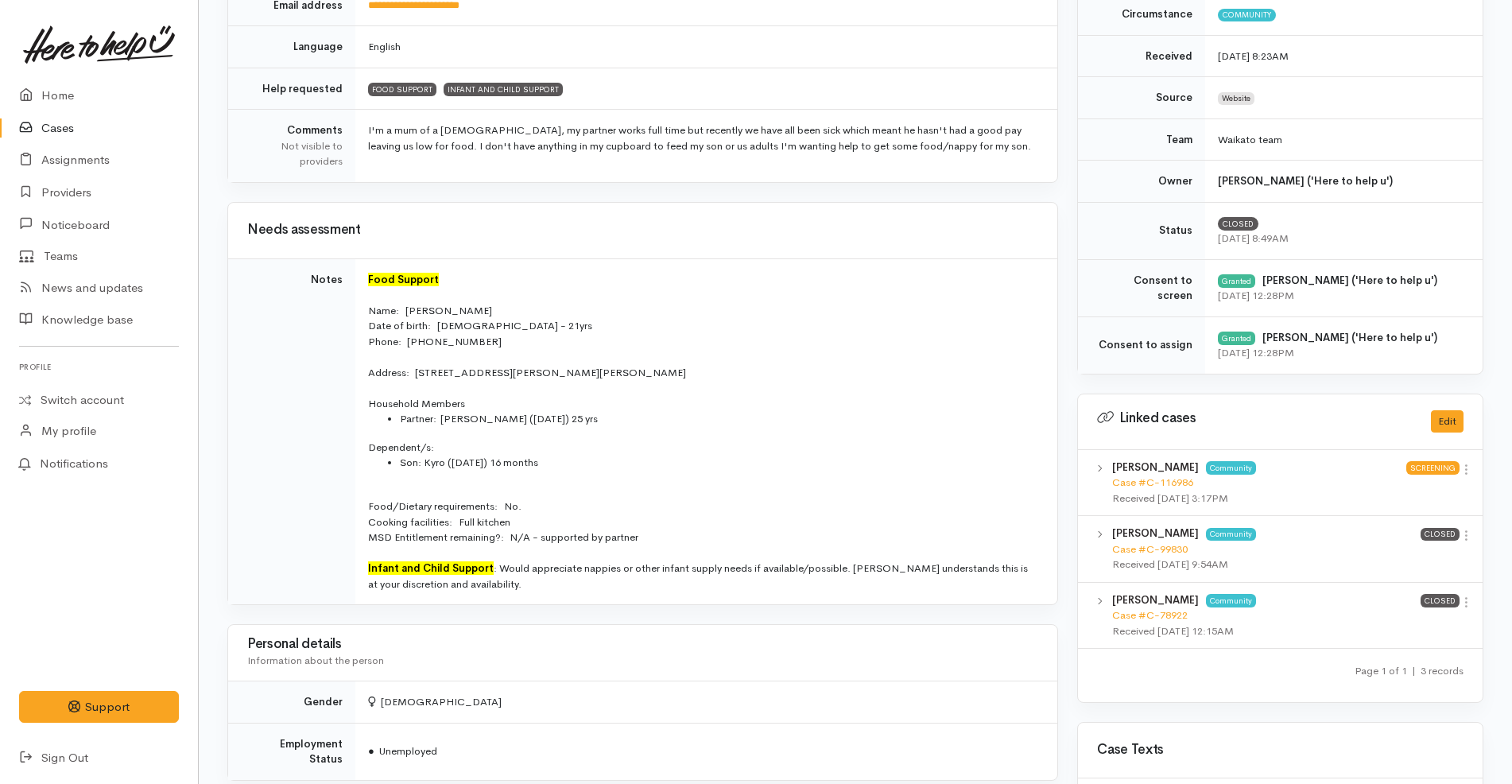
scroll to position [697, 0]
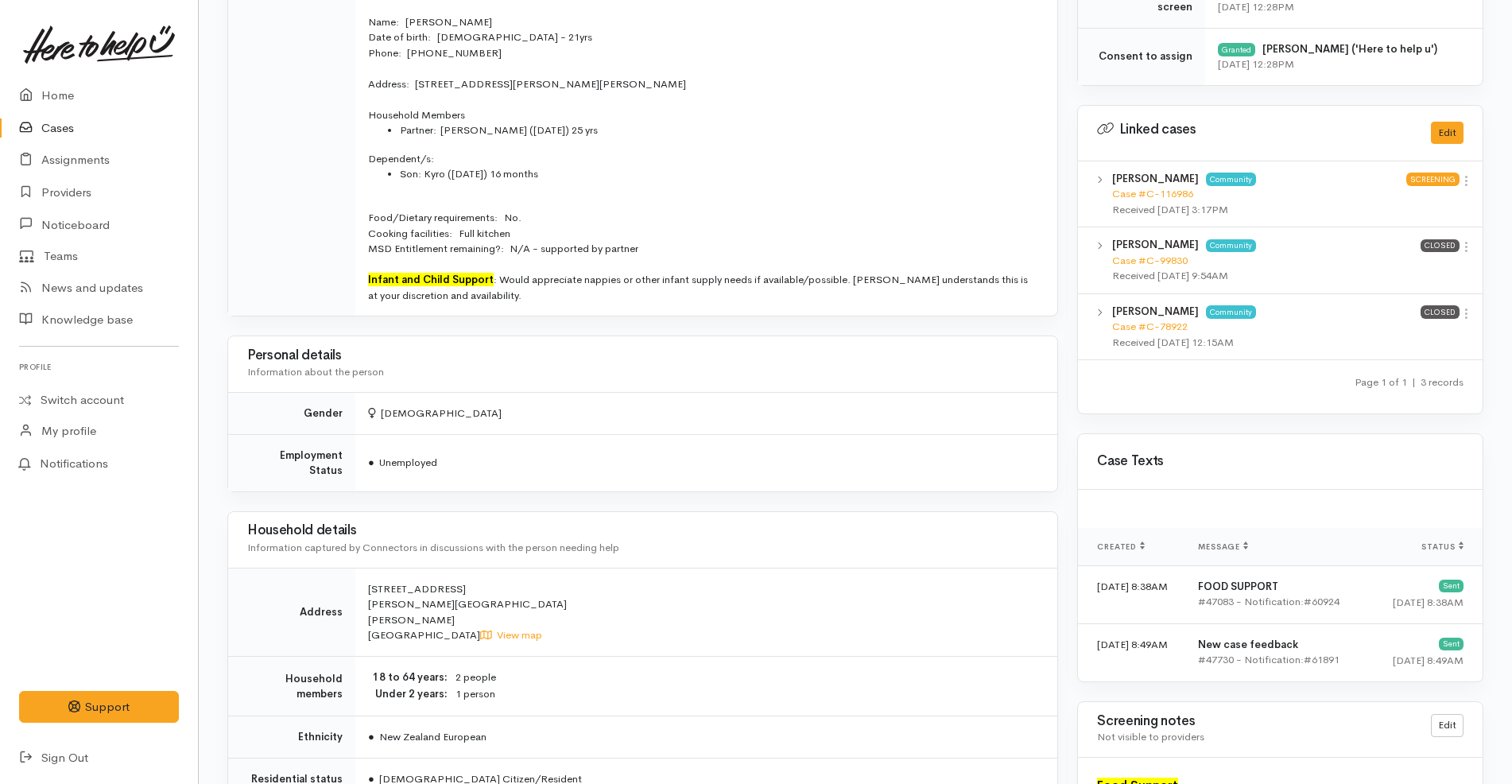
click at [97, 128] on link "Cases" at bounding box center [99, 129] width 198 height 33
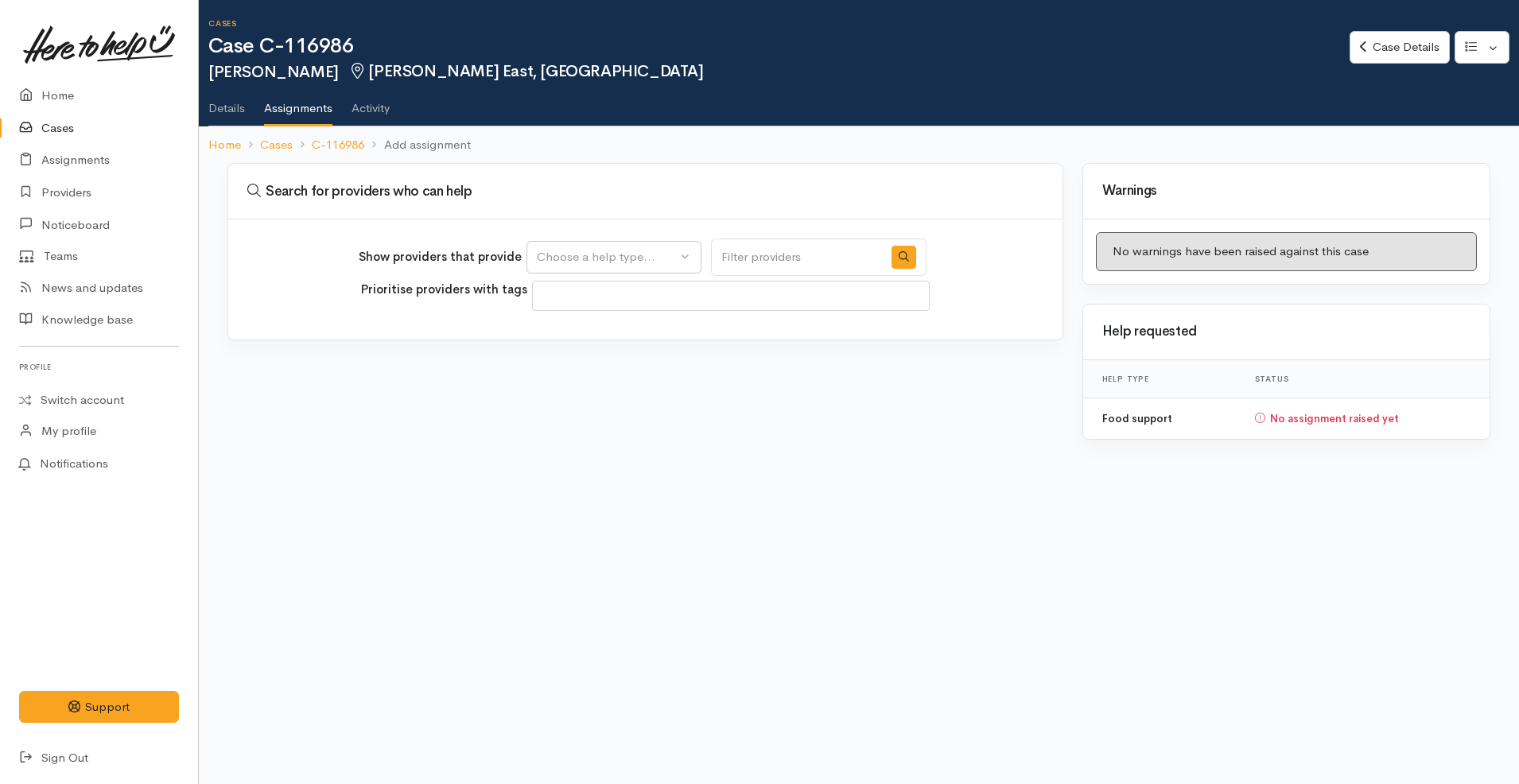
select select
click at [639, 272] on button "Choose a help type..." at bounding box center [614, 257] width 175 height 33
click at [609, 333] on span "Food support" at bounding box center [583, 333] width 74 height 18
select select "3"
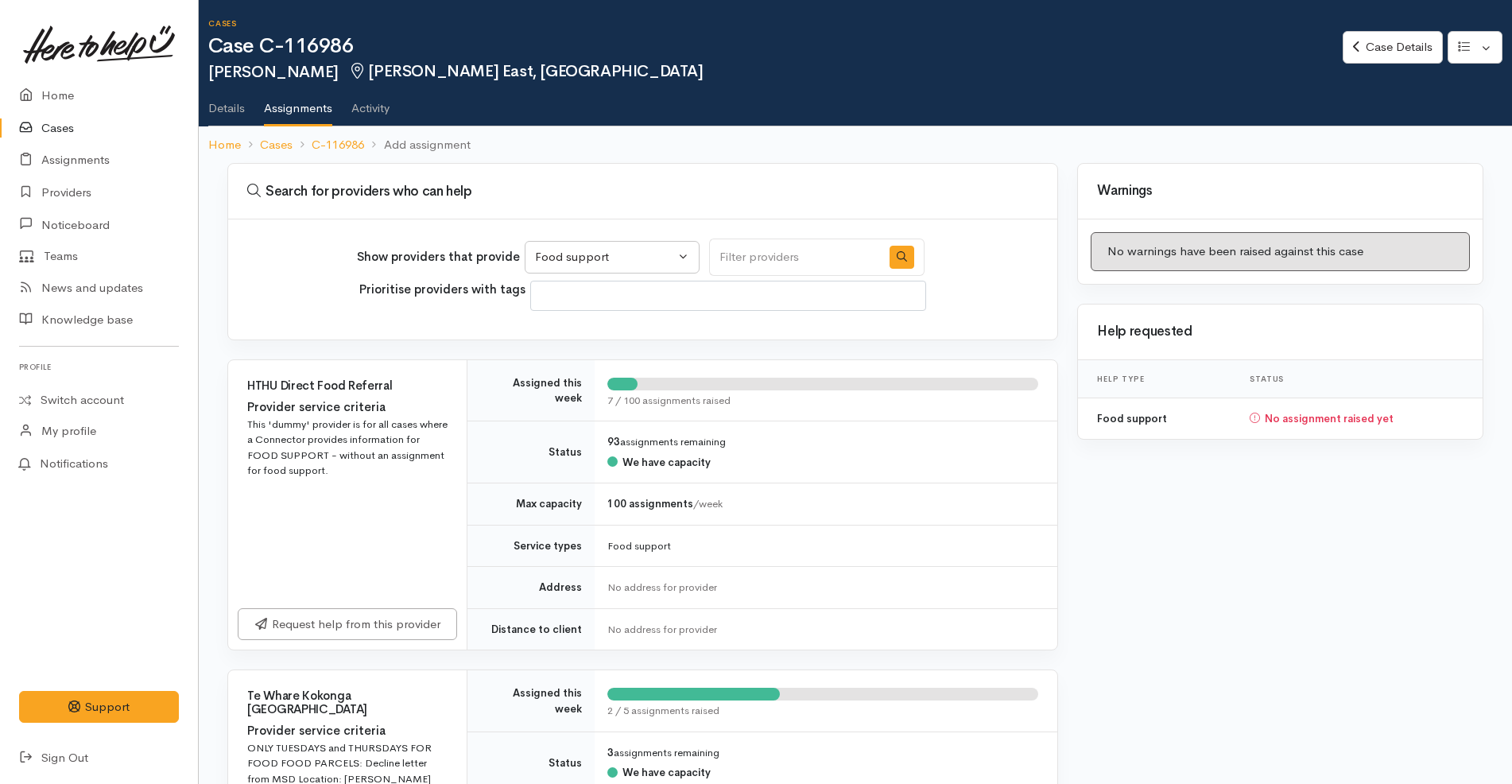
click at [691, 172] on div "Search for providers who can help" at bounding box center [643, 192] width 829 height 56
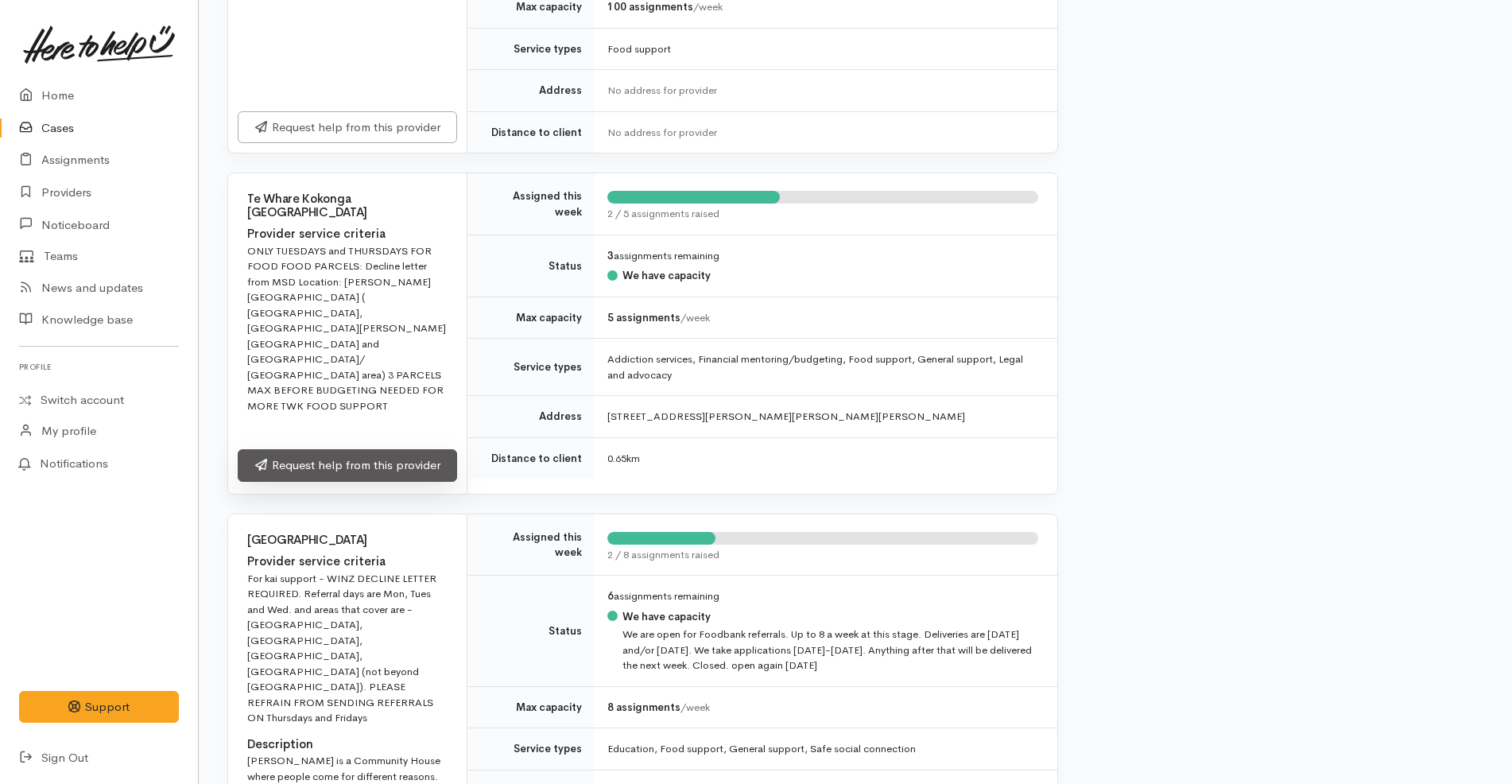
scroll to position [795, 0]
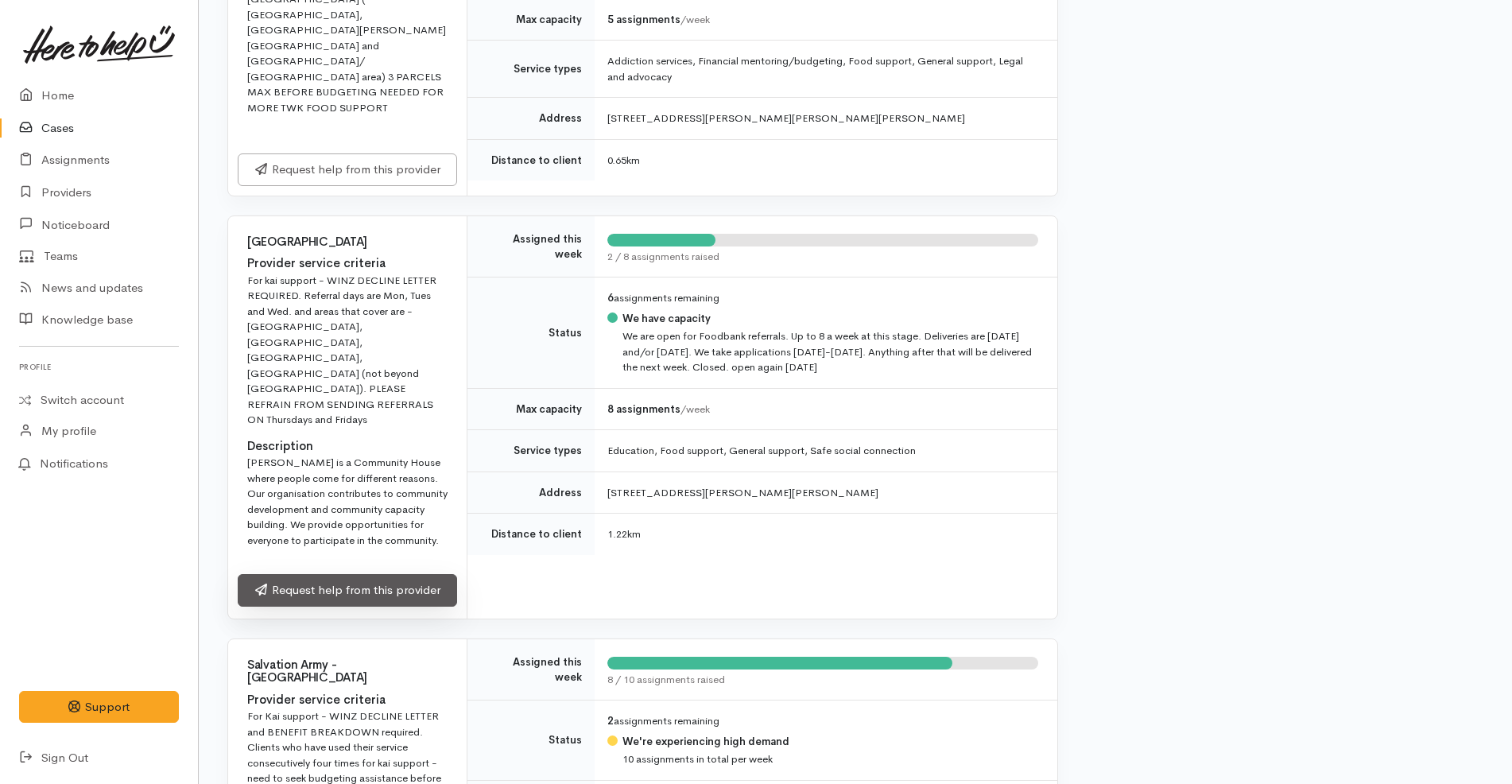
click at [382, 574] on link "Request help from this provider" at bounding box center [348, 590] width 220 height 33
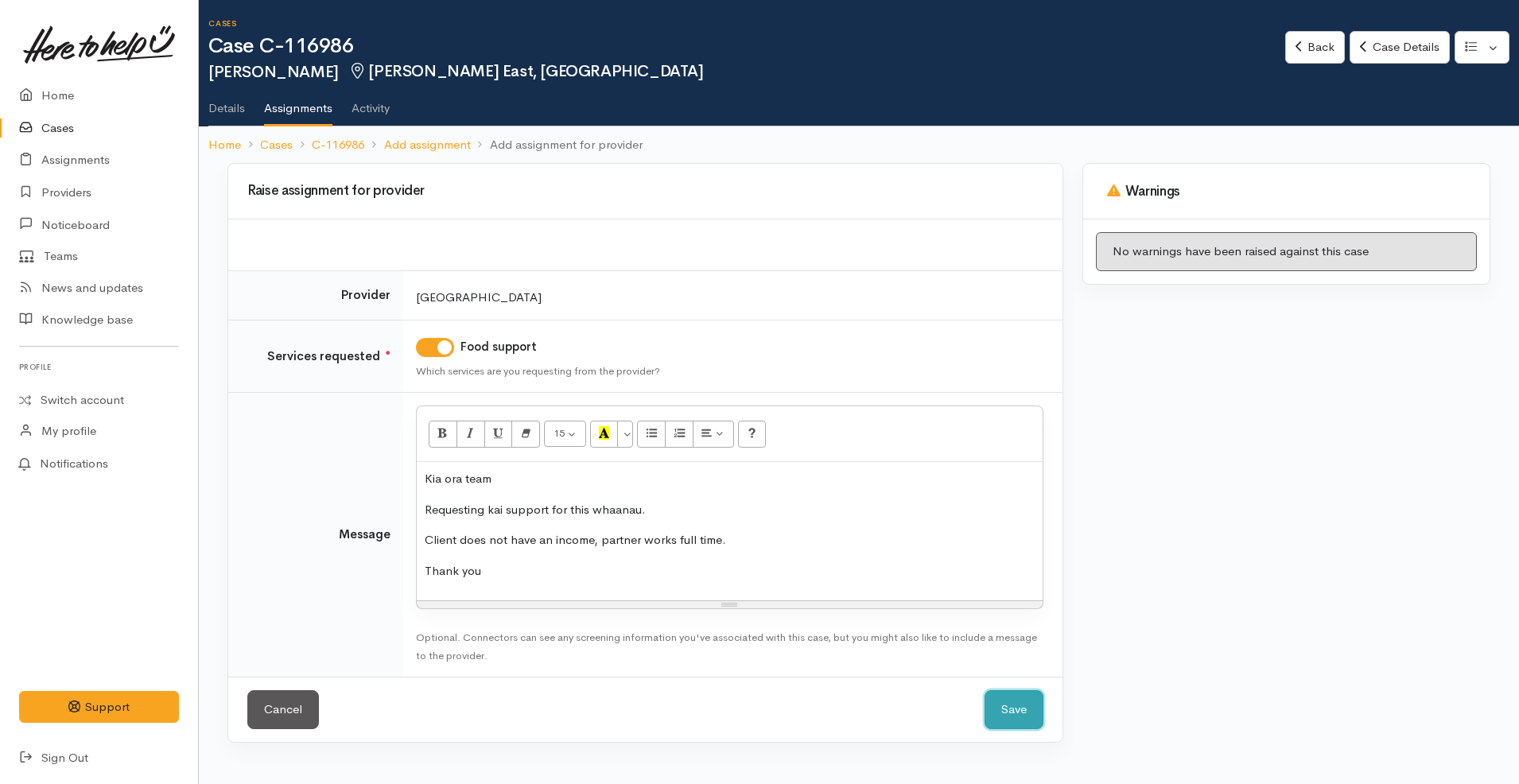
click at [1022, 721] on button "Save" at bounding box center [1013, 709] width 59 height 39
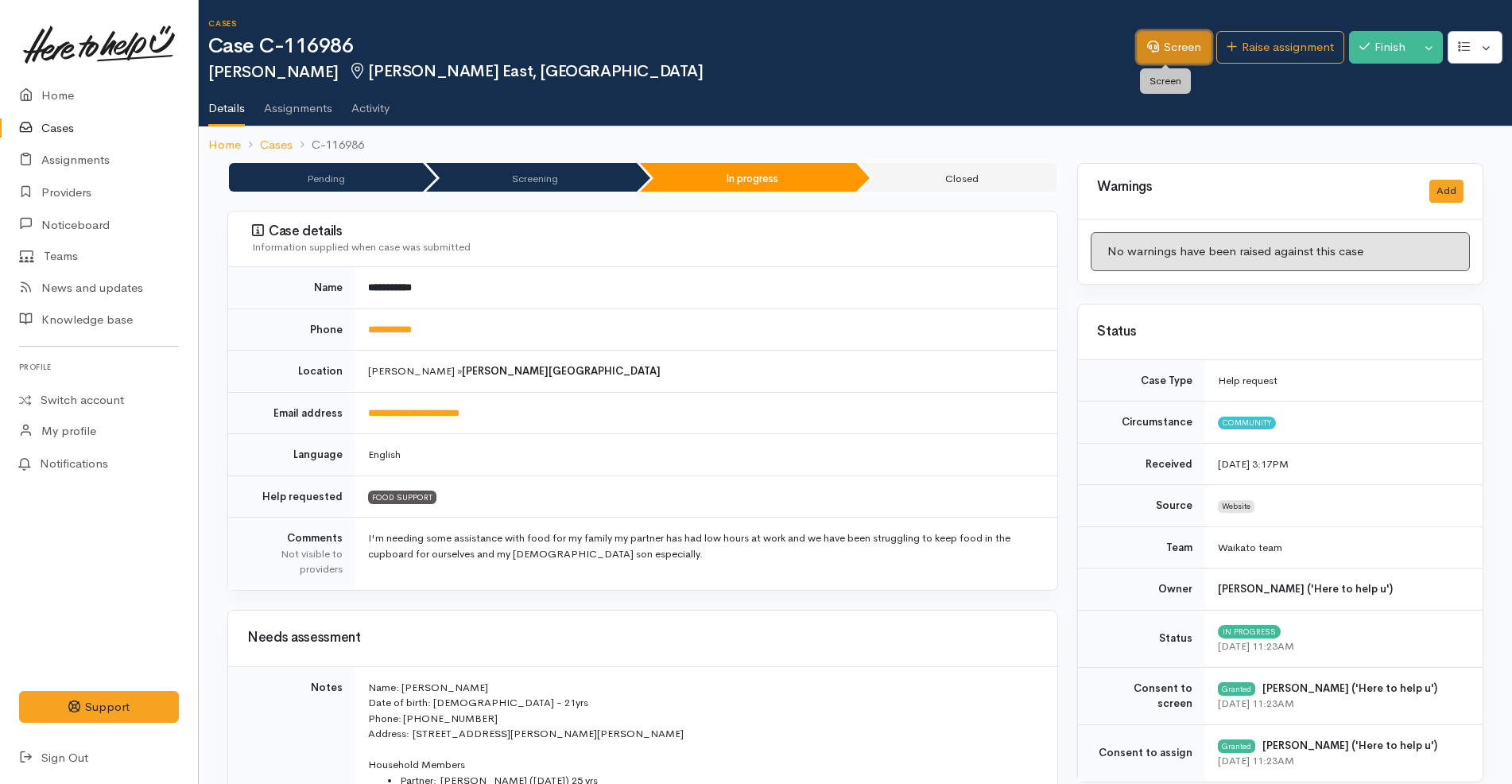
click at [1172, 50] on link "Screen" at bounding box center [1174, 47] width 75 height 33
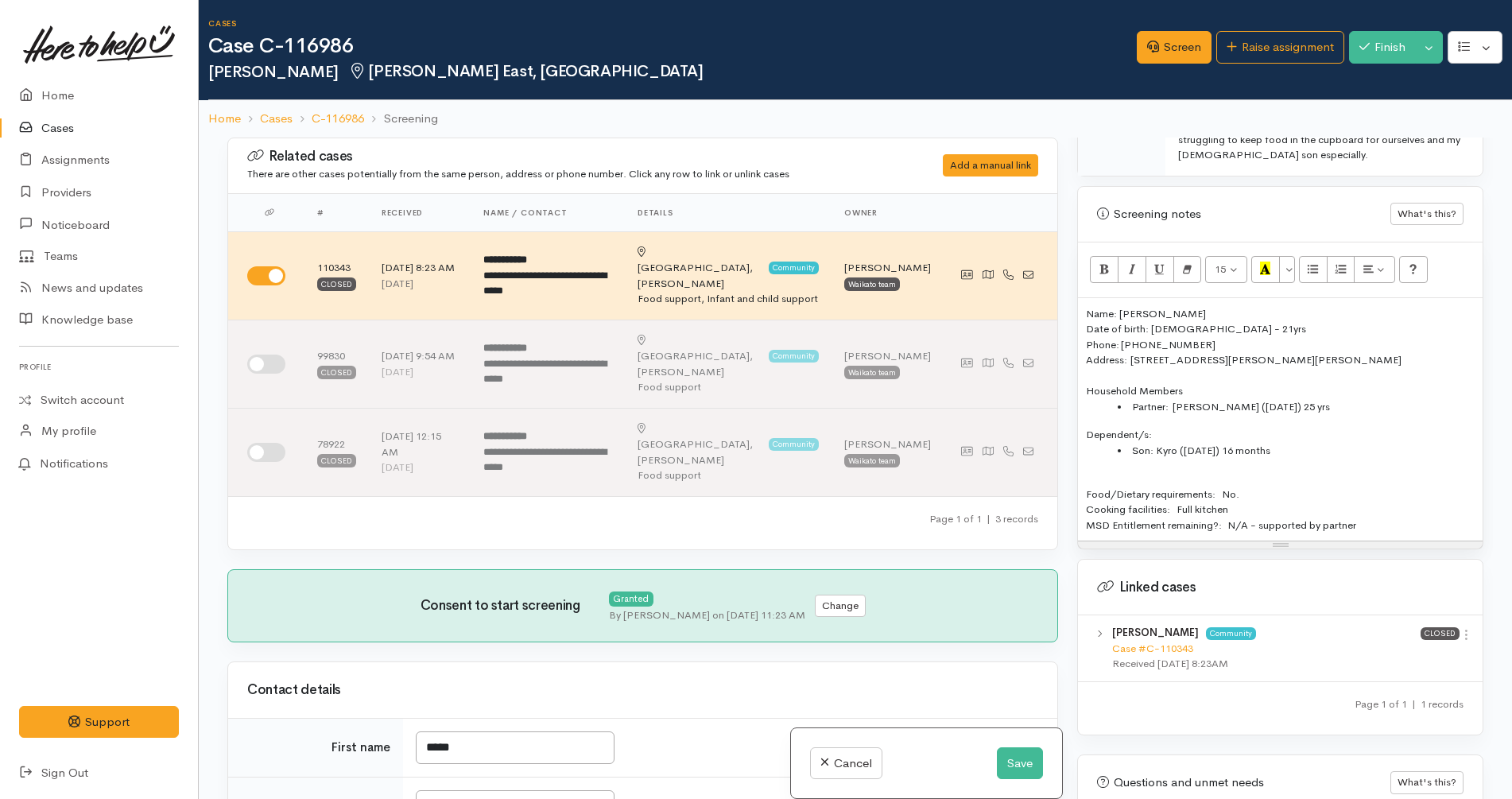
scroll to position [994, 0]
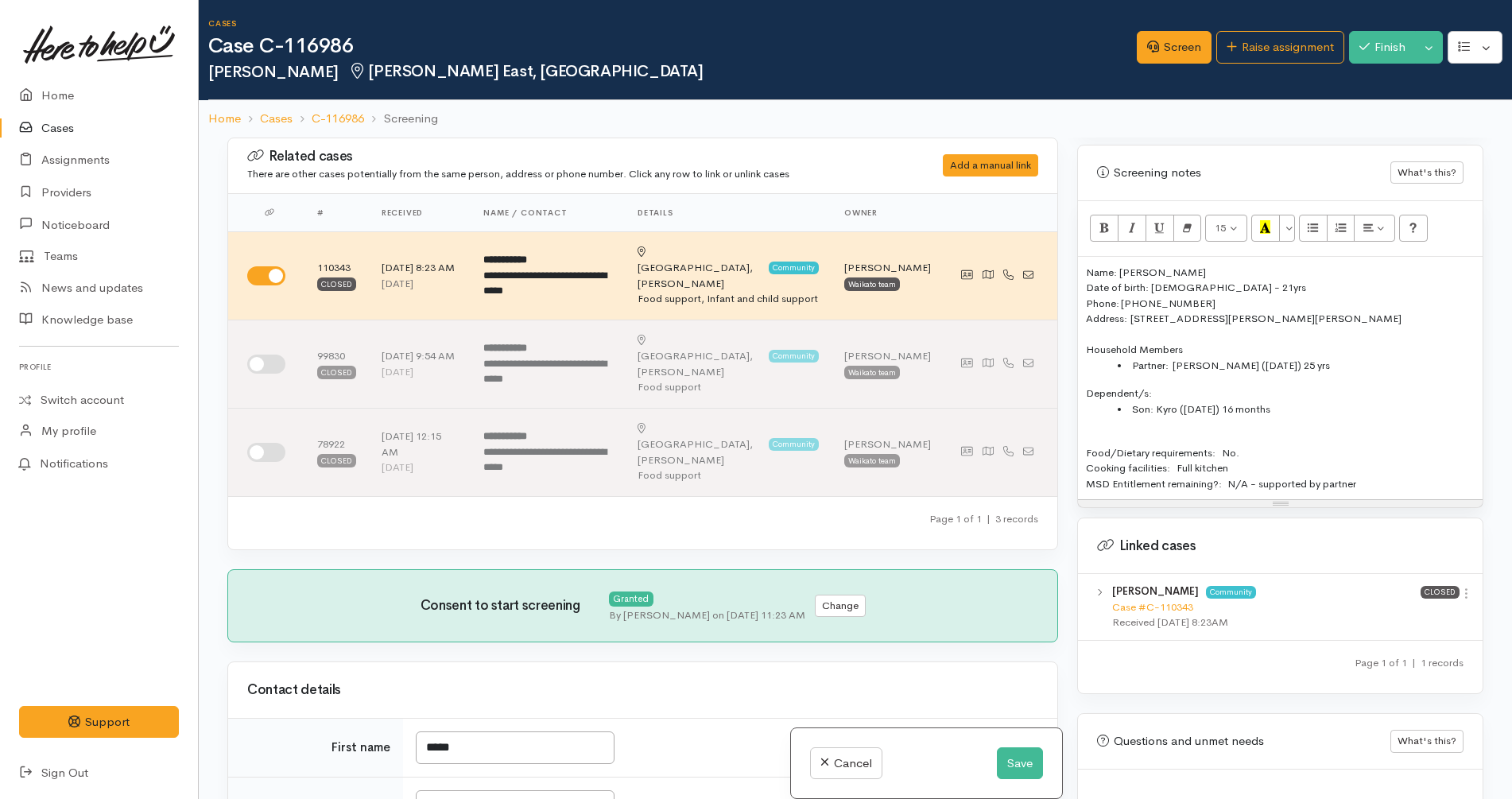
click at [1384, 482] on div "MSD Entitlement remaining?:   N/A - supported by partner" at bounding box center [1280, 484] width 389 height 16
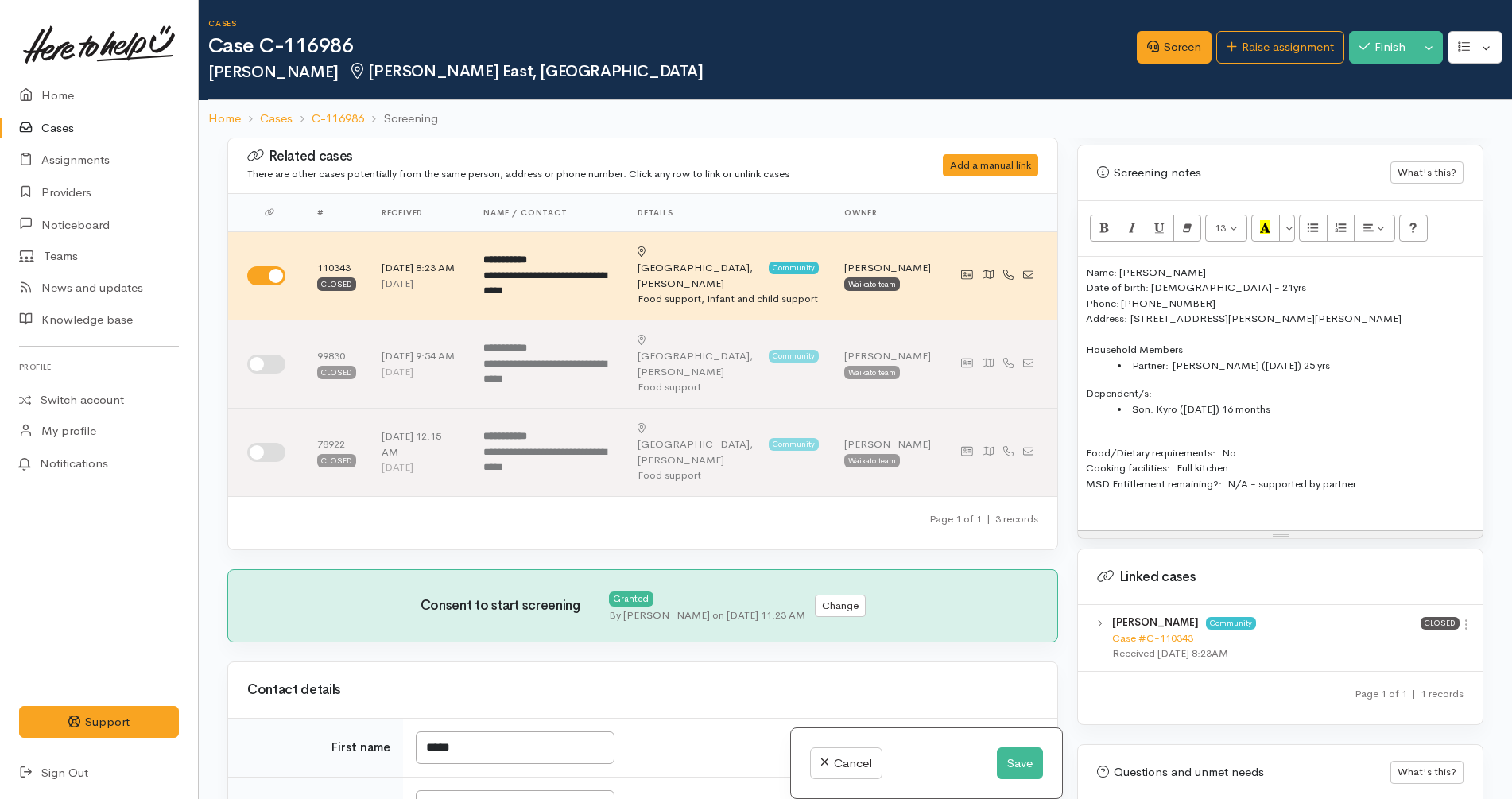
paste div
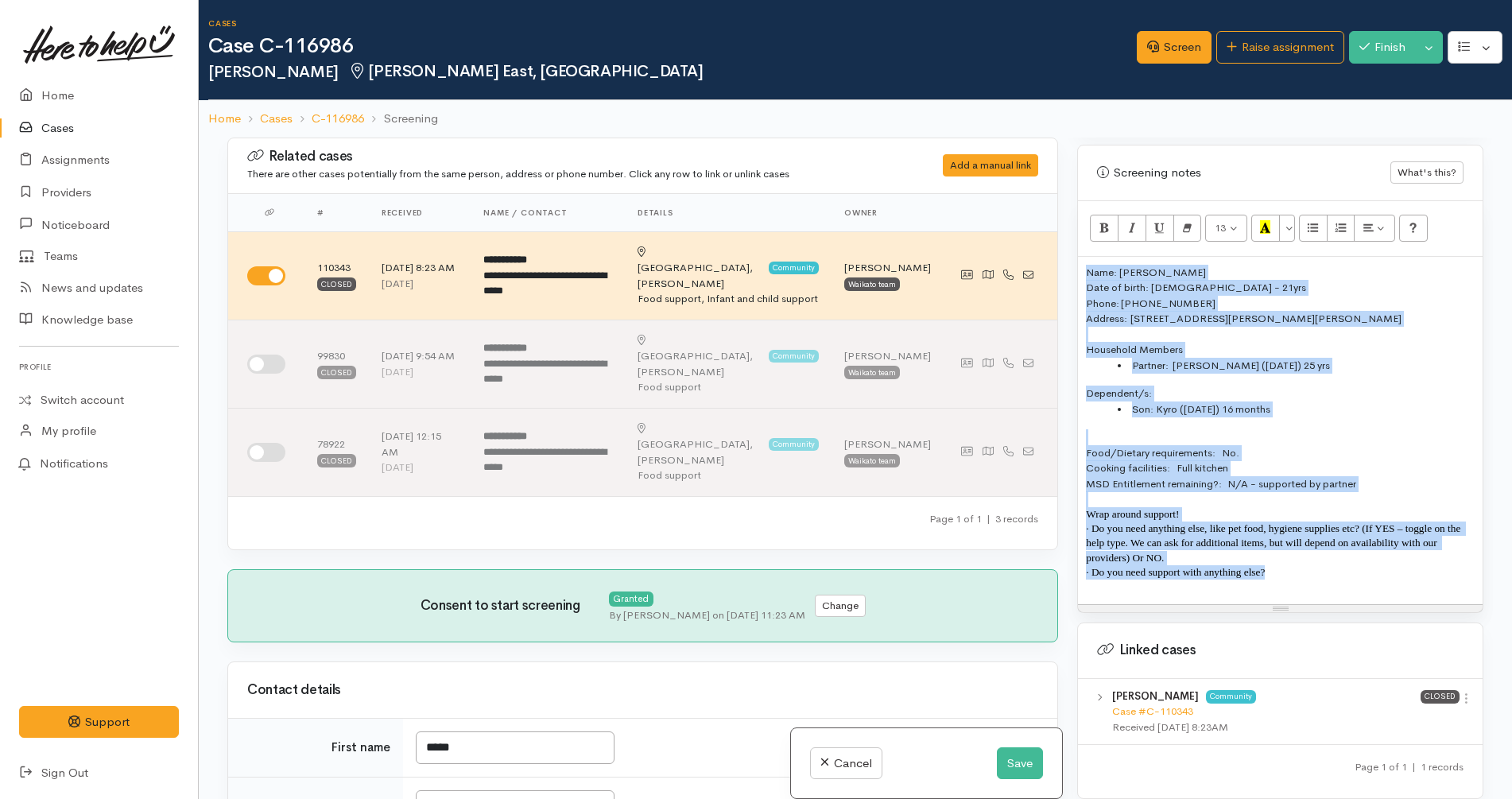
click at [1182, 560] on p "· Do you need anything else, like pet food, hygiene supplies etc? (If YES – tog…" at bounding box center [1280, 544] width 389 height 44
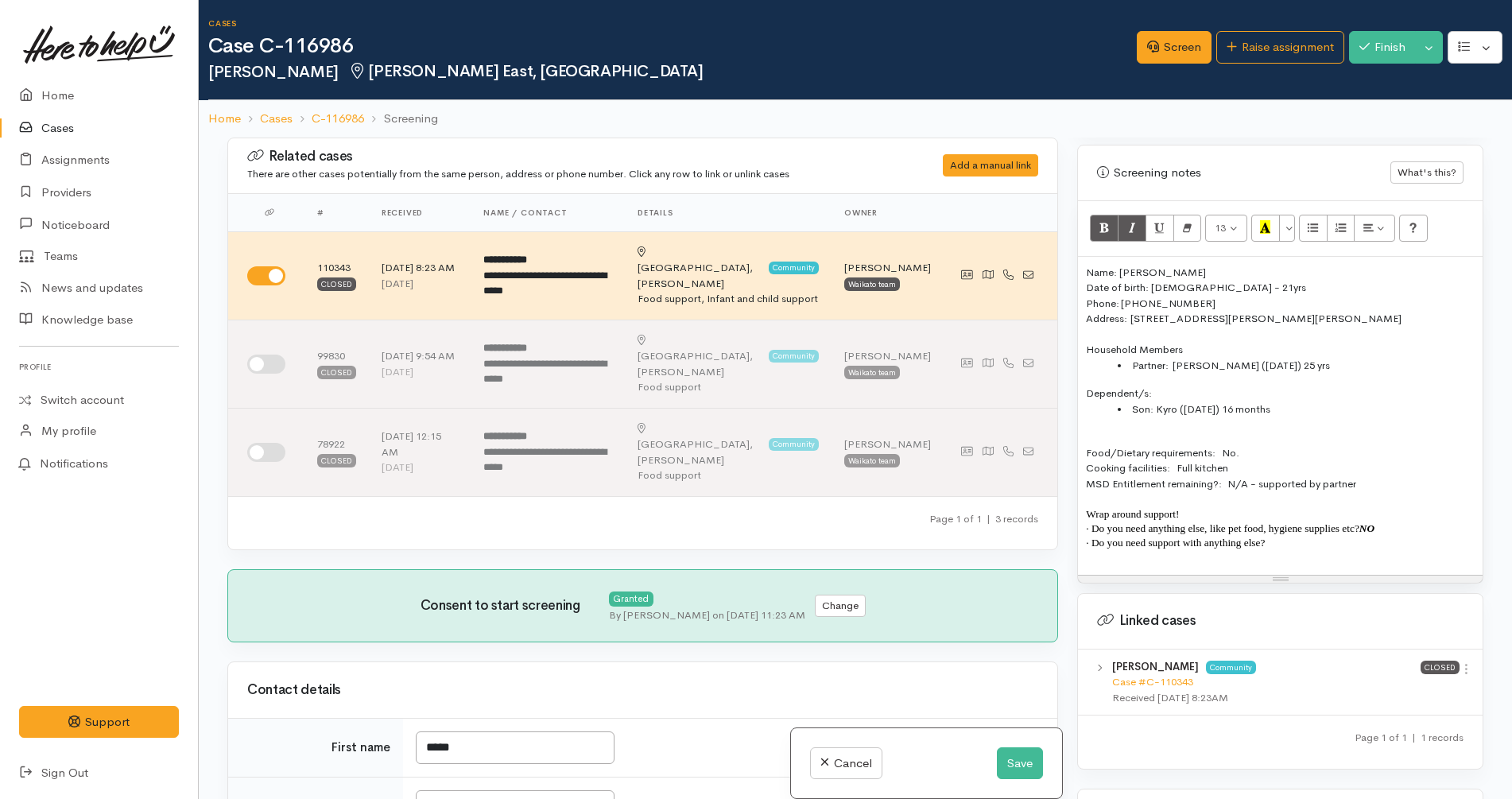
copy b "NO"
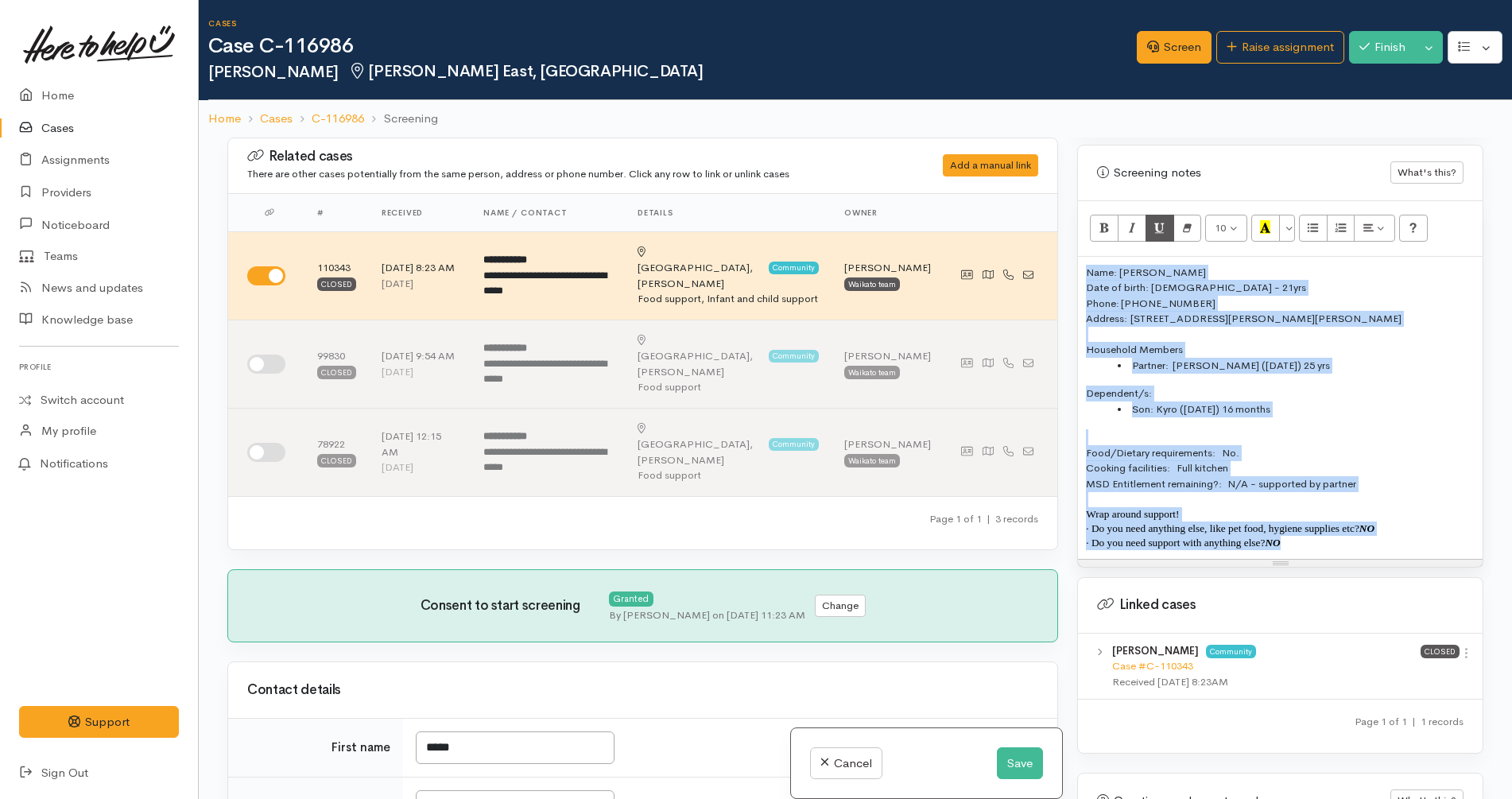
drag, startPoint x: 1314, startPoint y: 551, endPoint x: 1171, endPoint y: 241, distance: 341.4
click at [1081, 269] on div "Name: [PERSON_NAME] Date of birth: [DEMOGRAPHIC_DATA] - 21yrs Phone: 0210883971…" at bounding box center [1281, 408] width 405 height 303
click at [1236, 230] on button "13" at bounding box center [1227, 229] width 42 height 27
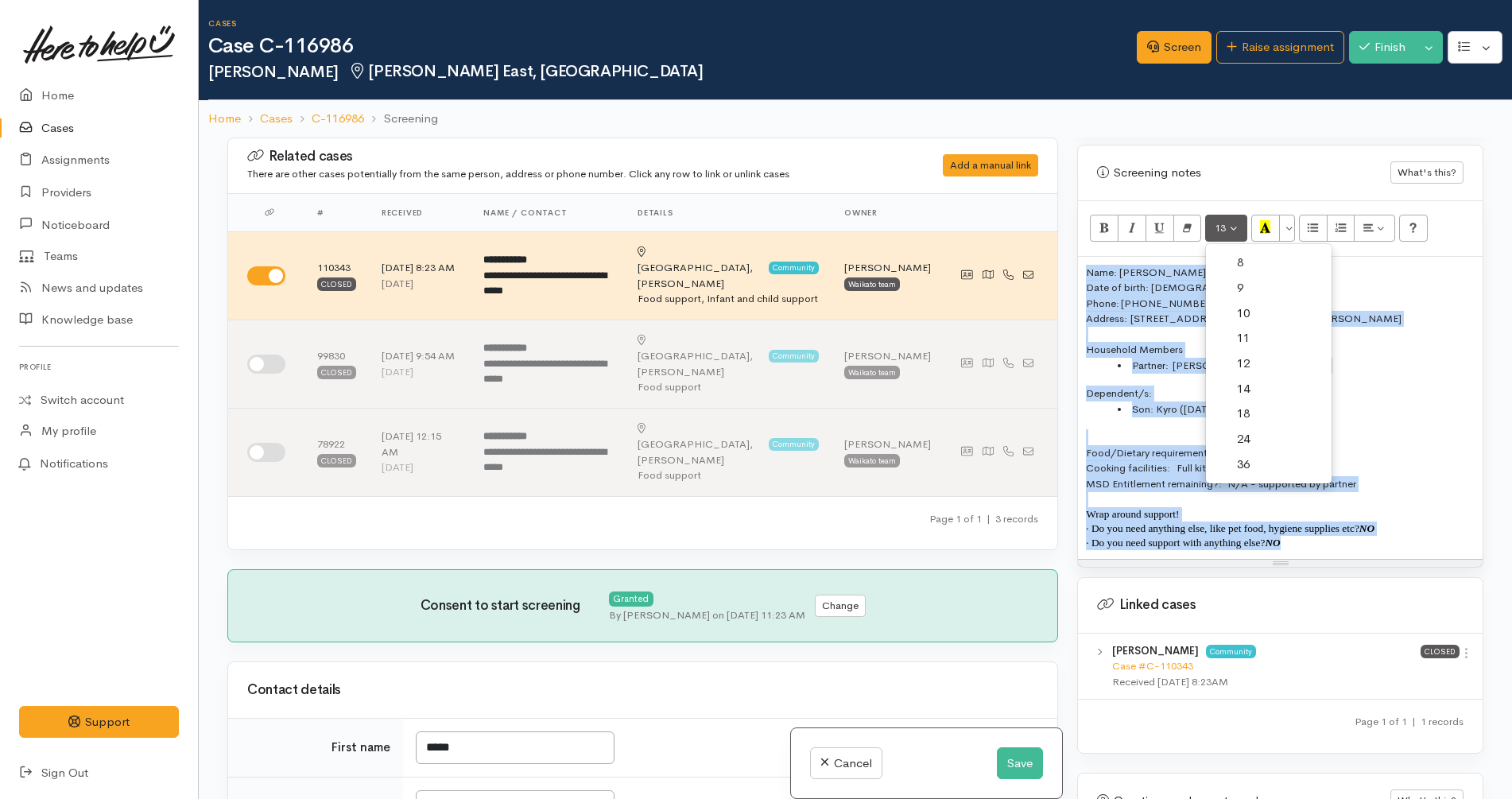
click at [1252, 386] on link "14" at bounding box center [1268, 390] width 126 height 26
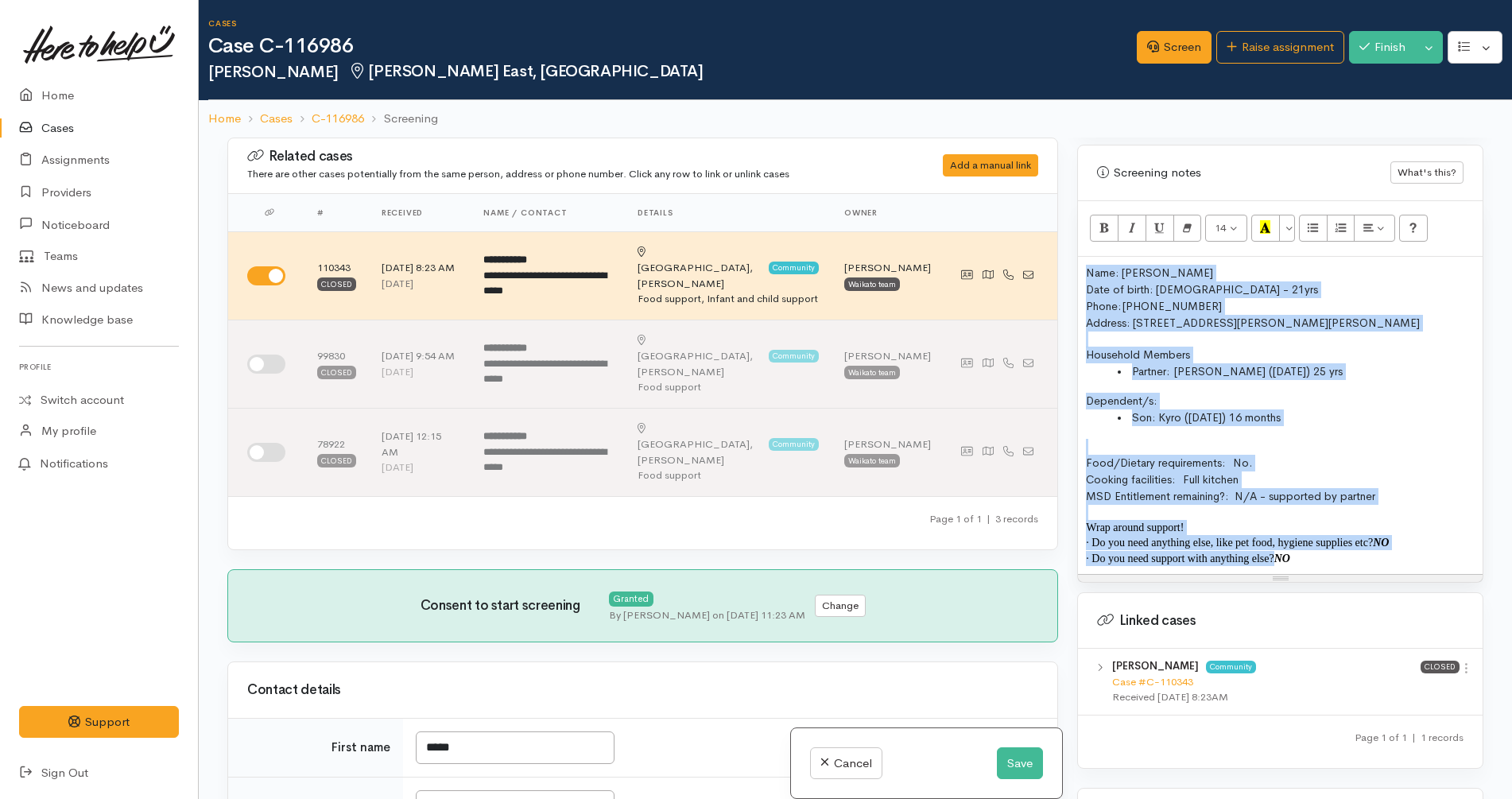
click at [1312, 564] on p "· Do you need support with anything else? NO" at bounding box center [1280, 559] width 389 height 15
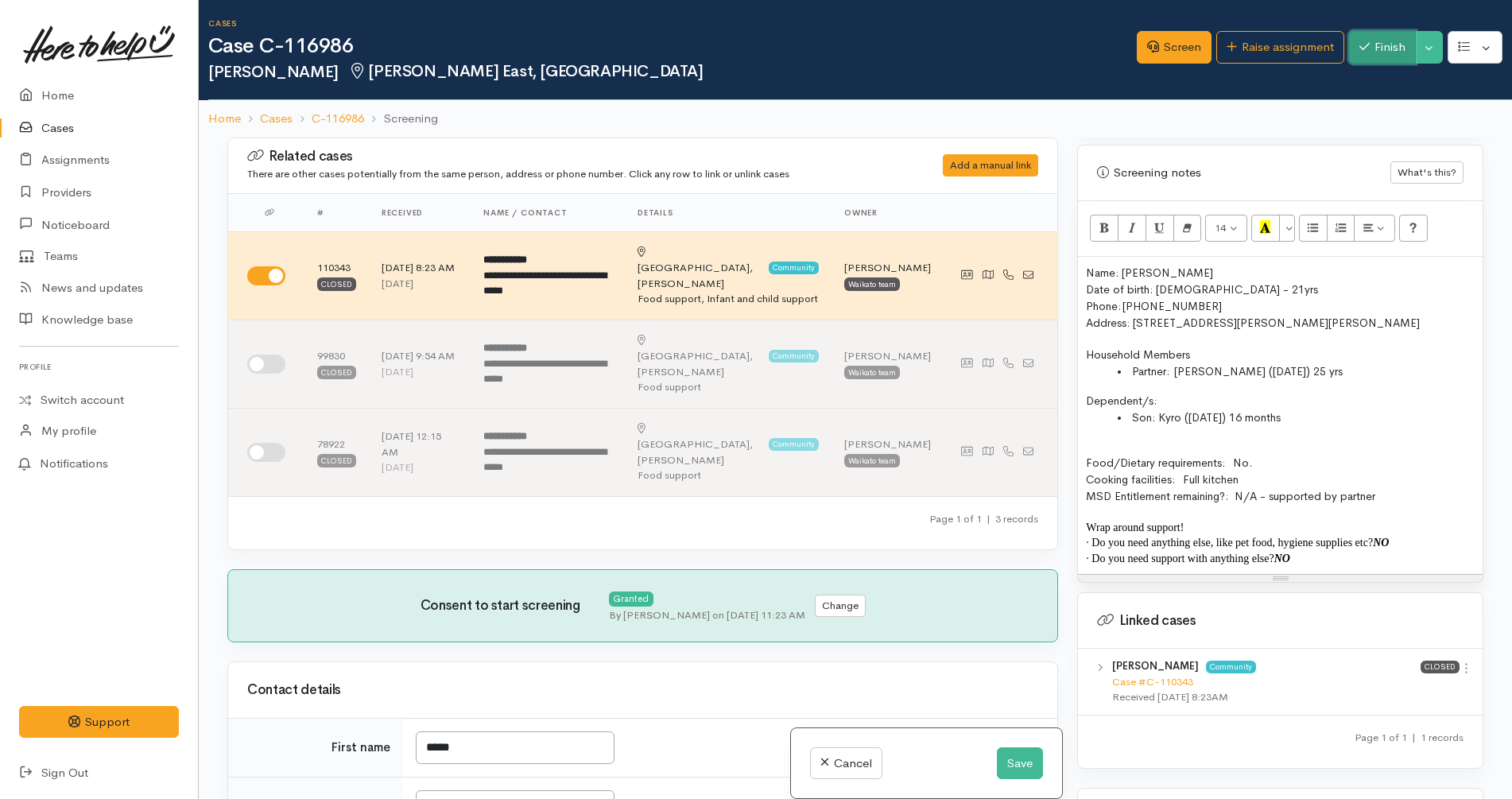
click at [1375, 45] on button "Finish" at bounding box center [1382, 47] width 67 height 33
click at [1308, 107] on ol "Home Cases C-116986 Screening" at bounding box center [855, 118] width 1294 height 37
click at [1007, 769] on button "Save" at bounding box center [1020, 764] width 46 height 33
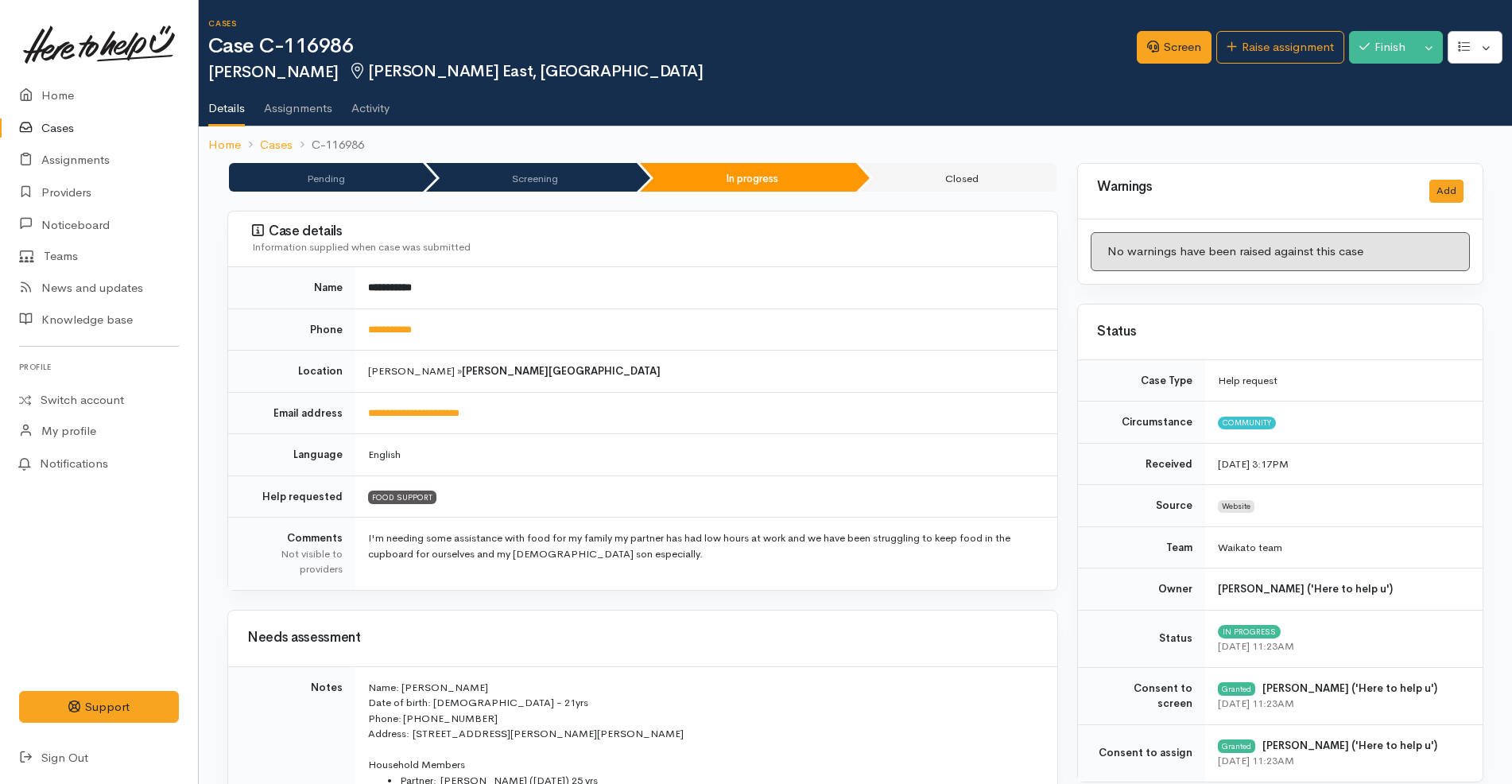
click at [657, 78] on h2 "[PERSON_NAME][GEOGRAPHIC_DATA], [PERSON_NAME]" at bounding box center [672, 71] width 928 height 18
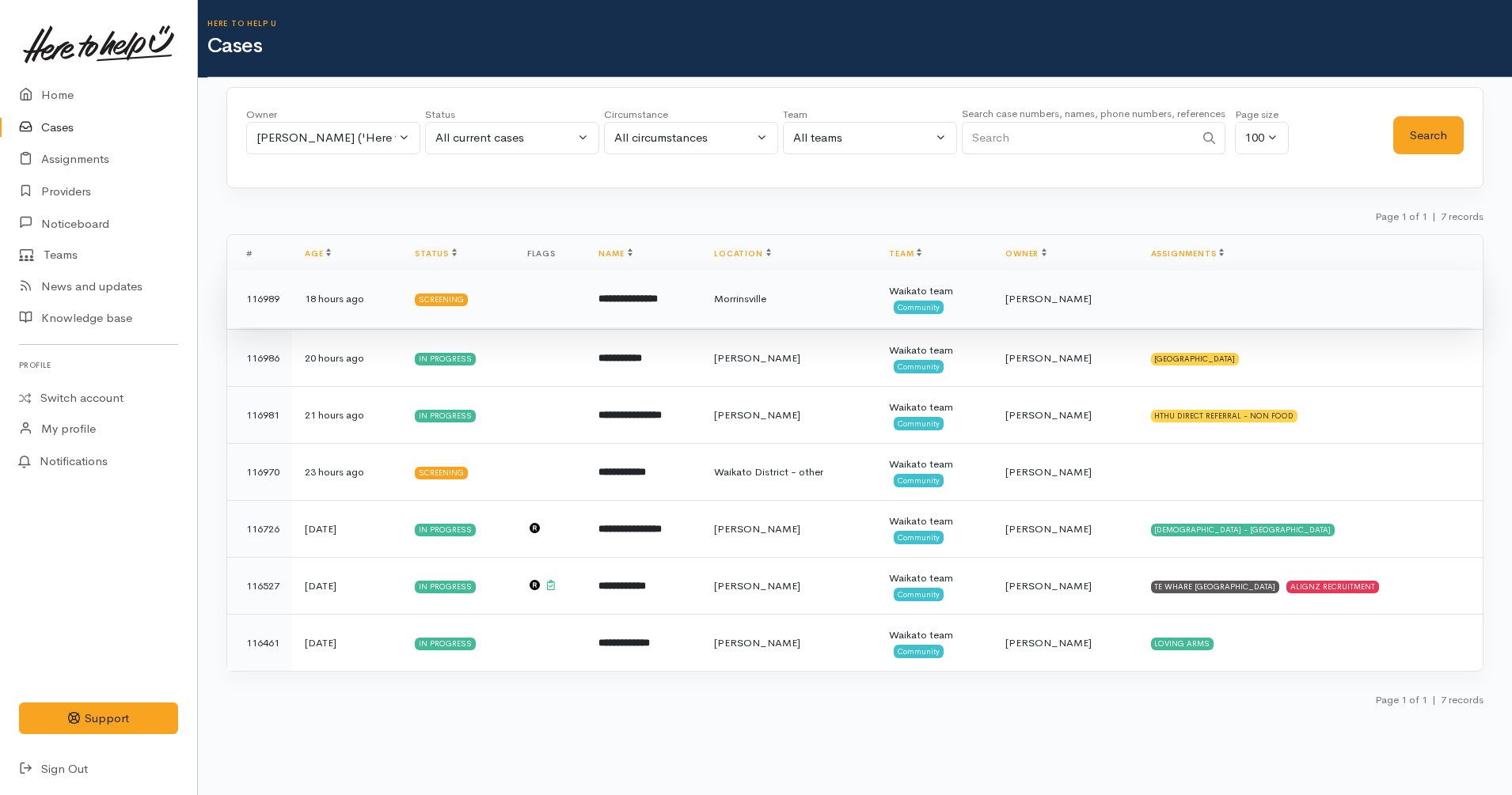
click at [835, 316] on td "Morrinsville" at bounding box center [788, 299] width 175 height 57
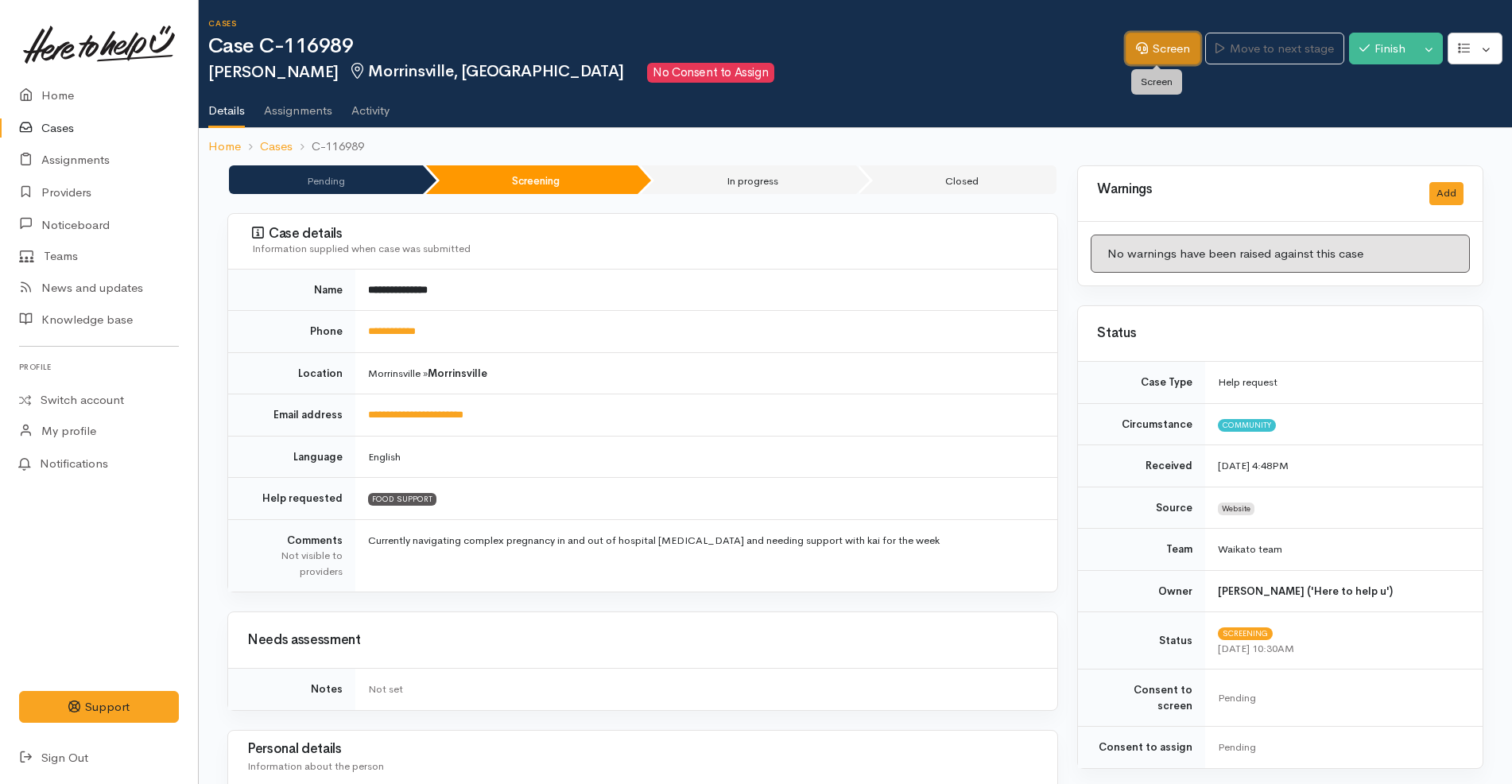
click at [1175, 45] on link "Screen" at bounding box center [1164, 49] width 75 height 33
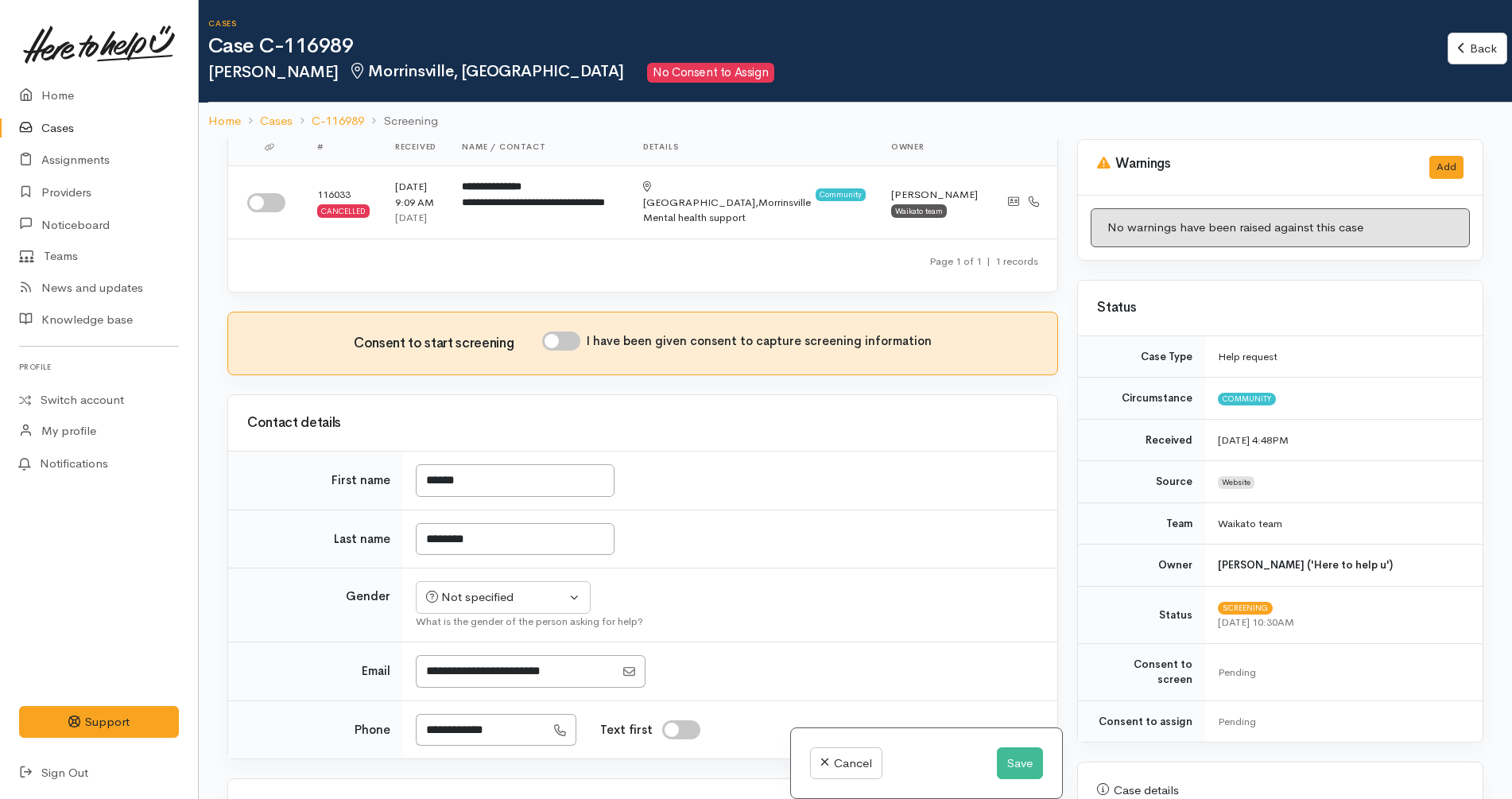
scroll to position [100, 0]
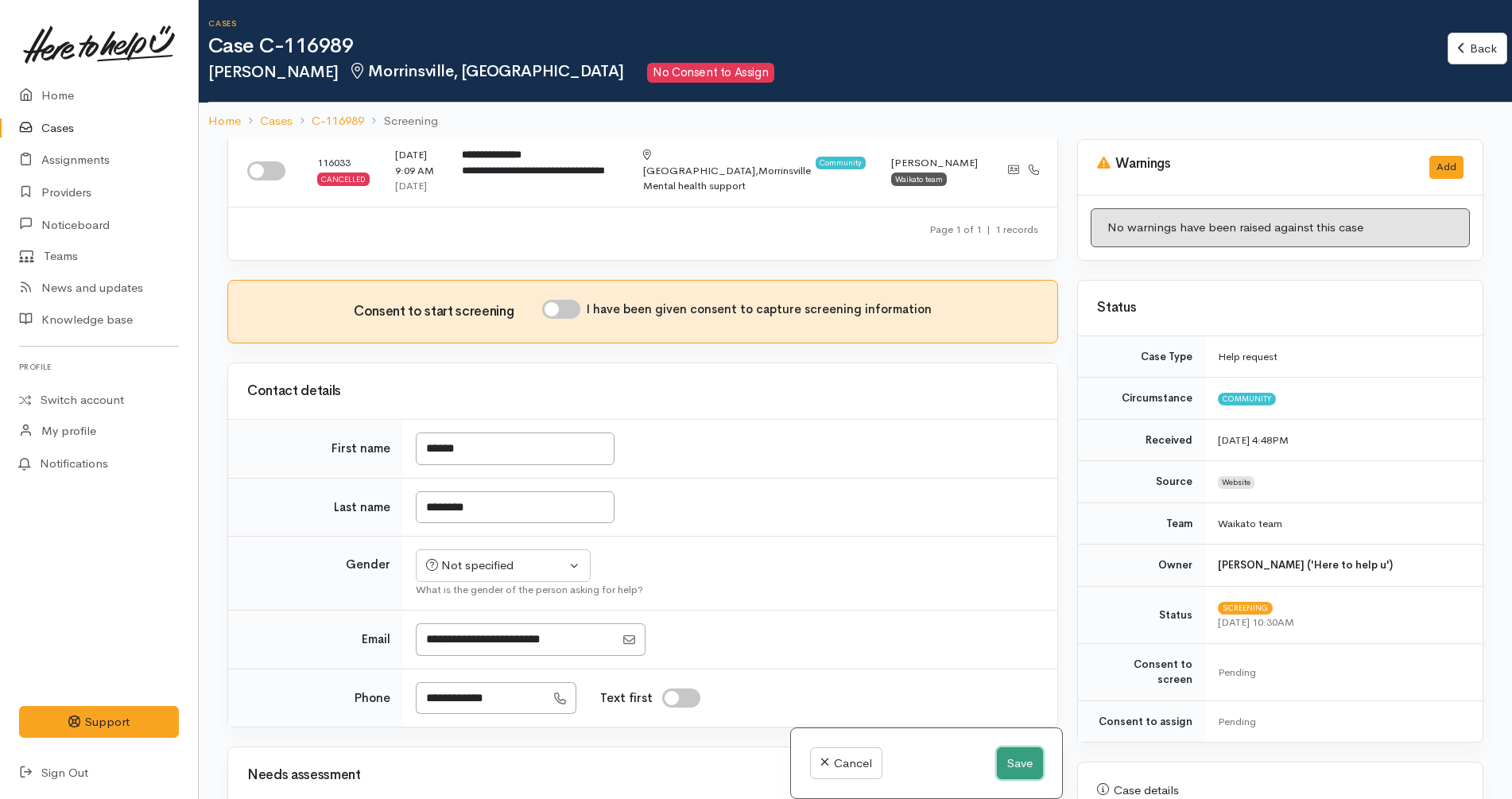
click at [1020, 755] on button "Save" at bounding box center [1020, 764] width 46 height 33
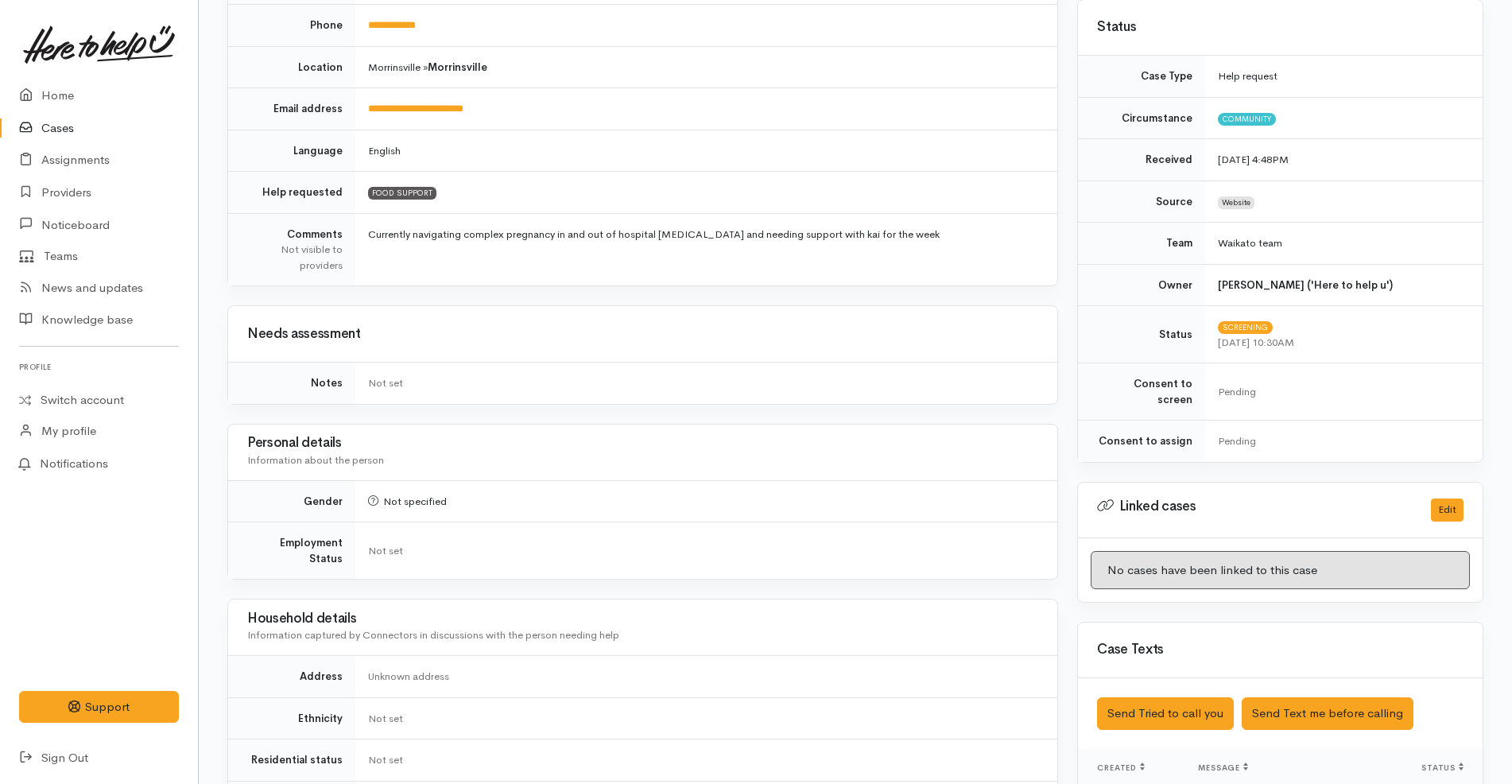
scroll to position [596, 0]
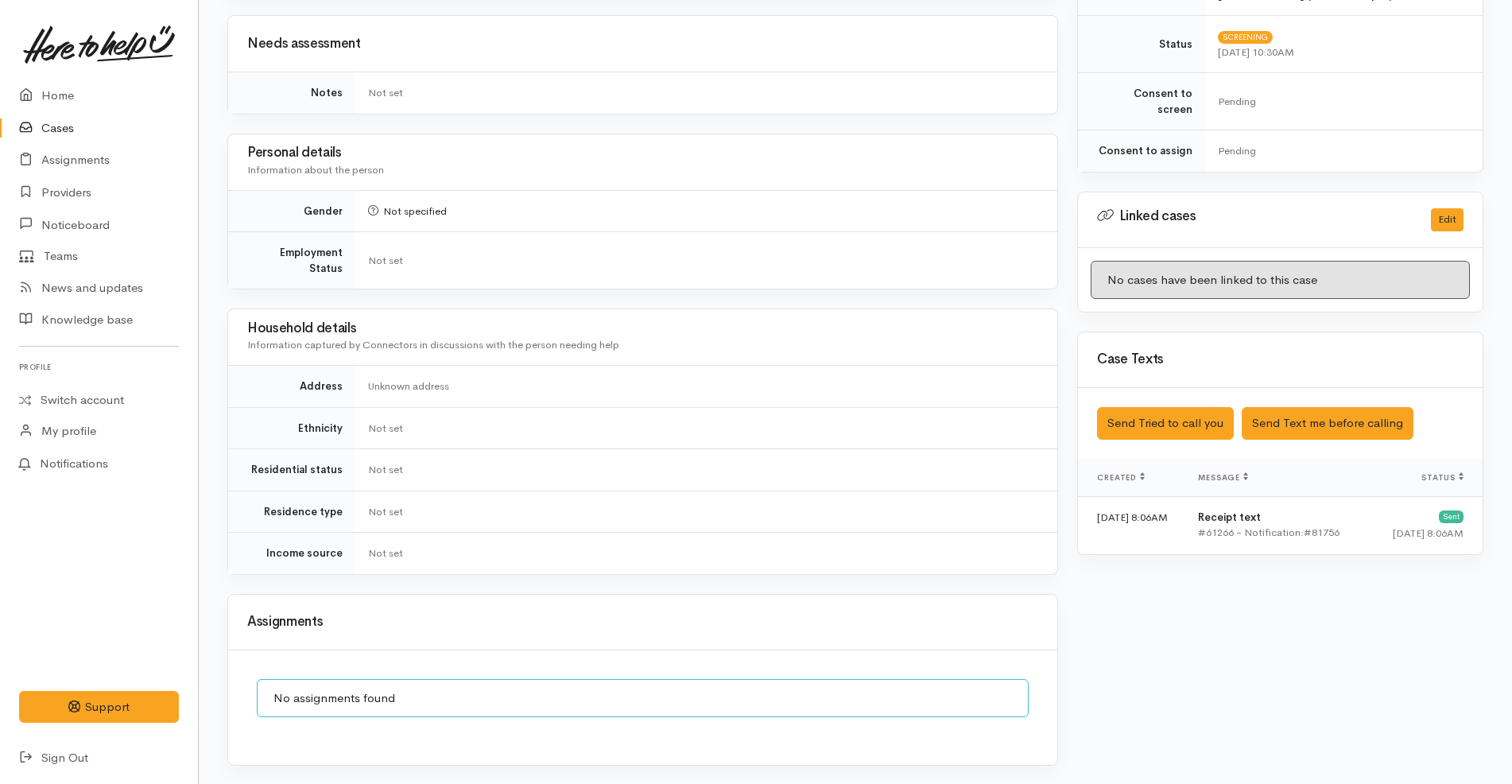
click at [1191, 426] on div "Saved The text message has been queued. An error occurred Send Tried to call yo…" at bounding box center [1281, 423] width 405 height 71
click at [1191, 407] on button "Send Tried to call you" at bounding box center [1165, 423] width 136 height 33
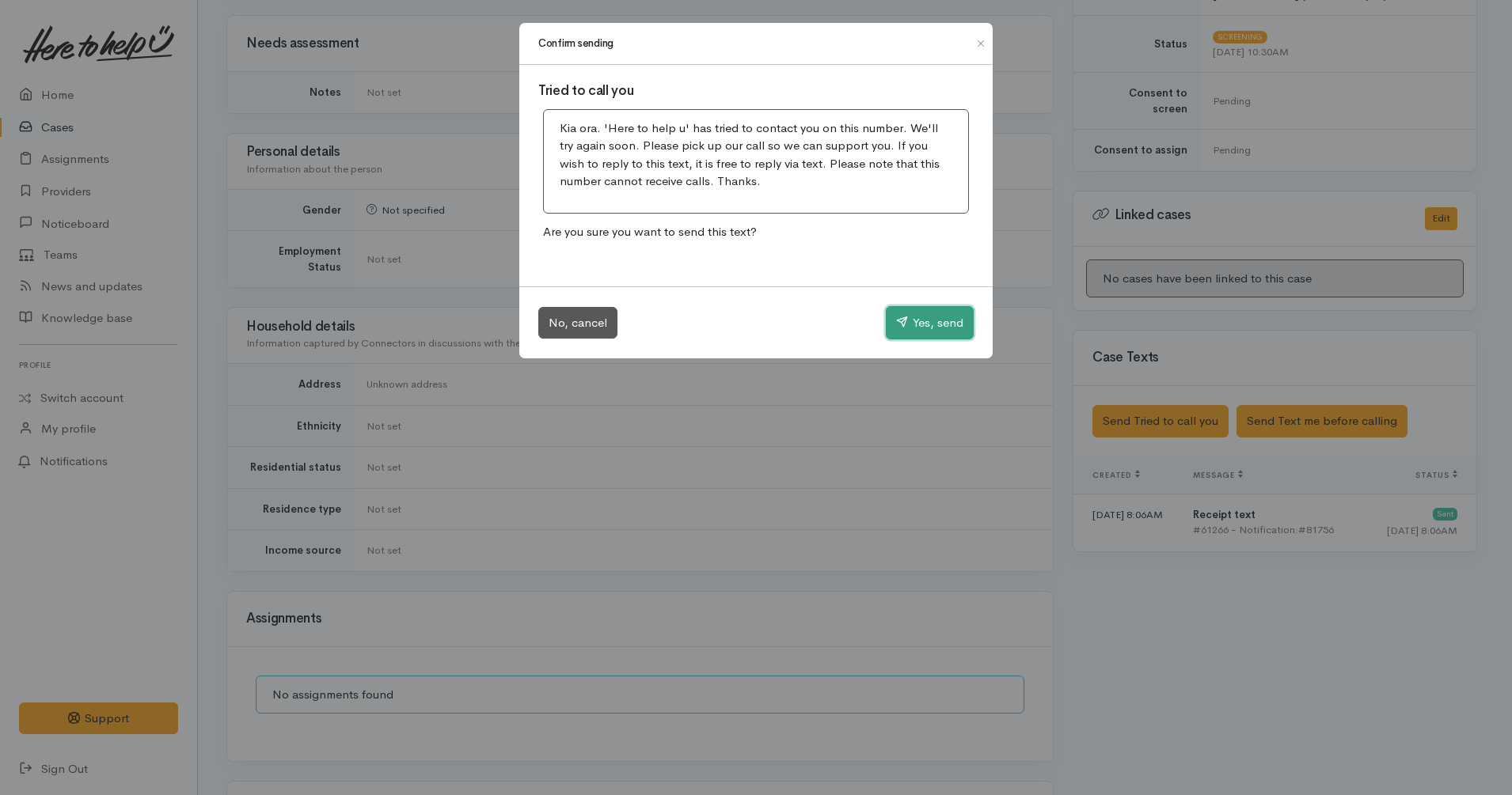
click at [931, 325] on button "Yes, send" at bounding box center [930, 323] width 88 height 33
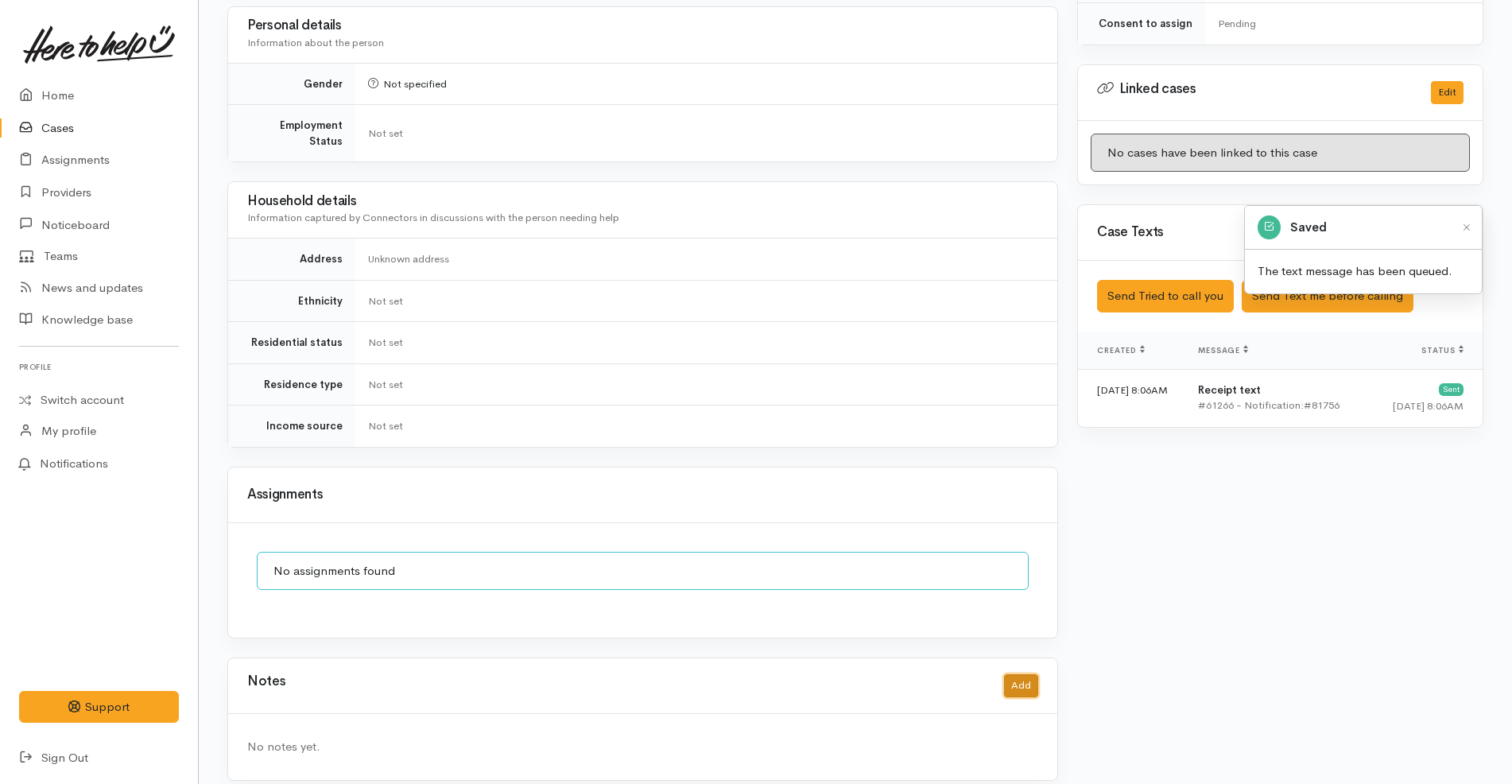
click at [1033, 677] on button "Add" at bounding box center [1021, 685] width 35 height 23
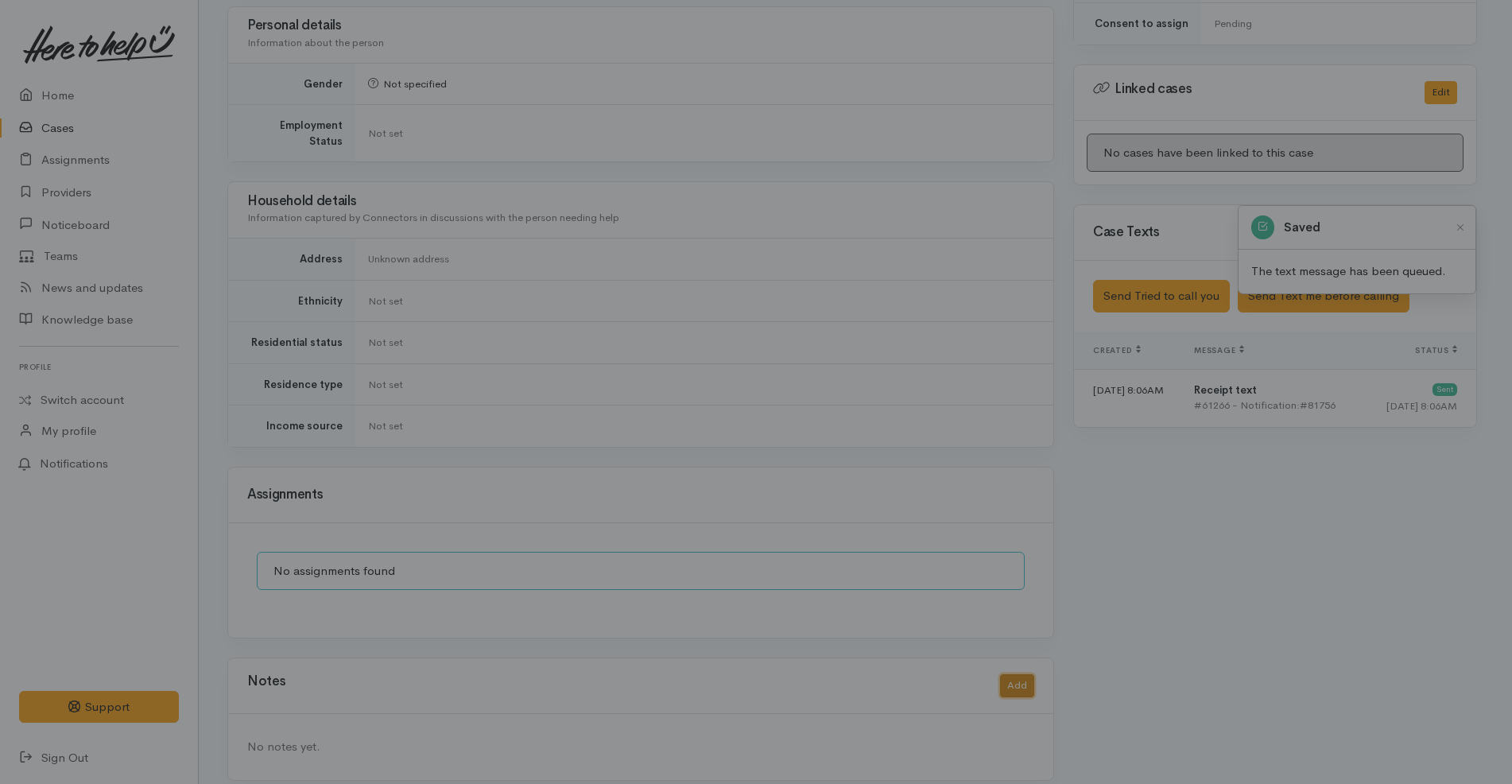
scroll to position [708, 0]
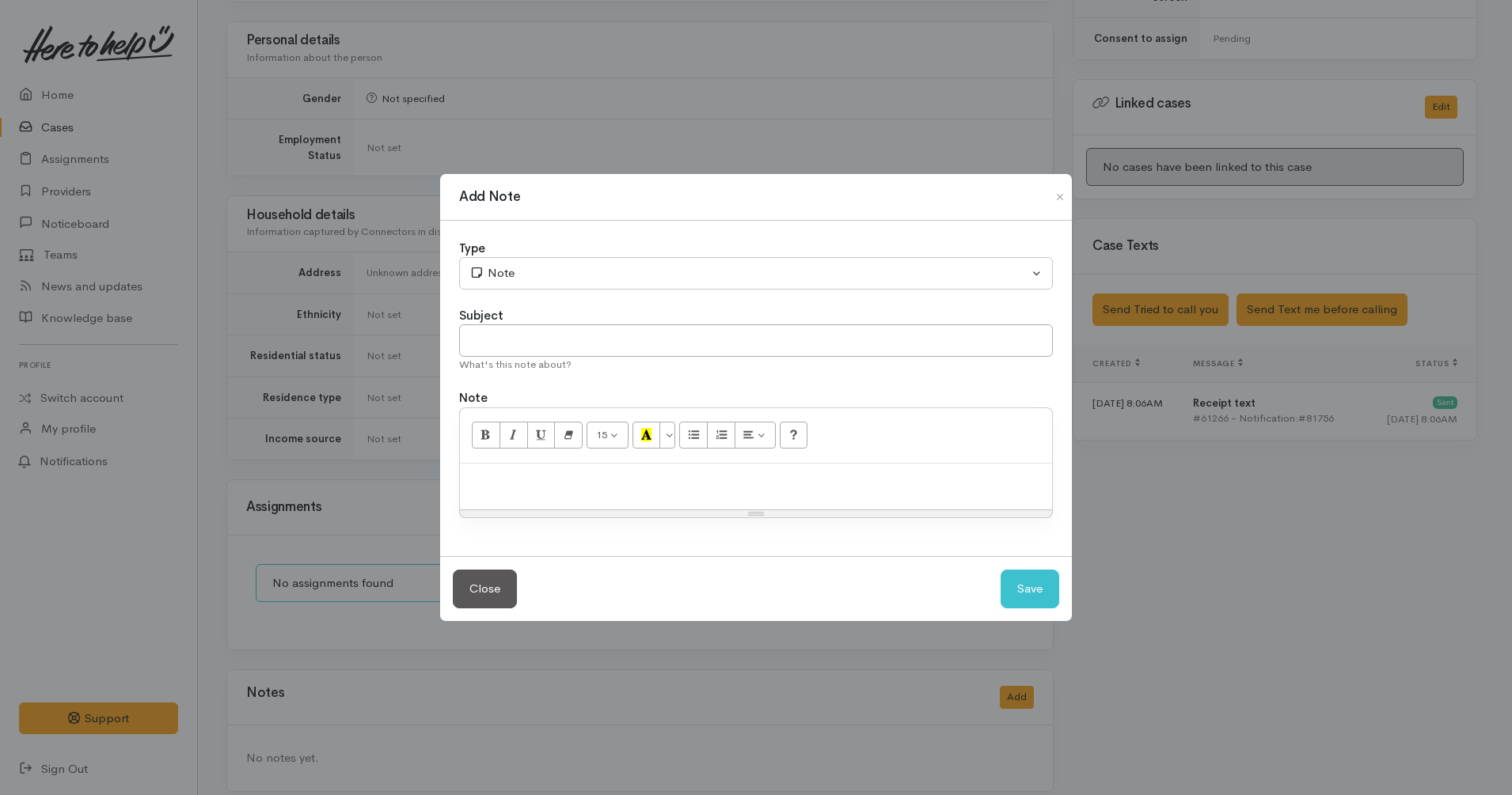
click at [577, 484] on p at bounding box center [755, 481] width 576 height 18
paste div
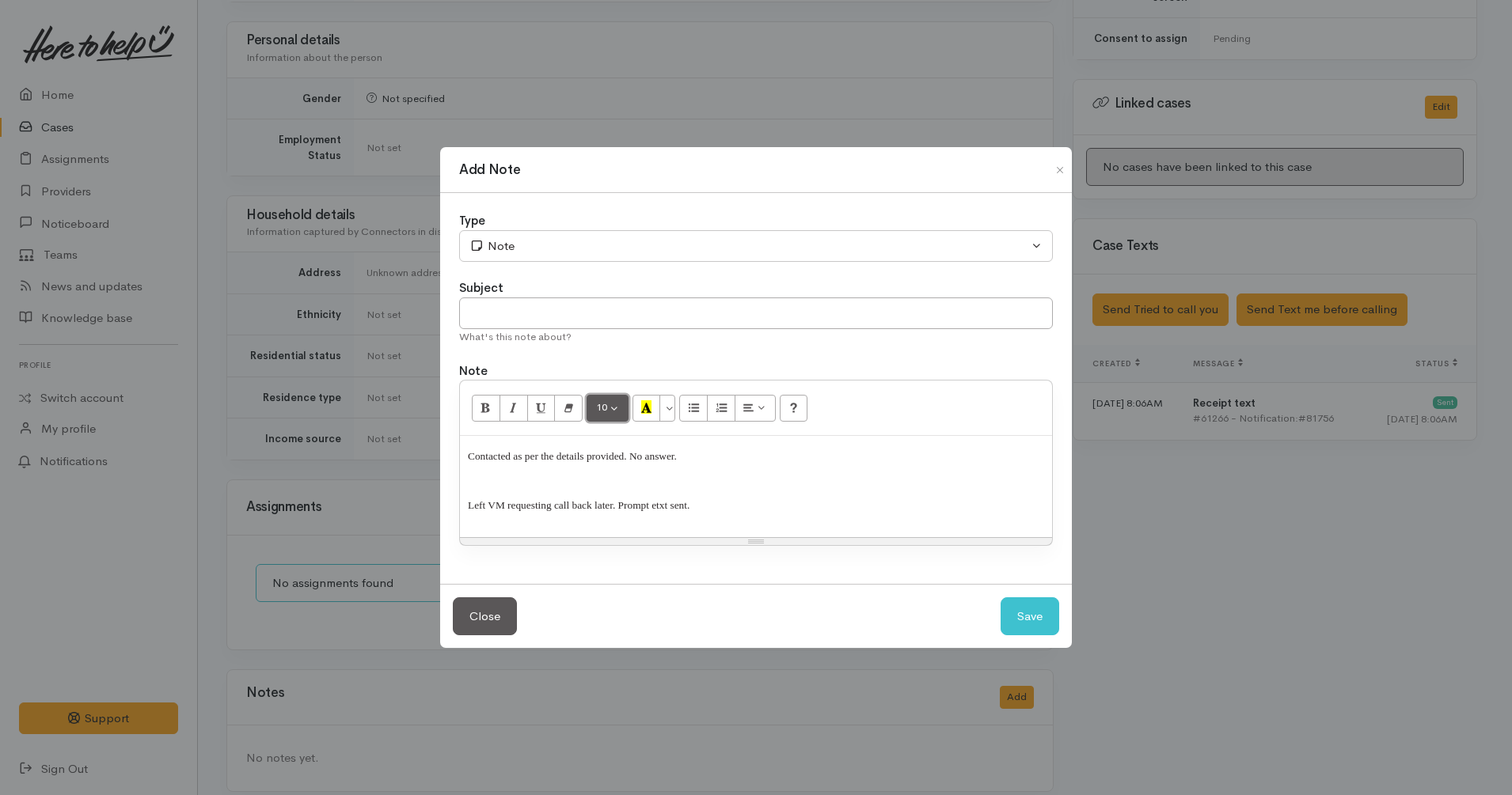
click at [616, 410] on button "10" at bounding box center [608, 408] width 42 height 27
click at [634, 542] on link "12" at bounding box center [650, 543] width 125 height 26
click at [750, 518] on div "Contacted as per the details provided. No answer. ﻿ Left VM requesting call bac…" at bounding box center [756, 487] width 593 height 103
click at [607, 405] on span "10" at bounding box center [602, 406] width 11 height 13
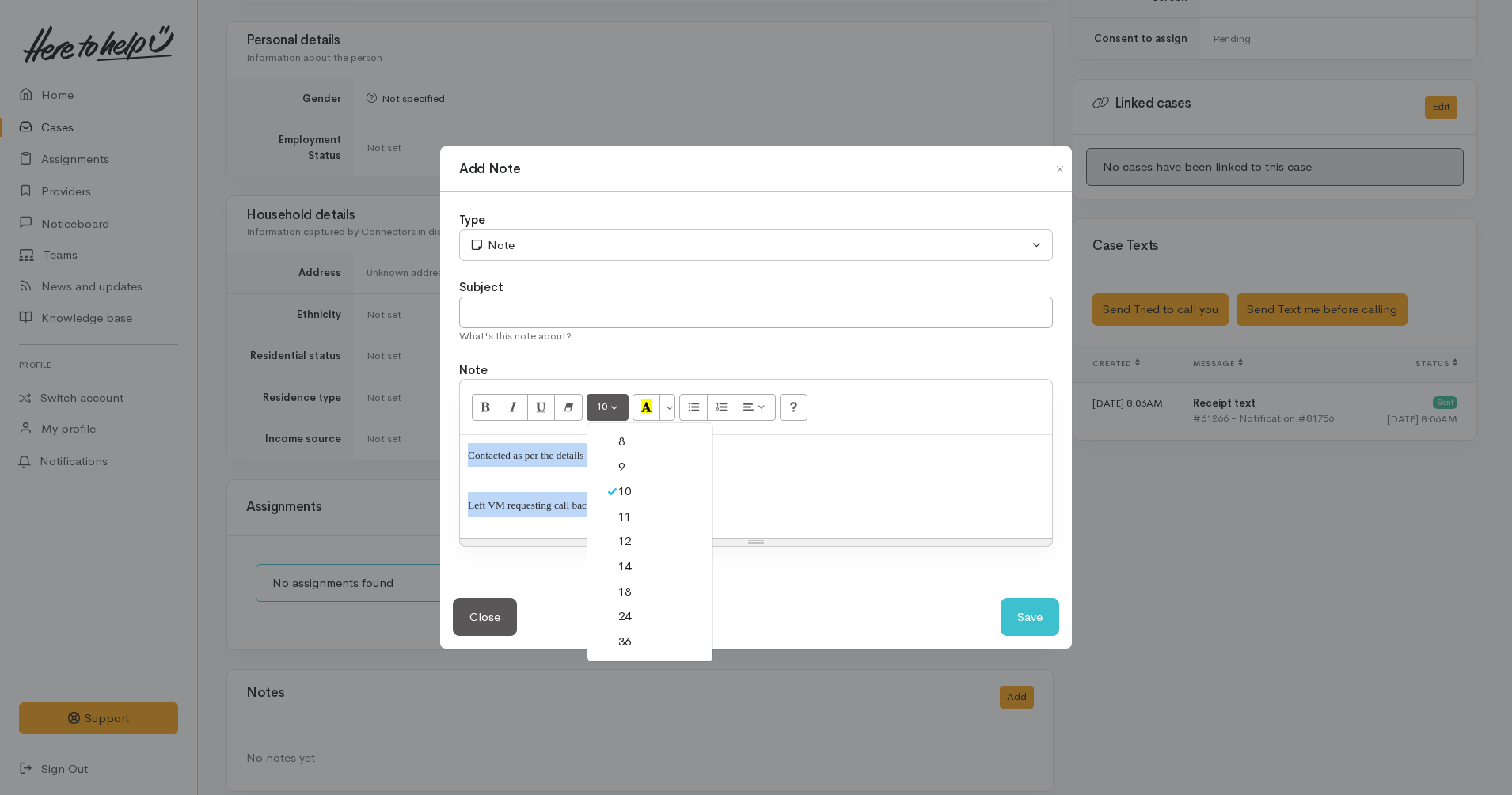
click at [634, 551] on link "12" at bounding box center [650, 542] width 125 height 26
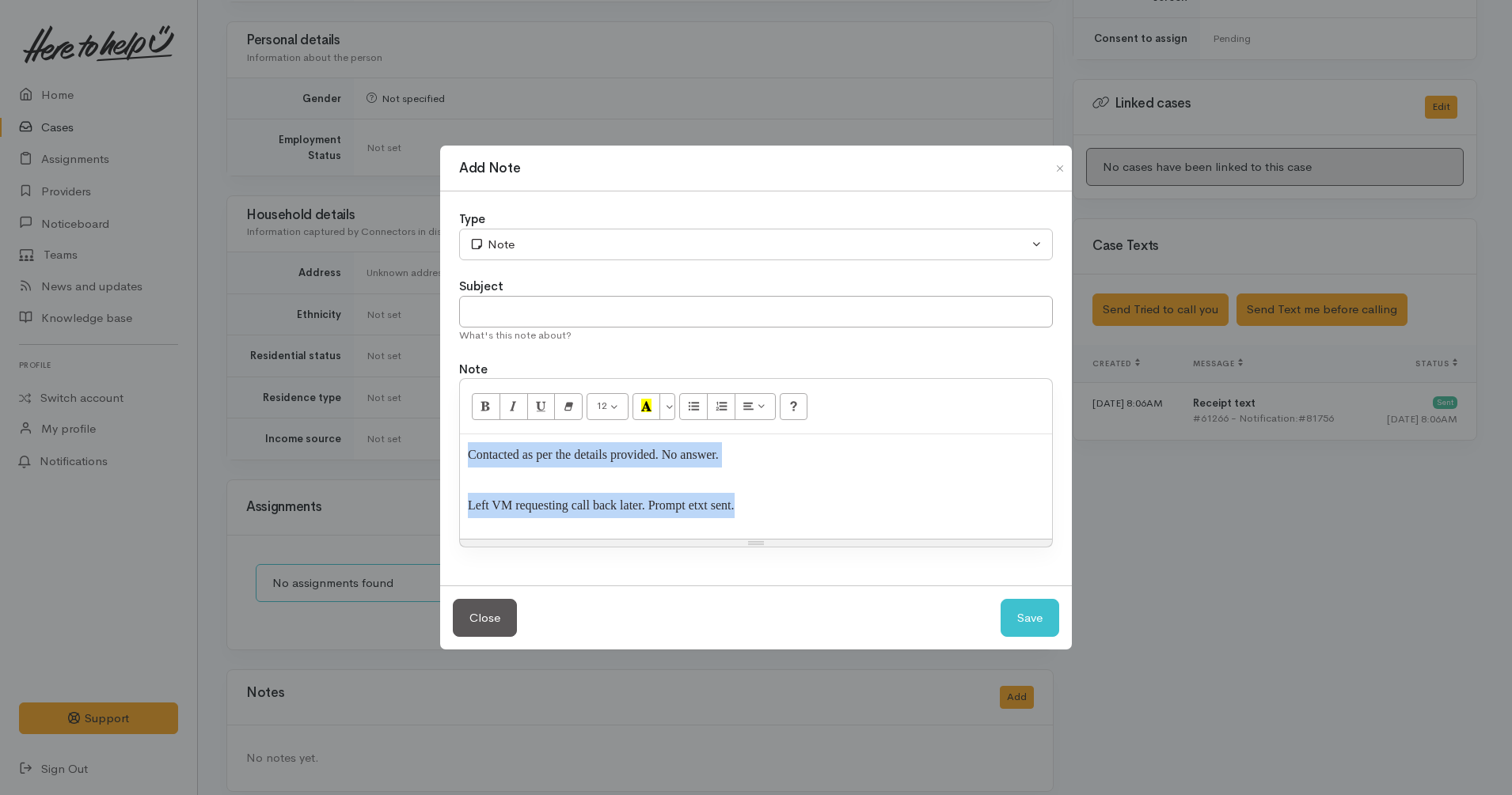
click at [825, 436] on div "Contacted as per the details provided. No answer. ﻿ Left VM requesting call bac…" at bounding box center [756, 486] width 593 height 104
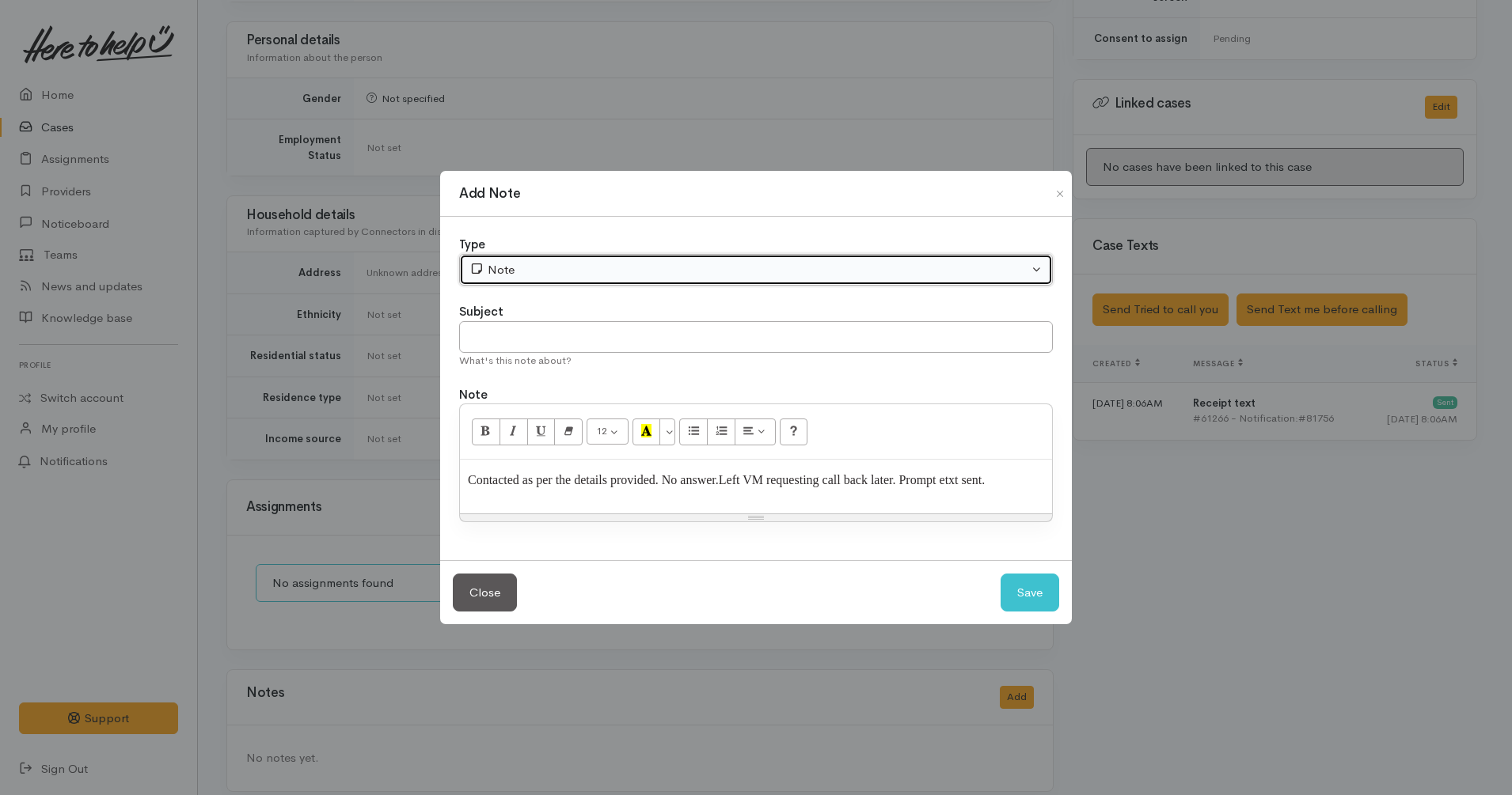
click at [571, 266] on div "Note" at bounding box center [748, 269] width 559 height 18
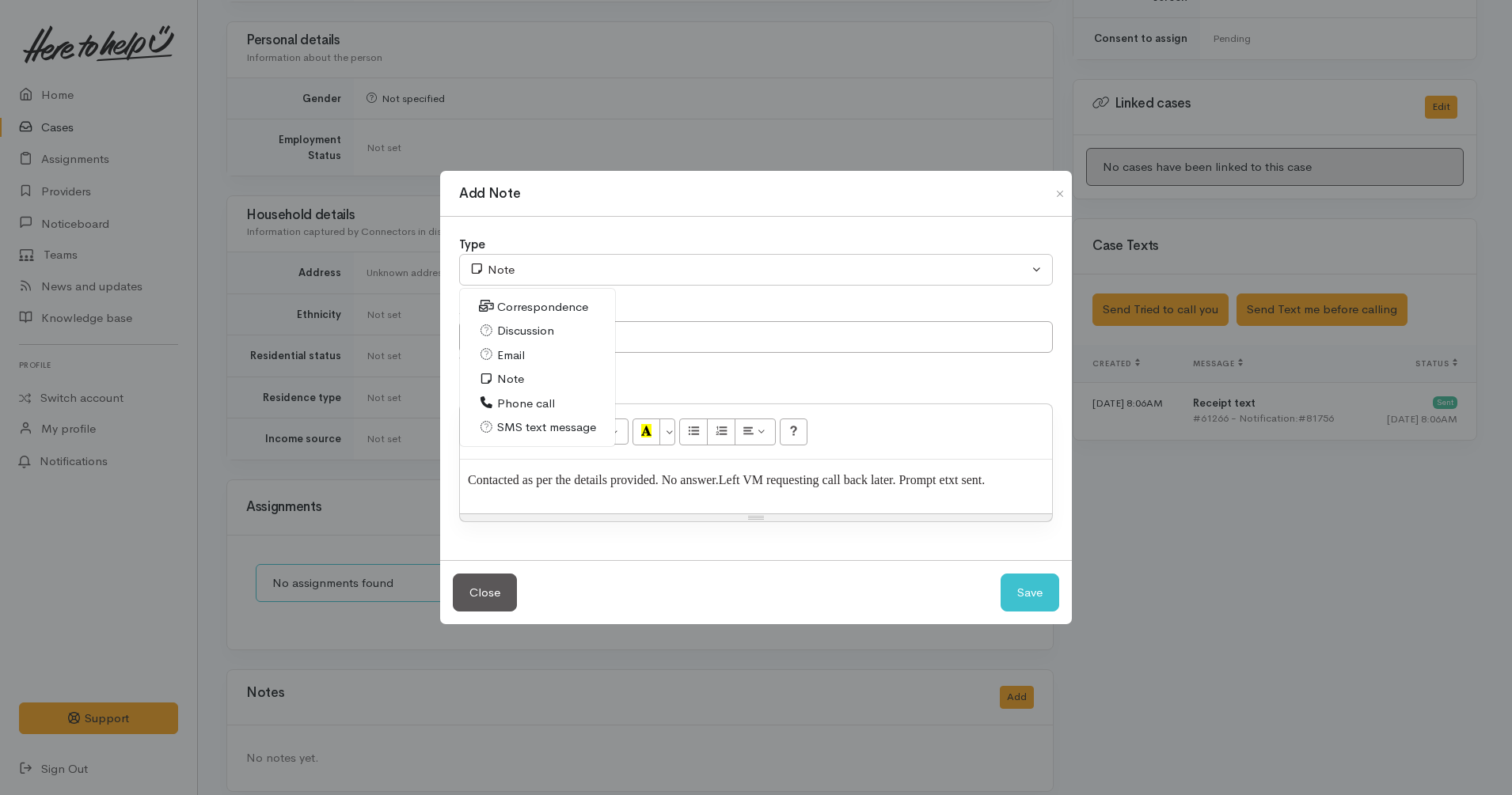
click at [535, 403] on span "Phone call" at bounding box center [526, 403] width 57 height 18
click at [1018, 587] on button "Save" at bounding box center [1029, 592] width 58 height 39
select select "1"
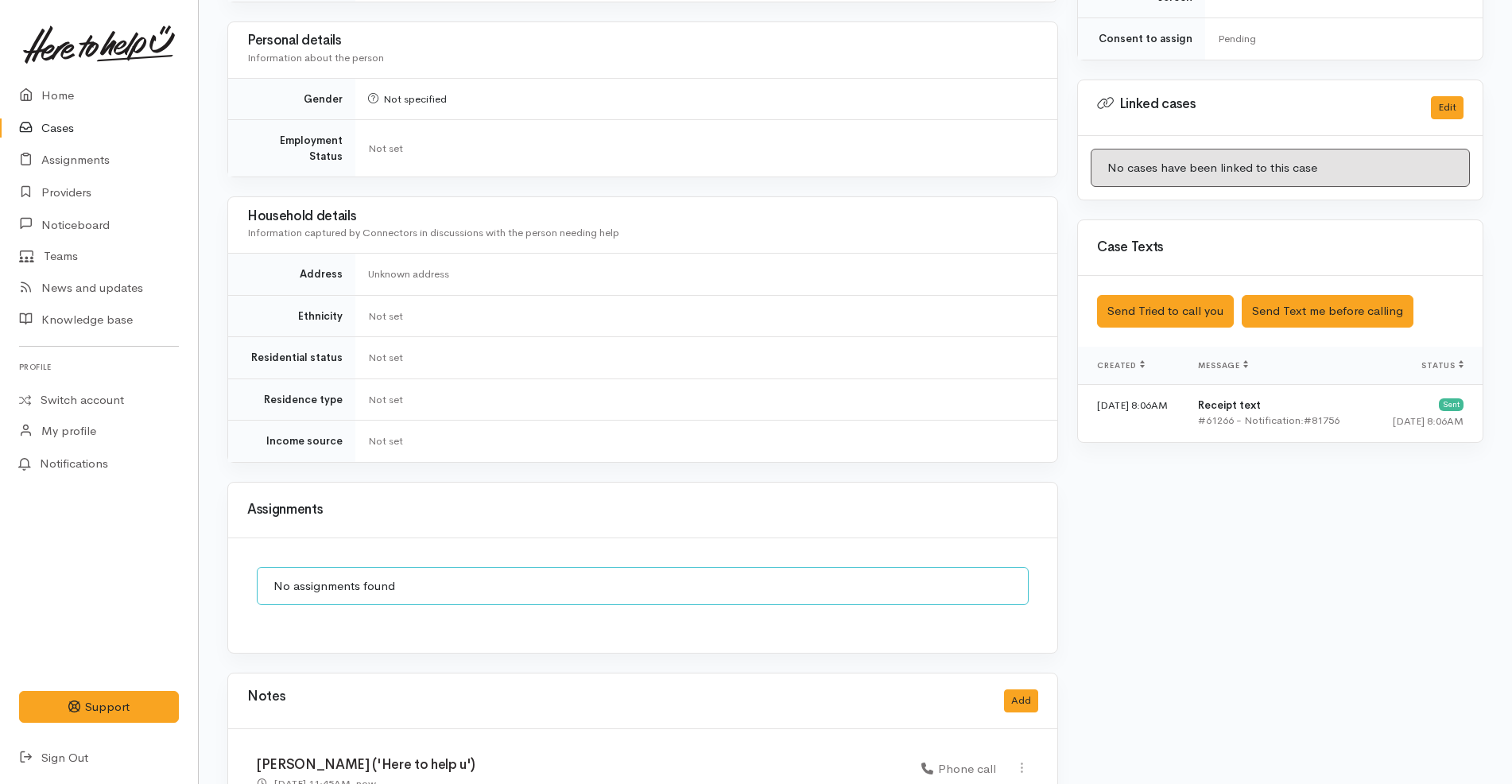
scroll to position [796, 0]
